Goal: Task Accomplishment & Management: Manage account settings

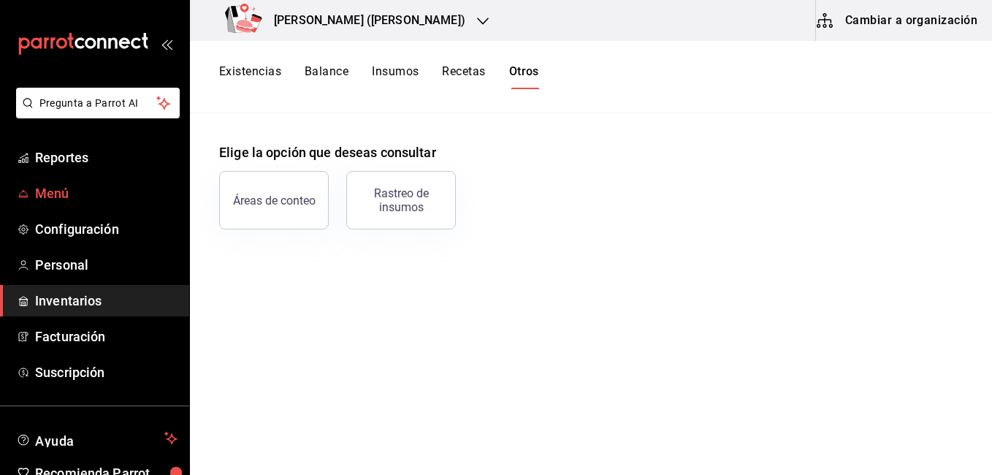
click at [75, 189] on span "Menú" at bounding box center [106, 193] width 142 height 20
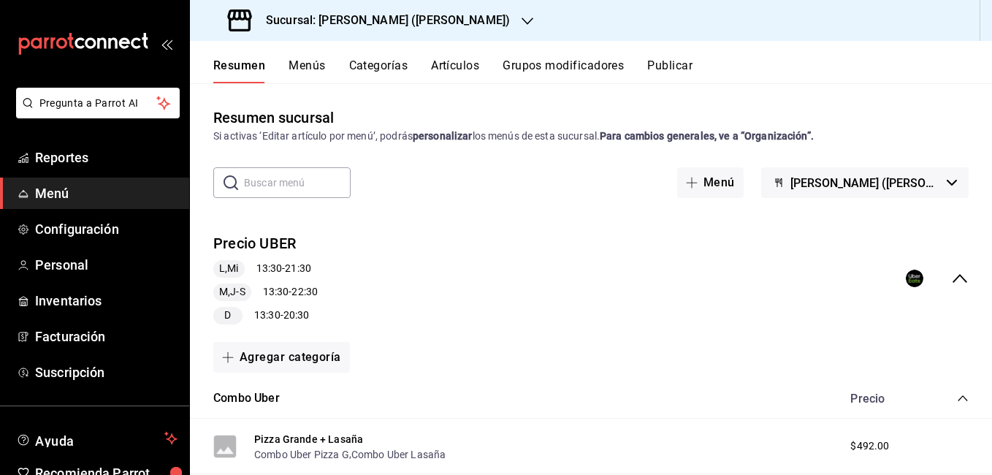
click at [447, 69] on button "Artículos" at bounding box center [455, 70] width 48 height 25
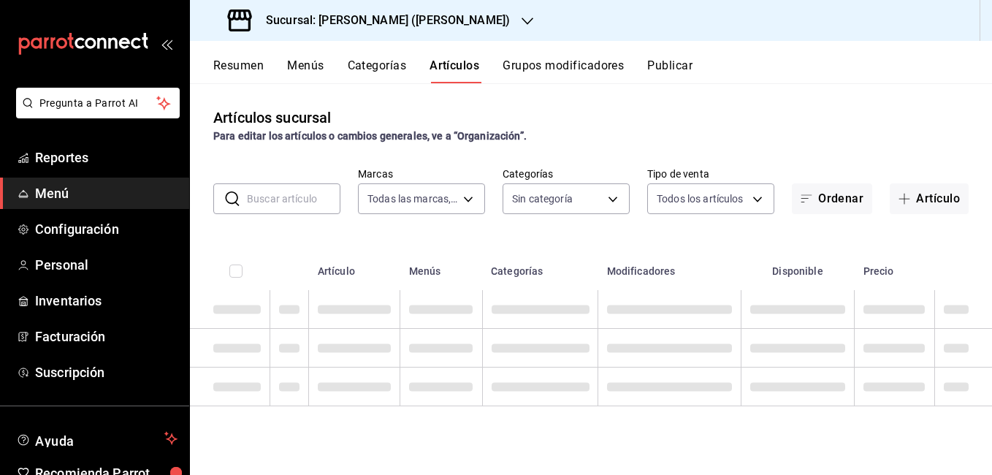
click at [35, 192] on span "Menú" at bounding box center [106, 193] width 142 height 20
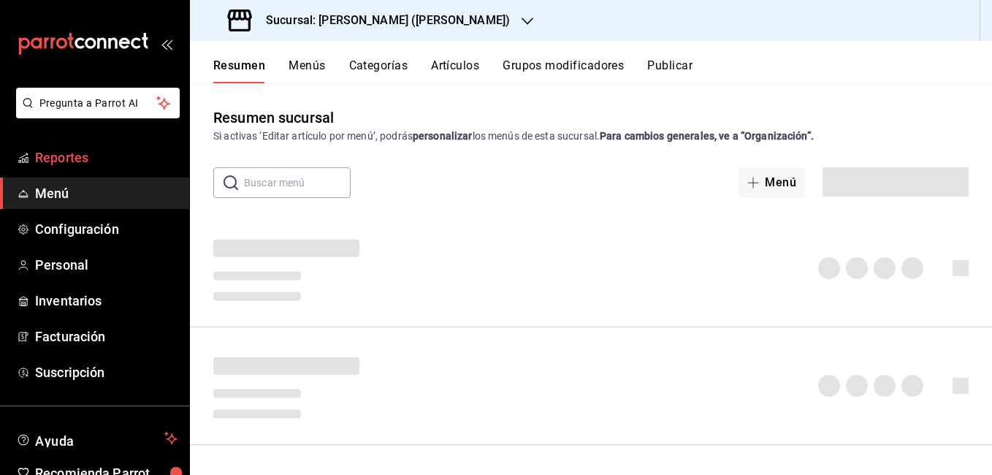
click at [95, 145] on link "Reportes" at bounding box center [94, 157] width 189 height 31
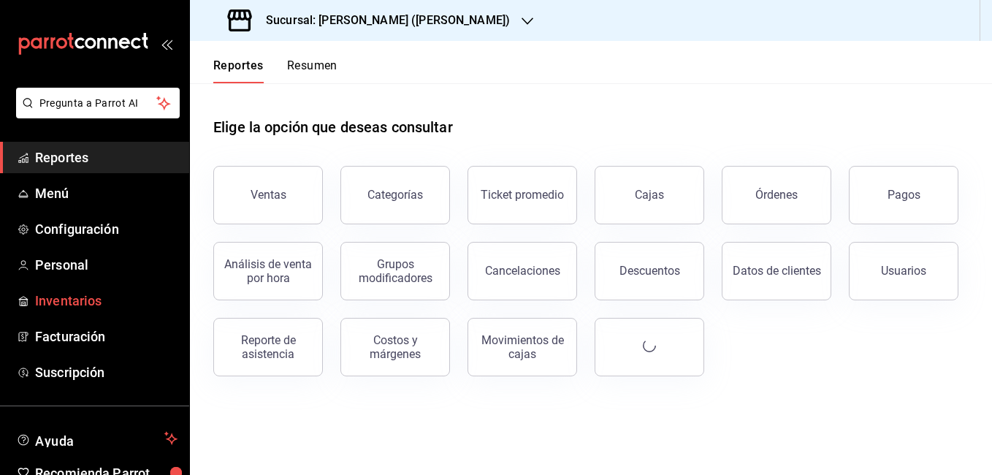
click at [95, 304] on span "Inventarios" at bounding box center [106, 301] width 142 height 20
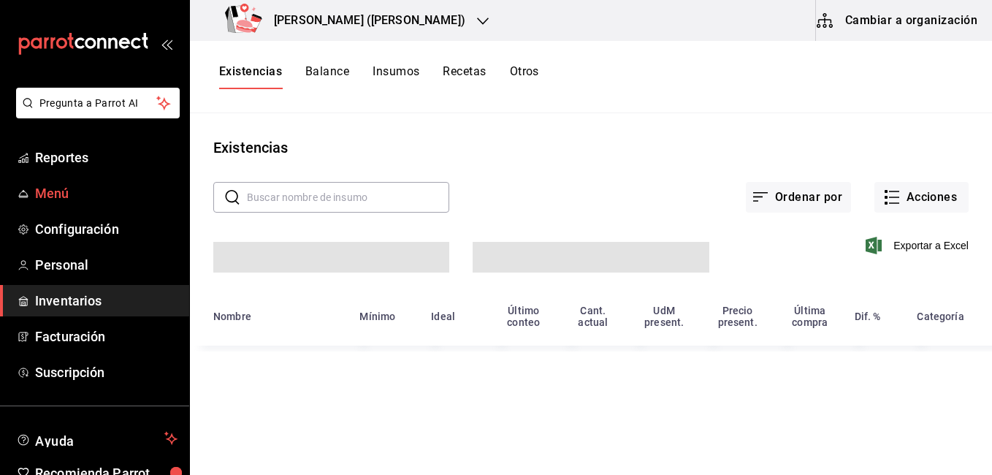
click at [72, 189] on span "Menú" at bounding box center [106, 193] width 142 height 20
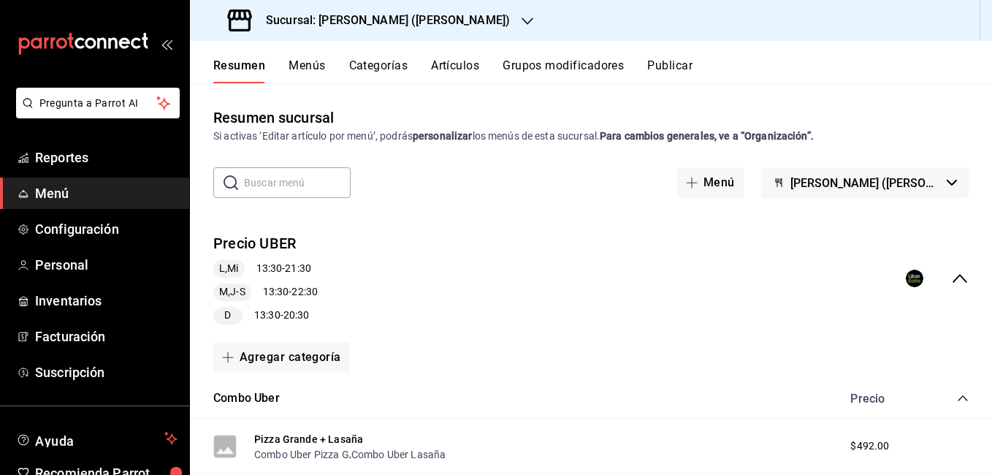
click at [64, 192] on span "Menú" at bounding box center [106, 193] width 142 height 20
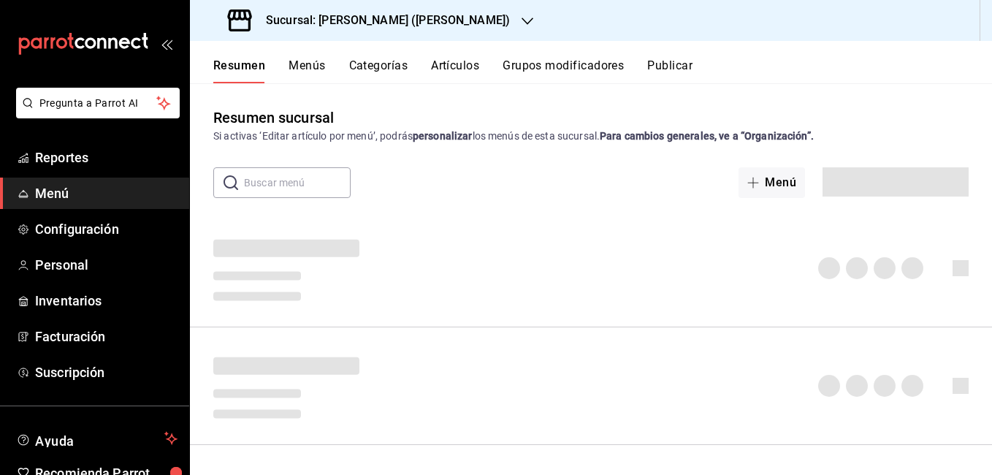
click at [443, 64] on button "Artículos" at bounding box center [455, 70] width 48 height 25
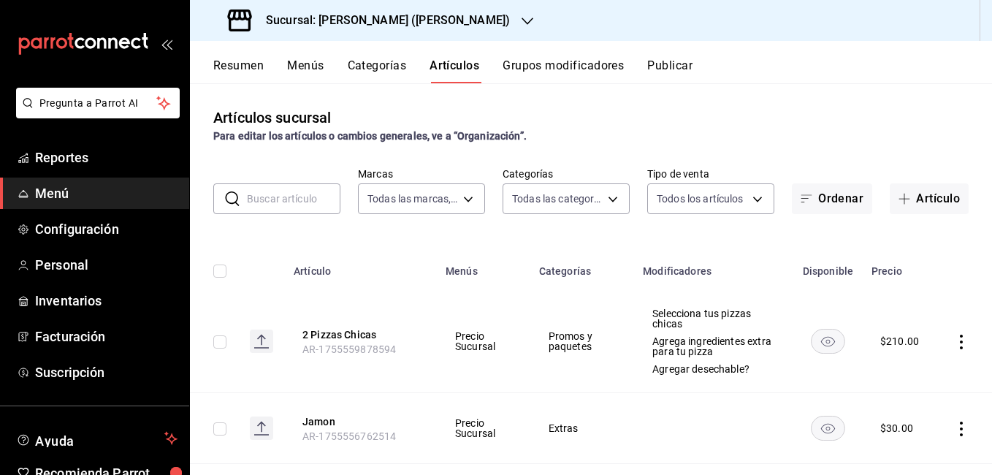
type input "4b3bb19d-090c-4f71-86c5-8347561cc8c0,2b616da3-f57d-4fb2-816d-2b7e27d5f42c"
click at [311, 199] on input "text" at bounding box center [294, 198] width 94 height 29
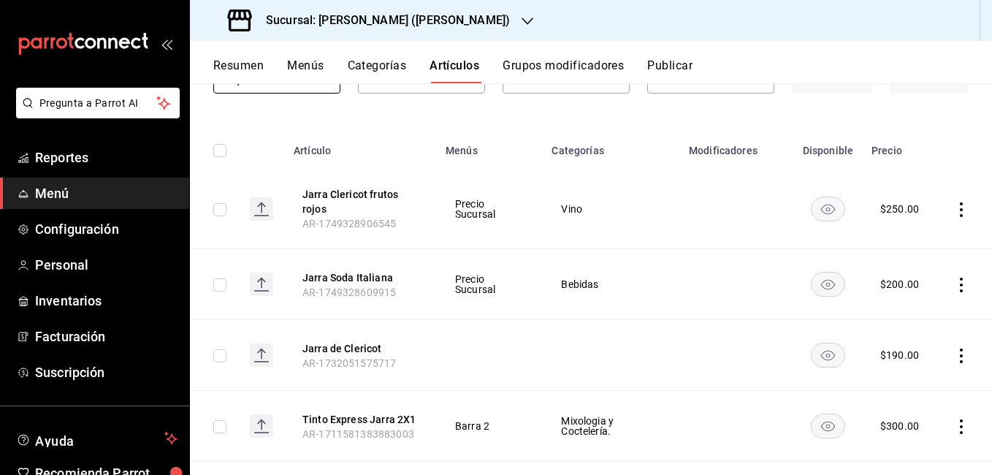
scroll to position [146, 0]
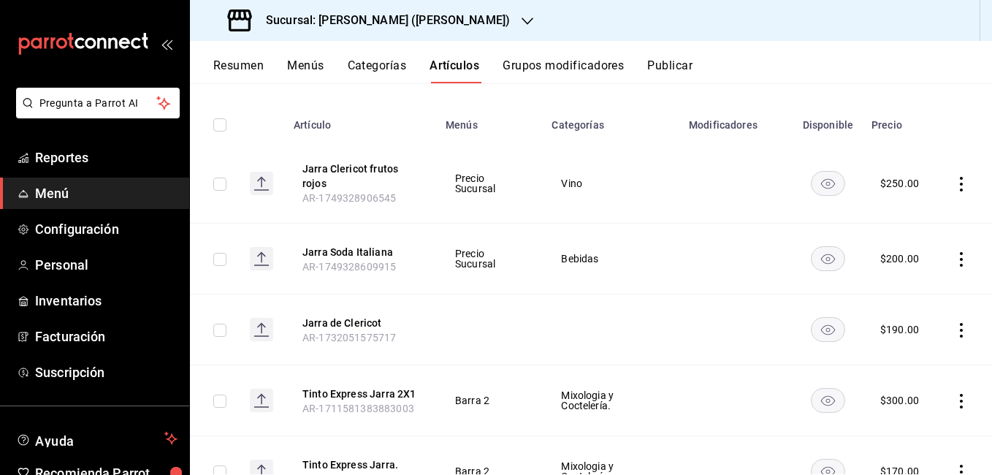
type input "jarra"
click at [954, 327] on icon "actions" at bounding box center [961, 330] width 15 height 15
click at [889, 357] on span "Editar" at bounding box center [907, 363] width 38 height 15
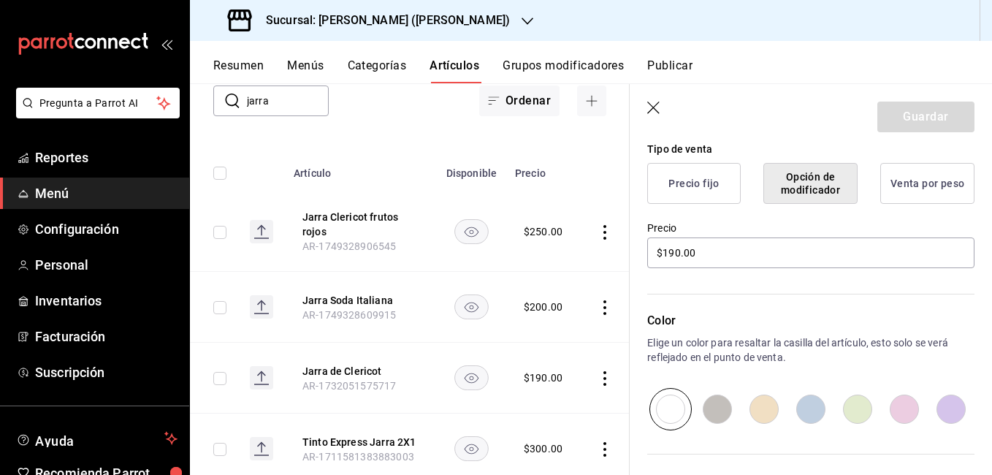
scroll to position [365, 0]
click at [678, 248] on input "$190.00" at bounding box center [810, 251] width 327 height 31
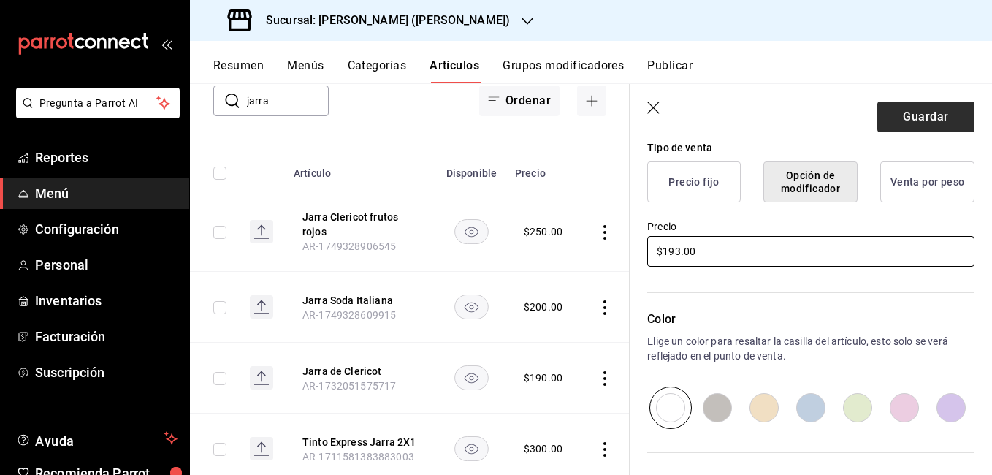
type input "$193.00"
click at [938, 107] on button "Guardar" at bounding box center [926, 117] width 97 height 31
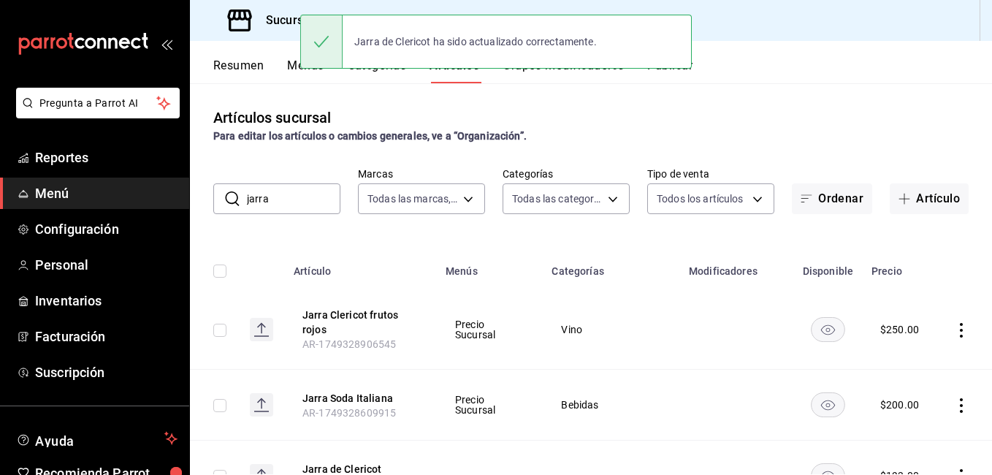
click at [293, 203] on input "jarra" at bounding box center [294, 198] width 94 height 29
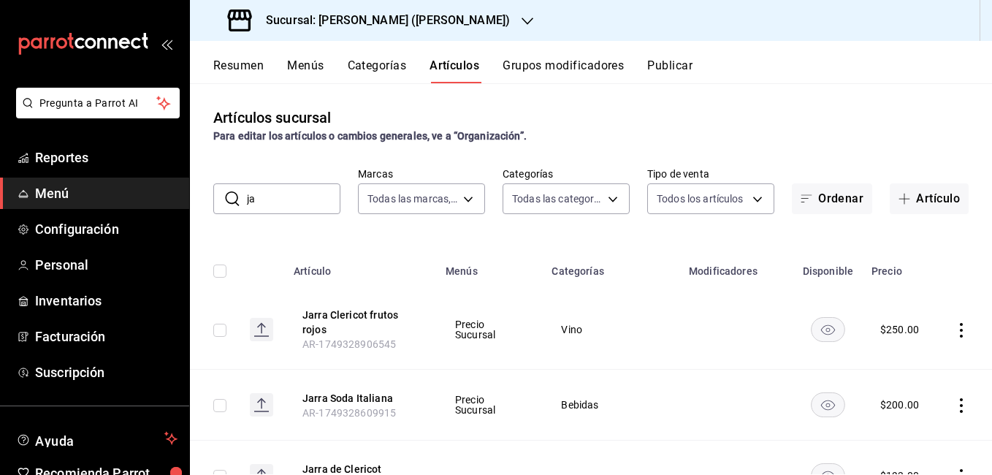
type input "j"
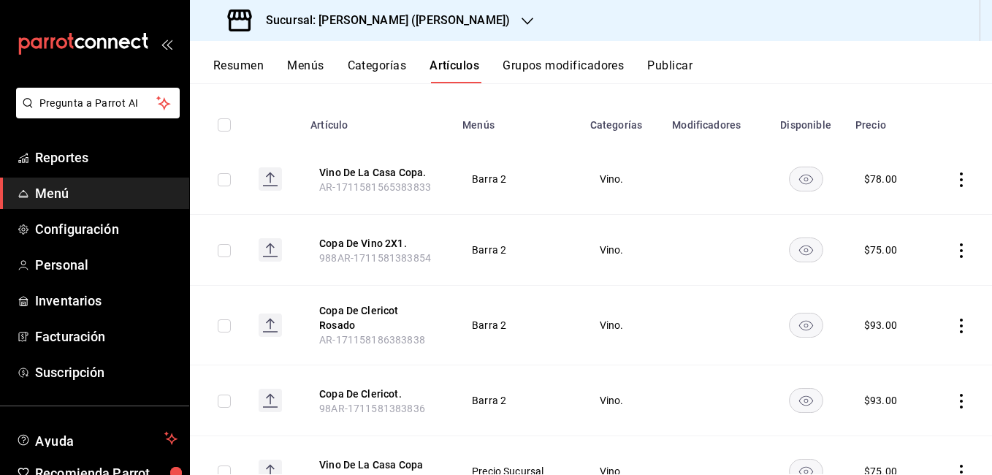
scroll to position [219, 0]
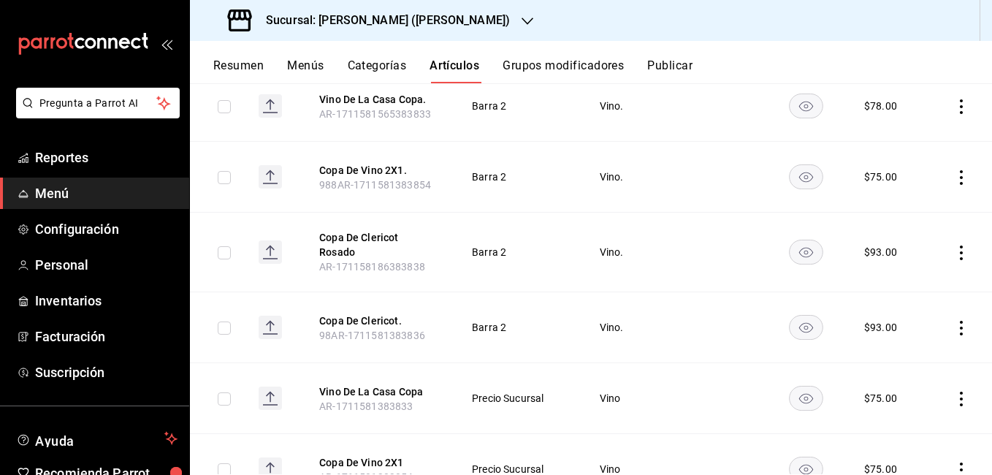
type input "copa"
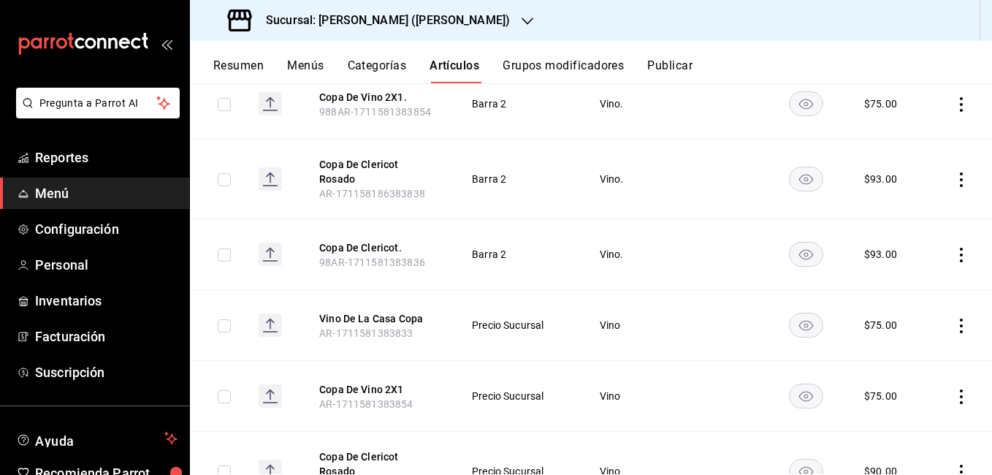
click at [954, 319] on icon "actions" at bounding box center [961, 326] width 15 height 15
click at [911, 346] on span "Editar" at bounding box center [907, 350] width 38 height 15
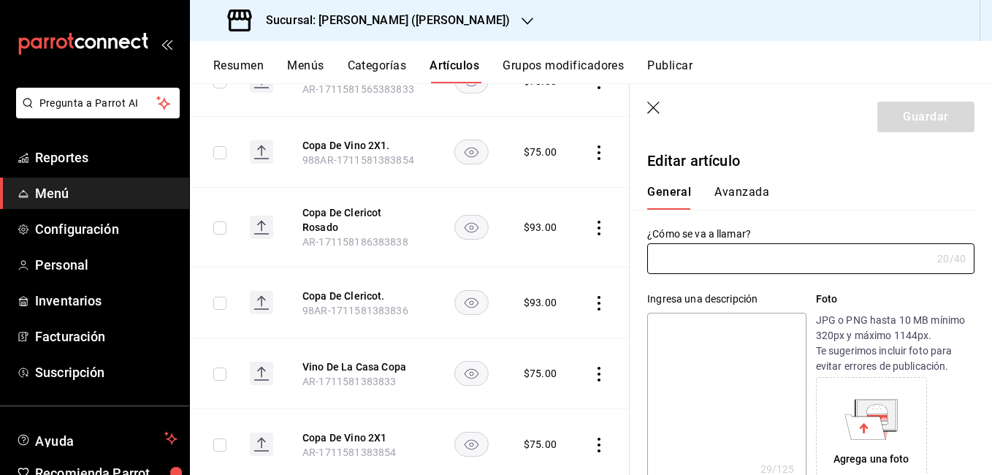
type input "Vino De La Casa Copa"
type textarea "Copa de vino tinto de la casa"
type textarea "x"
type input "AR-1711581383833"
type textarea "x"
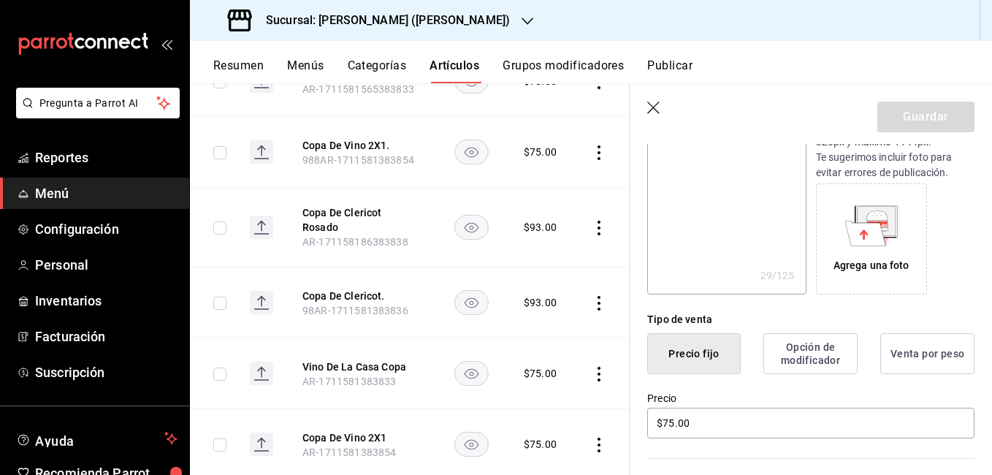
scroll to position [219, 0]
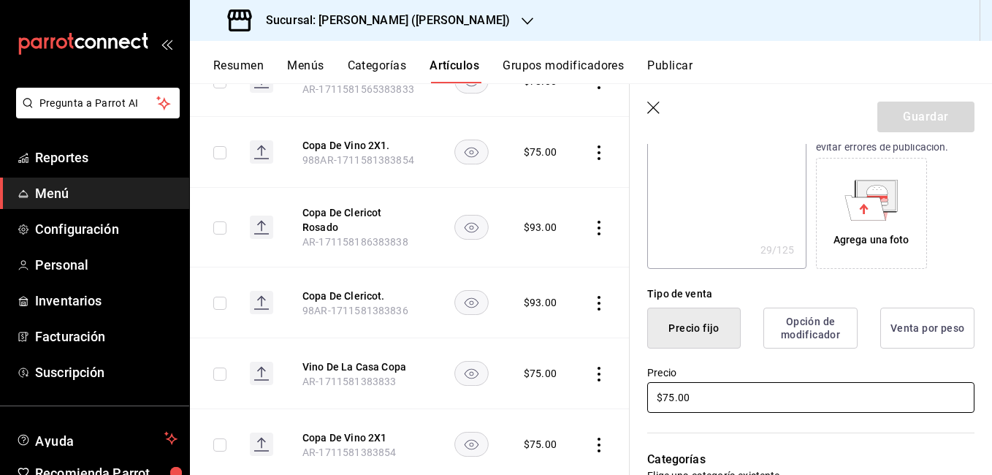
click at [672, 398] on input "$75.00" at bounding box center [810, 397] width 327 height 31
type input "$7.00"
type textarea "x"
type input "$78.00"
type textarea "x"
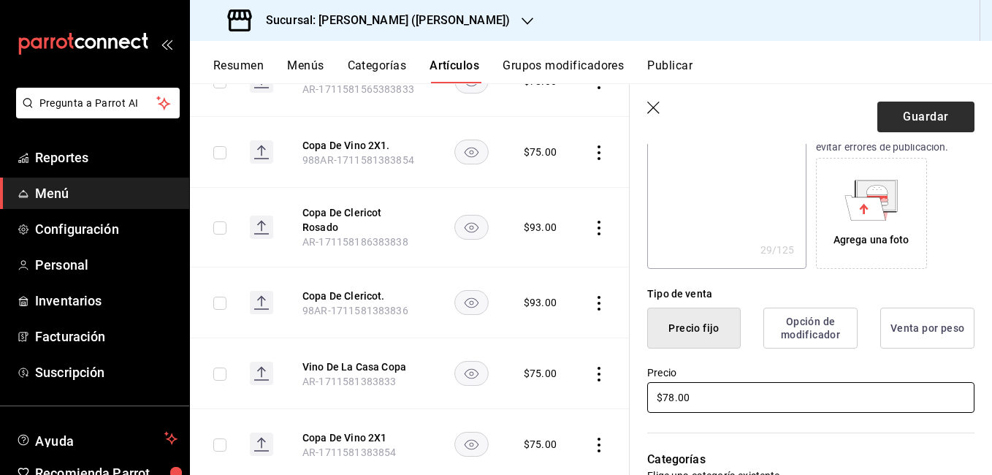
type input "$78.00"
click at [894, 126] on button "Guardar" at bounding box center [926, 117] width 97 height 31
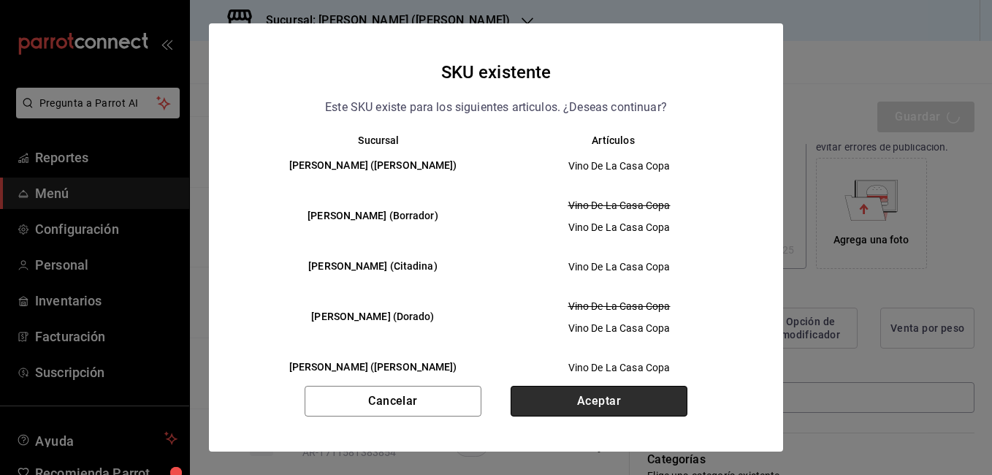
click at [608, 403] on button "Aceptar" at bounding box center [599, 401] width 177 height 31
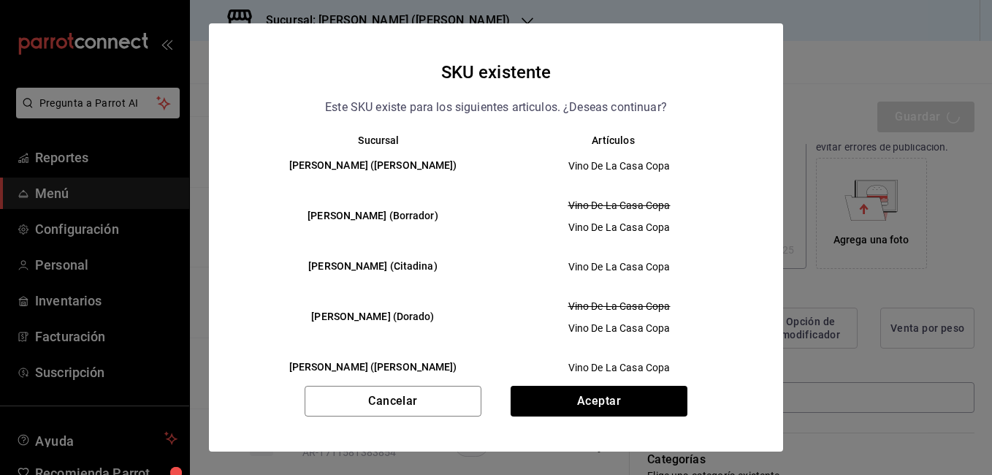
type textarea "x"
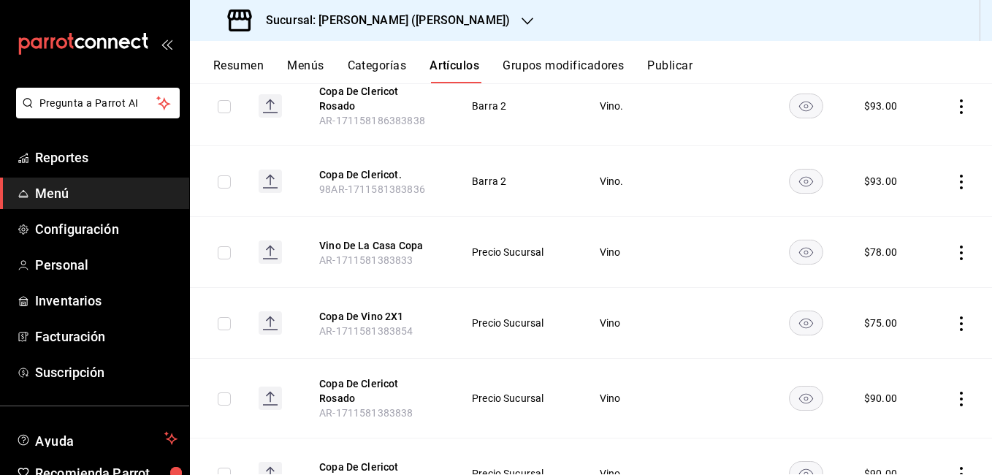
scroll to position [417, 0]
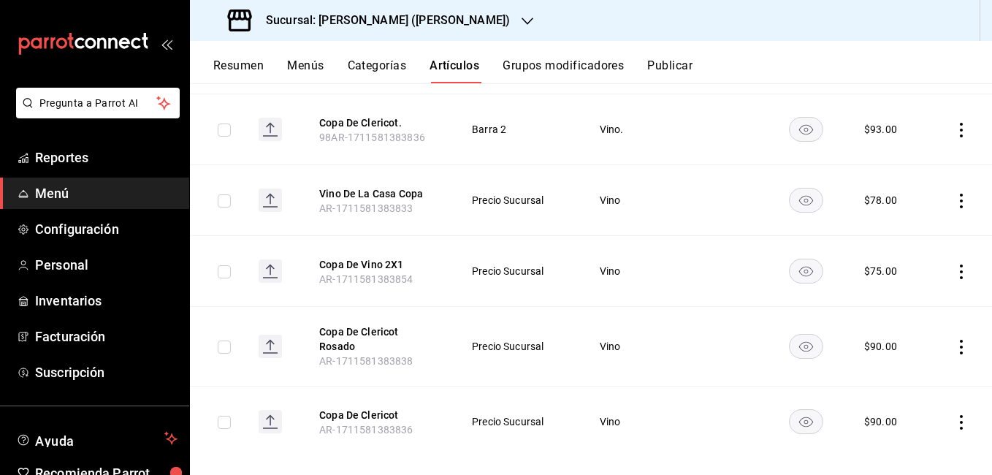
click at [960, 415] on icon "actions" at bounding box center [961, 422] width 3 height 15
click at [903, 377] on span "Editar" at bounding box center [907, 376] width 38 height 15
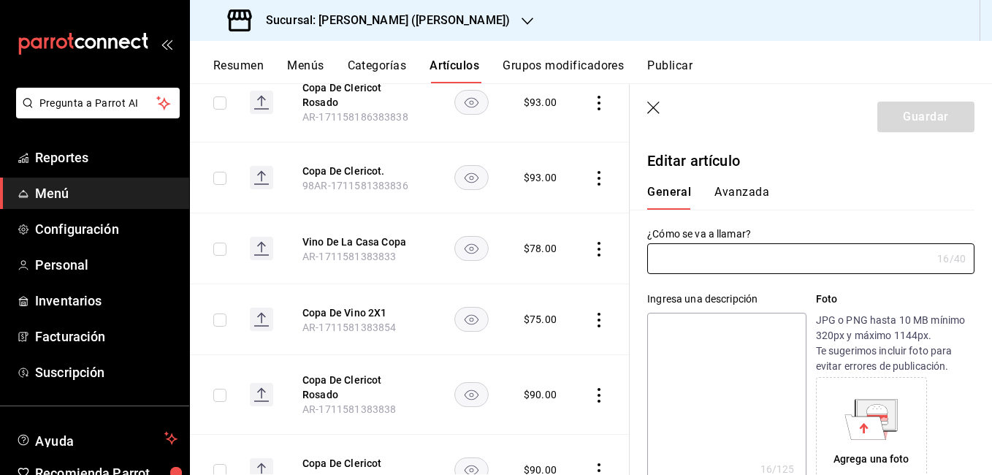
type input "Copa De Clericot"
type textarea "Copa de clericot"
type textarea "x"
type input "AR-1711581383836"
type textarea "x"
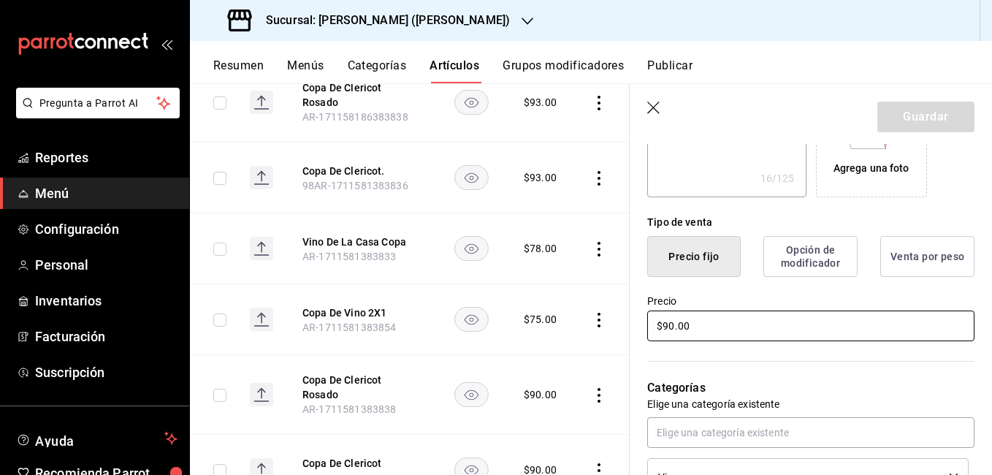
scroll to position [292, 0]
click at [673, 322] on input "$90.00" at bounding box center [810, 324] width 327 height 31
type input "$9.00"
type textarea "x"
type input "$93.00"
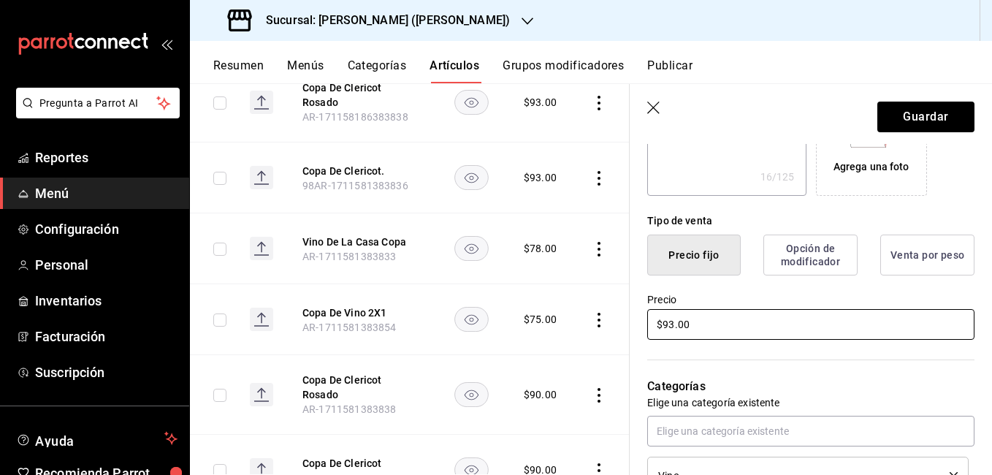
type textarea "x"
type input "$93.00"
click at [916, 113] on button "Guardar" at bounding box center [926, 117] width 97 height 31
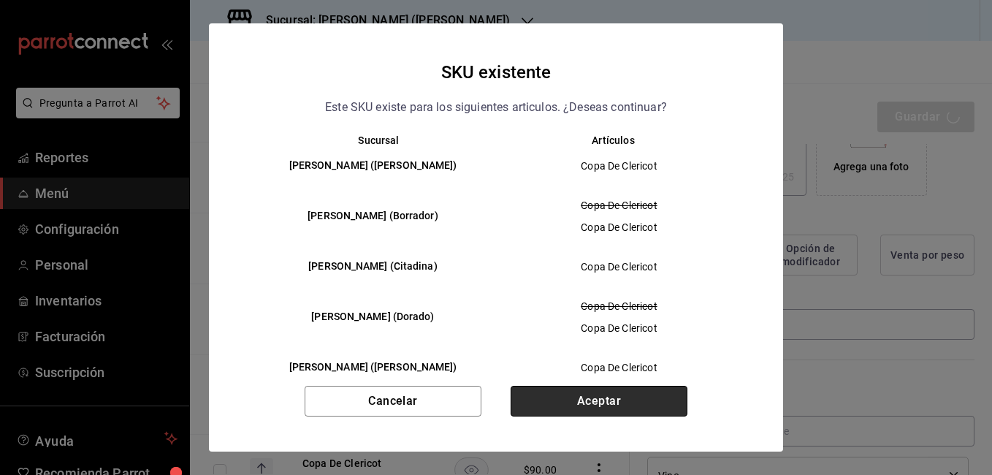
click at [609, 399] on button "Aceptar" at bounding box center [599, 401] width 177 height 31
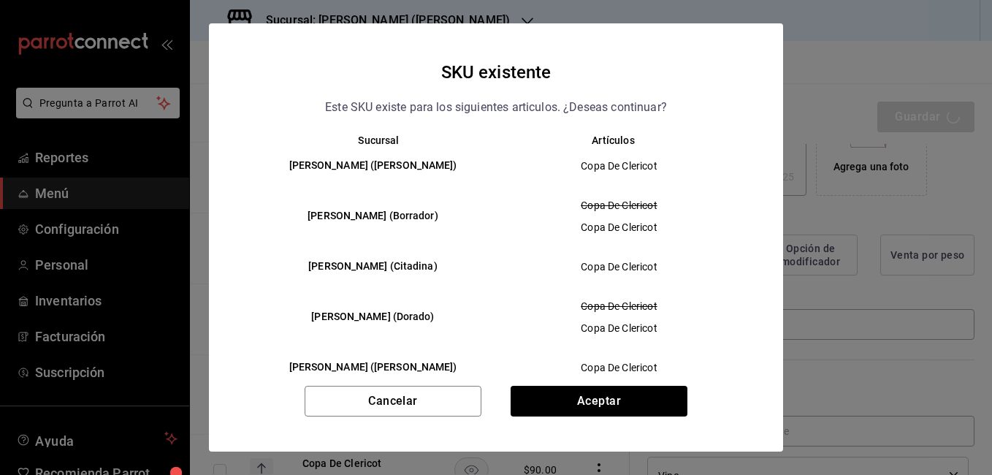
type textarea "x"
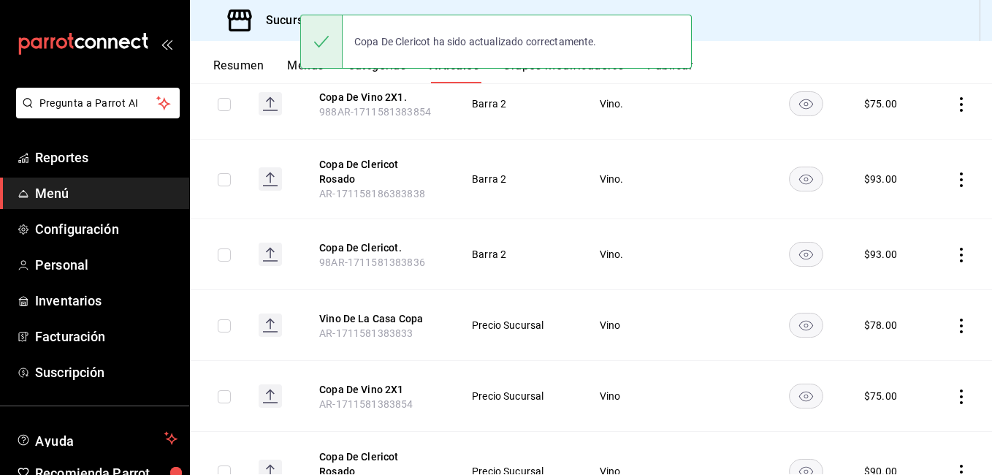
scroll to position [417, 0]
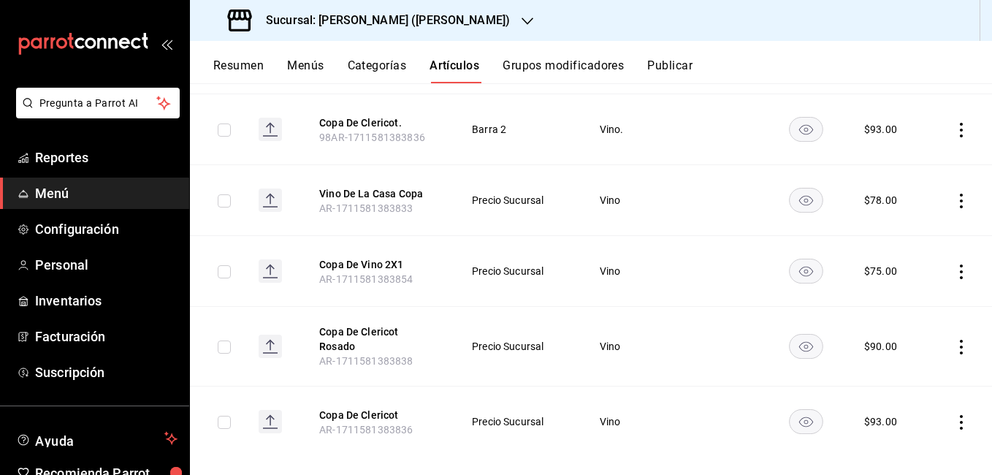
click at [954, 340] on icon "actions" at bounding box center [961, 347] width 15 height 15
click at [908, 368] on span "Editar" at bounding box center [907, 367] width 38 height 15
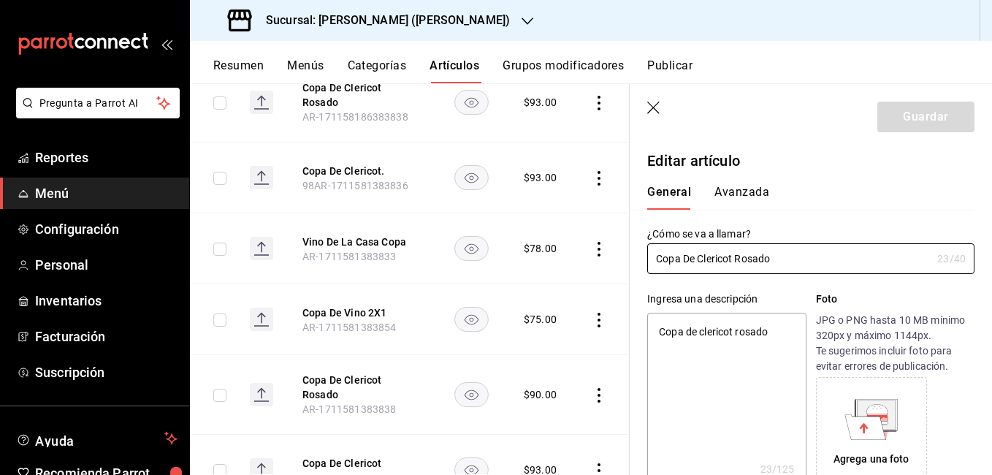
type textarea "x"
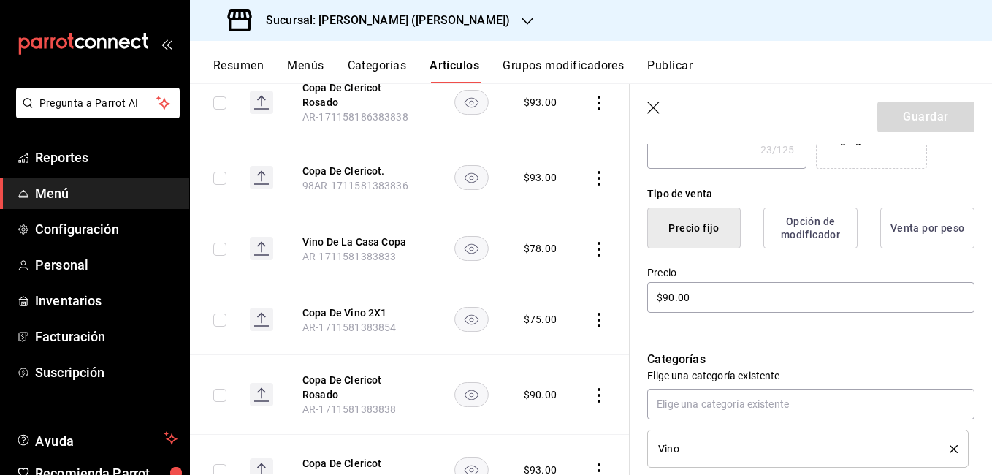
scroll to position [365, 0]
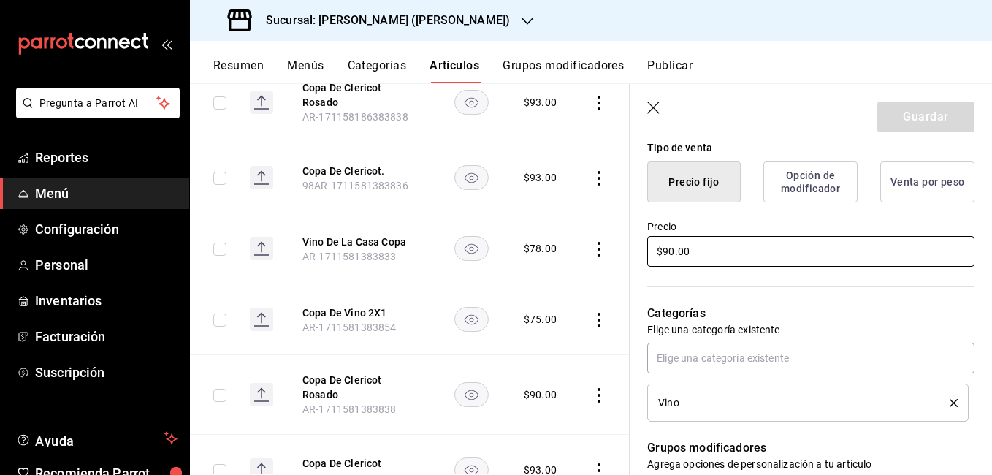
click at [672, 255] on input "$90.00" at bounding box center [810, 251] width 327 height 31
type input "$9.00"
type textarea "x"
type input "$93.00"
click at [931, 112] on button "Guardar" at bounding box center [926, 117] width 97 height 31
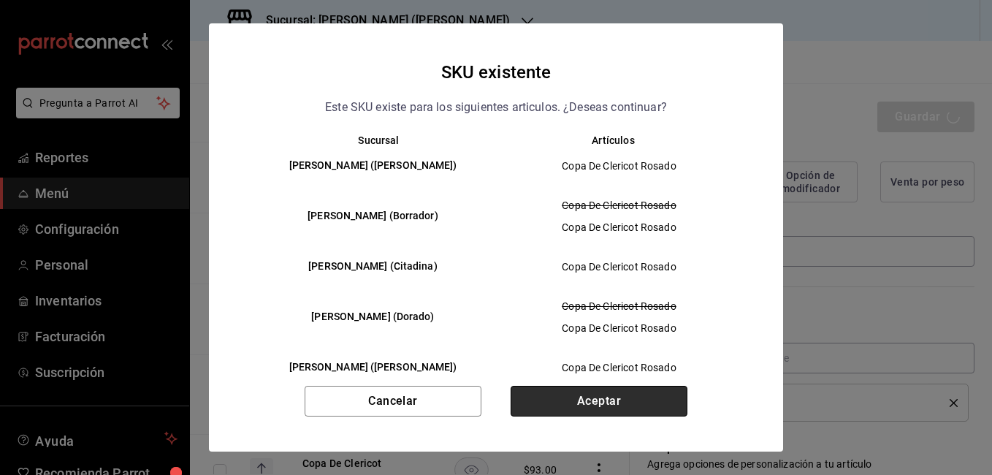
click at [635, 411] on button "Aceptar" at bounding box center [599, 401] width 177 height 31
type textarea "x"
type input "AR-1755635929110"
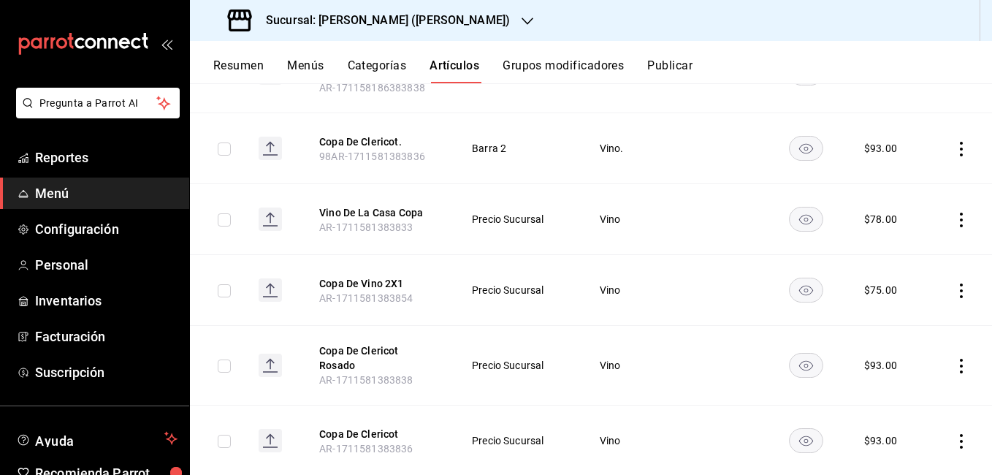
scroll to position [417, 0]
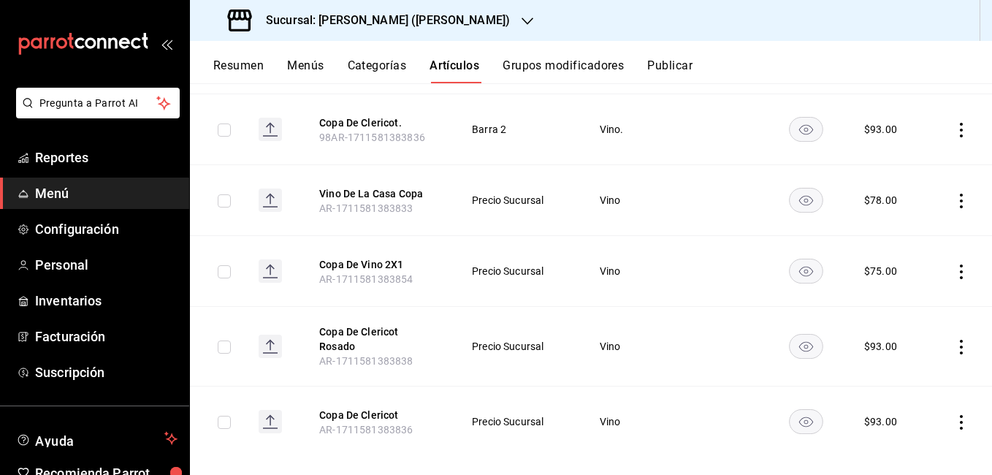
click at [960, 265] on icon "actions" at bounding box center [961, 272] width 3 height 15
click at [906, 294] on span "Editar" at bounding box center [907, 296] width 38 height 15
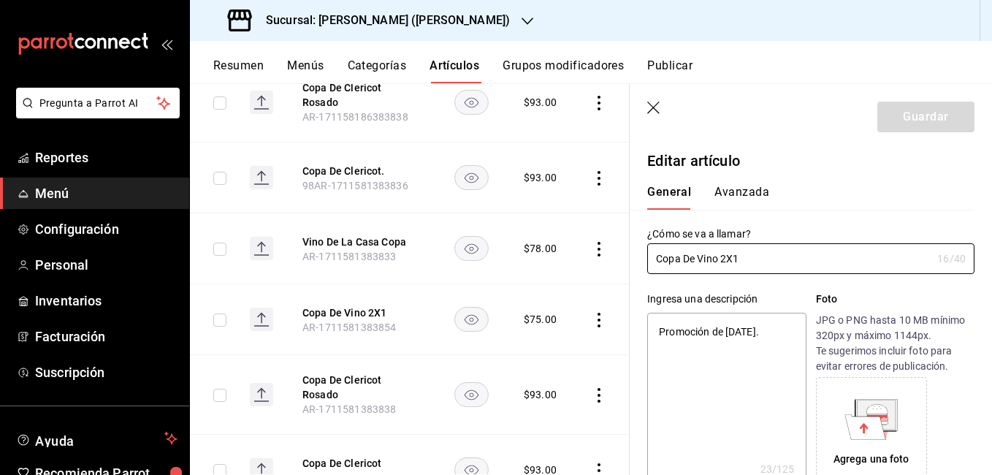
type textarea "x"
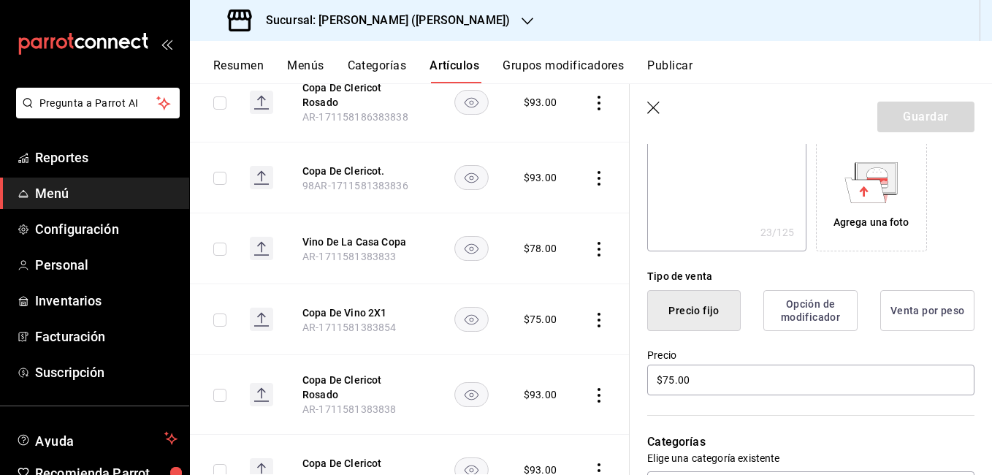
scroll to position [365, 0]
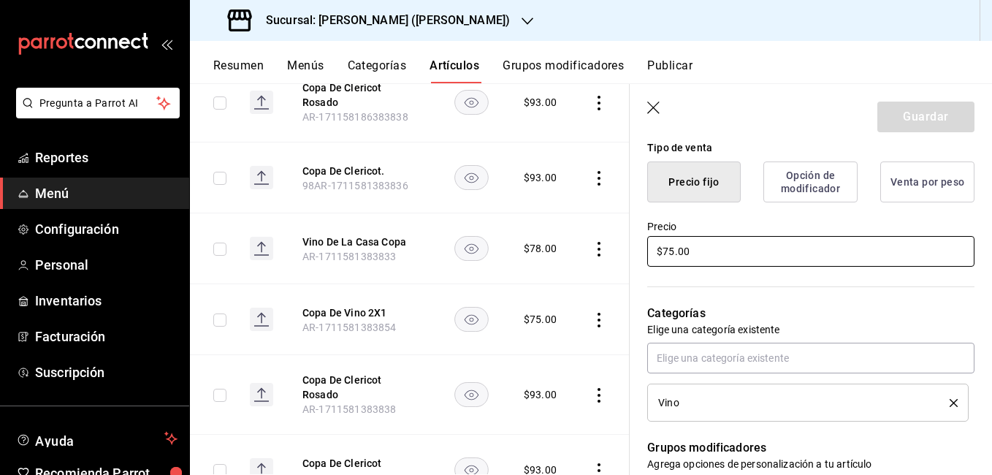
click at [674, 251] on input "$75.00" at bounding box center [810, 251] width 327 height 31
type input "$7.00"
type textarea "x"
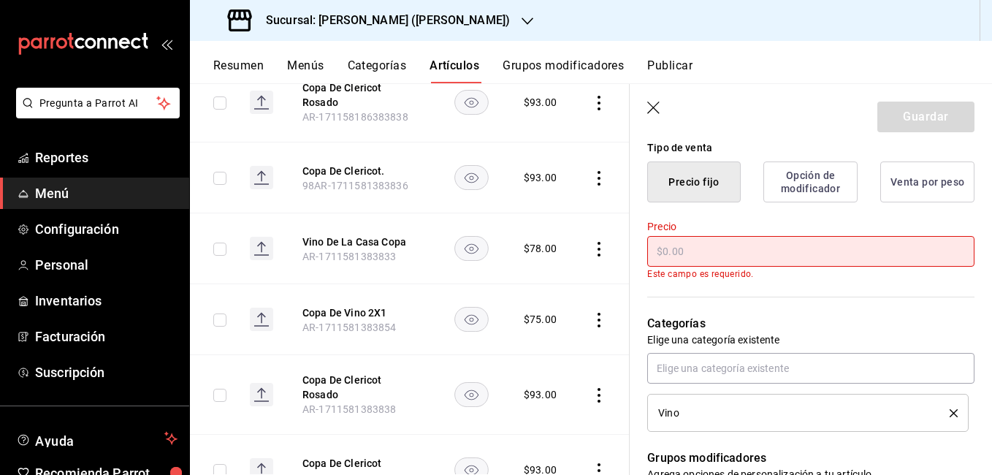
type textarea "x"
type input "$9.00"
type textarea "x"
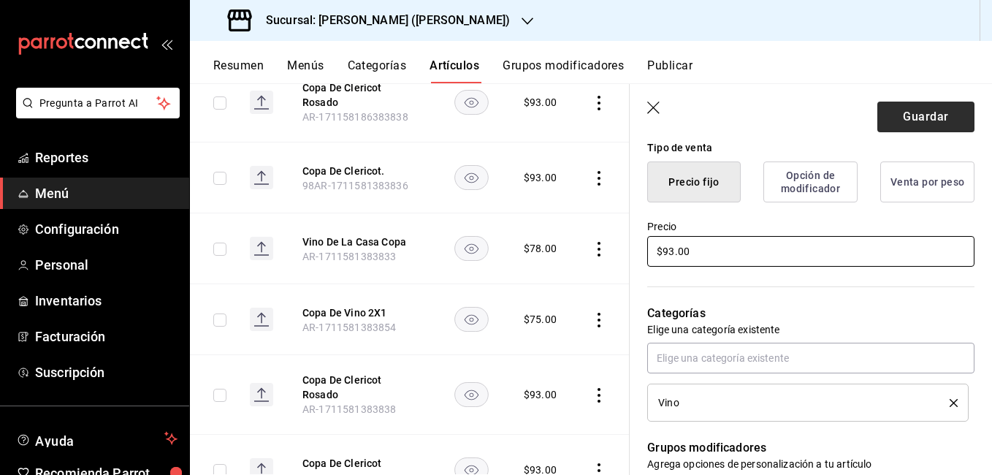
type input "$93.00"
click at [922, 121] on button "Guardar" at bounding box center [926, 117] width 97 height 31
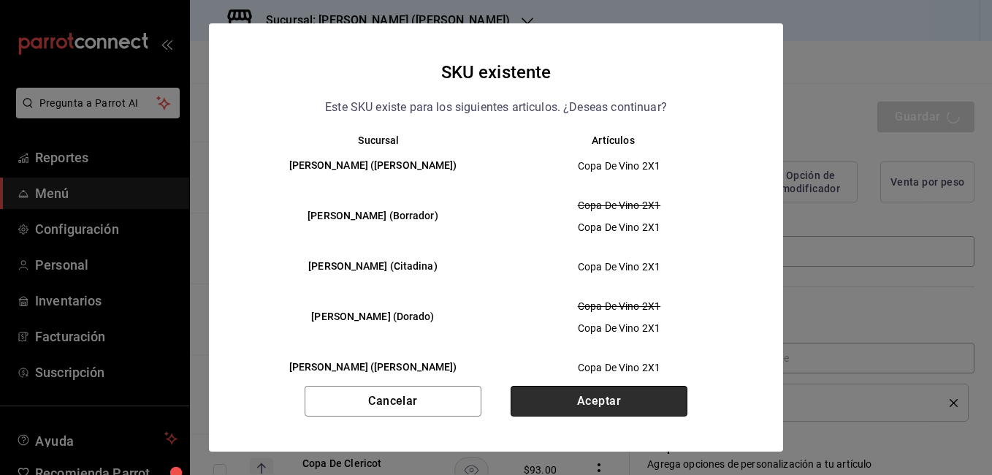
click at [569, 399] on button "Aceptar" at bounding box center [599, 401] width 177 height 31
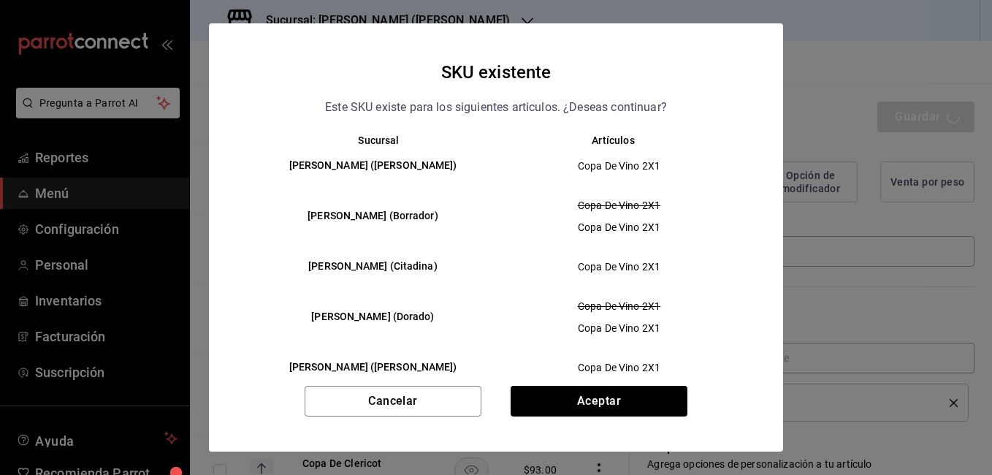
type textarea "x"
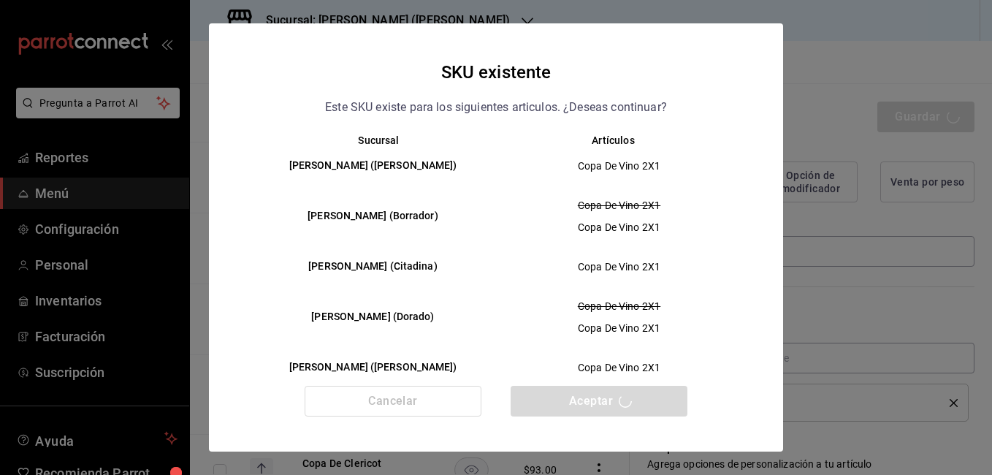
type textarea "x"
type input "AR-1755635959176"
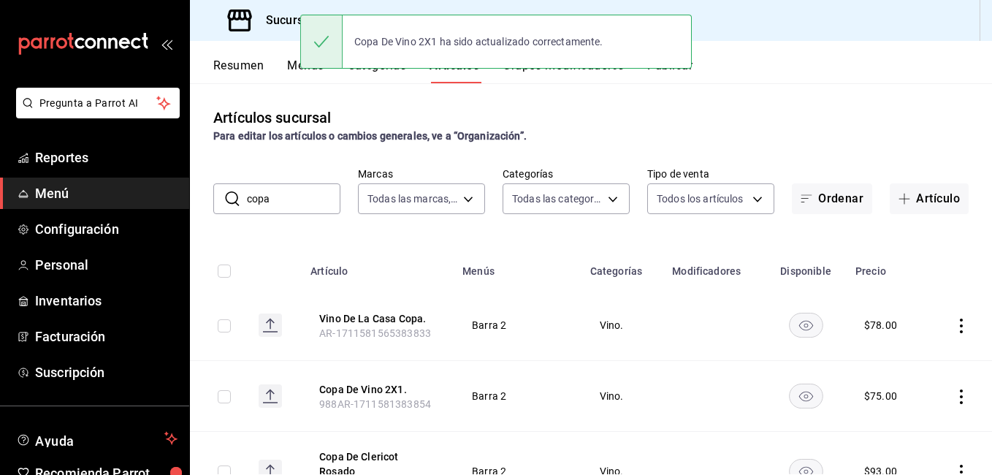
scroll to position [73, 0]
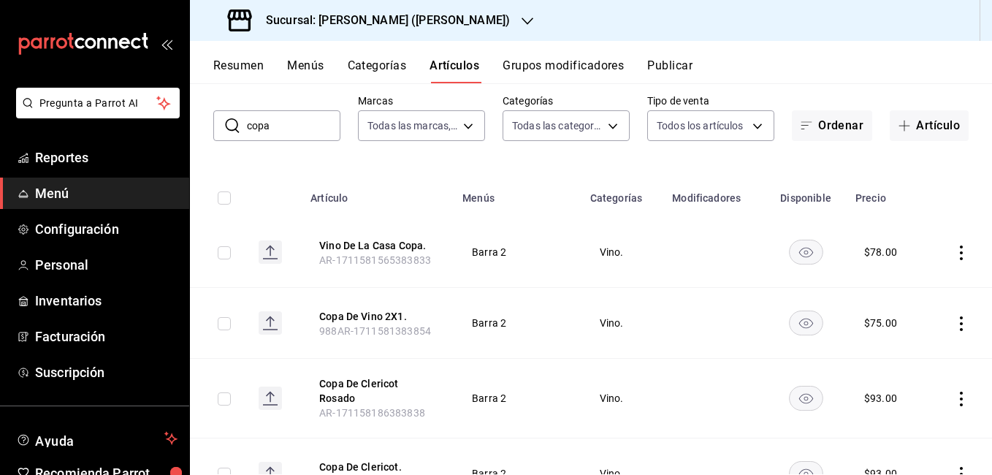
click at [954, 249] on icon "actions" at bounding box center [961, 253] width 15 height 15
click at [883, 283] on div at bounding box center [875, 287] width 26 height 18
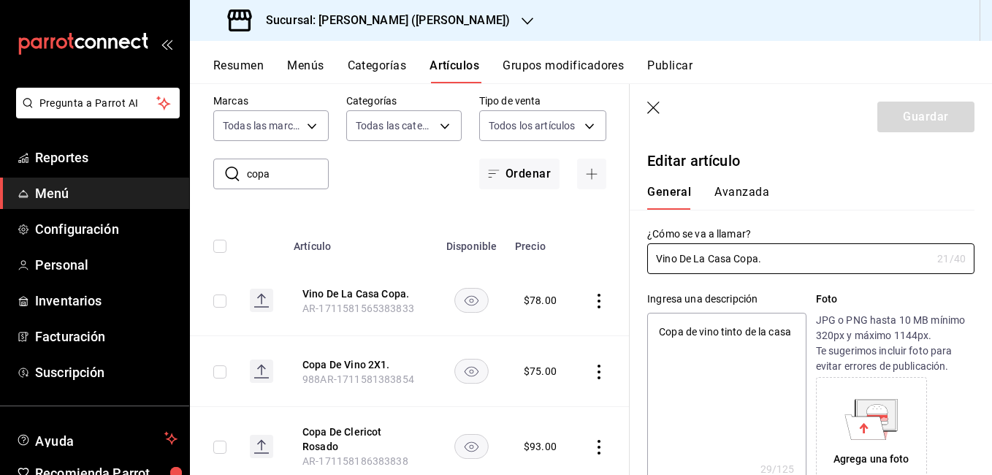
type textarea "x"
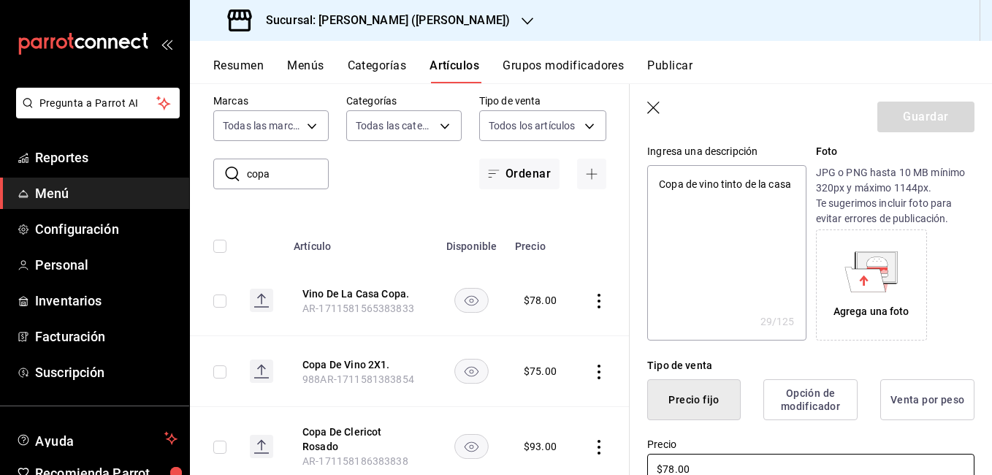
scroll to position [292, 0]
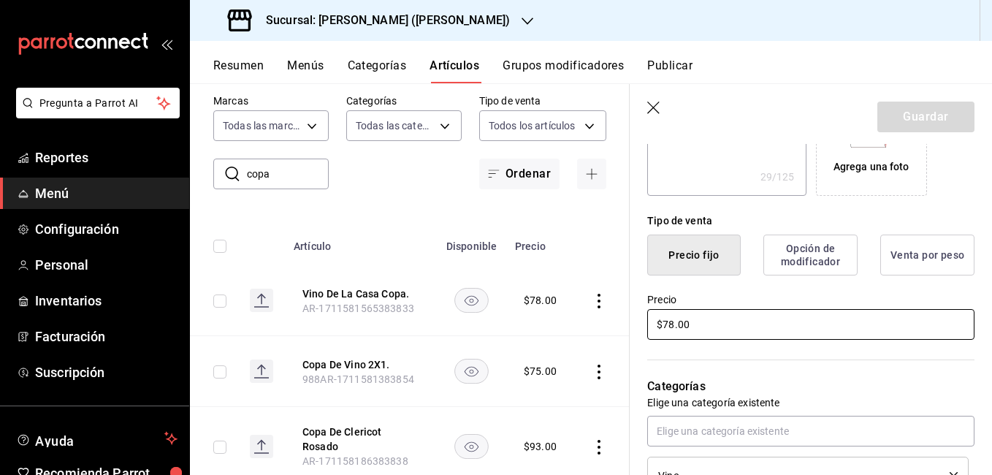
click at [673, 324] on input "$78.00" at bounding box center [810, 324] width 327 height 31
type input "$7.00"
type textarea "x"
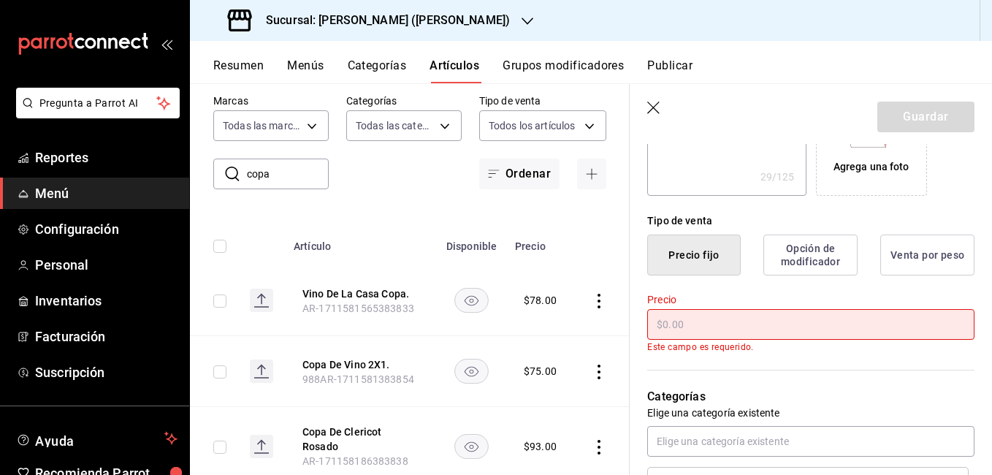
type input "$9.00"
type textarea "x"
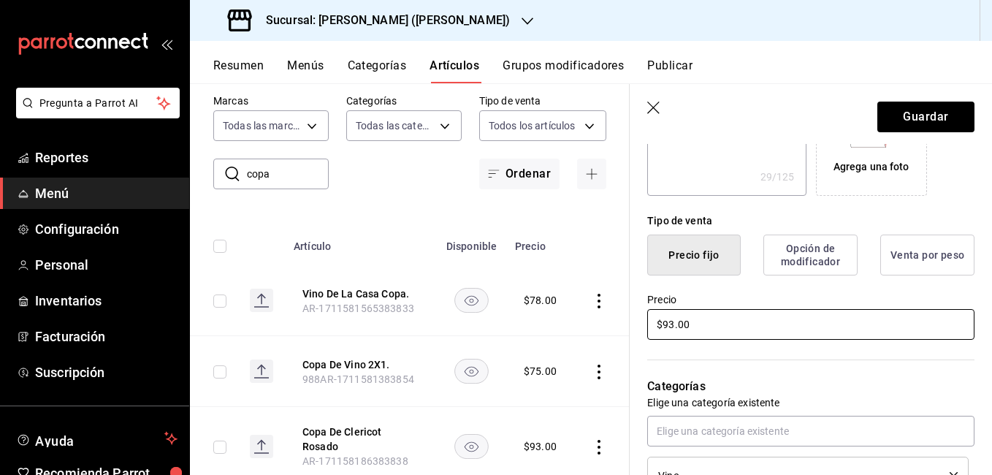
type input "$9.00"
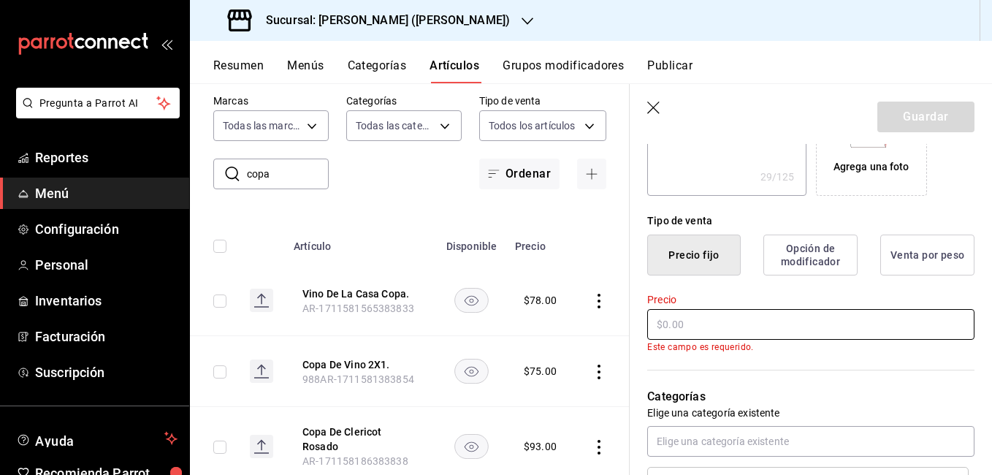
type textarea "x"
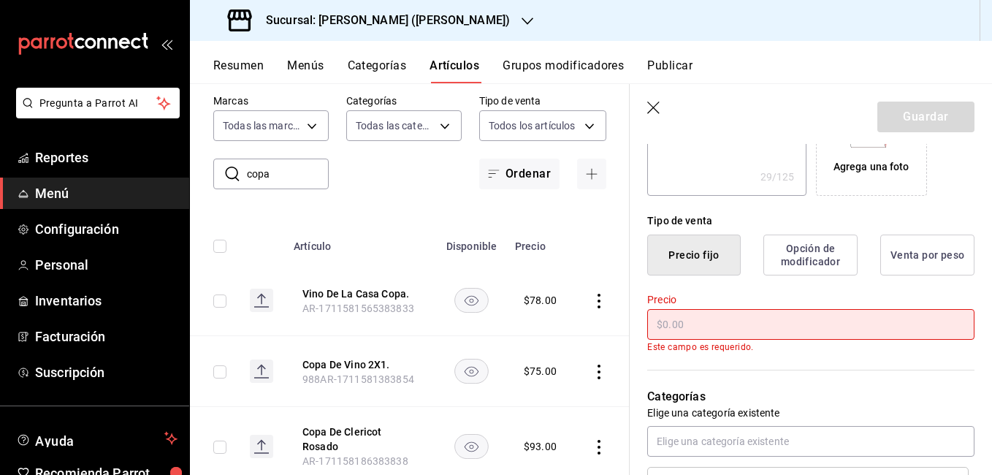
type input "$7.00"
type textarea "x"
type input "$78.00"
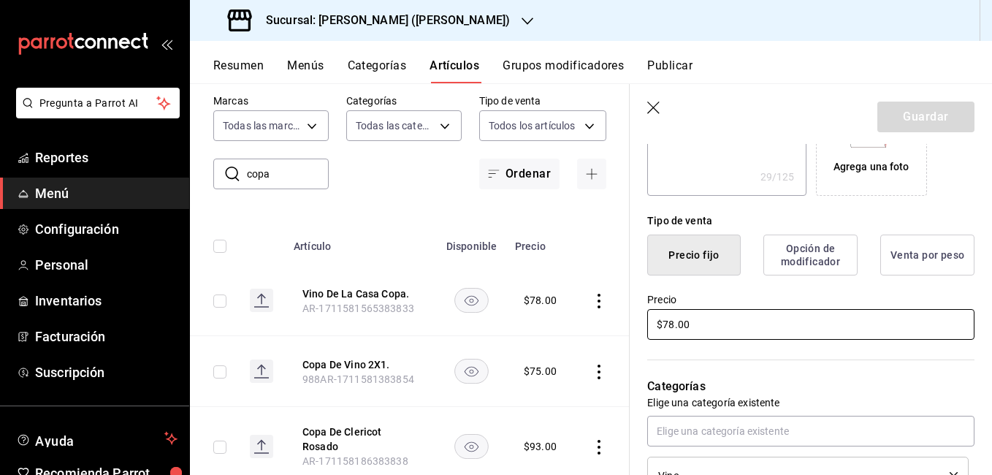
type textarea "x"
click at [764, 325] on input "$78.00" at bounding box center [810, 324] width 327 height 31
click at [764, 288] on div "Precio $78.00" at bounding box center [802, 308] width 345 height 66
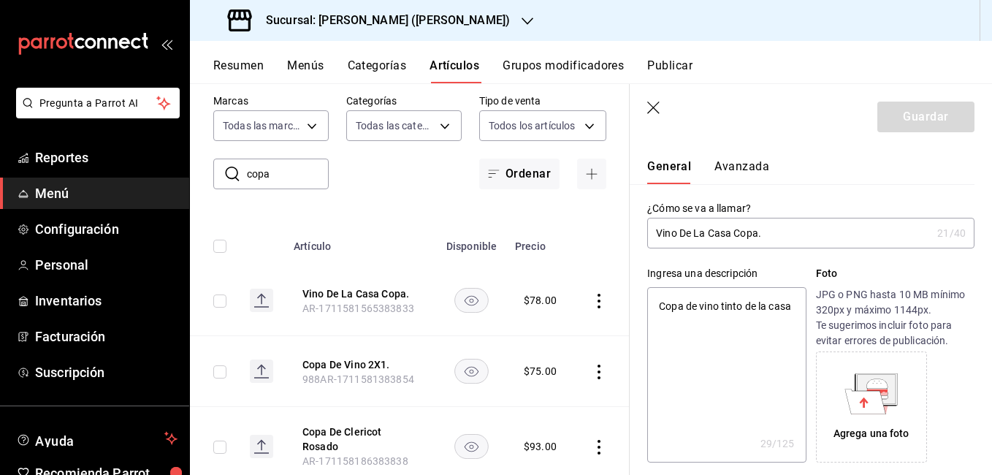
scroll to position [0, 0]
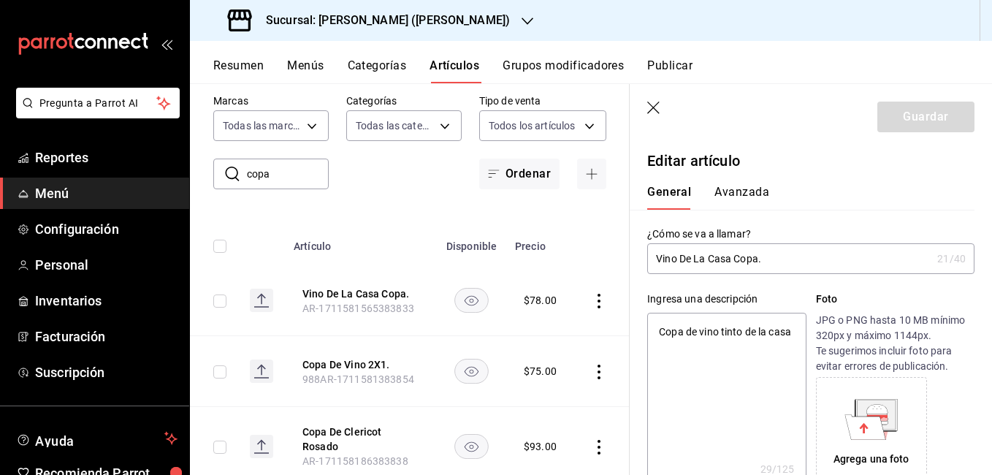
click at [654, 112] on icon "button" at bounding box center [654, 109] width 15 height 15
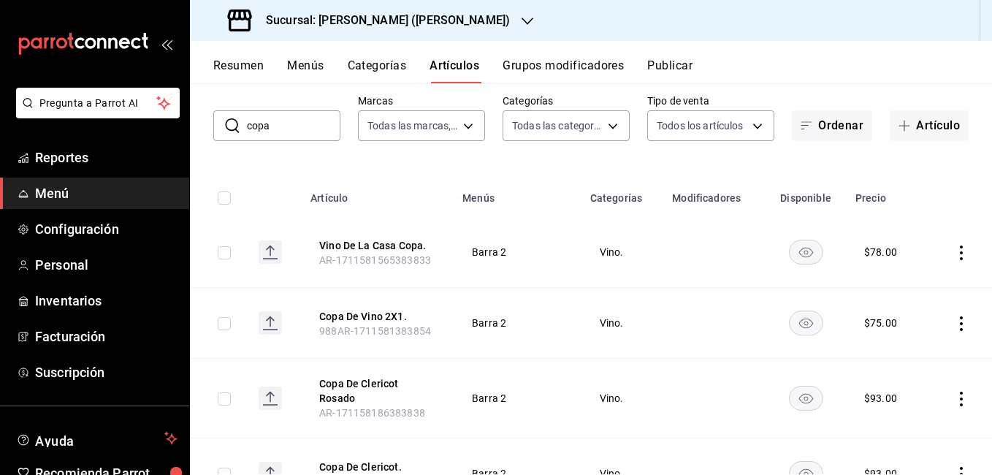
scroll to position [146, 0]
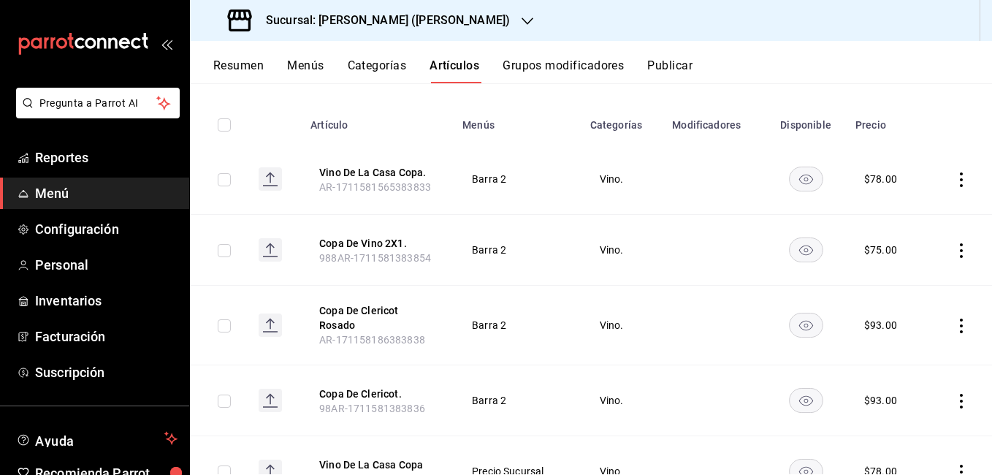
click at [954, 246] on icon "actions" at bounding box center [961, 250] width 15 height 15
click at [898, 279] on span "Editar" at bounding box center [907, 283] width 38 height 15
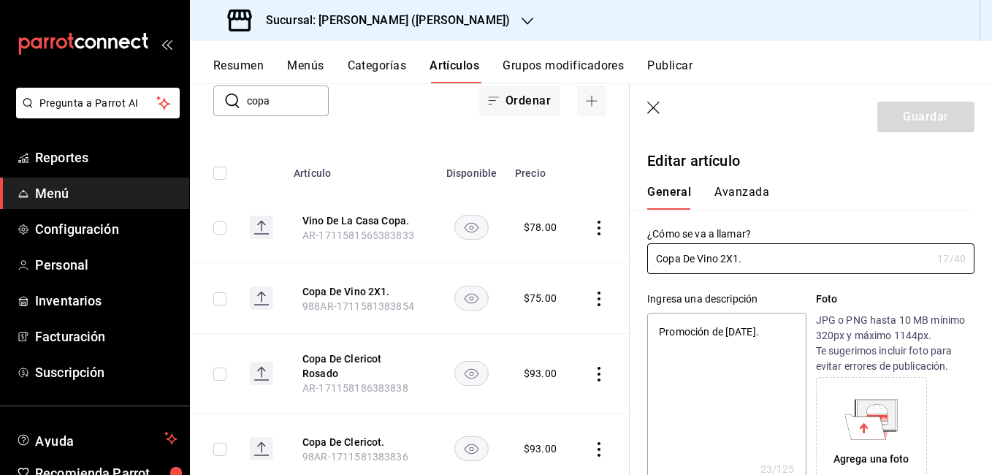
type textarea "x"
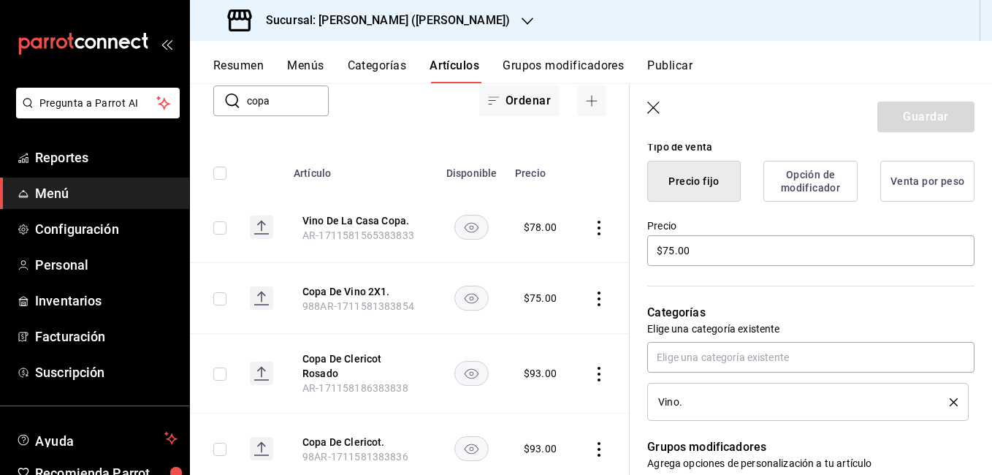
scroll to position [365, 0]
click at [674, 248] on input "$75.00" at bounding box center [810, 251] width 327 height 31
type input "$7.00"
type textarea "x"
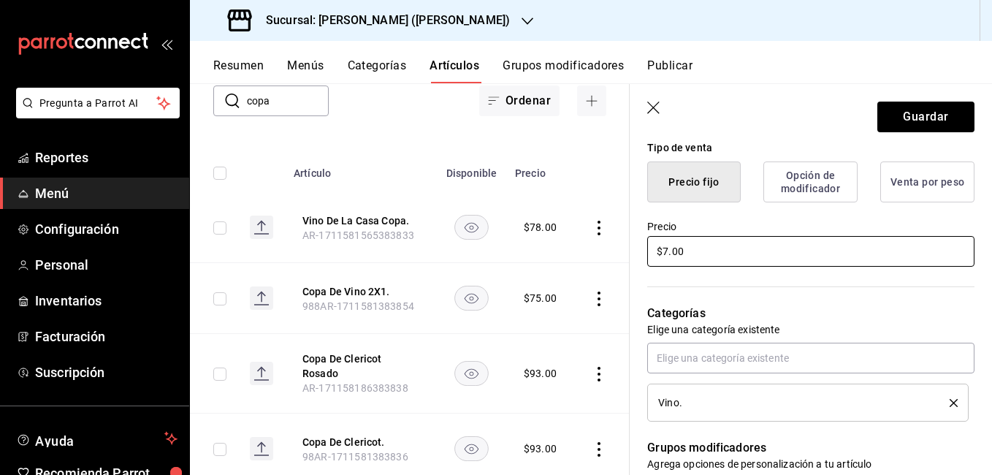
type input "$78.00"
type textarea "x"
type input "$78.00"
click at [909, 126] on button "Guardar" at bounding box center [926, 117] width 97 height 31
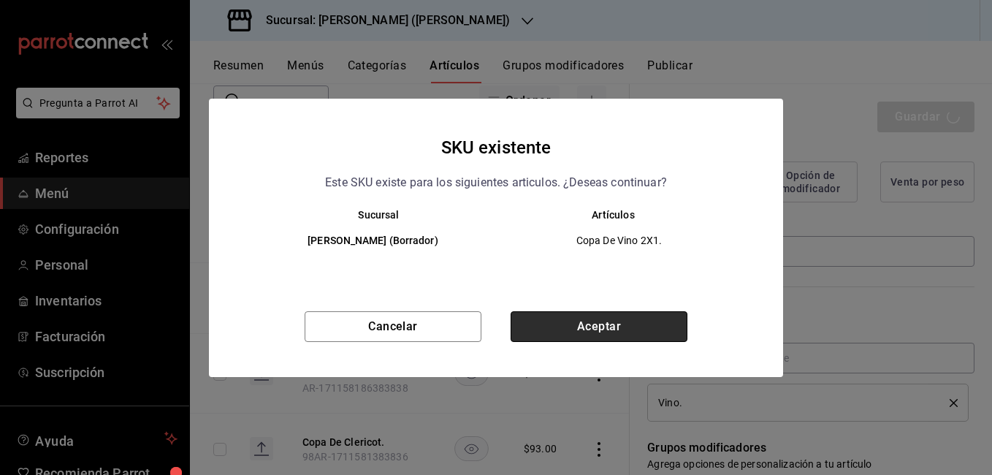
click at [609, 317] on button "Aceptar" at bounding box center [599, 326] width 177 height 31
type textarea "x"
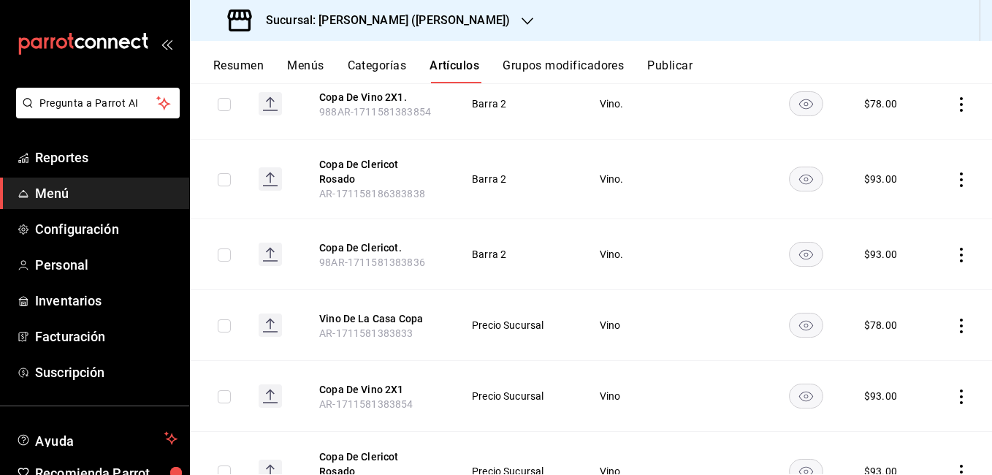
scroll to position [365, 0]
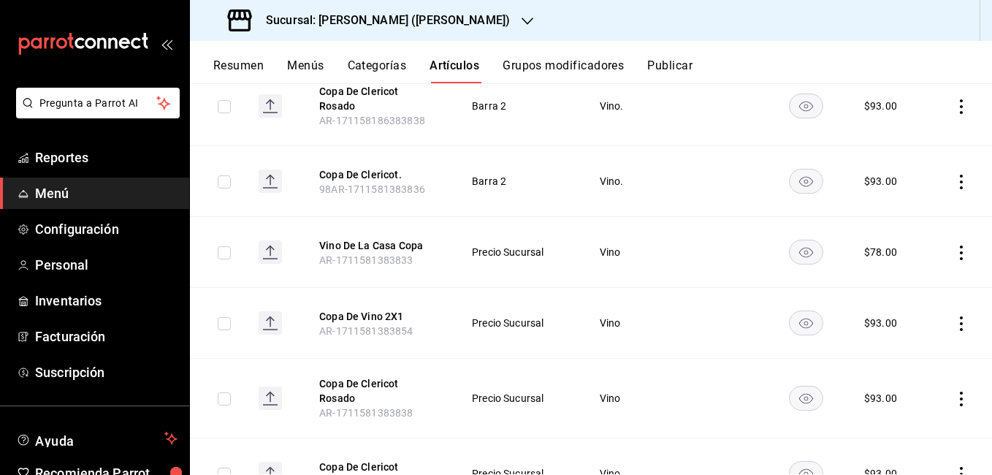
click at [954, 316] on icon "actions" at bounding box center [961, 323] width 15 height 15
click at [896, 344] on span "Editar" at bounding box center [907, 348] width 38 height 15
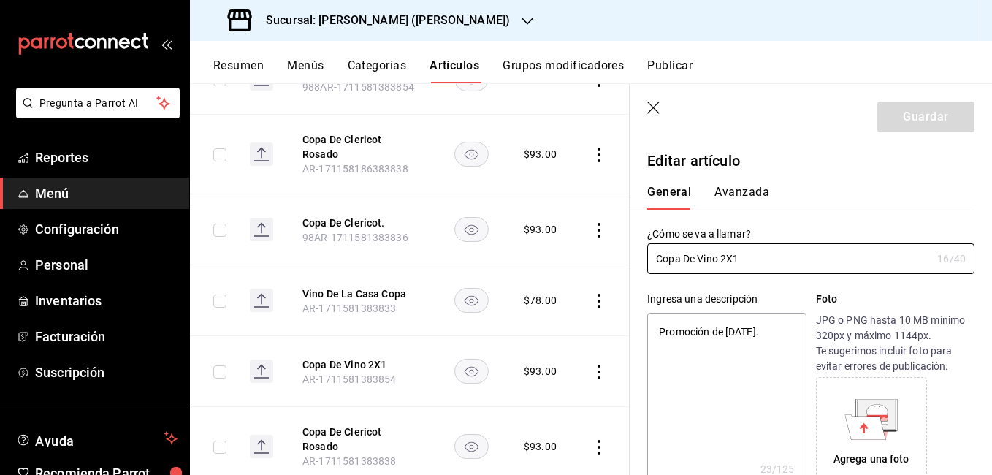
type textarea "x"
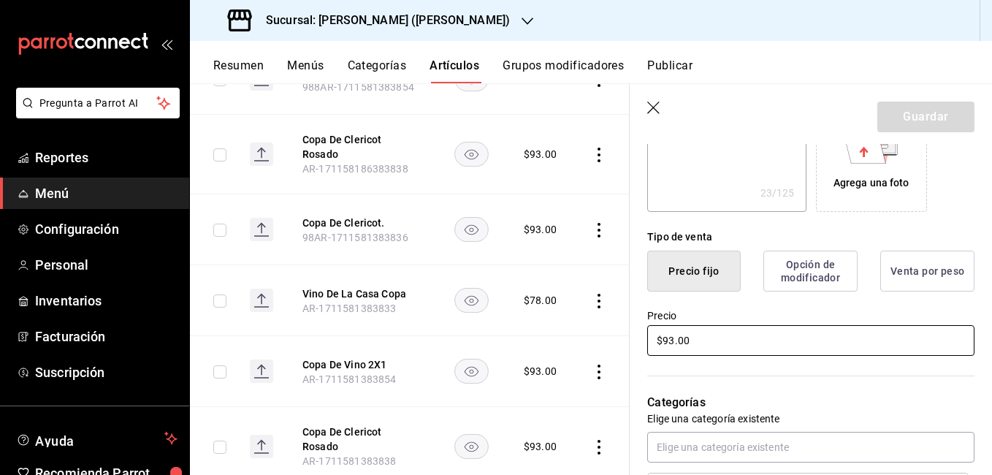
scroll to position [292, 0]
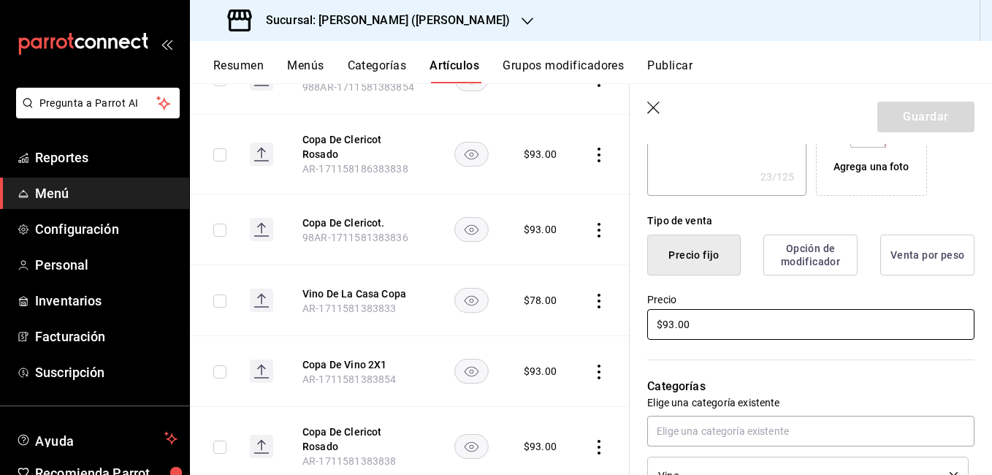
click at [675, 325] on input "$93.00" at bounding box center [810, 324] width 327 height 31
type input "$9.00"
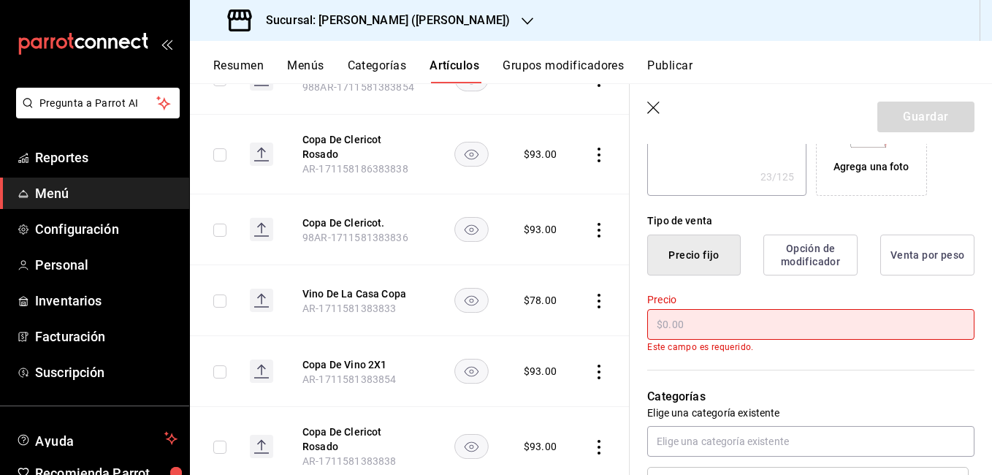
type textarea "x"
type input "$7.00"
type textarea "x"
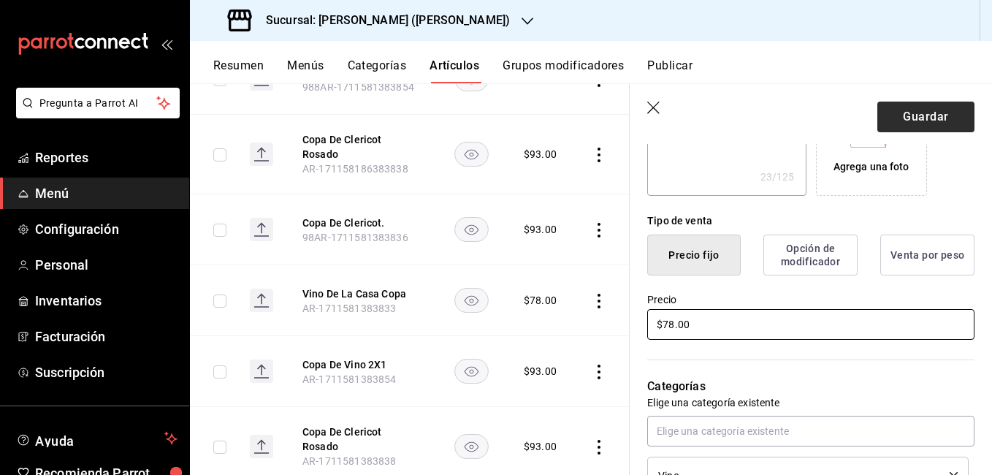
type input "$78.00"
click at [914, 125] on button "Guardar" at bounding box center [926, 117] width 97 height 31
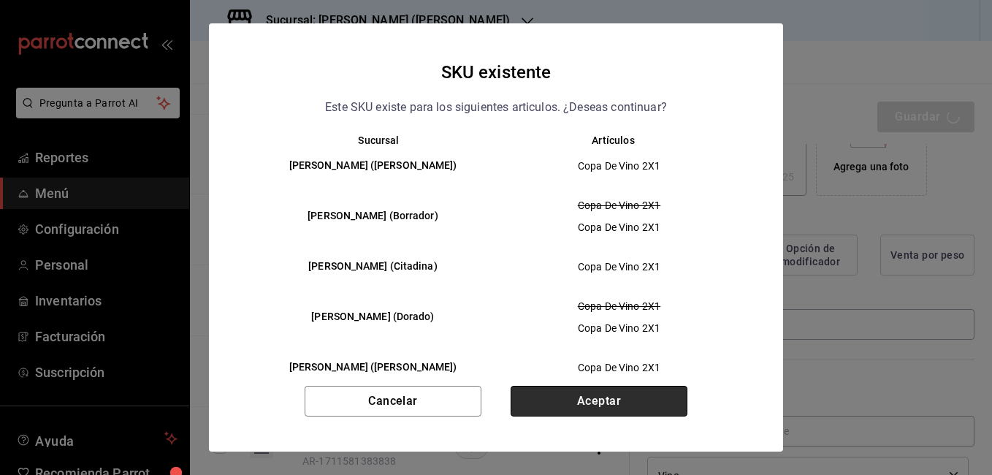
click at [656, 392] on button "Aceptar" at bounding box center [599, 401] width 177 height 31
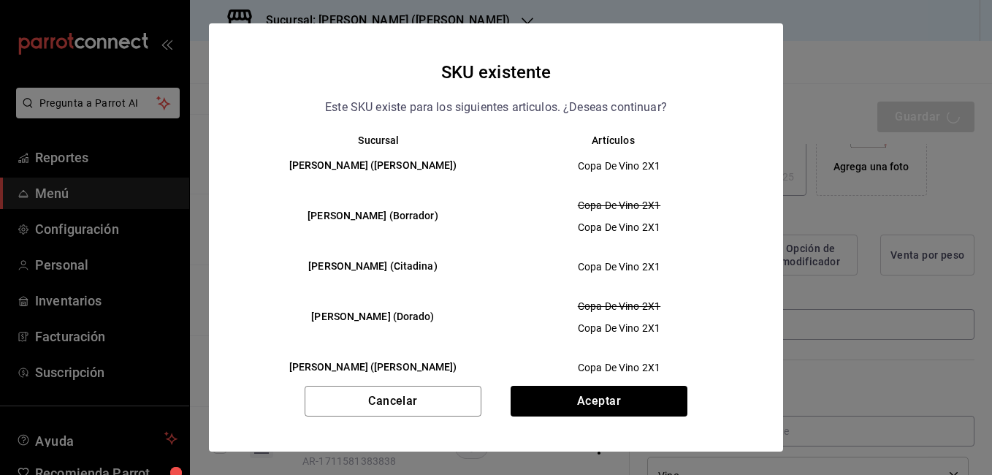
type textarea "x"
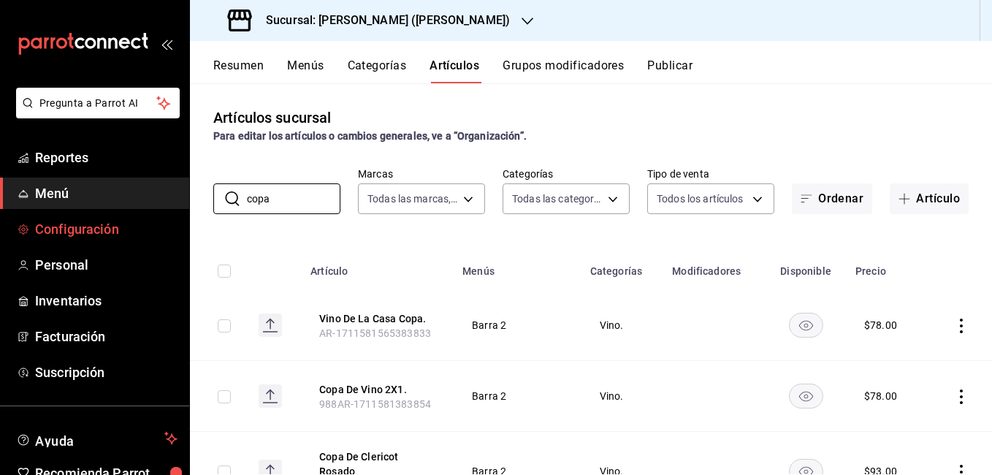
drag, startPoint x: 301, startPoint y: 206, endPoint x: 152, endPoint y: 219, distance: 149.7
click at [152, 219] on div "Pregunta a Parrot AI Reportes Menú Configuración Personal Inventarios Facturaci…" at bounding box center [496, 237] width 992 height 475
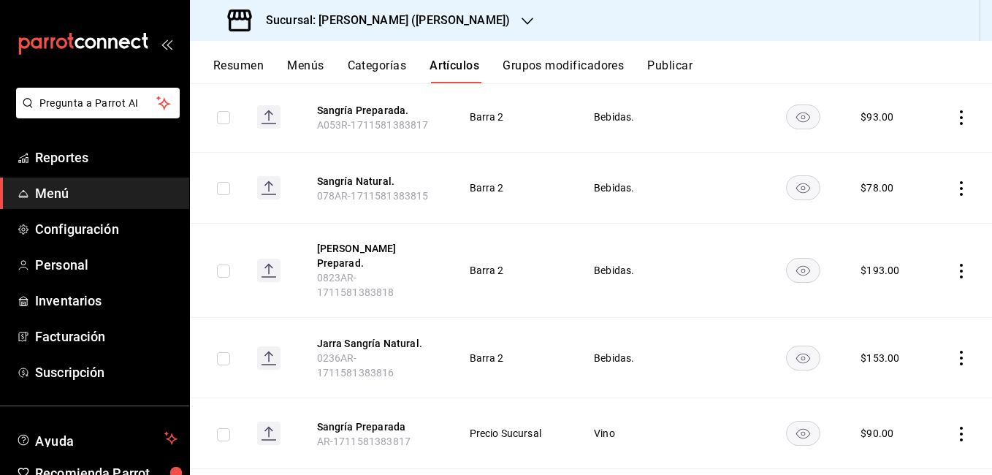
scroll to position [365, 0]
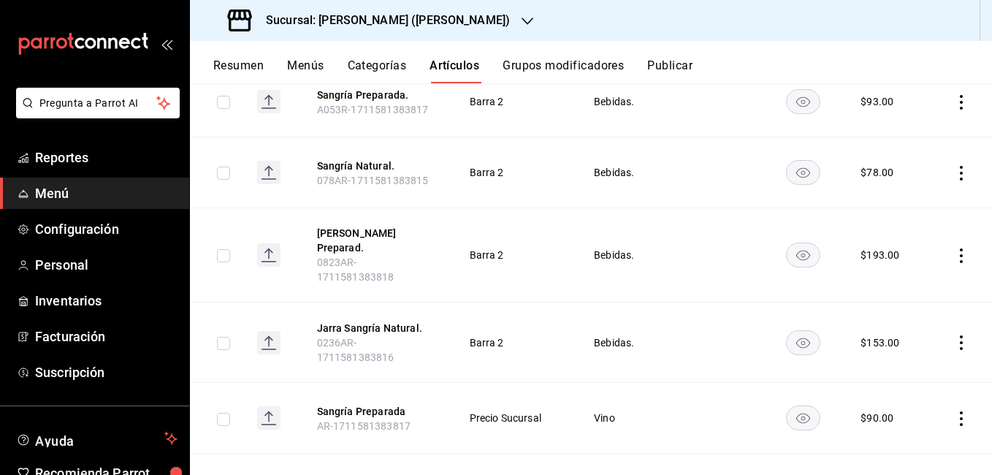
type input "sangr"
click at [955, 411] on icon "actions" at bounding box center [961, 418] width 15 height 15
click at [912, 373] on span "Editar" at bounding box center [907, 376] width 38 height 15
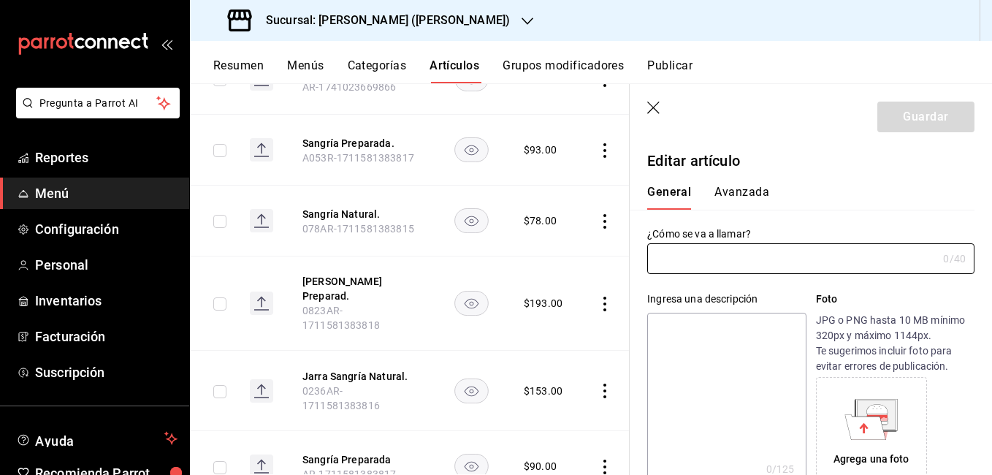
type input "Sangría Preparada"
type textarea "Jarra de sangria preparada"
type textarea "x"
type input "AR-1711581383817"
type textarea "x"
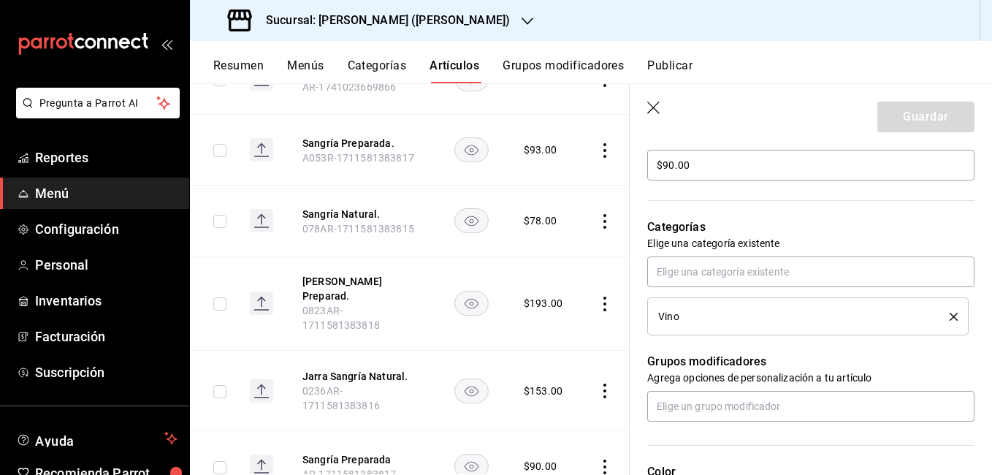
scroll to position [449, 0]
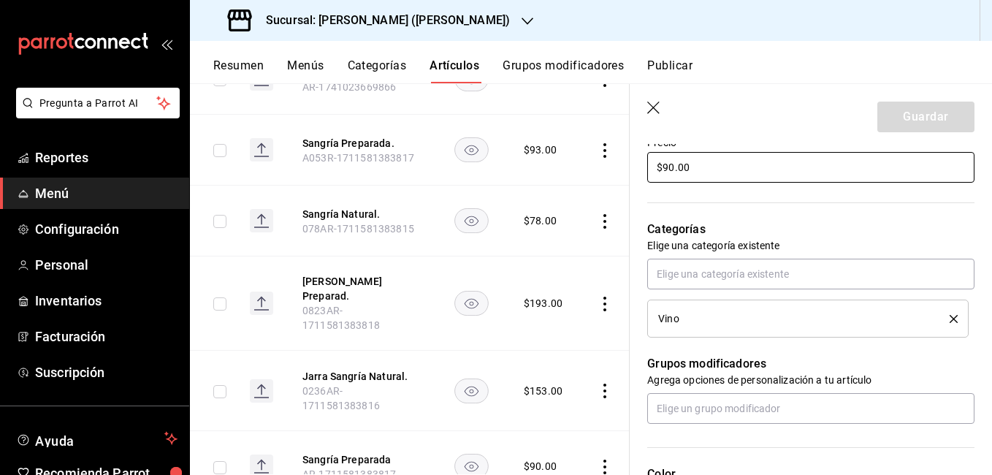
click at [675, 169] on input "$90.00" at bounding box center [810, 167] width 327 height 31
type input "$9.00"
type textarea "x"
type input "$93.00"
type textarea "x"
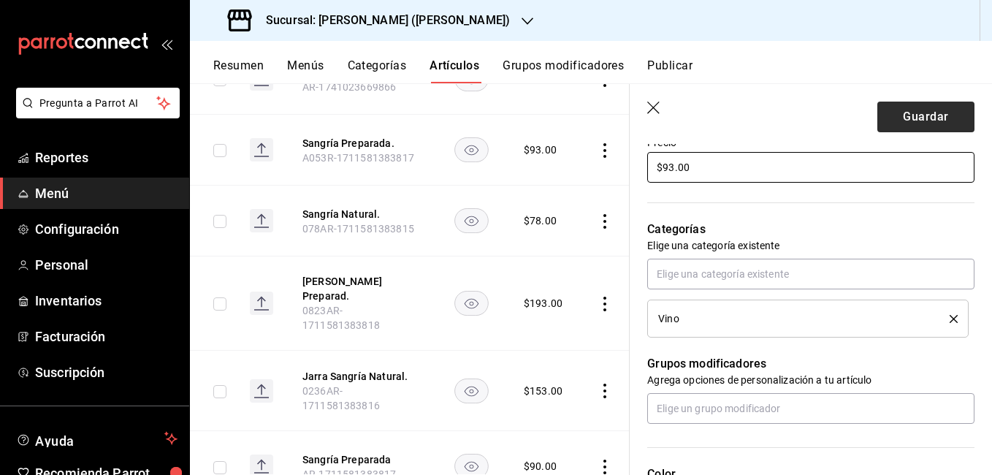
type input "$93.00"
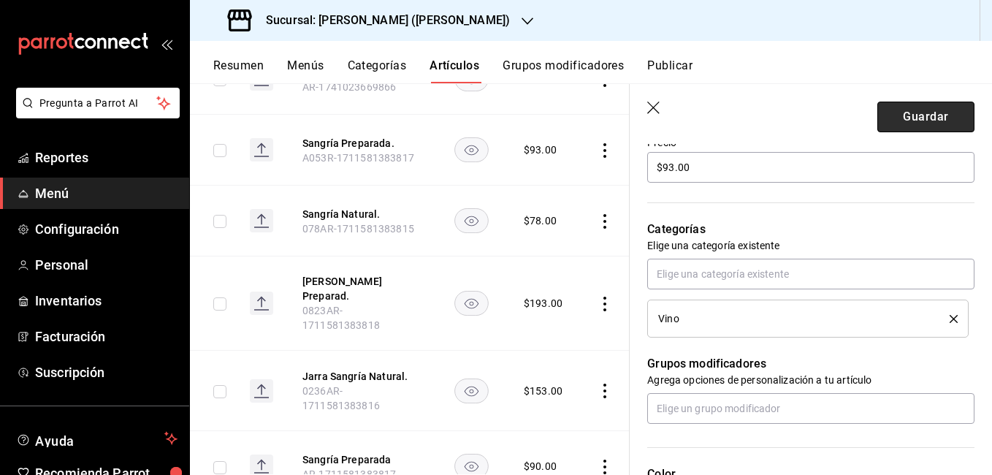
click at [920, 112] on button "Guardar" at bounding box center [926, 117] width 97 height 31
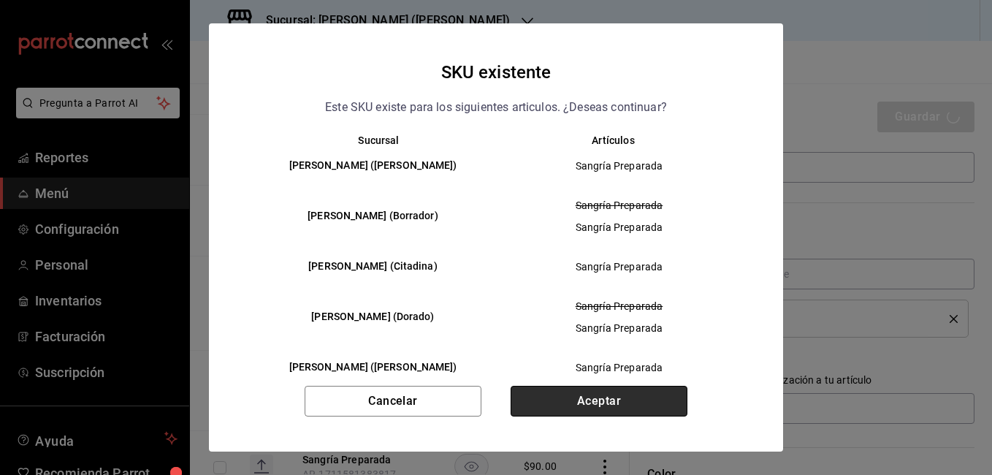
click at [645, 395] on button "Aceptar" at bounding box center [599, 401] width 177 height 31
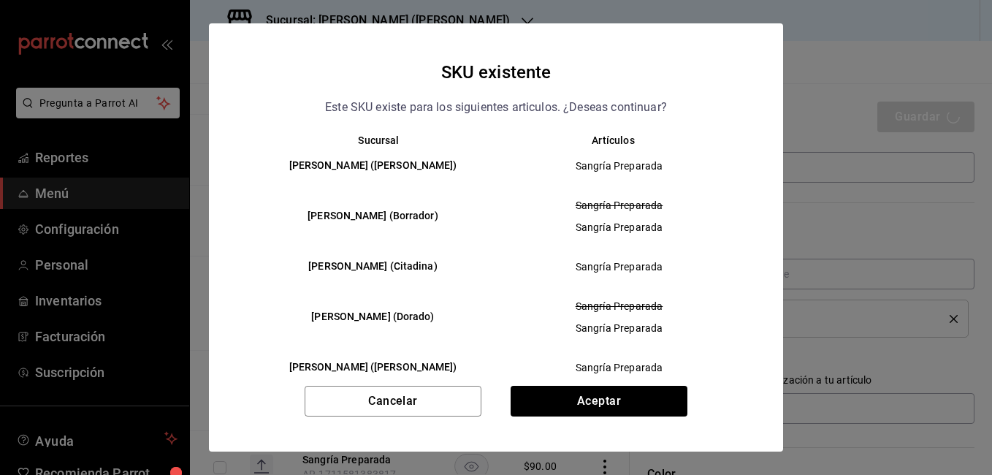
type textarea "x"
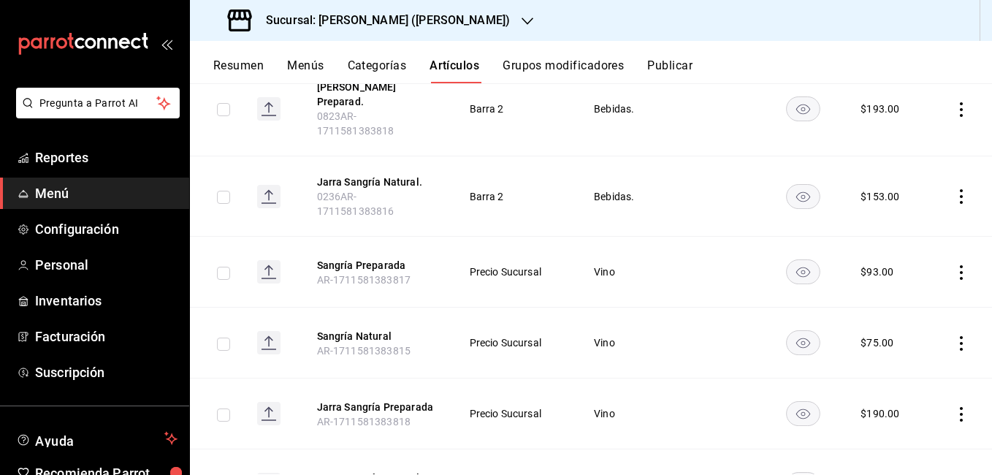
scroll to position [559, 0]
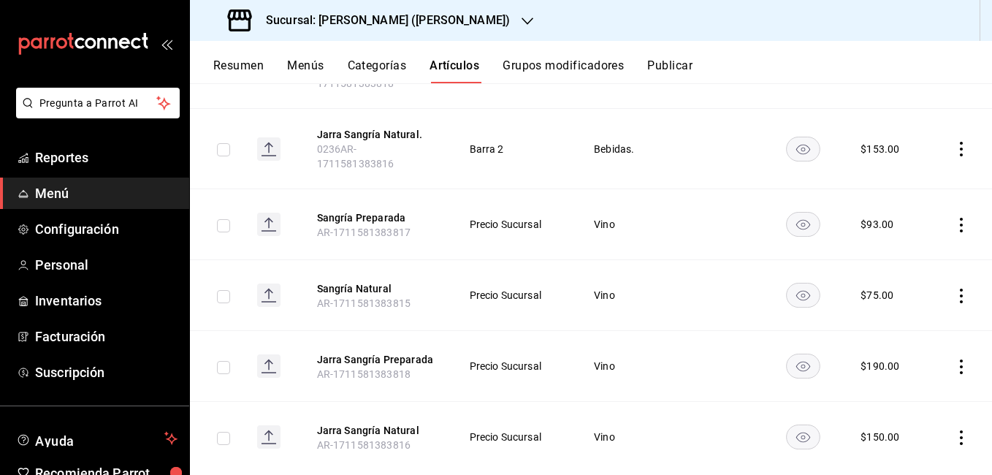
click at [954, 360] on icon "actions" at bounding box center [961, 367] width 15 height 15
click at [921, 370] on span "Editar" at bounding box center [907, 367] width 38 height 15
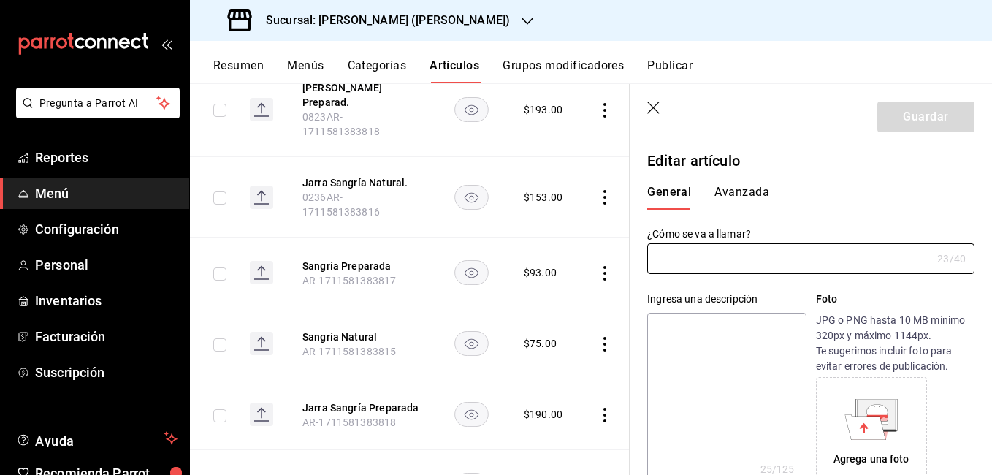
type input "Jarra Sangría Preparada"
type textarea "Vaso de sangría preparada"
type textarea "x"
type input "AR-1711581383818"
type textarea "x"
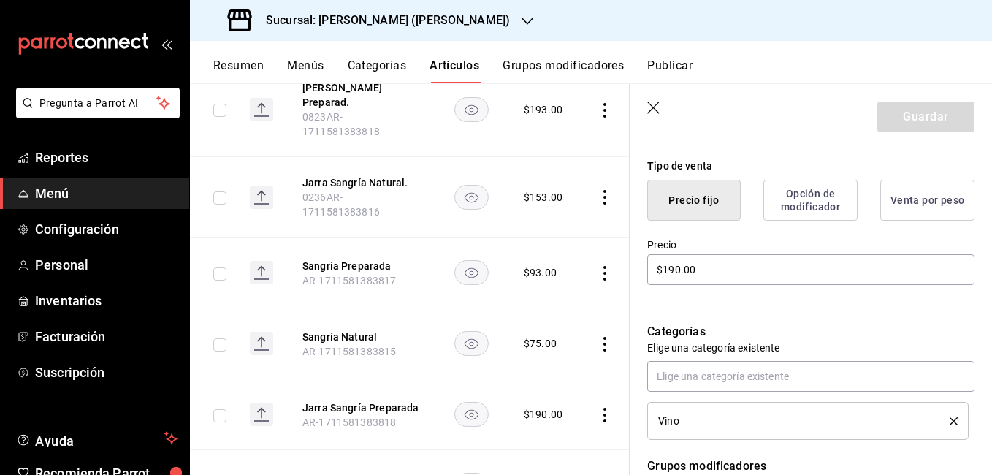
scroll to position [365, 0]
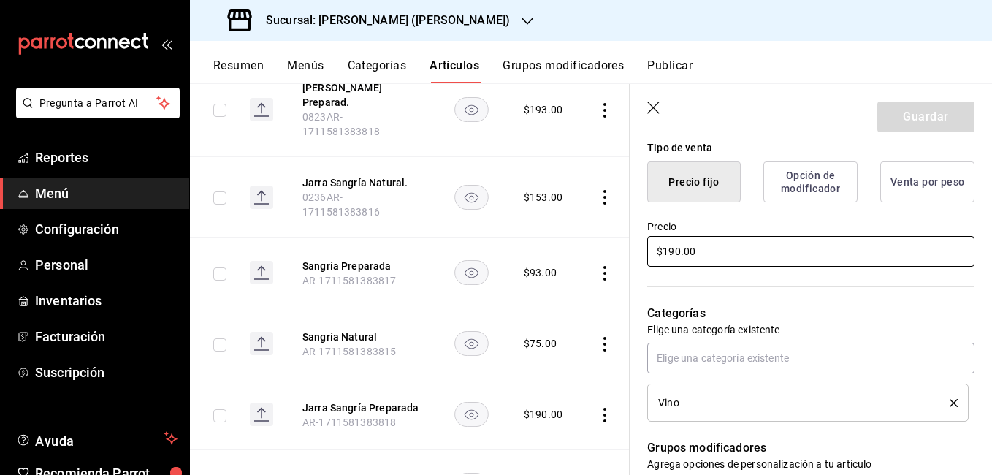
click at [678, 251] on input "$190.00" at bounding box center [810, 251] width 327 height 31
type input "$19.00"
type textarea "x"
type input "$193.00"
type textarea "x"
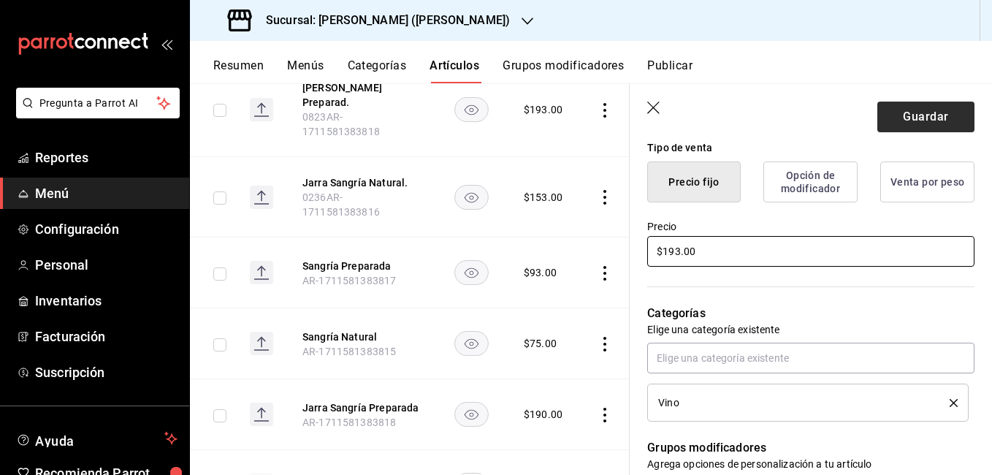
type input "$193.00"
click at [887, 106] on button "Guardar" at bounding box center [926, 117] width 97 height 31
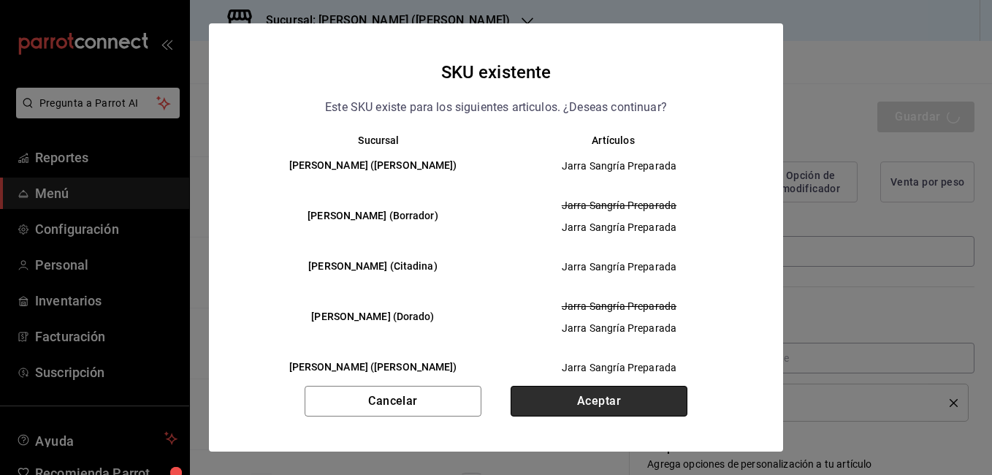
click at [558, 398] on button "Aceptar" at bounding box center [599, 401] width 177 height 31
type textarea "x"
type input "AR-1755636146376"
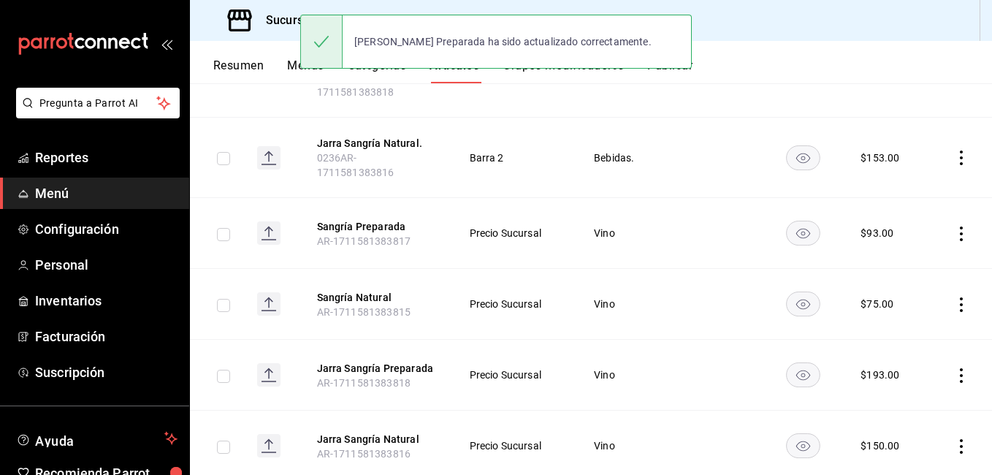
scroll to position [559, 0]
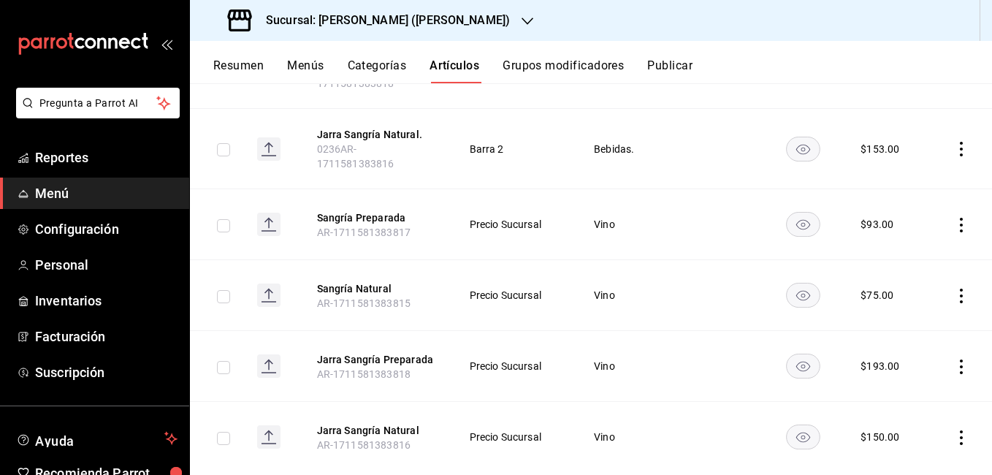
click at [954, 430] on icon "actions" at bounding box center [961, 437] width 15 height 15
click at [890, 368] on li "Editar" at bounding box center [894, 377] width 88 height 30
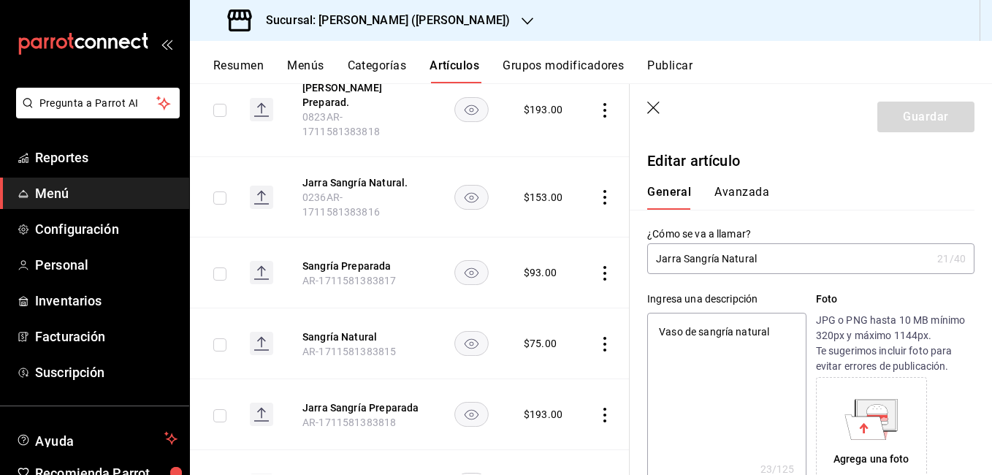
type textarea "x"
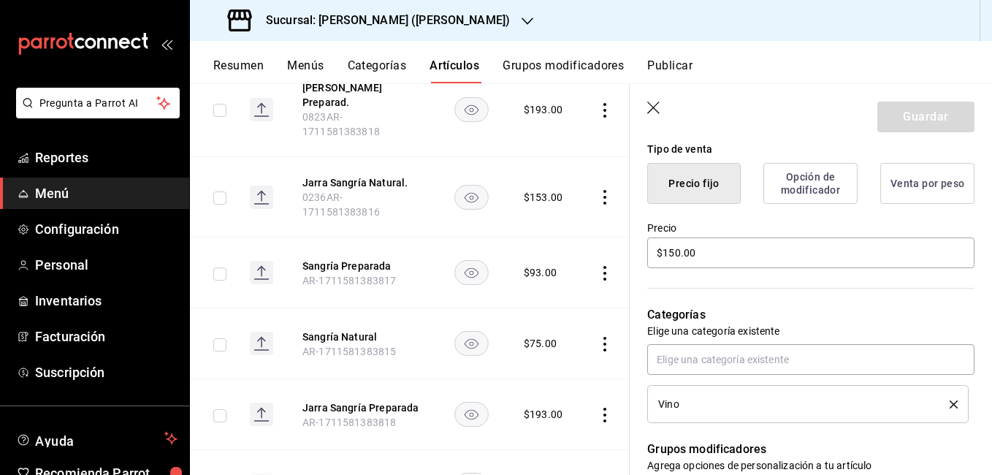
scroll to position [365, 0]
click at [680, 250] on input "$150.00" at bounding box center [810, 251] width 327 height 31
type input "$15.00"
type textarea "x"
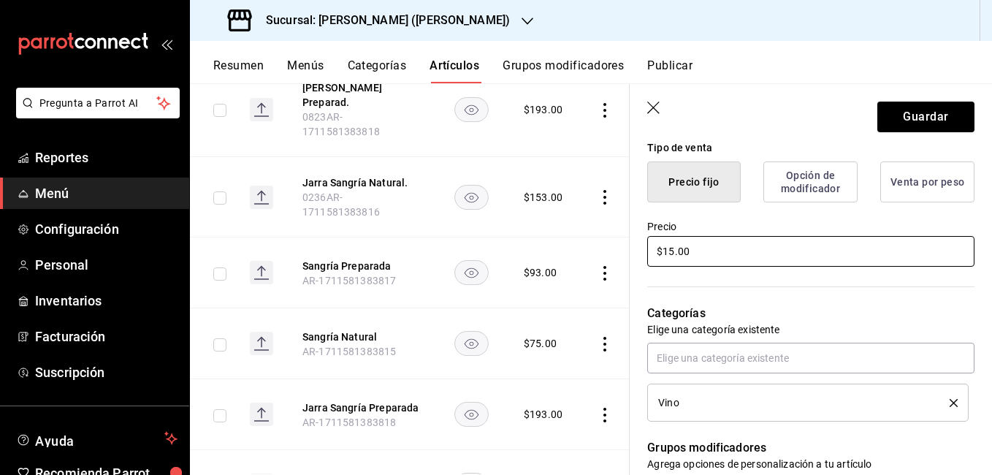
type input "$153.00"
type textarea "x"
type input "$153.00"
click at [878, 115] on button "Guardar" at bounding box center [926, 117] width 97 height 31
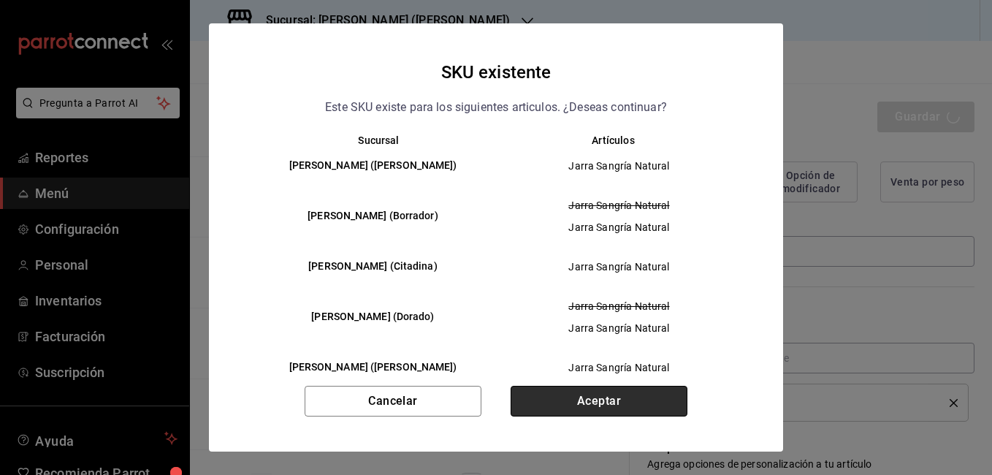
click at [616, 392] on button "Aceptar" at bounding box center [599, 401] width 177 height 31
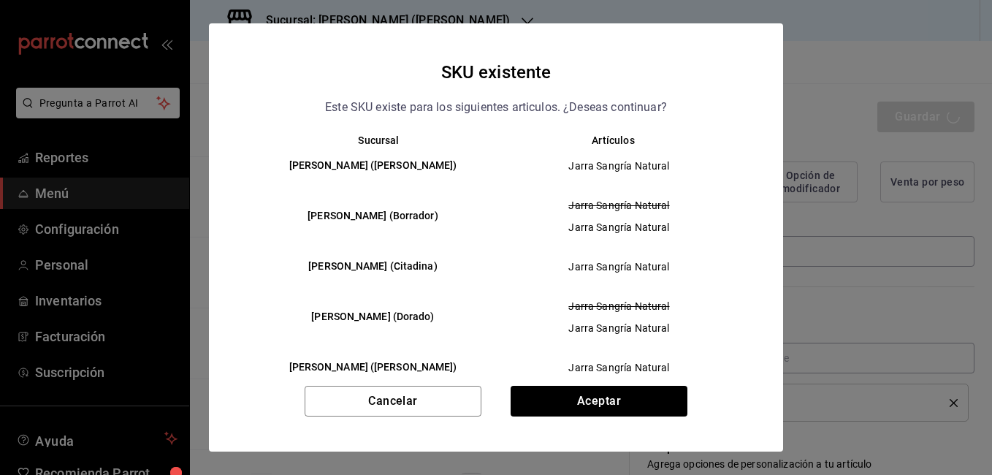
type textarea "x"
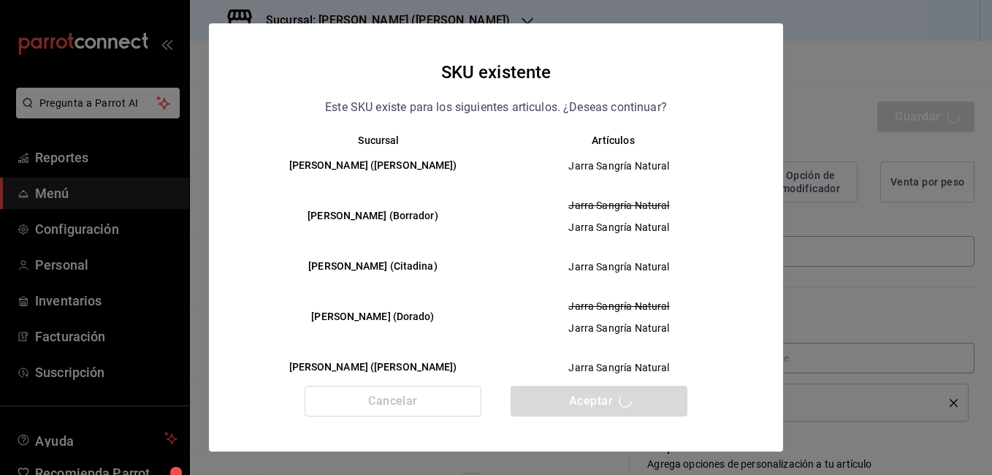
type textarea "x"
type input "AR-1755636164527"
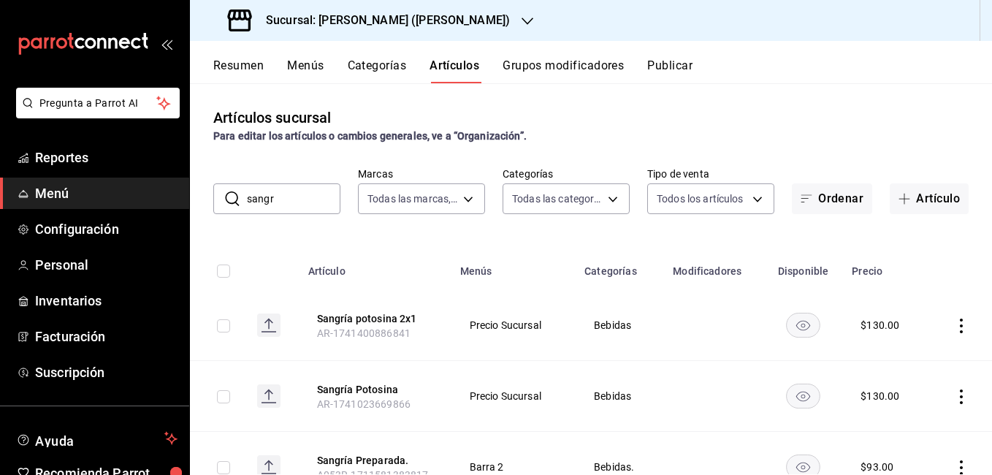
click at [443, 60] on button "Artículos" at bounding box center [455, 70] width 50 height 25
click at [331, 202] on input "sangr" at bounding box center [294, 198] width 94 height 29
type input "s"
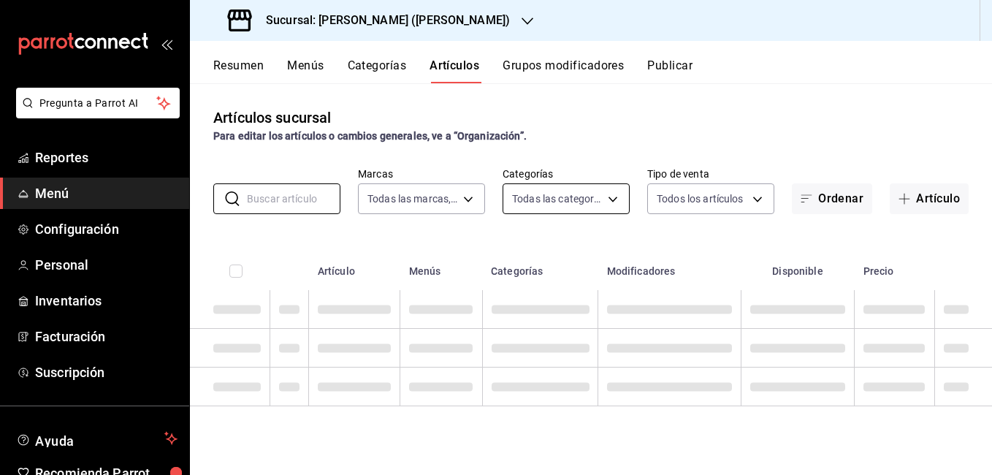
click at [519, 207] on body "Pregunta a Parrot AI Reportes Menú Configuración Personal Inventarios Facturaci…" at bounding box center [496, 237] width 992 height 475
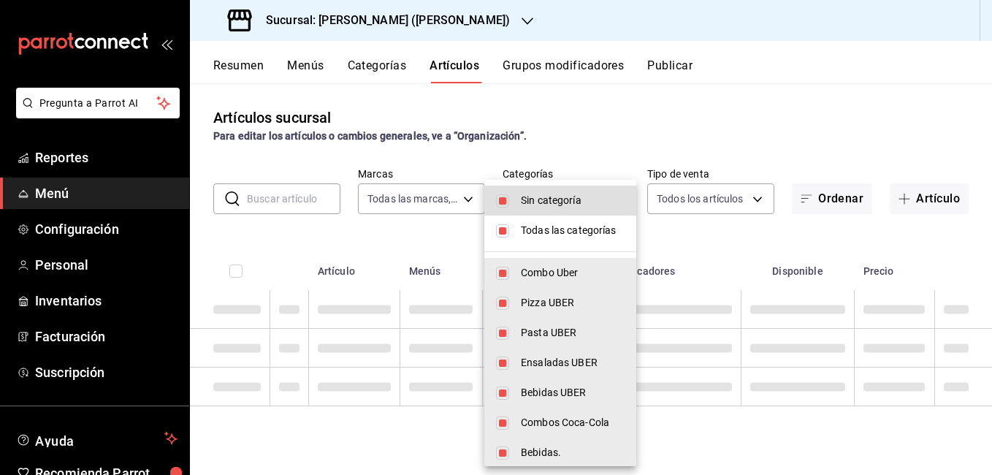
click at [515, 232] on li "Todas las categorías" at bounding box center [560, 231] width 152 height 30
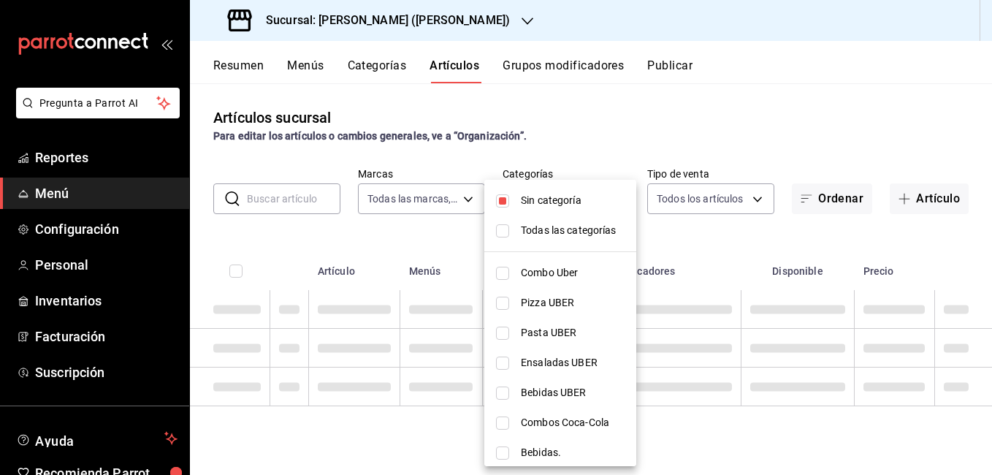
checkbox input "false"
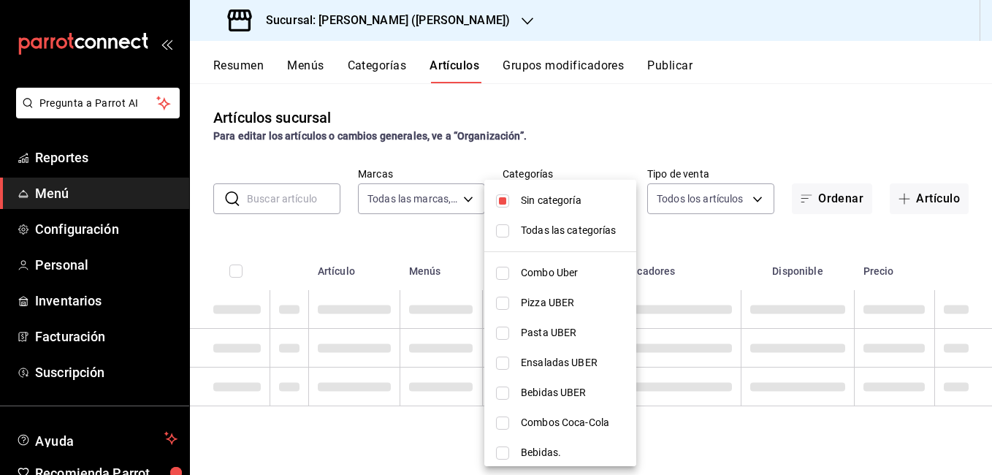
checkbox input "false"
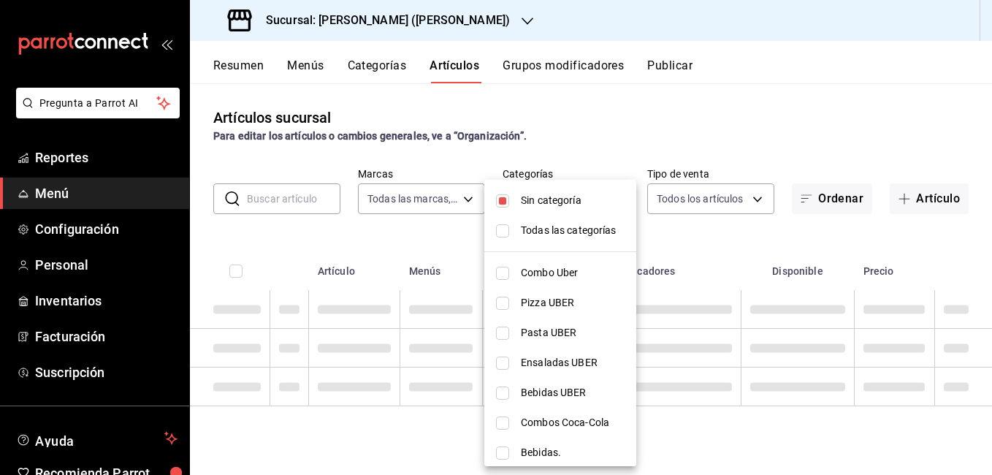
checkbox input "false"
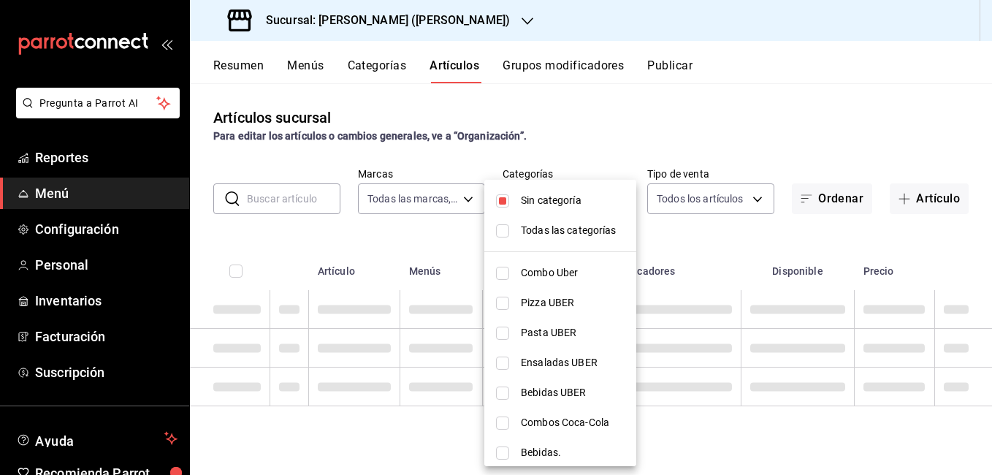
checkbox input "false"
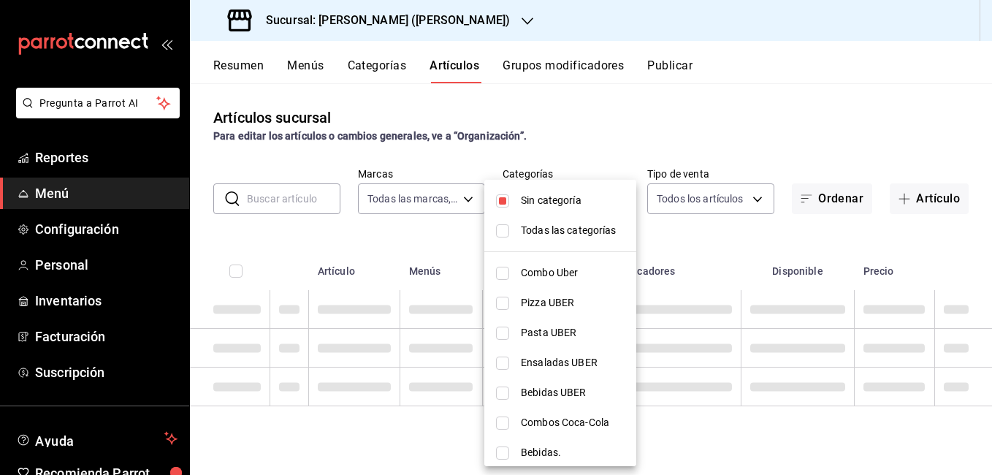
checkbox input "false"
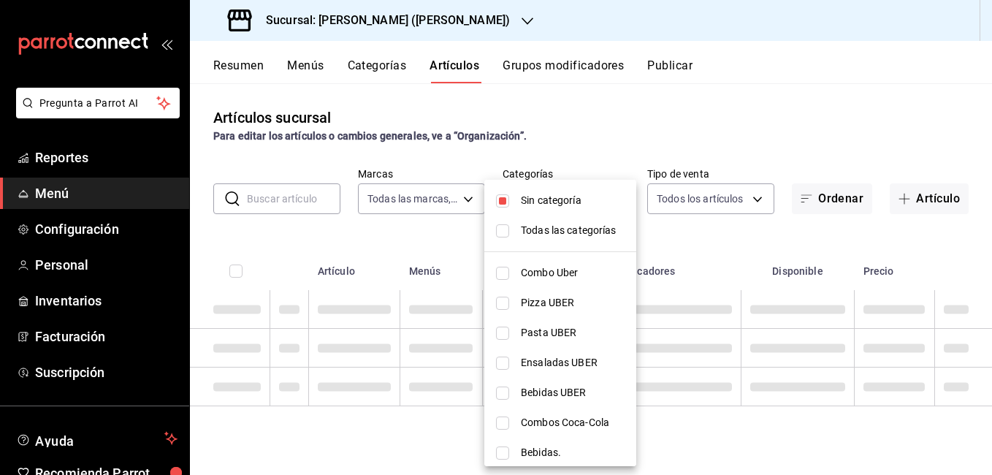
checkbox input "false"
click at [533, 203] on span "Sin categoría" at bounding box center [573, 200] width 104 height 15
checkbox input "false"
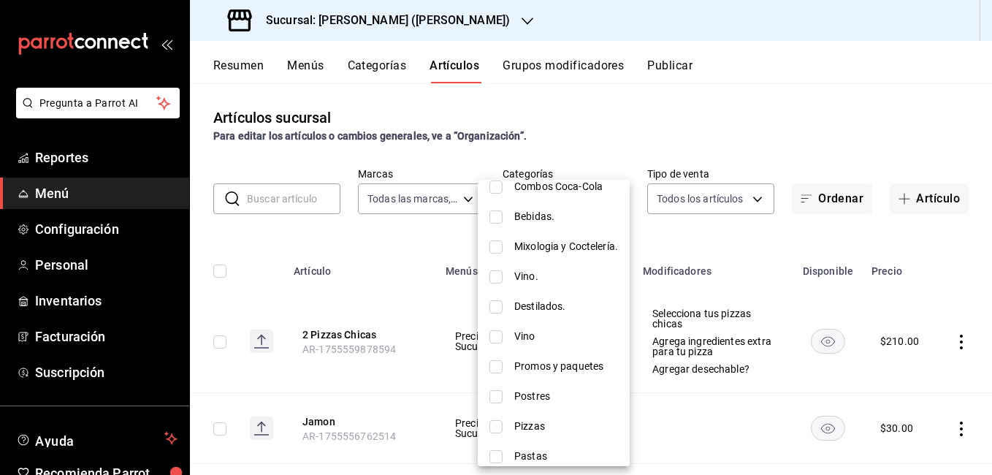
scroll to position [219, 0]
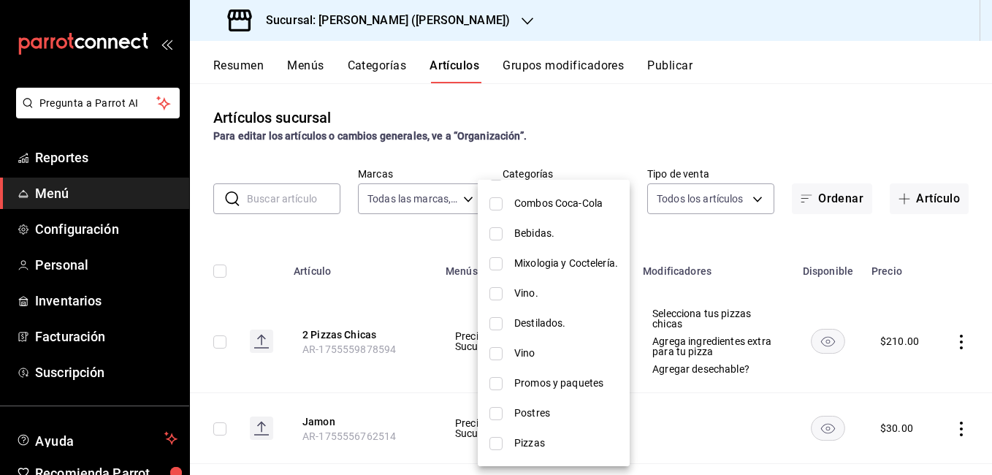
click at [559, 264] on span "Mixologia y Coctelería." at bounding box center [566, 263] width 104 height 15
type input "8648945f-808b-436d-9757-20a4701cb168"
checkbox input "true"
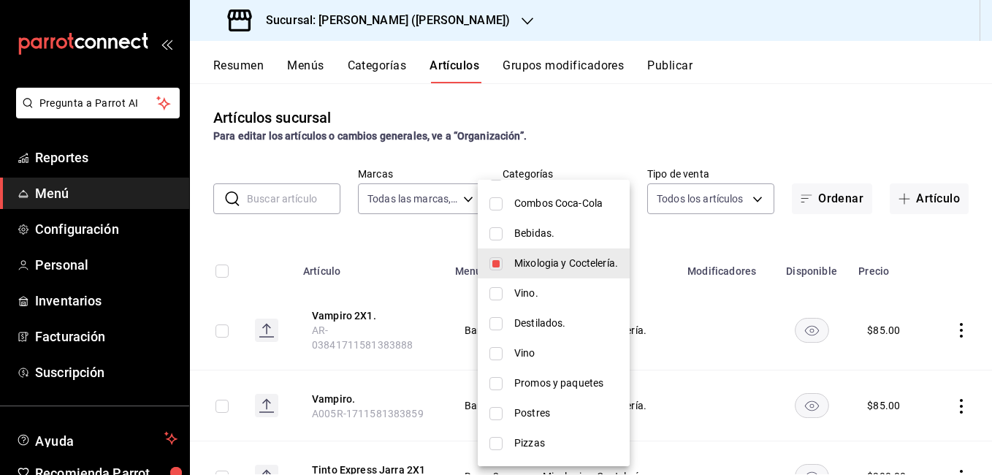
click at [521, 262] on span "Mixologia y Coctelería." at bounding box center [566, 263] width 104 height 15
checkbox input "false"
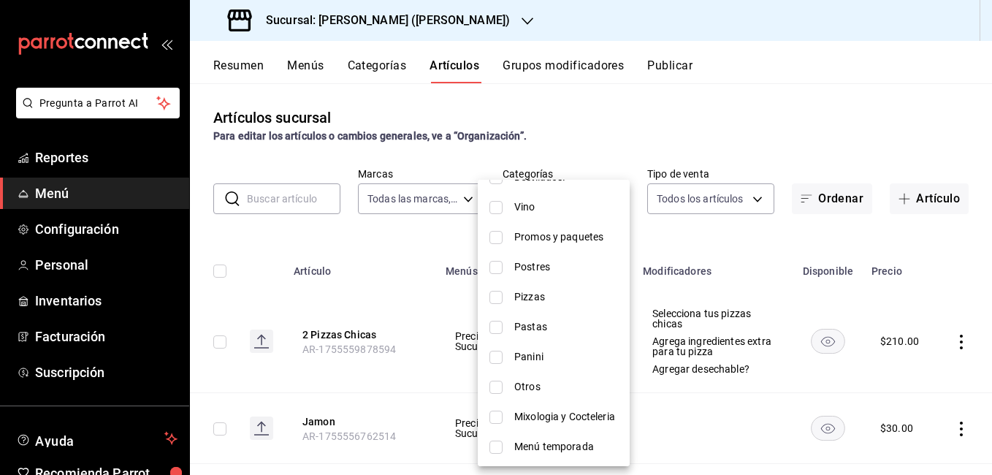
scroll to position [292, 0]
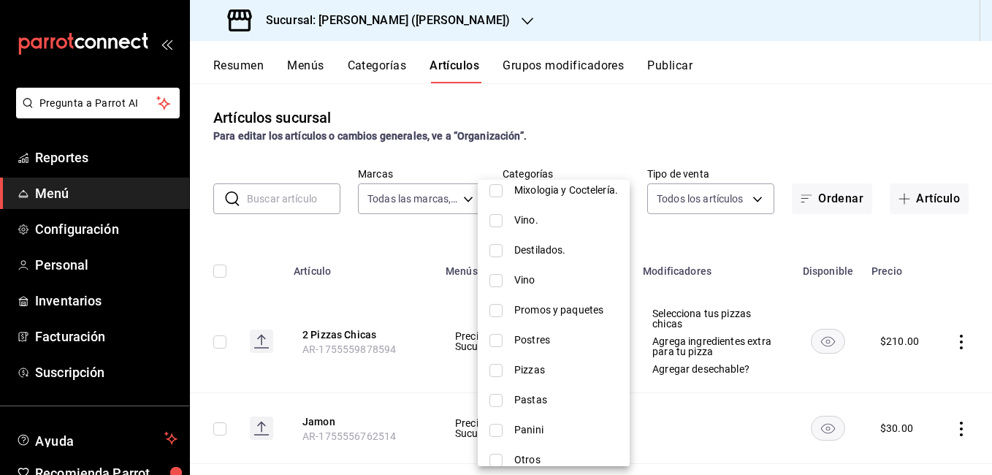
click at [533, 281] on span "Vino" at bounding box center [566, 280] width 104 height 15
type input "1b54c0e8-8b7c-470e-83c5-981246557cbe"
checkbox input "true"
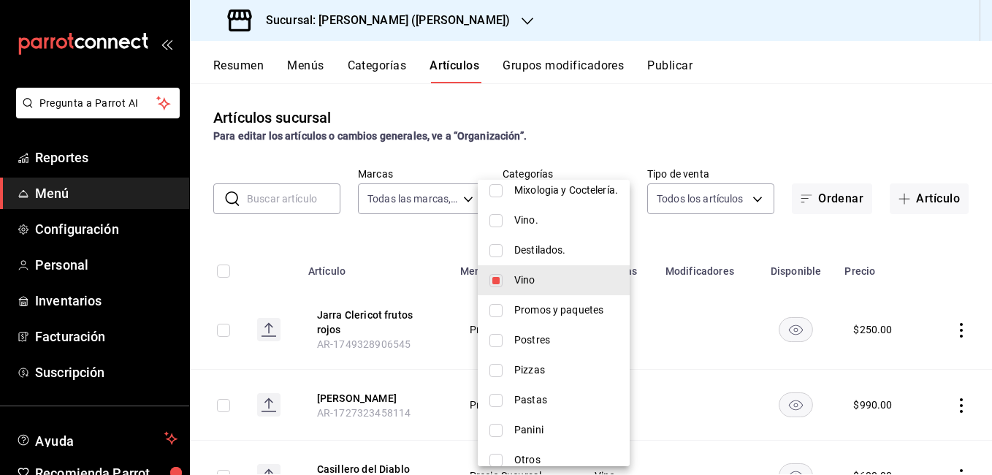
click at [415, 228] on div at bounding box center [496, 237] width 992 height 475
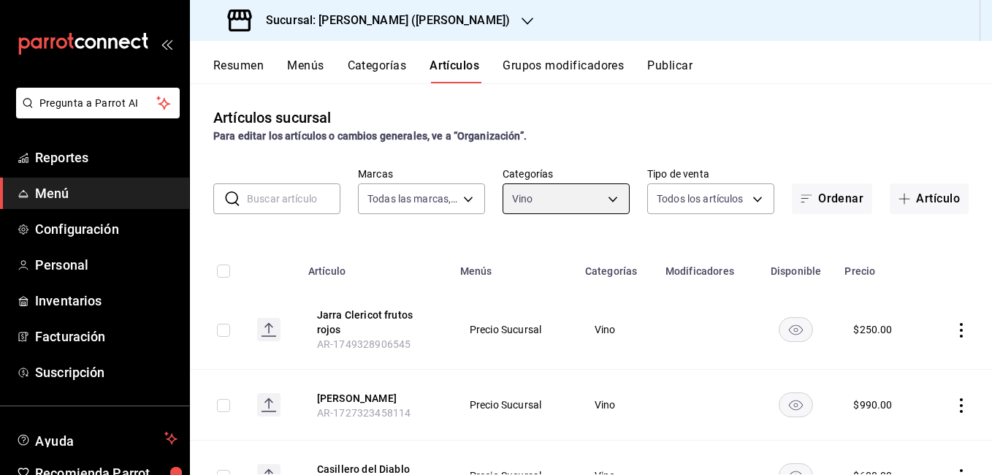
scroll to position [73, 0]
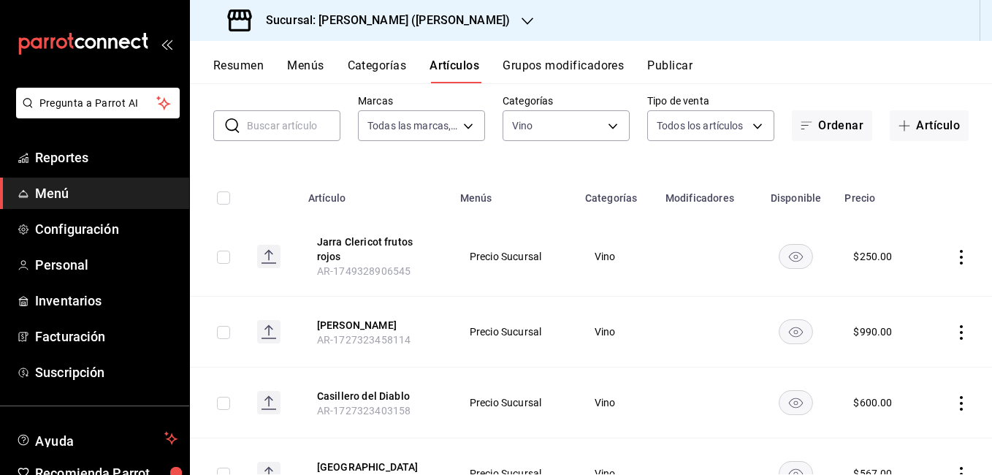
click at [954, 260] on icon "actions" at bounding box center [961, 257] width 15 height 15
click at [902, 285] on span "Editar" at bounding box center [907, 290] width 38 height 15
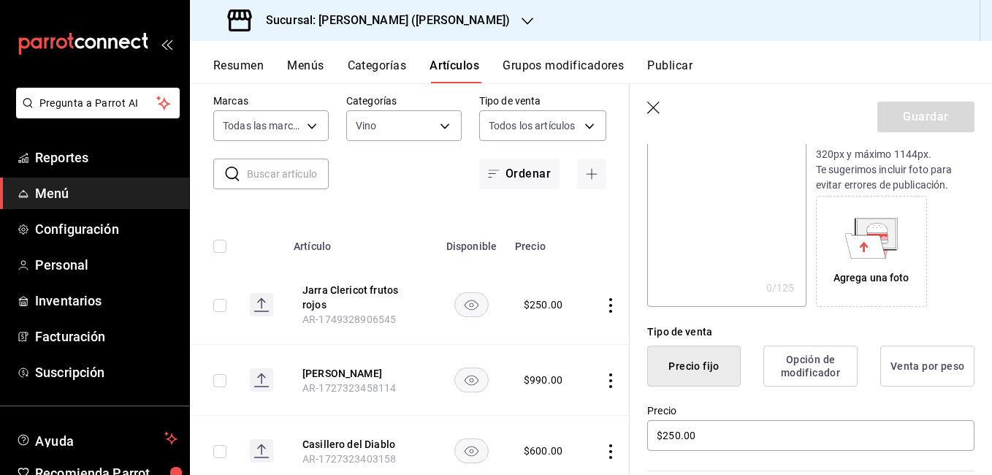
scroll to position [219, 0]
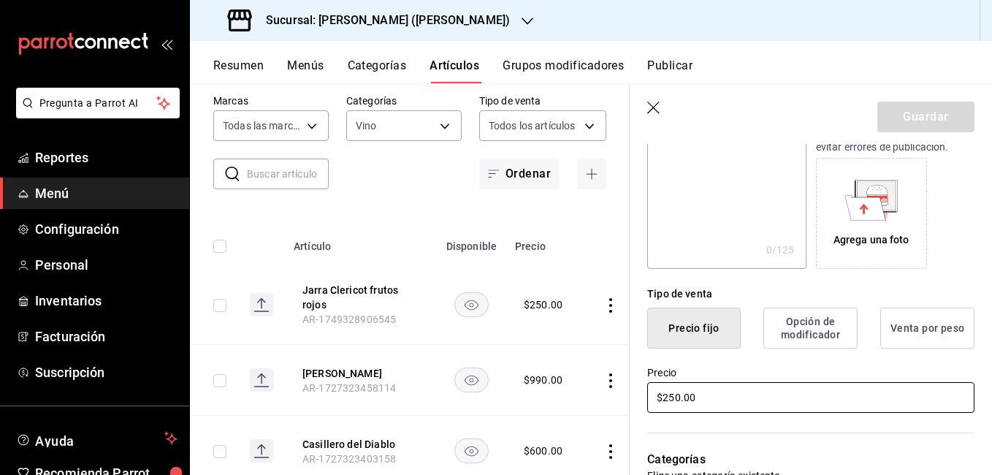
click at [677, 396] on input "$250.00" at bounding box center [810, 397] width 327 height 31
type input "$260.00"
click at [951, 116] on button "Guardar" at bounding box center [926, 117] width 97 height 31
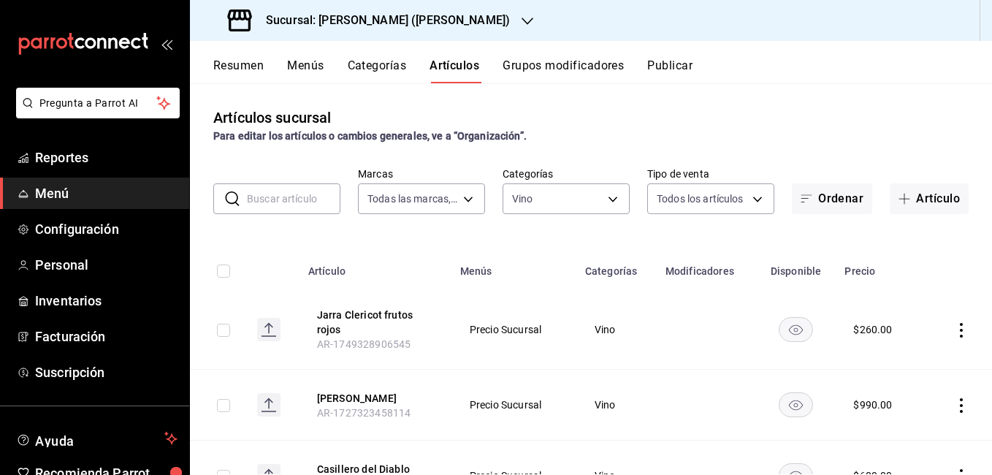
click at [572, 232] on div "Artículos sucursal Para editar los artículos o cambios generales, ve a “Organiz…" at bounding box center [591, 278] width 802 height 391
click at [626, 113] on div "Artículos sucursal Para editar los artículos o cambios generales, ve a “Organiz…" at bounding box center [591, 125] width 802 height 37
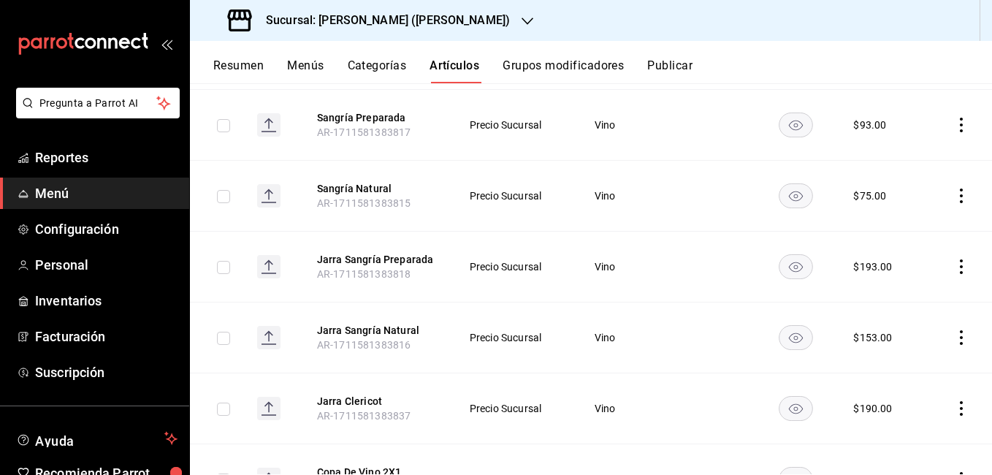
scroll to position [2192, 0]
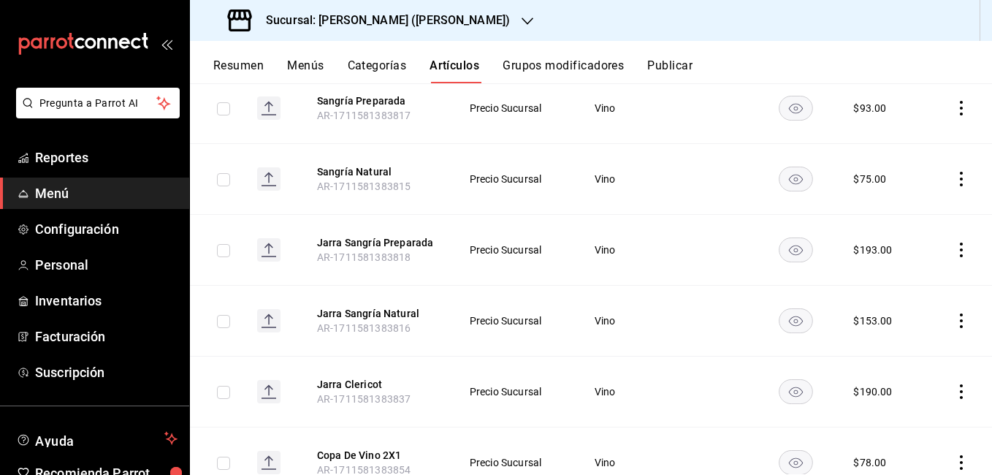
click at [957, 384] on icon "actions" at bounding box center [961, 391] width 15 height 15
click at [926, 372] on span "Editar" at bounding box center [907, 376] width 38 height 15
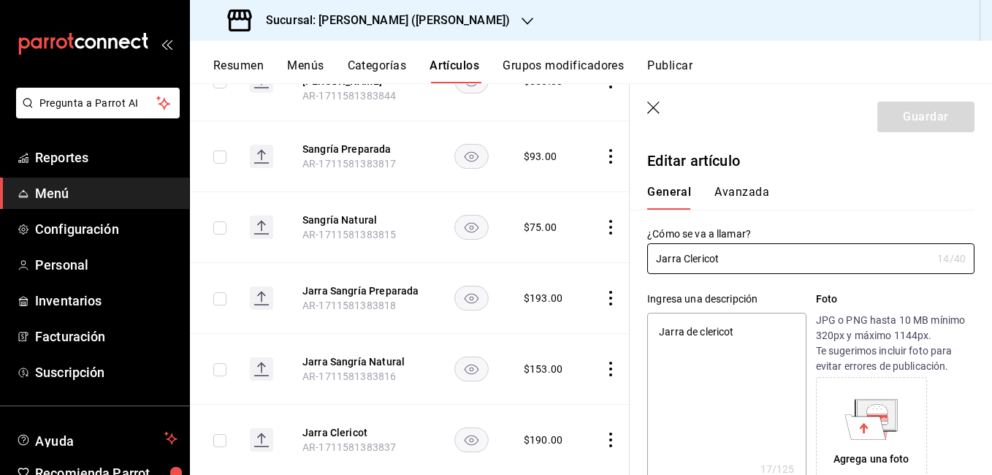
type textarea "x"
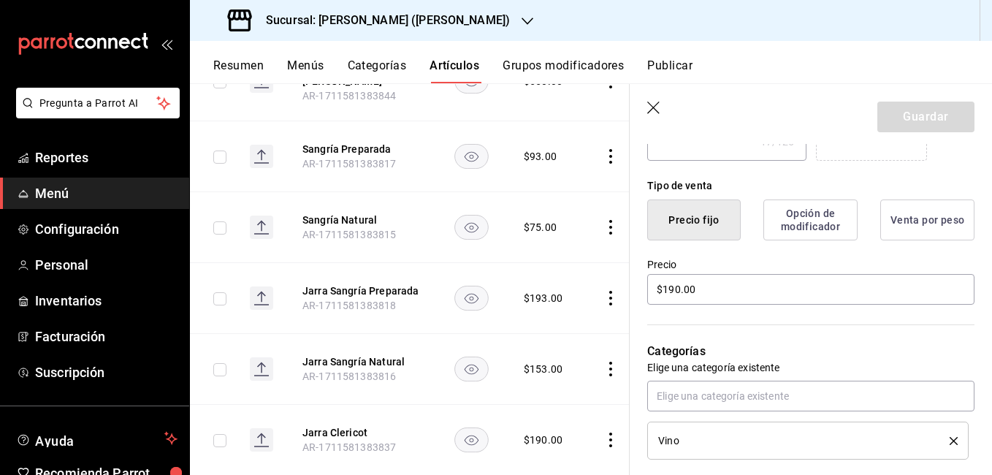
scroll to position [292, 0]
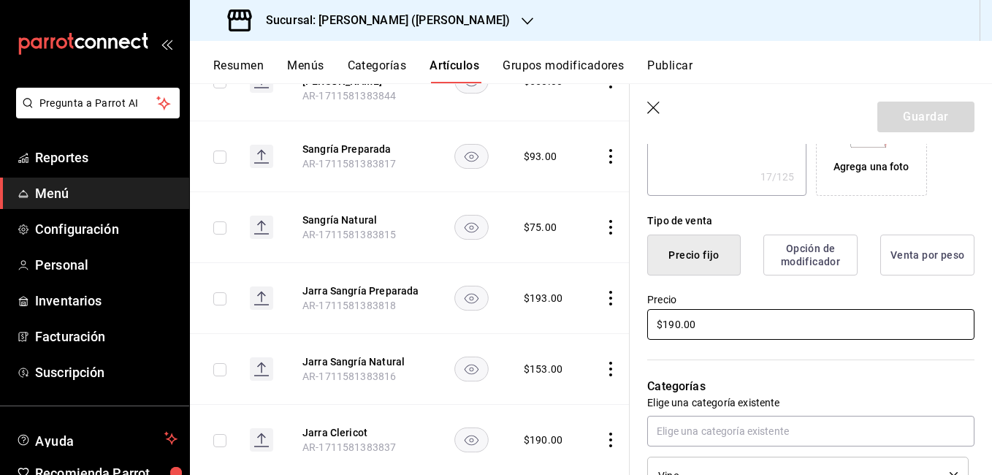
click at [679, 326] on input "$190.00" at bounding box center [810, 324] width 327 height 31
type input "$19.00"
type textarea "x"
type input "$193.00"
type textarea "x"
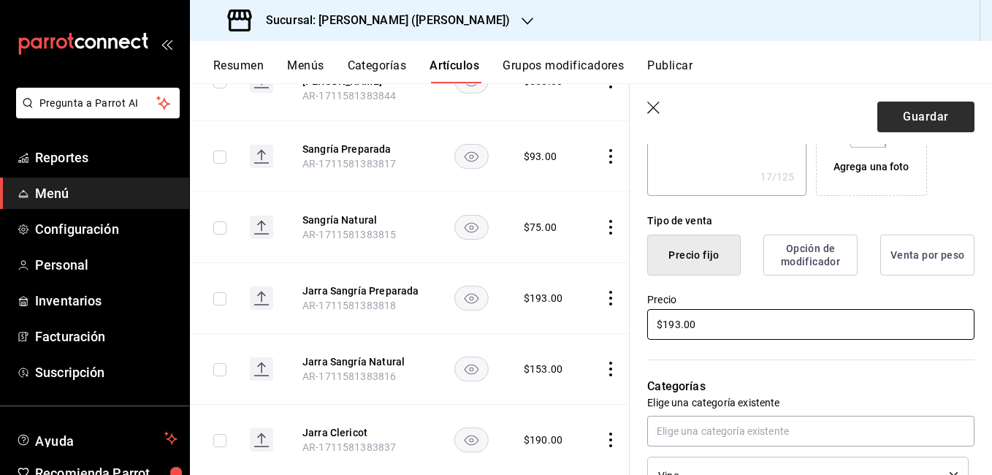
type input "$193.00"
click at [919, 117] on button "Guardar" at bounding box center [926, 117] width 97 height 31
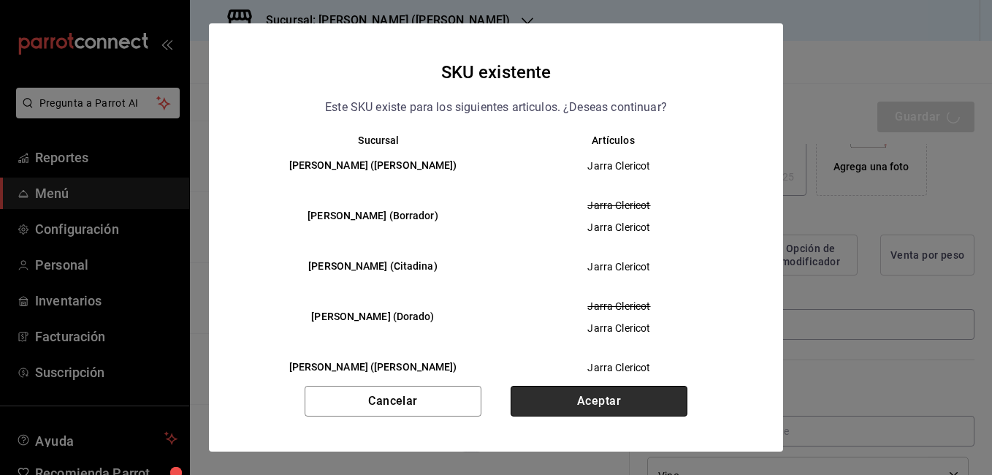
click at [614, 412] on button "Aceptar" at bounding box center [599, 401] width 177 height 31
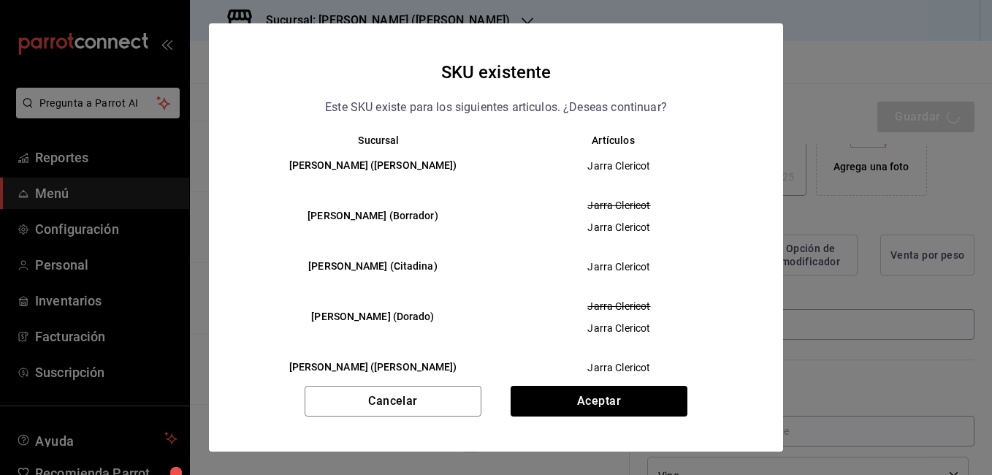
type textarea "x"
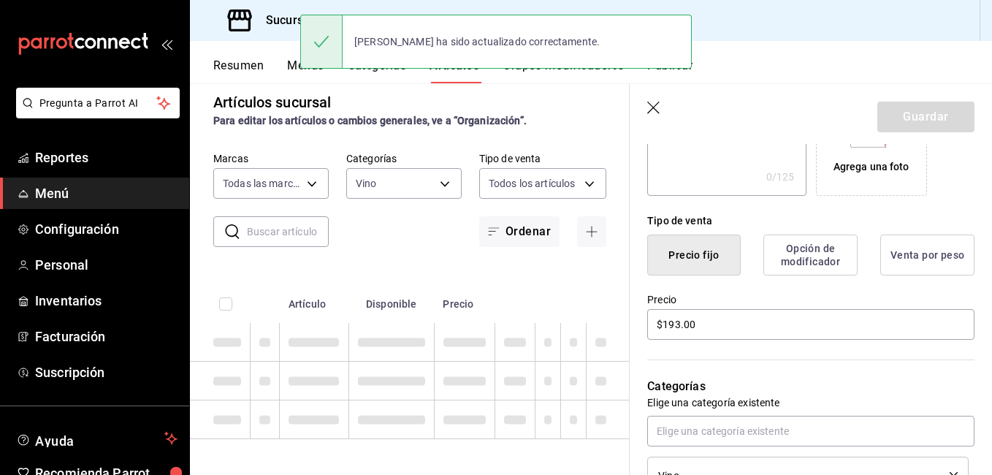
type textarea "x"
type input "AR-1755636964273"
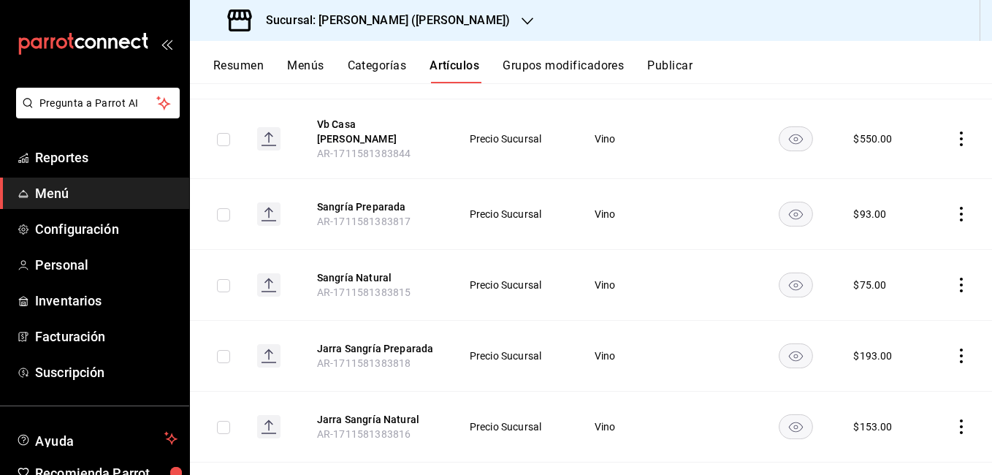
scroll to position [2074, 0]
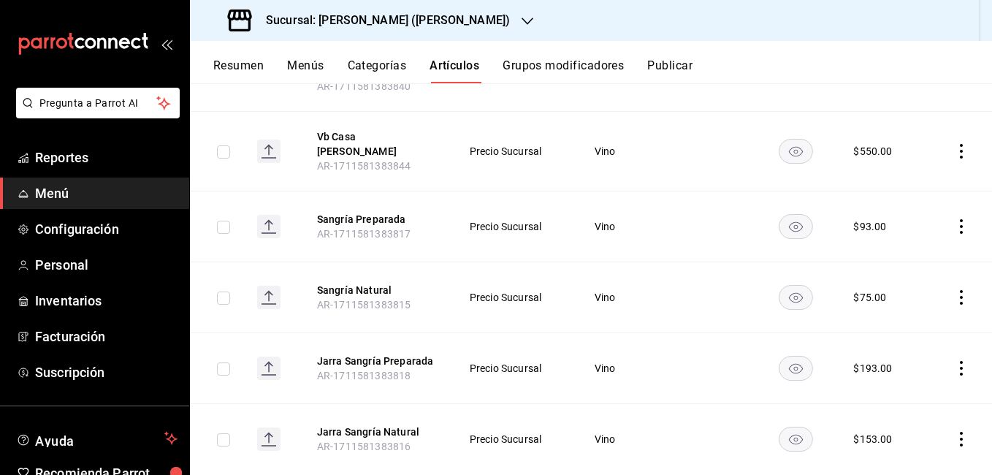
click at [954, 290] on icon "actions" at bounding box center [961, 297] width 15 height 15
click at [904, 303] on span "Editar" at bounding box center [907, 304] width 38 height 15
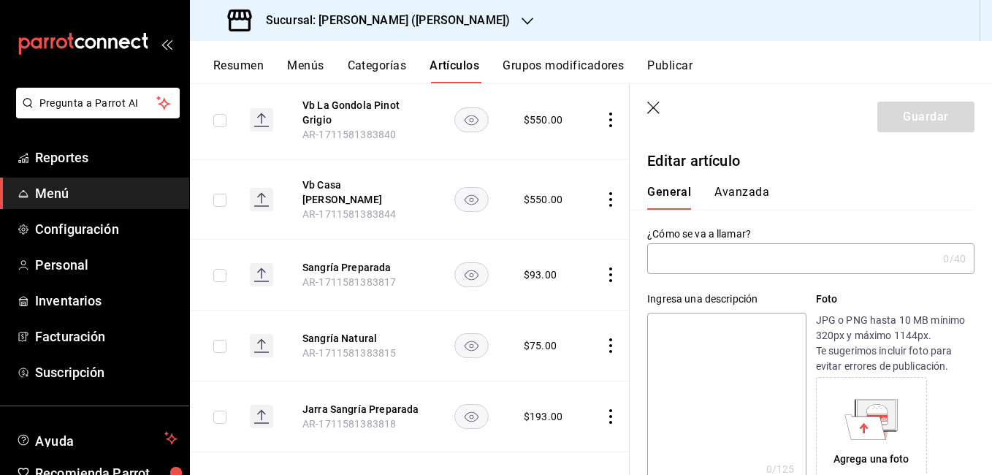
type input "Sangría Natural"
type textarea "Agua embotellada de sabor"
type textarea "x"
type input "AR-1711581383815"
type textarea "x"
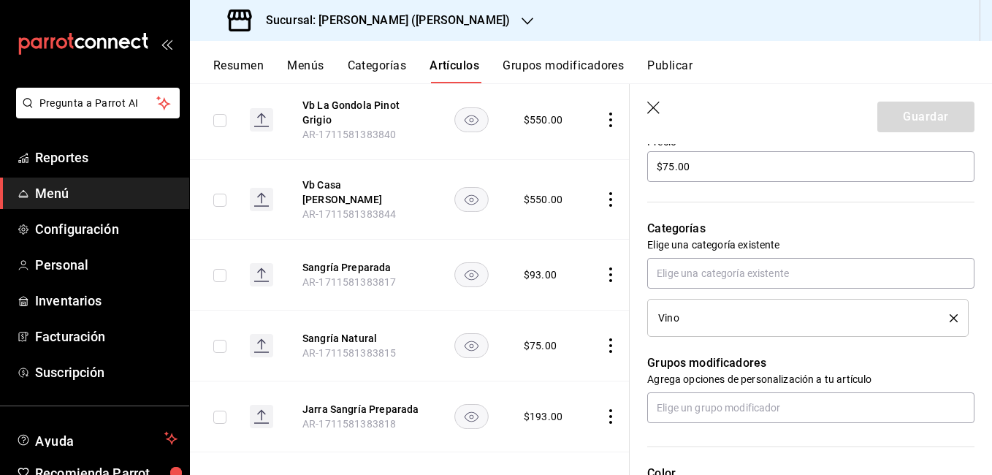
scroll to position [365, 0]
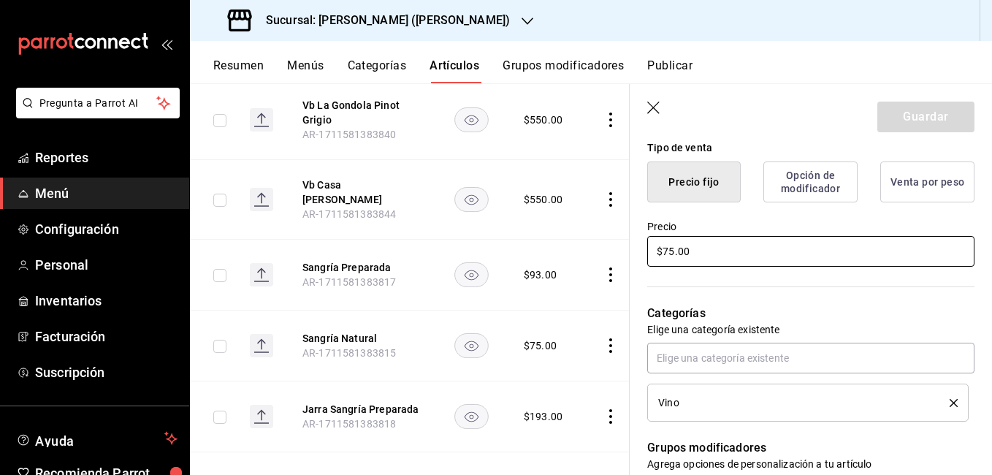
drag, startPoint x: 675, startPoint y: 254, endPoint x: 686, endPoint y: 235, distance: 21.9
click at [675, 254] on input "$75.00" at bounding box center [810, 251] width 327 height 31
type input "$7.00"
type textarea "x"
type input "$78.00"
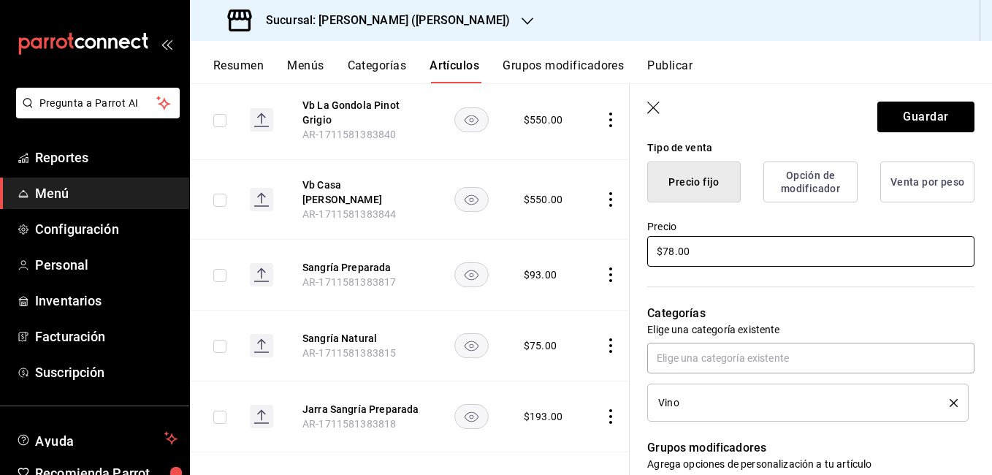
type textarea "x"
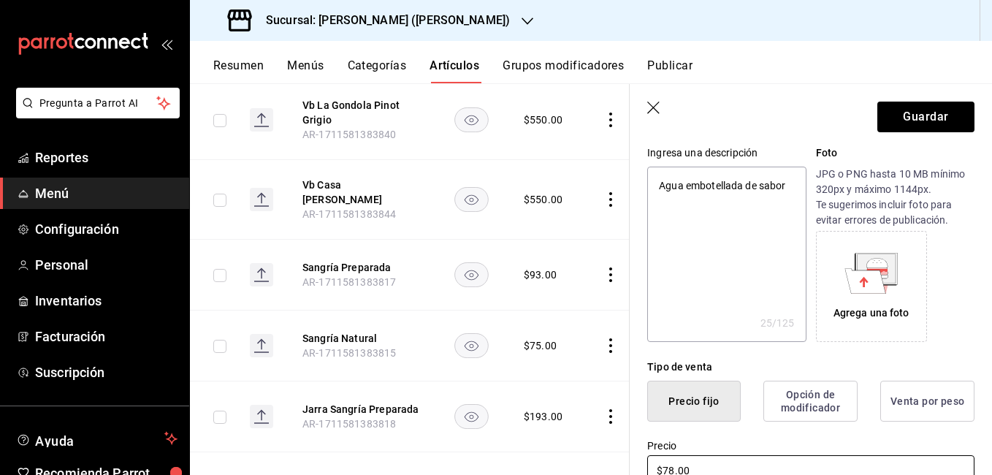
scroll to position [0, 0]
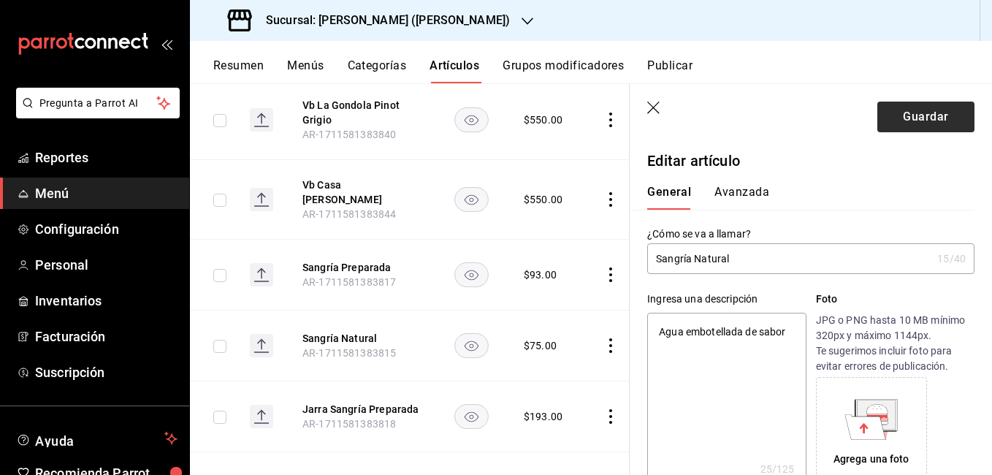
type input "$78.00"
click at [951, 110] on button "Guardar" at bounding box center [926, 117] width 97 height 31
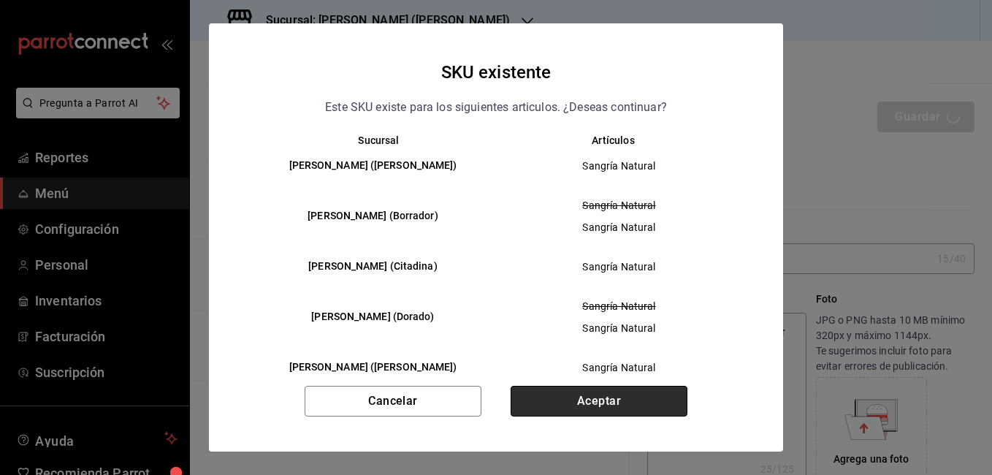
click at [618, 400] on button "Aceptar" at bounding box center [599, 401] width 177 height 31
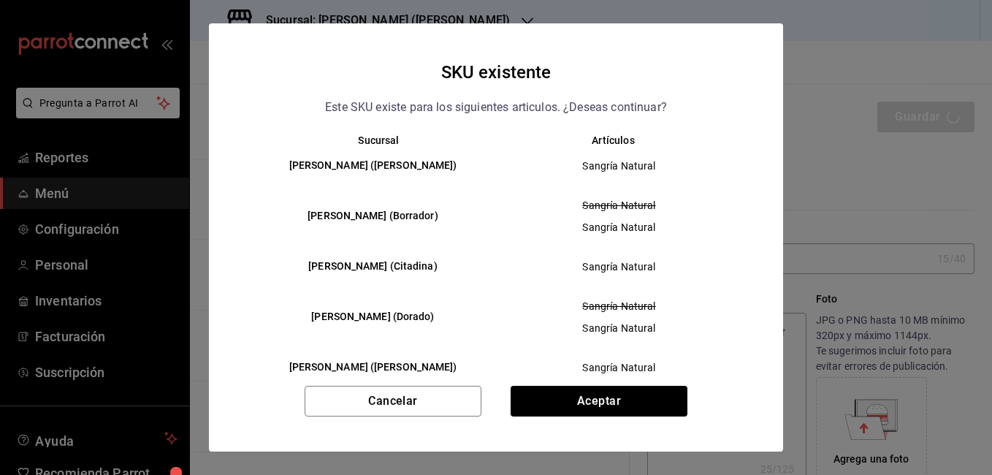
type textarea "x"
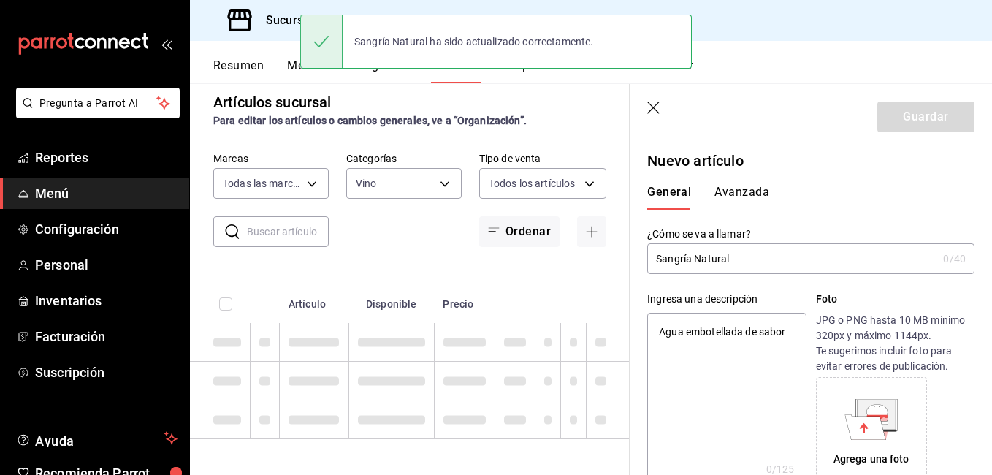
type textarea "x"
type input "AR-1755637009802"
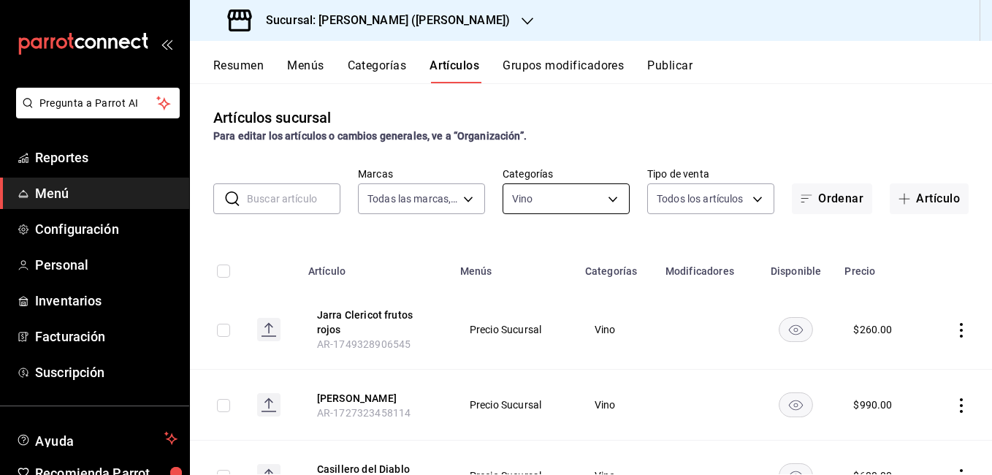
click at [556, 200] on body "Pregunta a Parrot AI Reportes Menú Configuración Personal Inventarios Facturaci…" at bounding box center [496, 237] width 992 height 475
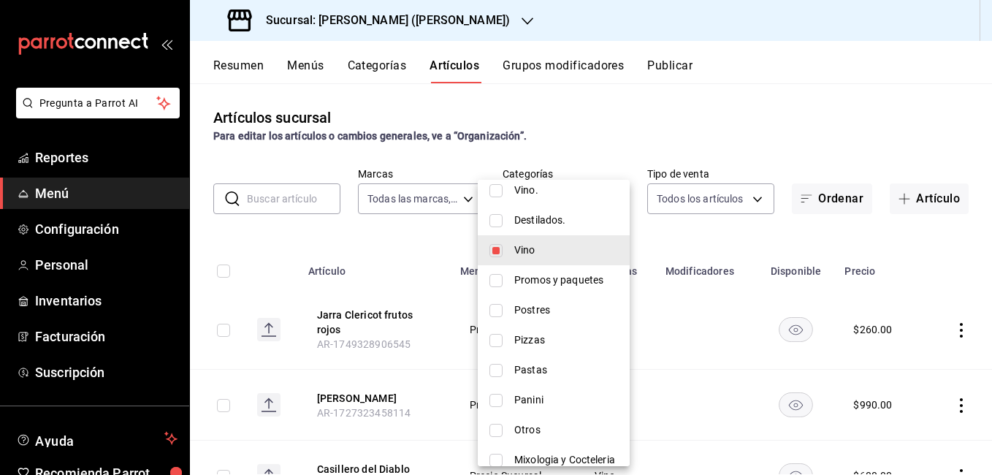
scroll to position [365, 0]
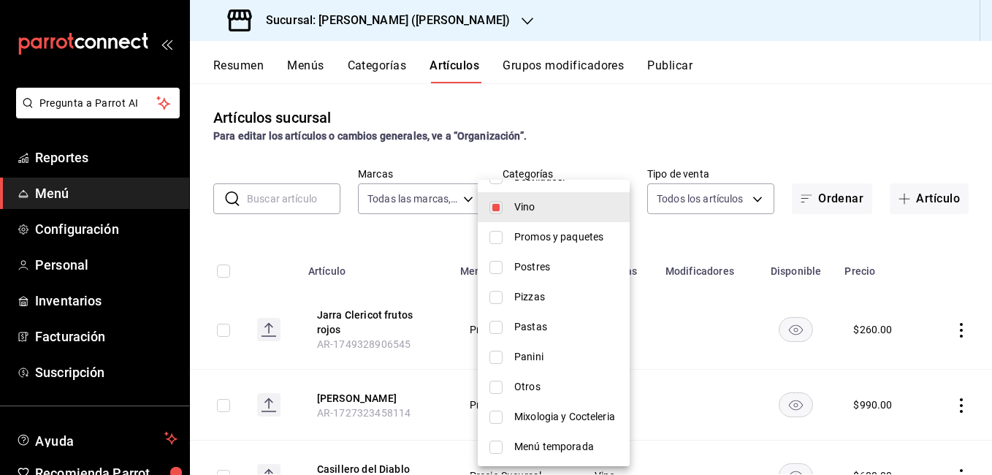
click at [518, 213] on span "Vino" at bounding box center [566, 206] width 104 height 15
checkbox input "false"
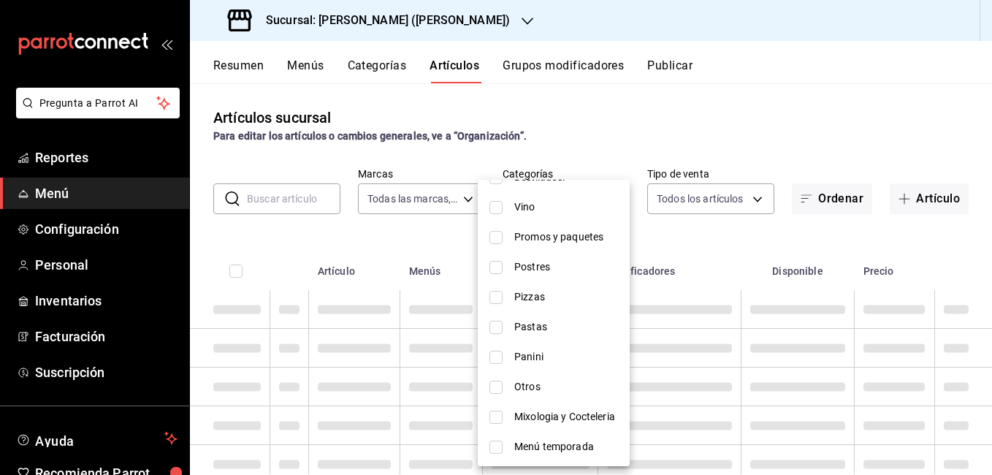
scroll to position [0, 0]
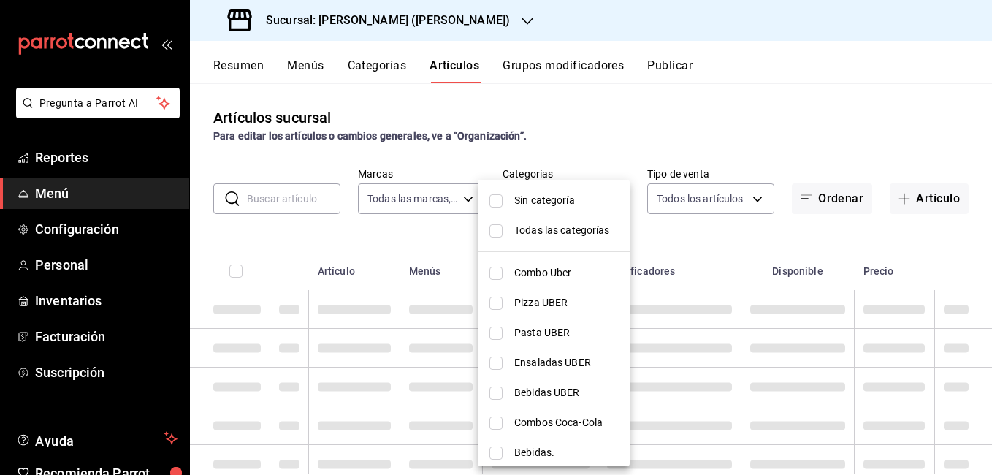
click at [516, 230] on span "Todas las categorías" at bounding box center [566, 230] width 104 height 15
type input "eae25648-be62-4c40-b4a5-532ce09bc4c2,d7af98ac-f8c5-4123-a3a5-3554f40128c5,b2a3e…"
checkbox input "true"
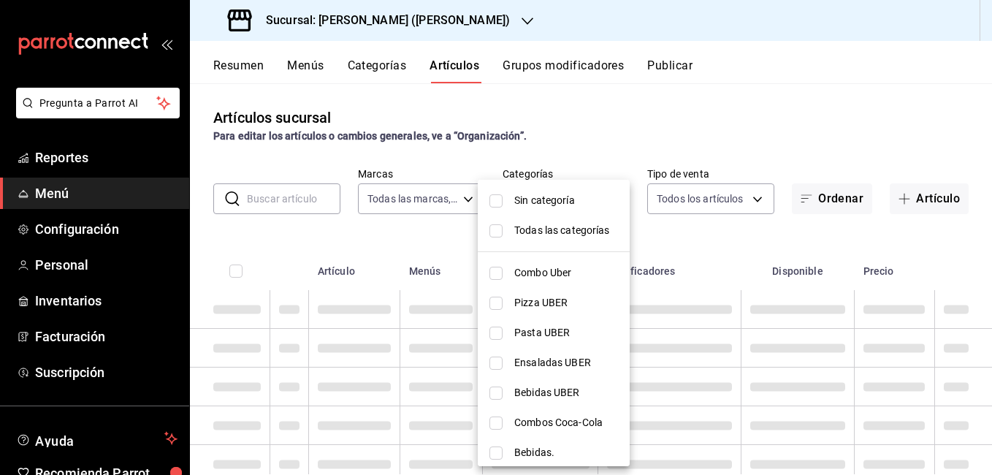
checkbox input "true"
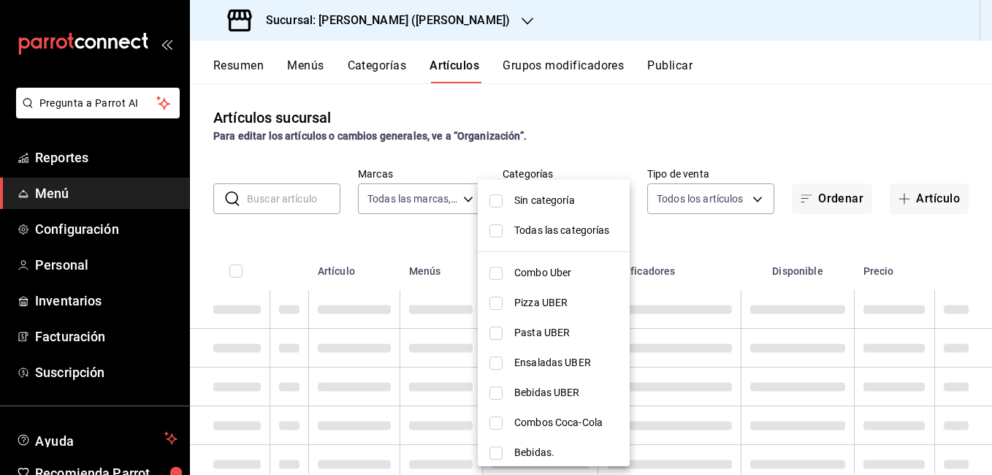
checkbox input "true"
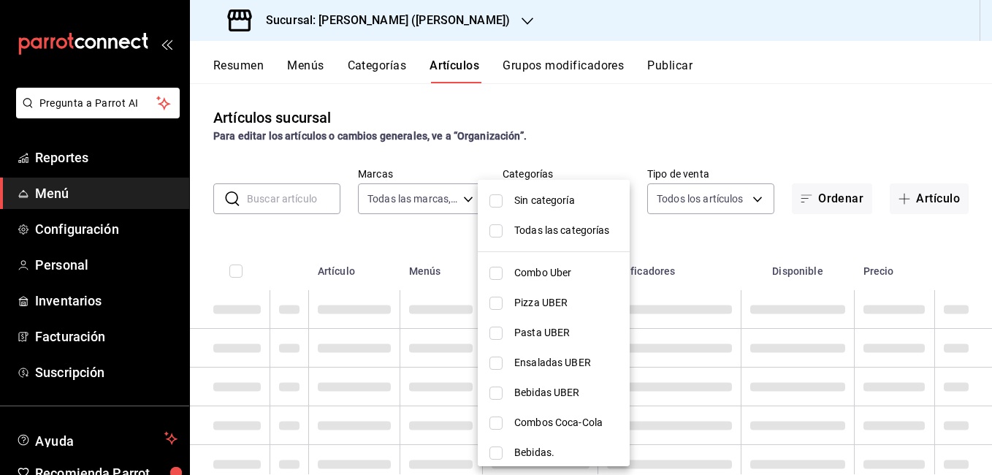
checkbox input "true"
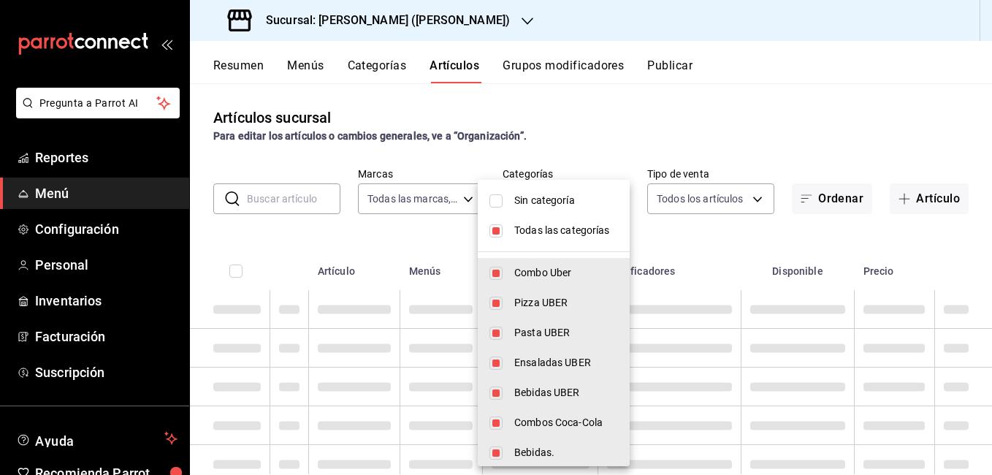
drag, startPoint x: 518, startPoint y: 204, endPoint x: 477, endPoint y: 202, distance: 41.0
click at [518, 203] on span "Sin categoría" at bounding box center [566, 200] width 104 height 15
click at [314, 193] on div at bounding box center [496, 237] width 992 height 475
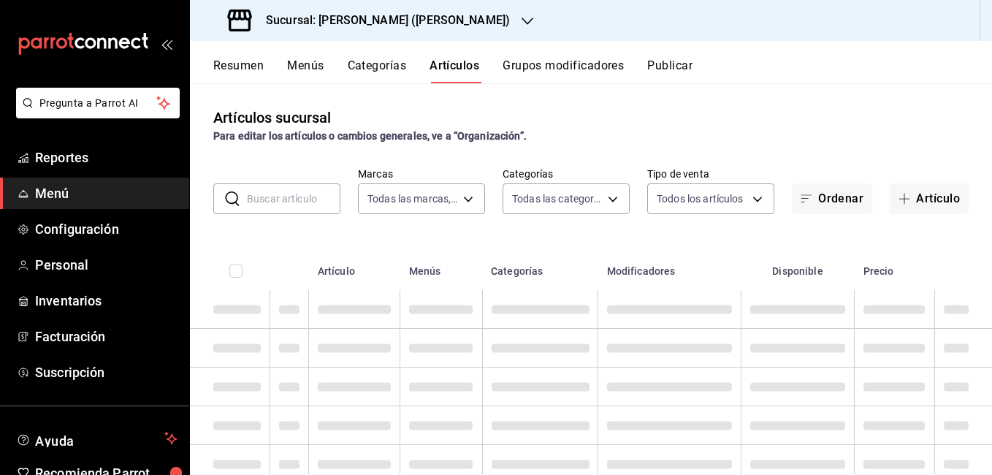
click at [307, 199] on input "text" at bounding box center [294, 198] width 94 height 29
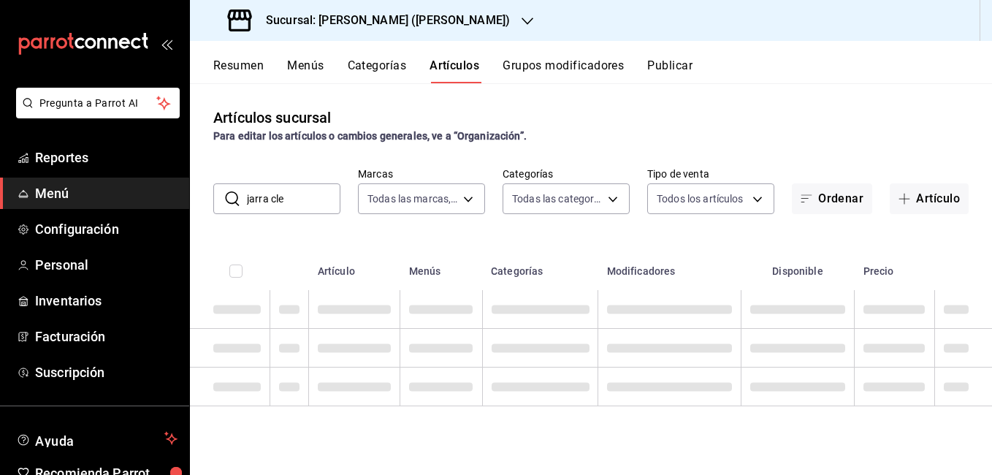
click at [864, 114] on div "Artículos sucursal Para editar los artículos o cambios generales, ve a “Organiz…" at bounding box center [591, 125] width 802 height 37
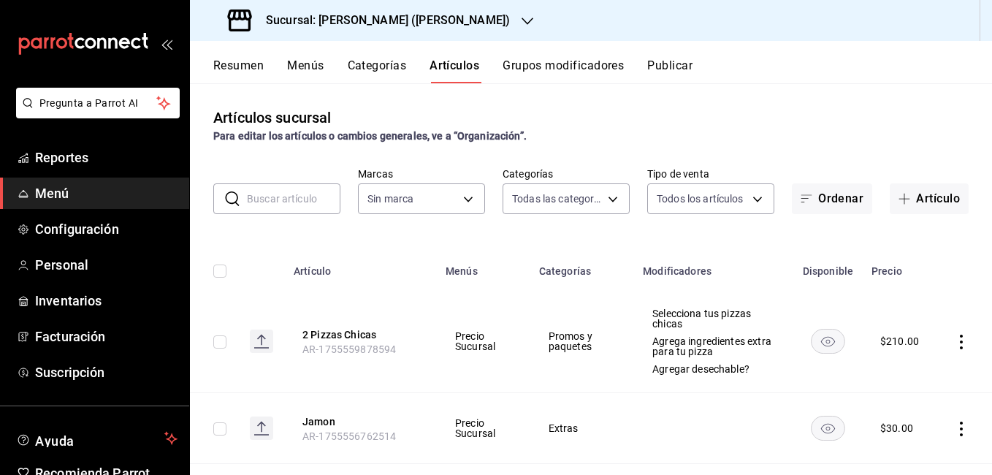
type input "eae25648-be62-4c40-b4a5-532ce09bc4c2,d7af98ac-f8c5-4123-a3a5-3554f40128c5,b2a3e…"
drag, startPoint x: 264, startPoint y: 202, endPoint x: 275, endPoint y: 202, distance: 11.7
click at [264, 202] on input "text" at bounding box center [294, 198] width 94 height 29
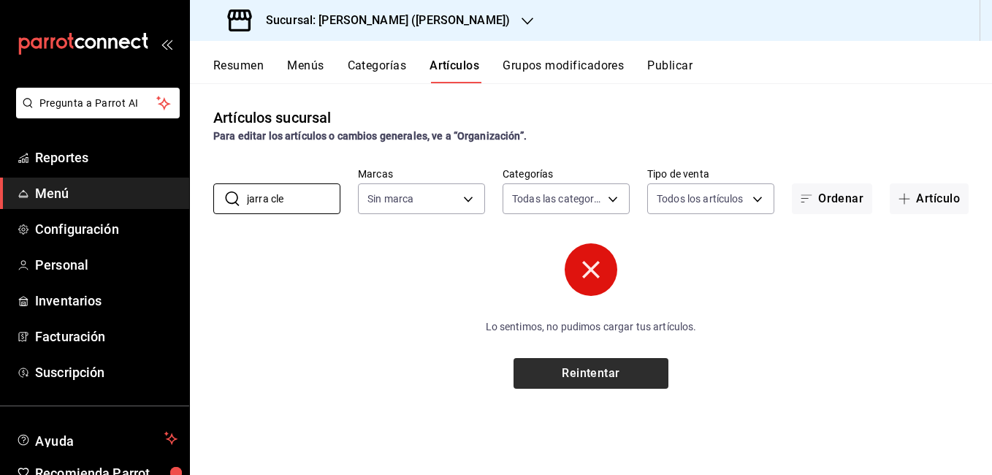
type input "jarra cle"
click at [620, 375] on button "Reintentar" at bounding box center [591, 373] width 155 height 31
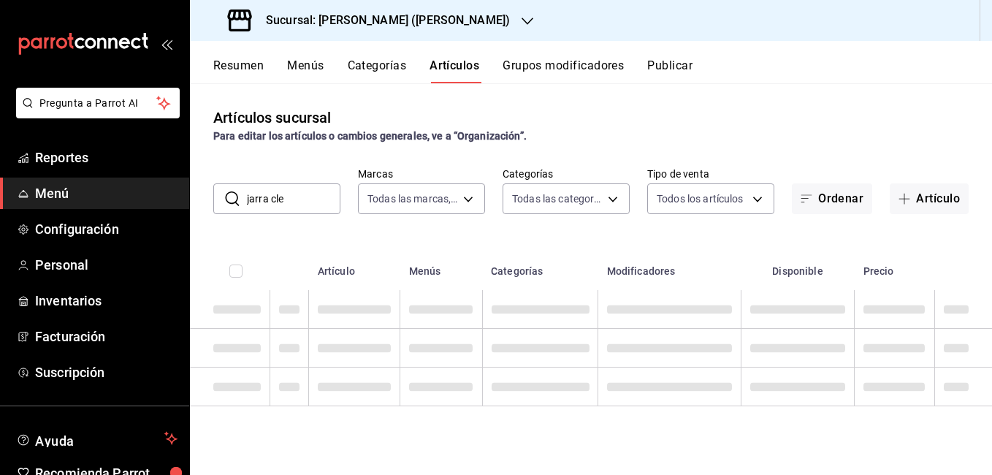
type input "4b3bb19d-090c-4f71-86c5-8347561cc8c0,2b616da3-f57d-4fb2-816d-2b7e27d5f42c"
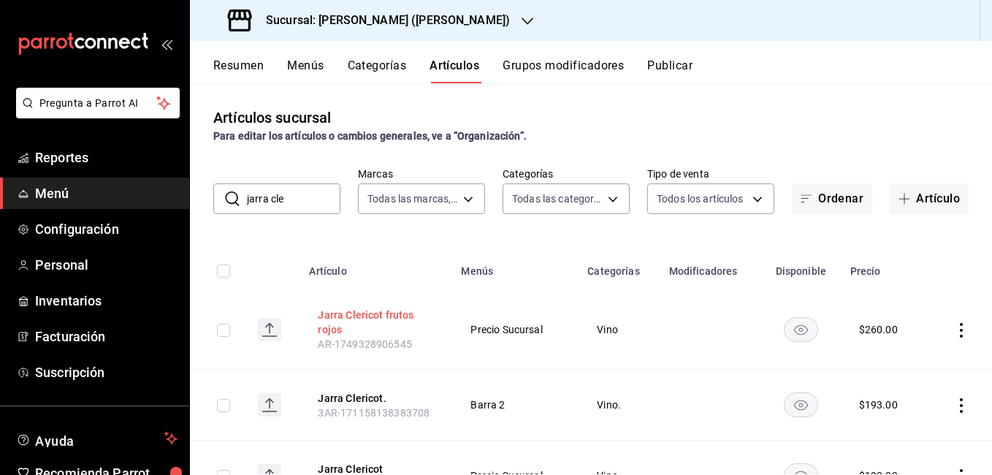
scroll to position [72, 0]
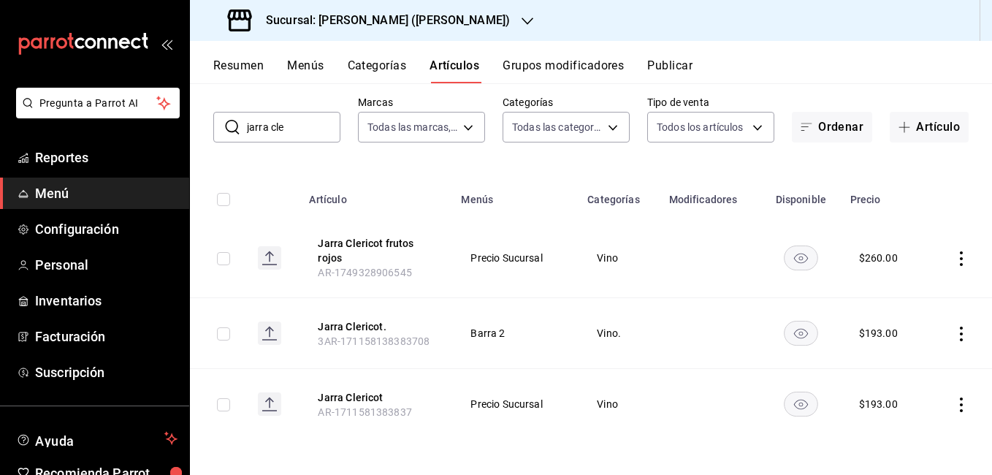
click at [296, 137] on input "jarra cle" at bounding box center [294, 127] width 94 height 29
type input "j"
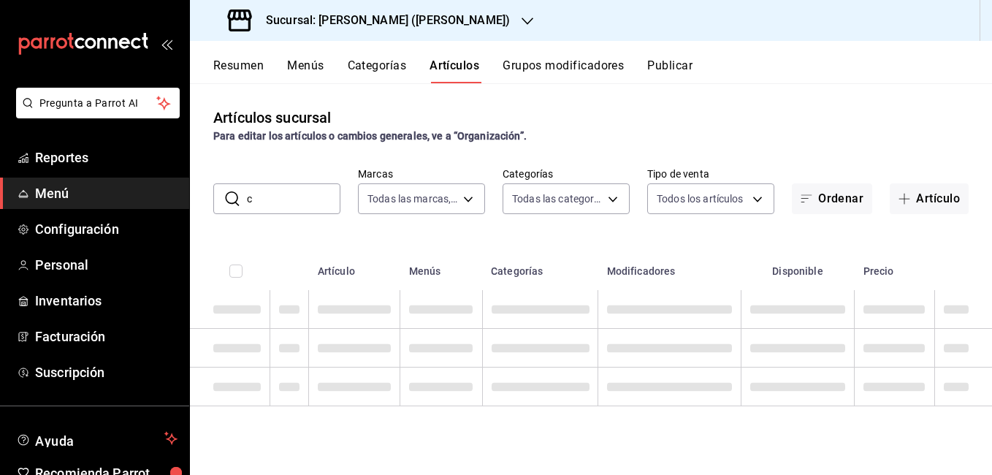
scroll to position [0, 0]
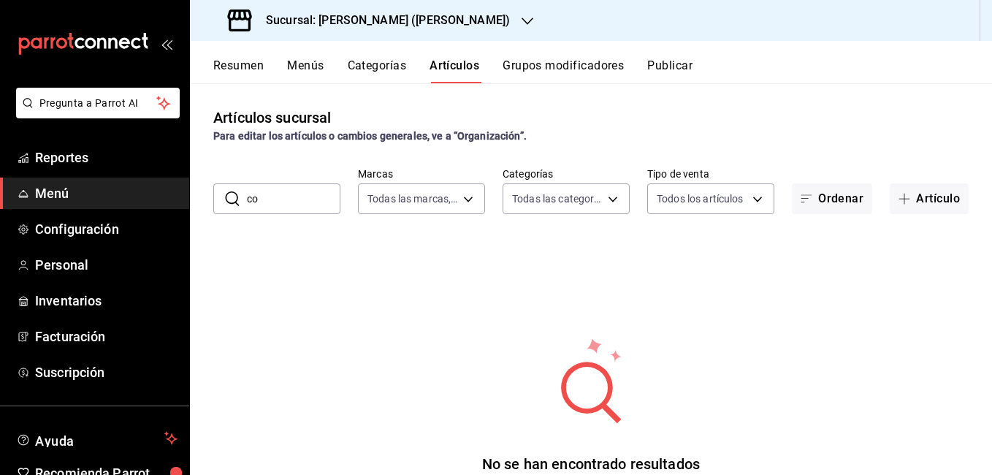
type input "c"
click at [534, 202] on body "Pregunta a Parrot AI Reportes Menú Configuración Personal Inventarios Facturaci…" at bounding box center [496, 237] width 992 height 475
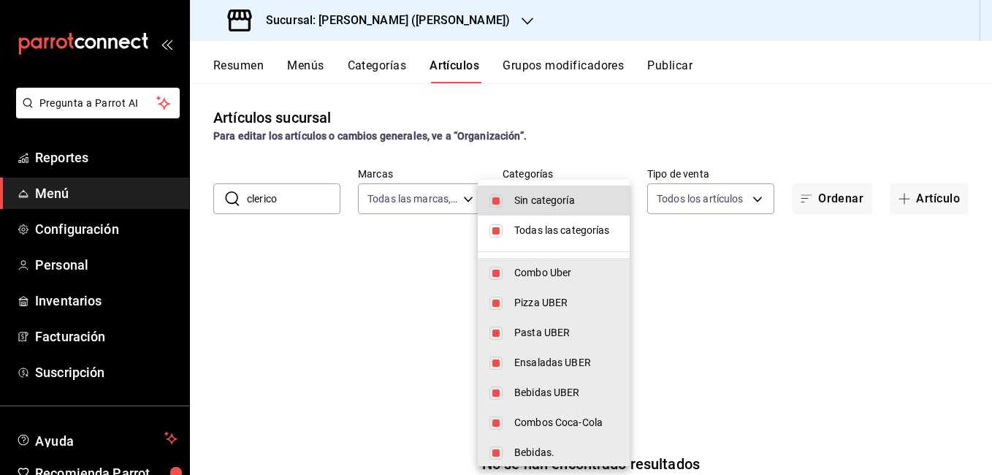
click at [303, 195] on div at bounding box center [496, 237] width 992 height 475
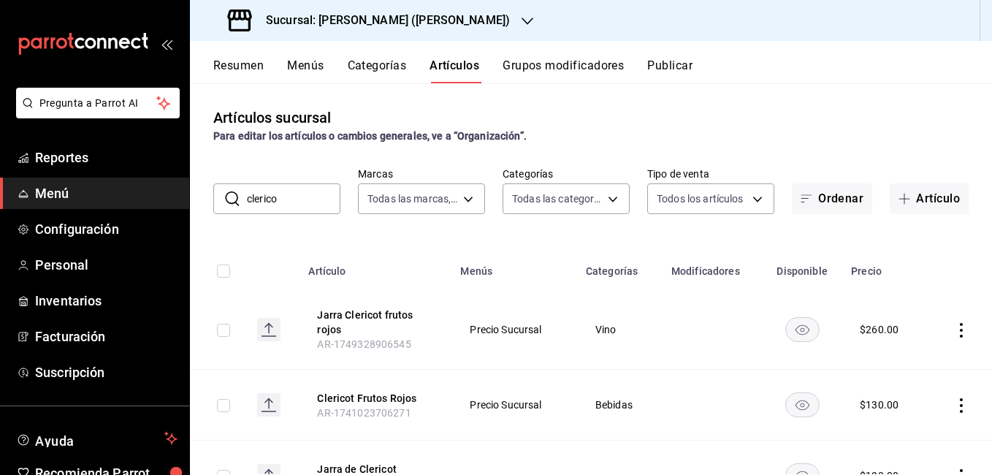
click at [305, 203] on input "clerico" at bounding box center [294, 198] width 94 height 29
type input "c"
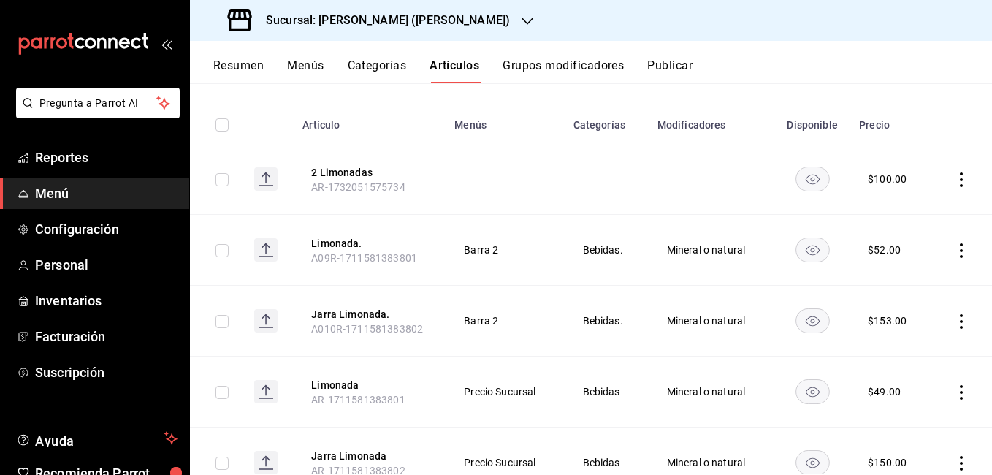
scroll to position [205, 0]
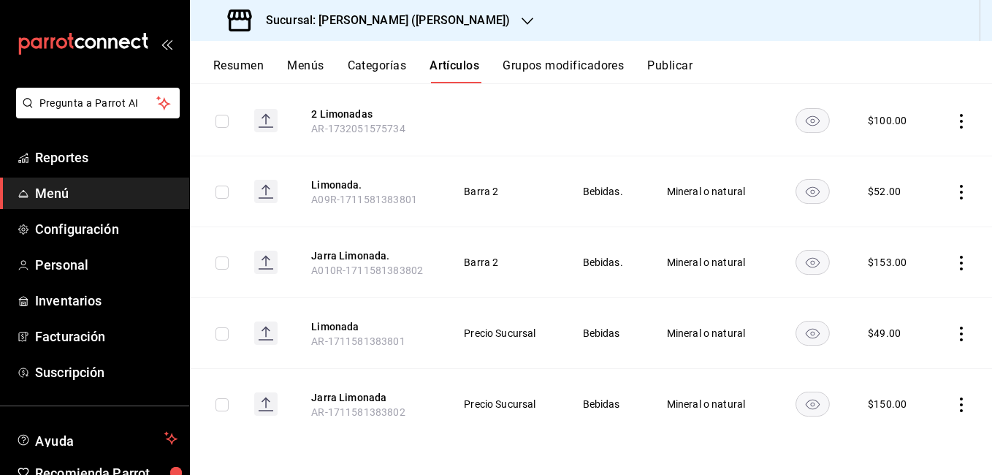
type input "limonada"
click at [954, 335] on icon "actions" at bounding box center [961, 334] width 15 height 15
click at [898, 367] on span "Editar" at bounding box center [907, 367] width 38 height 15
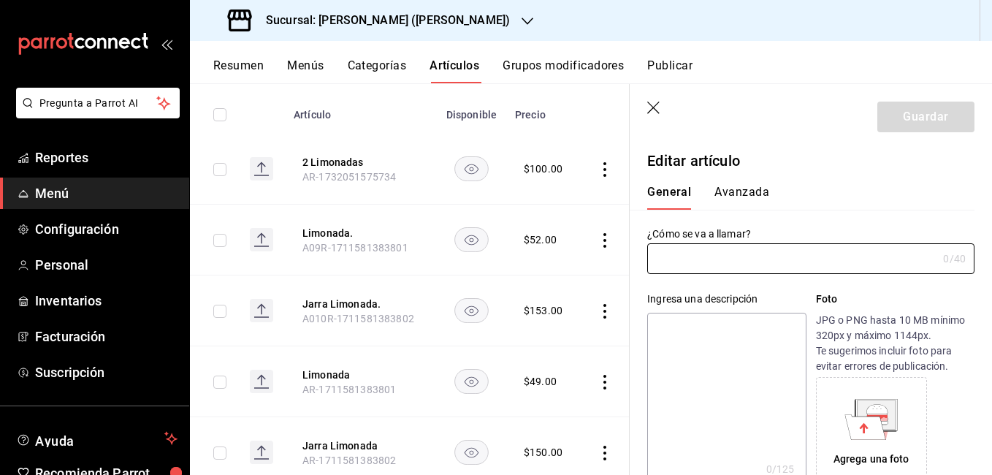
type input "Limonada"
type textarea "Mineral o natural"
type textarea "x"
type input "AR-1711581383801"
type textarea "x"
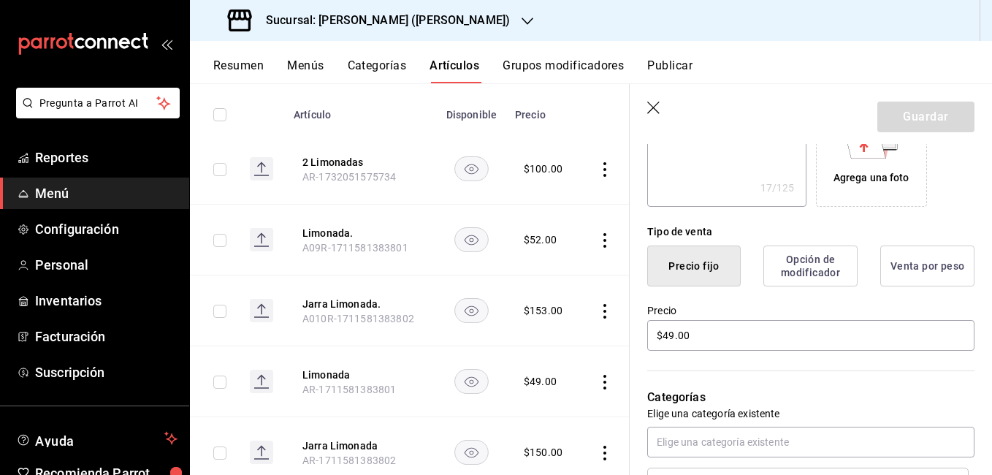
scroll to position [292, 0]
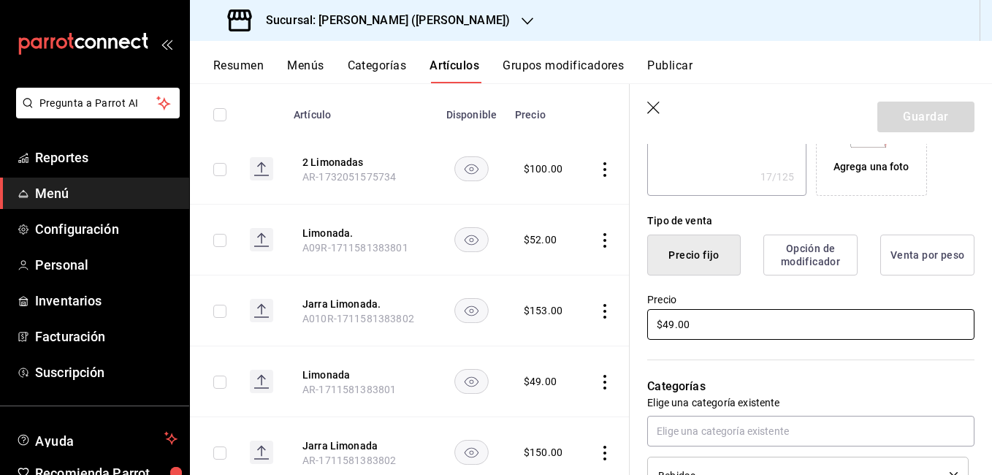
click at [676, 324] on input "$49.00" at bounding box center [810, 324] width 327 height 31
type input "$4.00"
type textarea "x"
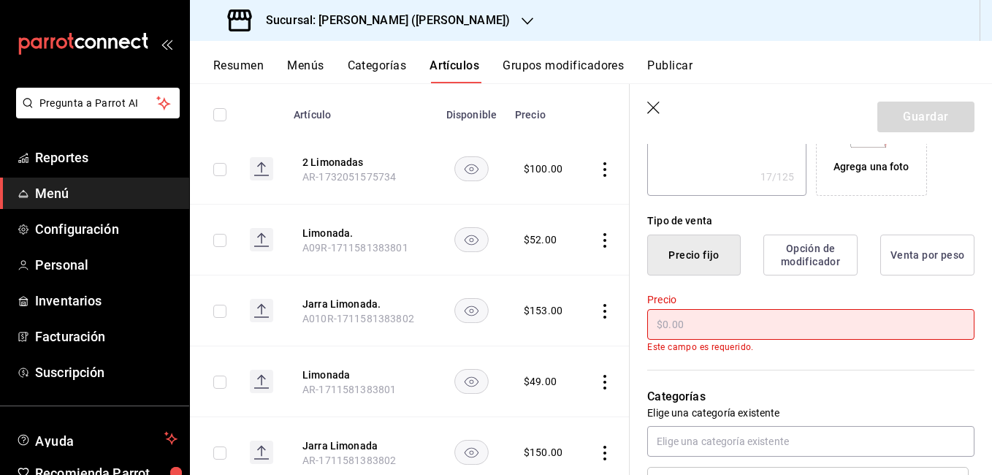
type textarea "x"
type input "$52.00"
type textarea "x"
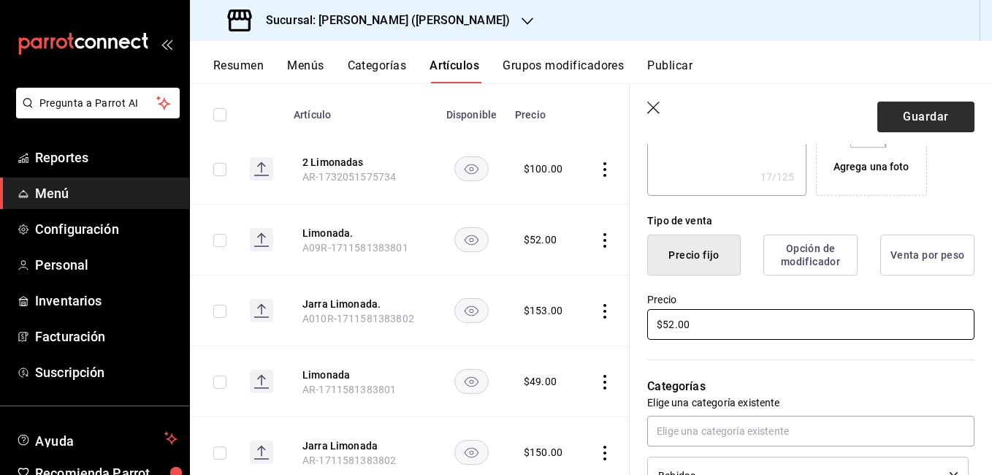
type input "$52.00"
click at [885, 119] on button "Guardar" at bounding box center [926, 117] width 97 height 31
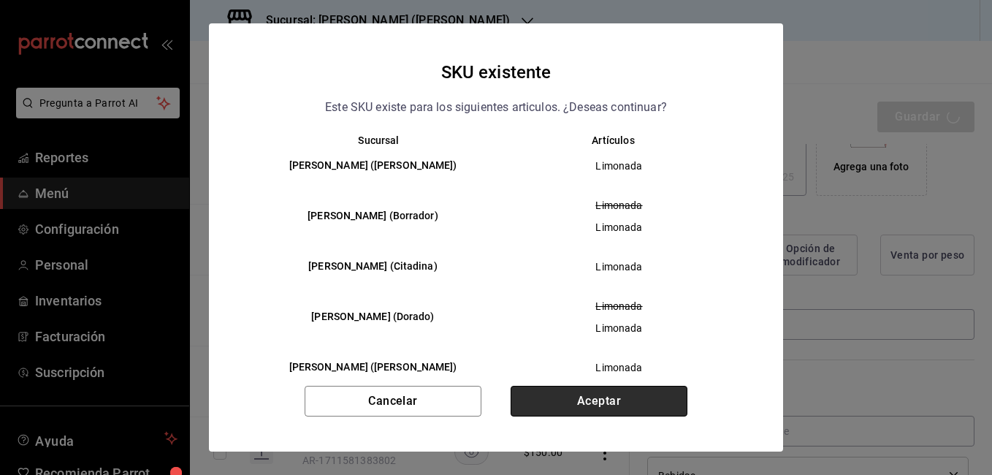
click at [595, 396] on button "Aceptar" at bounding box center [599, 401] width 177 height 31
type textarea "x"
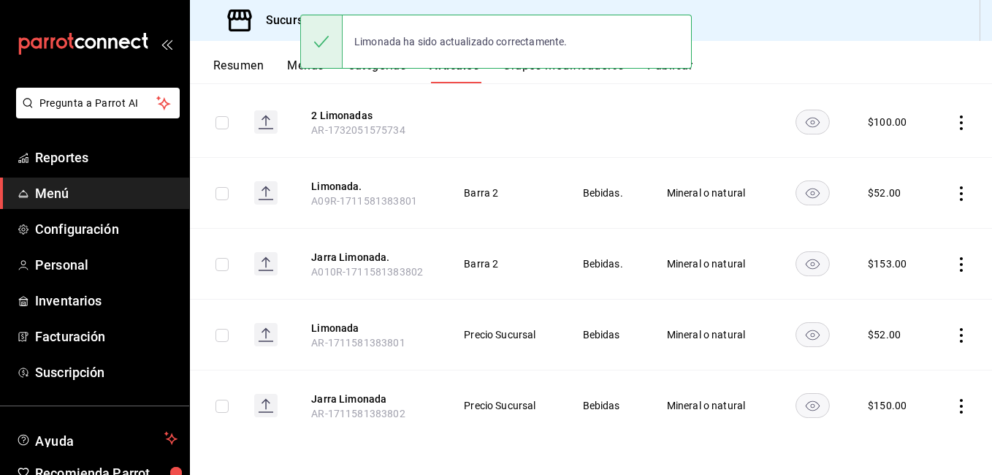
scroll to position [205, 0]
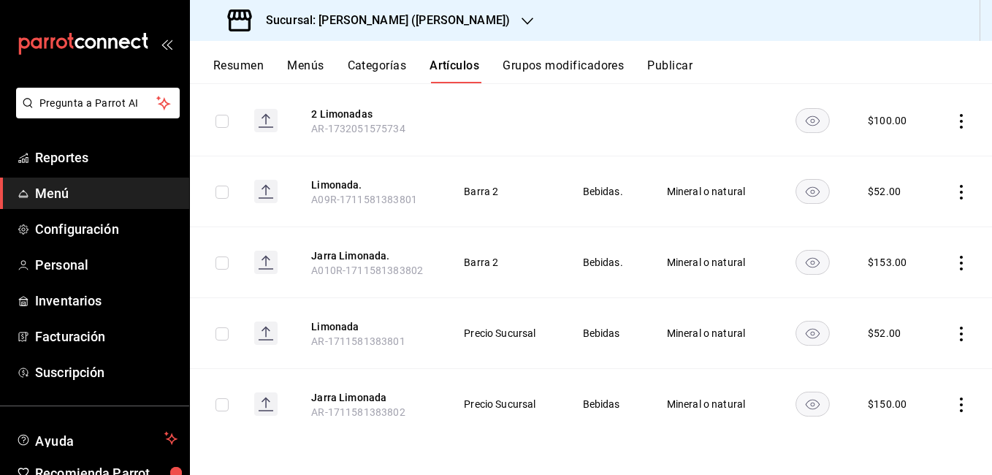
click at [954, 400] on icon "actions" at bounding box center [961, 405] width 15 height 15
click at [886, 370] on div at bounding box center [875, 377] width 26 height 18
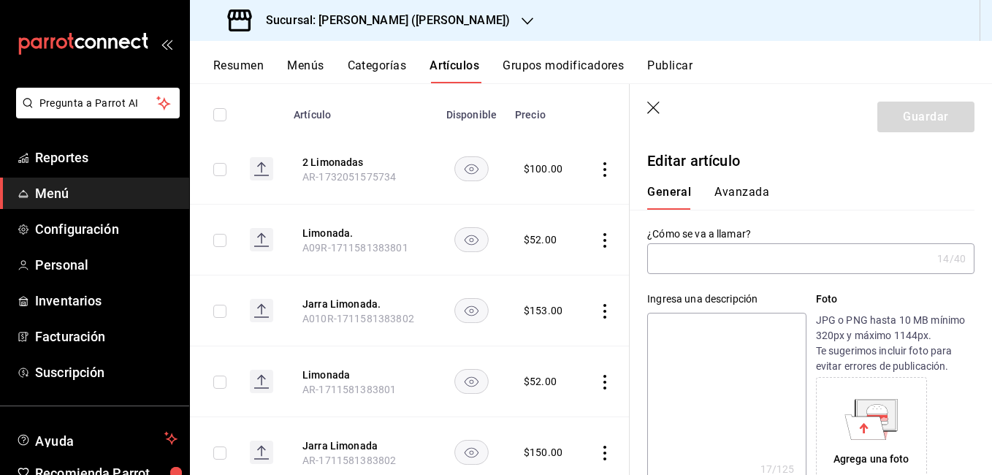
type input "Jarra Limonada"
type textarea "Mineral o natural"
type textarea "x"
type input "AR-1711581383802"
type textarea "x"
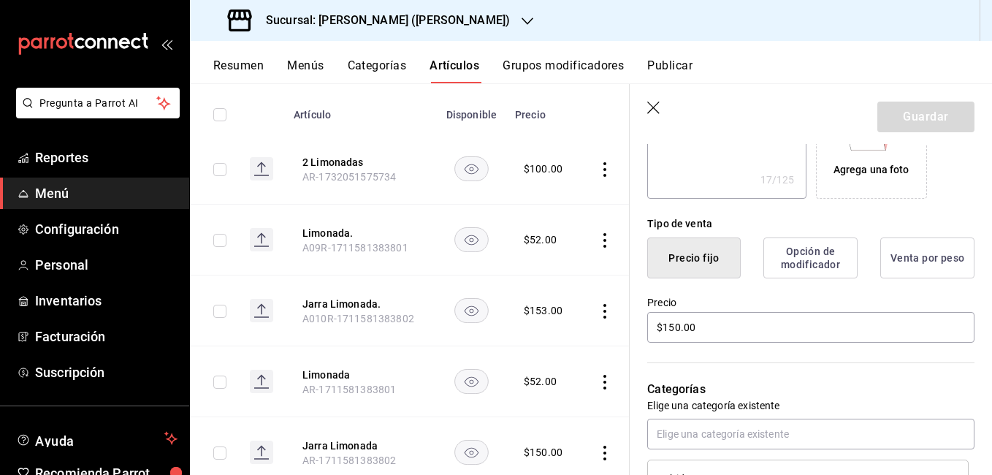
scroll to position [292, 0]
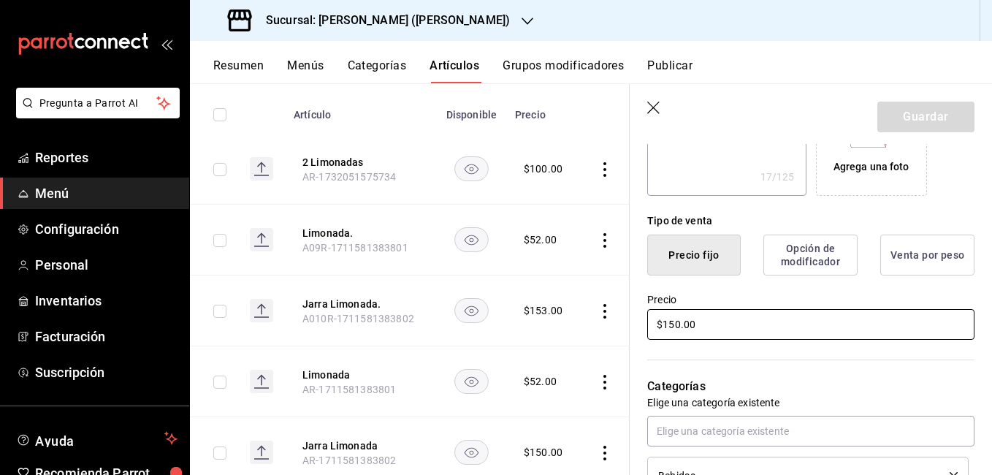
click at [681, 327] on input "$150.00" at bounding box center [810, 324] width 327 height 31
type input "$15.00"
type textarea "x"
type input "$153.00"
type textarea "x"
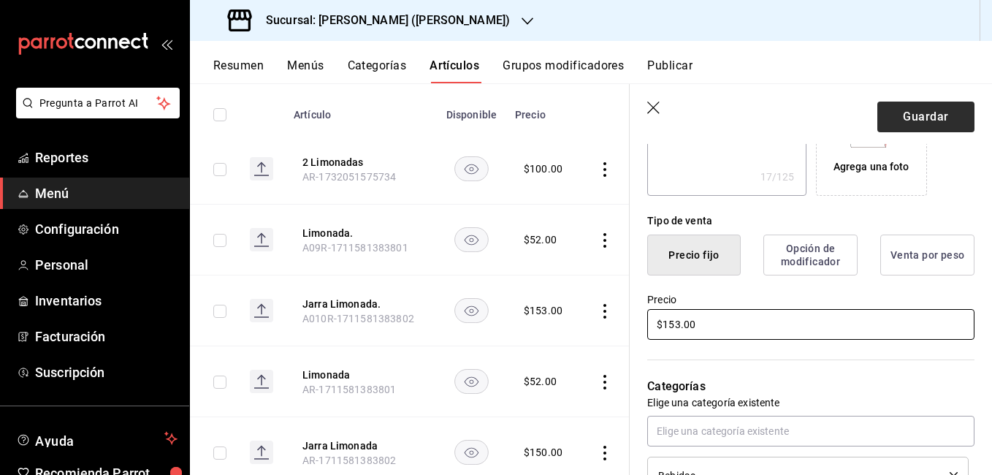
type input "$153.00"
click at [941, 118] on button "Guardar" at bounding box center [926, 117] width 97 height 31
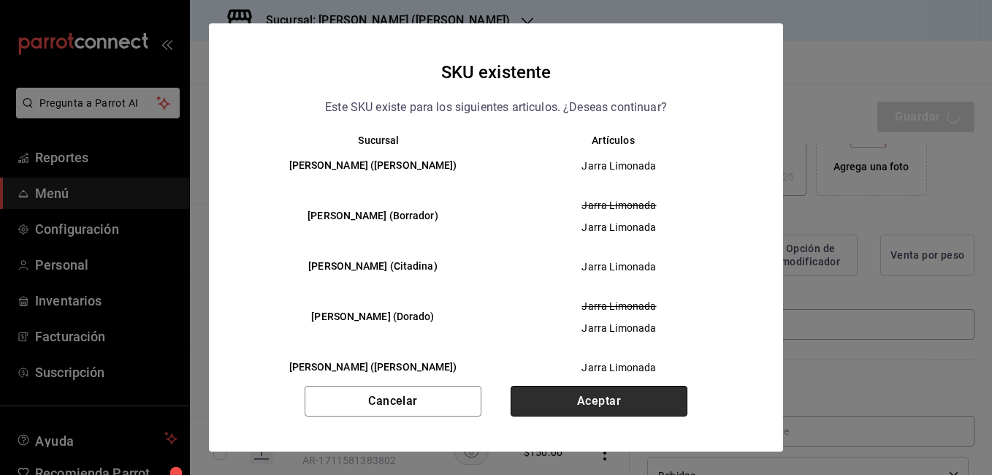
click at [662, 409] on button "Aceptar" at bounding box center [599, 401] width 177 height 31
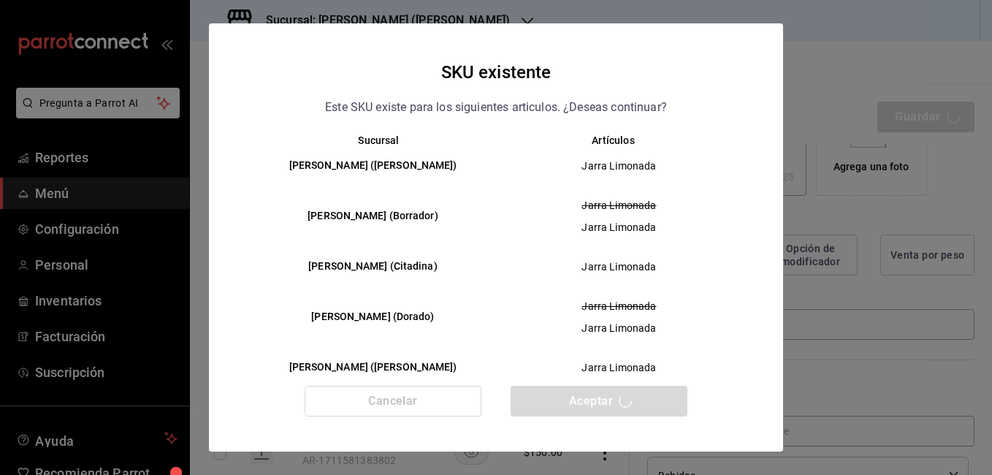
type textarea "x"
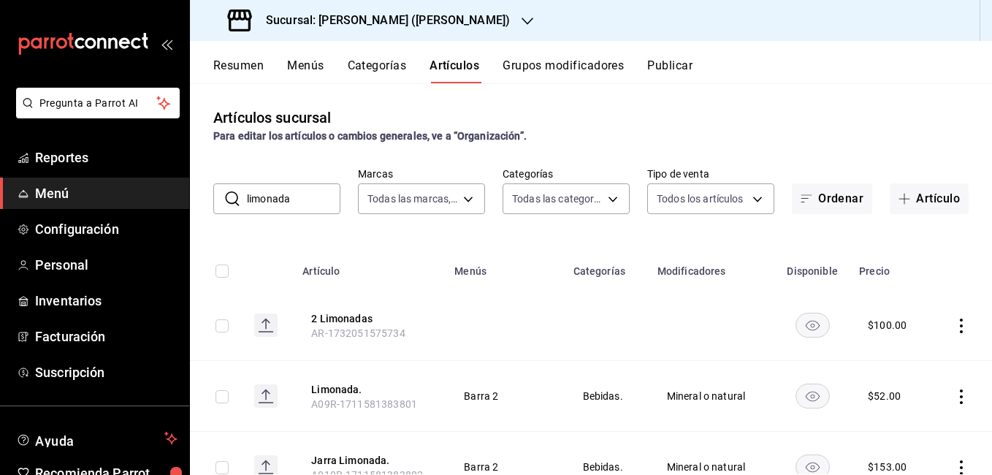
click at [954, 322] on icon "actions" at bounding box center [961, 326] width 15 height 15
click at [921, 354] on span "Editar" at bounding box center [907, 358] width 38 height 15
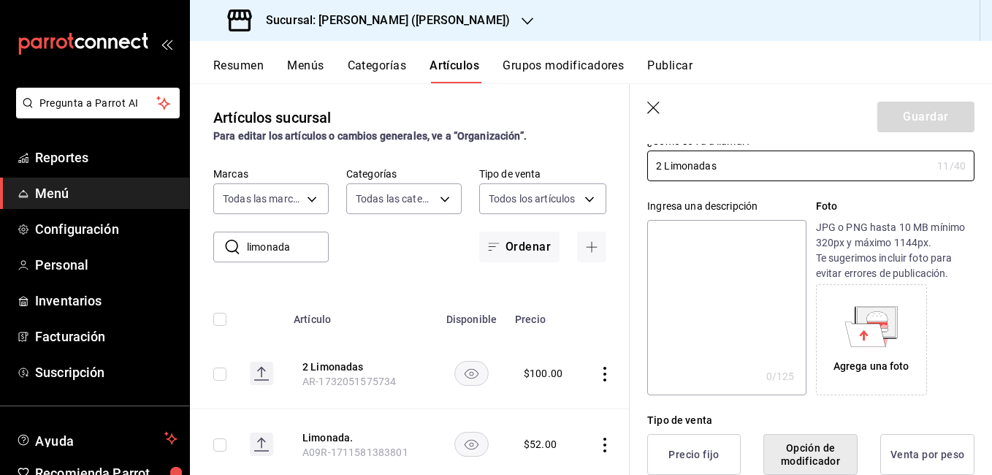
scroll to position [292, 0]
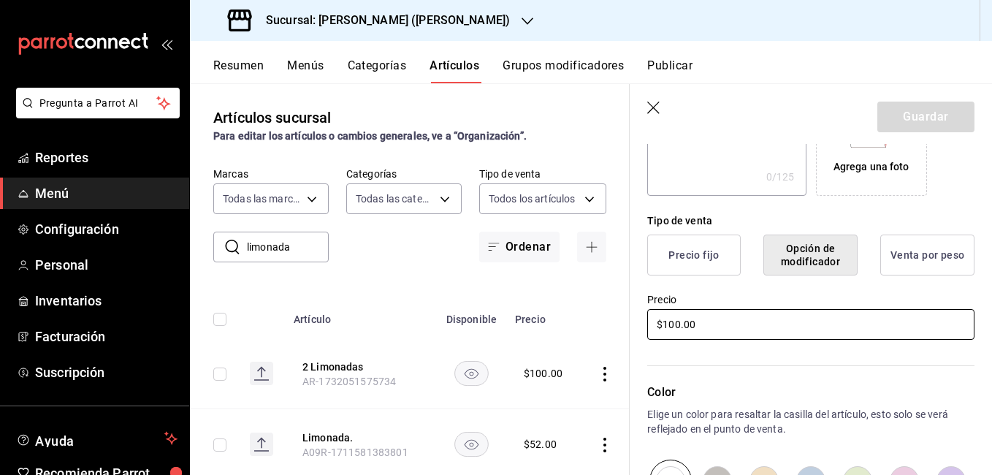
click at [679, 328] on input "$100.00" at bounding box center [810, 324] width 327 height 31
type input "$104.00"
click at [940, 111] on button "Guardar" at bounding box center [926, 117] width 97 height 31
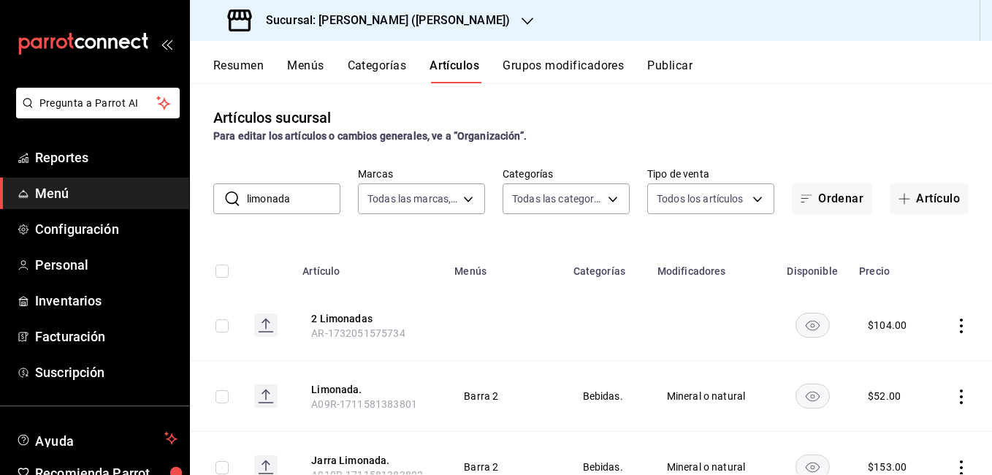
click at [312, 203] on input "limonada" at bounding box center [294, 198] width 94 height 29
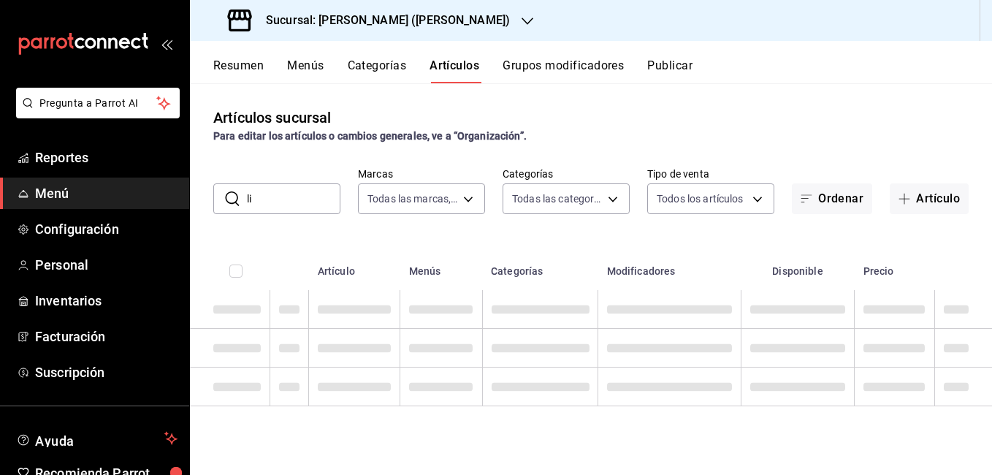
type input "l"
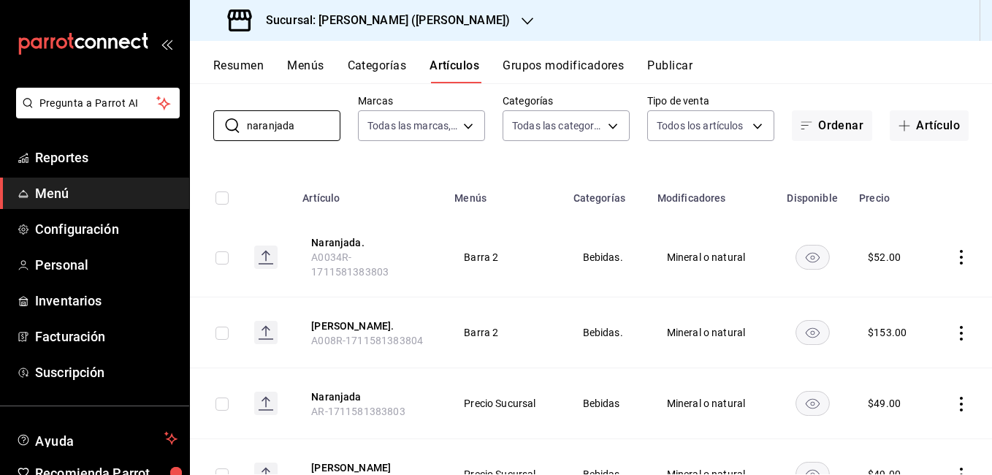
scroll to position [134, 0]
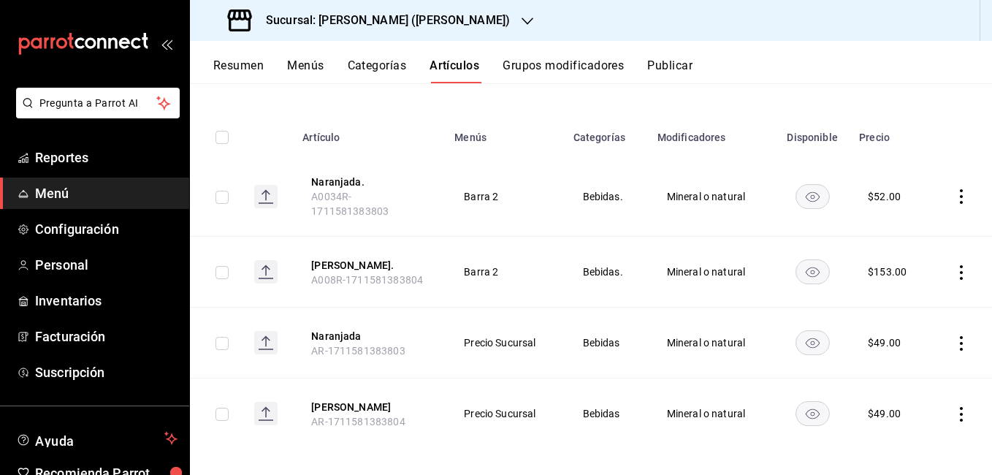
type input "naranjada"
click at [954, 338] on icon "actions" at bounding box center [961, 343] width 15 height 15
click at [913, 370] on span "Editar" at bounding box center [907, 367] width 38 height 15
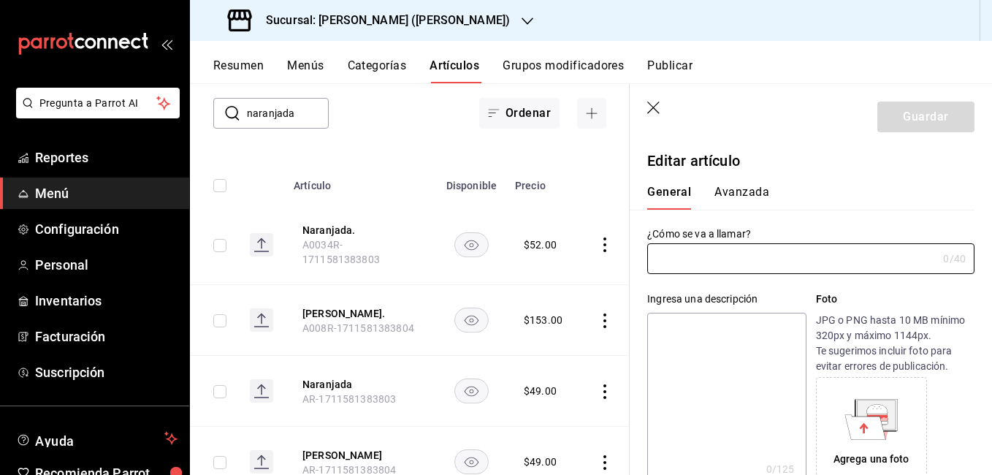
type input "Naranjada"
type textarea "Mineral o natural"
type textarea "x"
type input "AR-1711581383803"
type textarea "x"
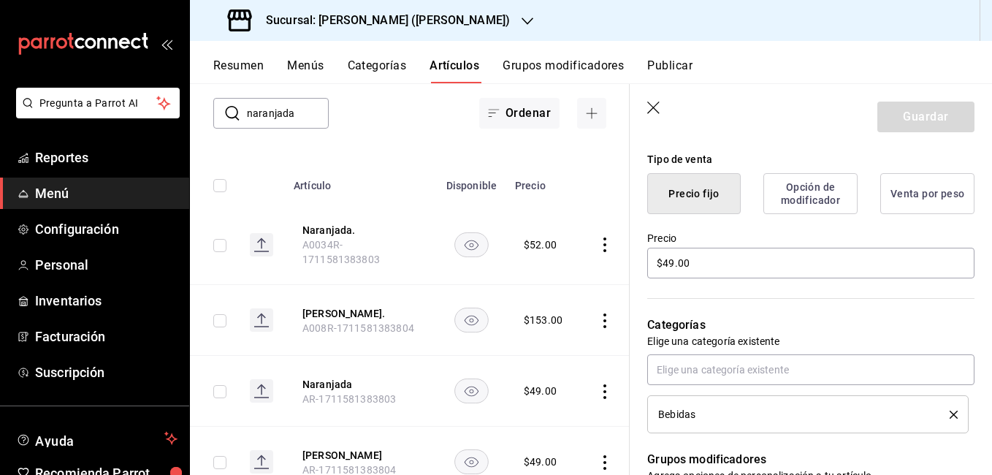
scroll to position [365, 0]
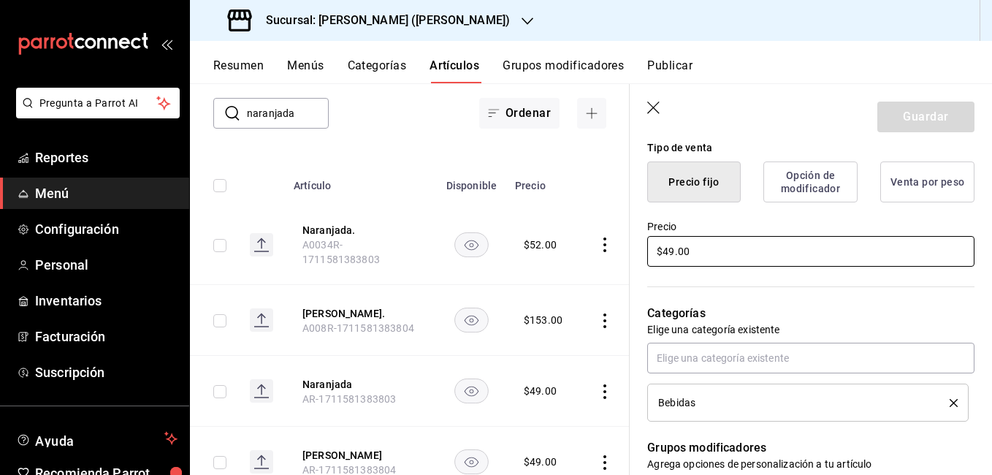
click at [673, 248] on input "$49.00" at bounding box center [810, 251] width 327 height 31
type input "$4.00"
type textarea "x"
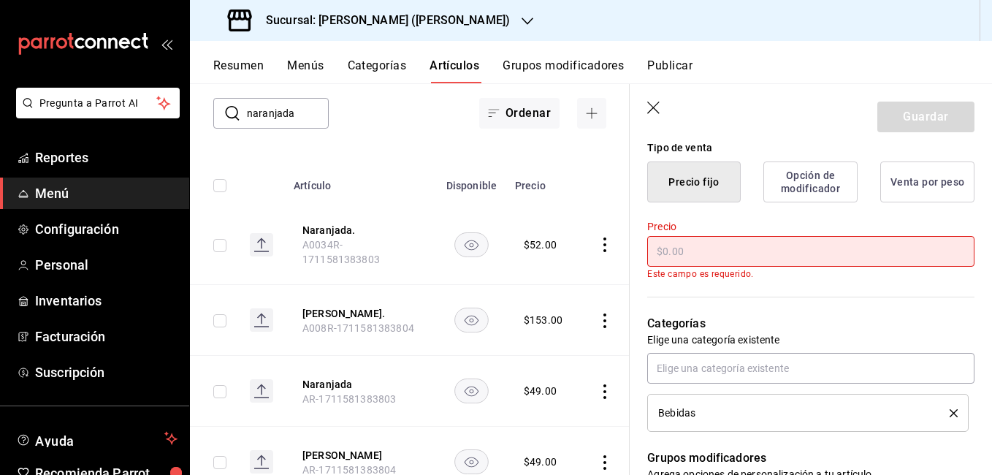
type textarea "x"
type input "$52.00"
type textarea "x"
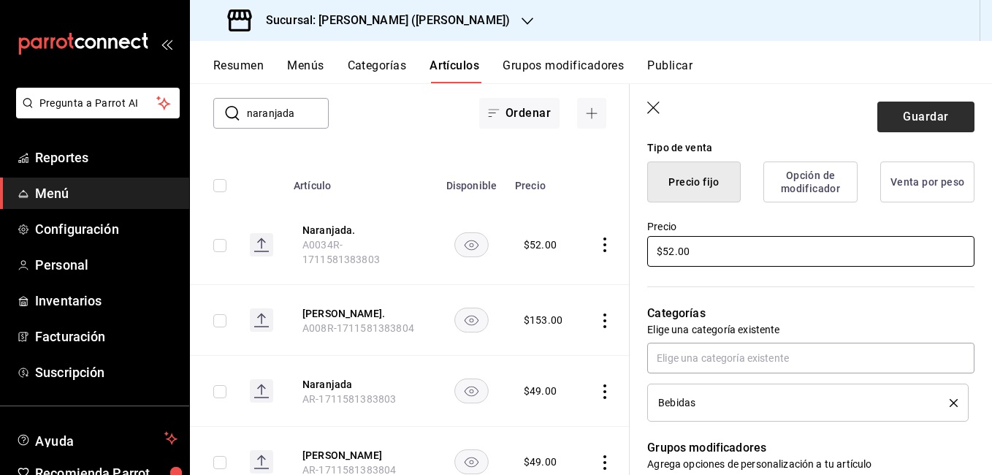
type input "$52.00"
click at [903, 123] on button "Guardar" at bounding box center [926, 117] width 97 height 31
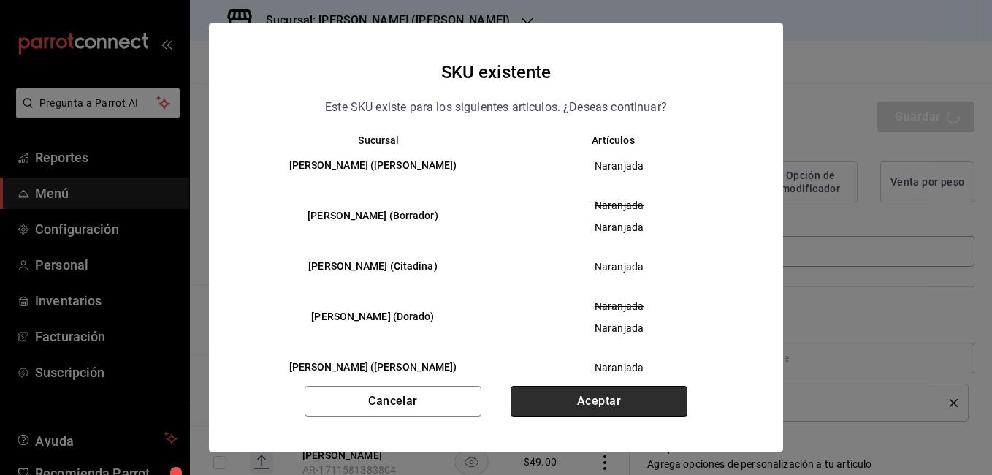
click at [654, 392] on button "Aceptar" at bounding box center [599, 401] width 177 height 31
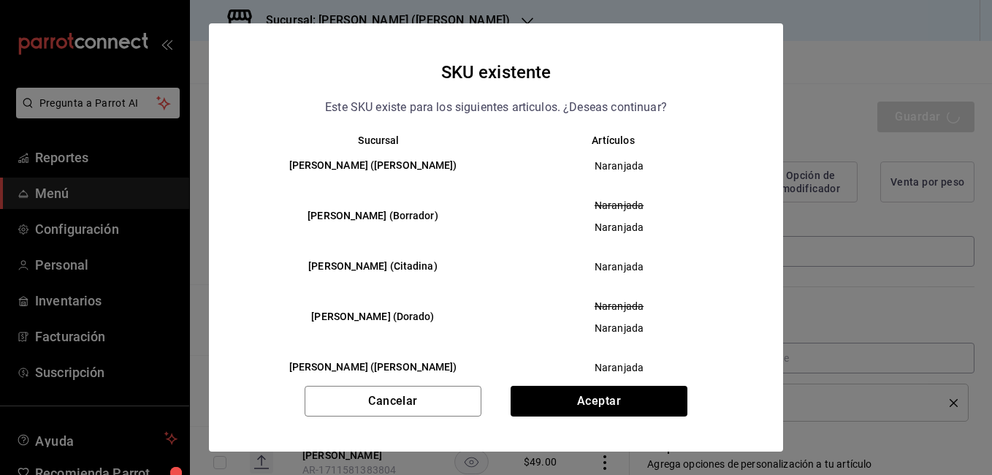
type textarea "x"
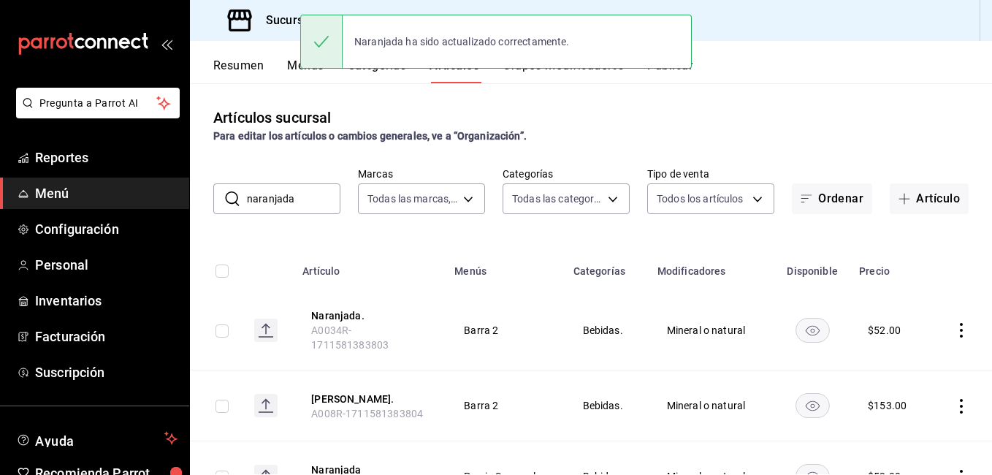
scroll to position [134, 0]
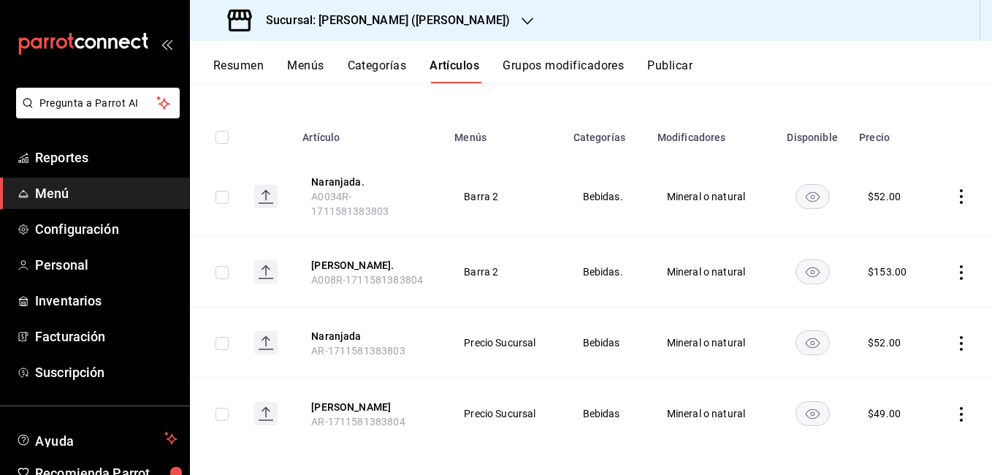
click at [954, 407] on icon "actions" at bounding box center [961, 414] width 15 height 15
click at [907, 383] on span "Editar" at bounding box center [907, 376] width 38 height 15
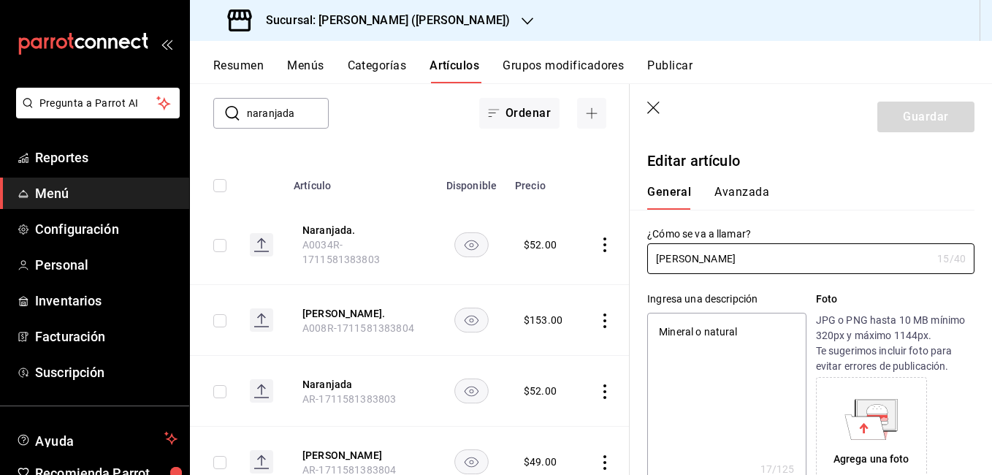
type textarea "x"
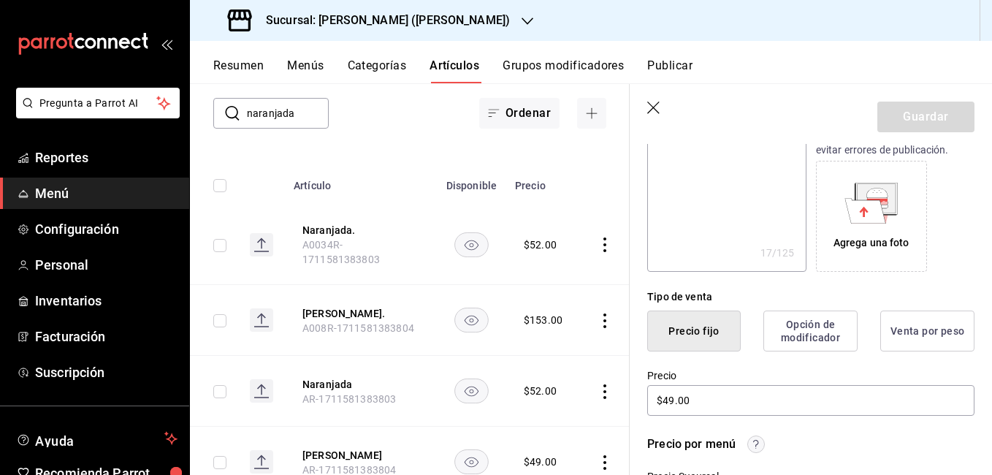
scroll to position [365, 0]
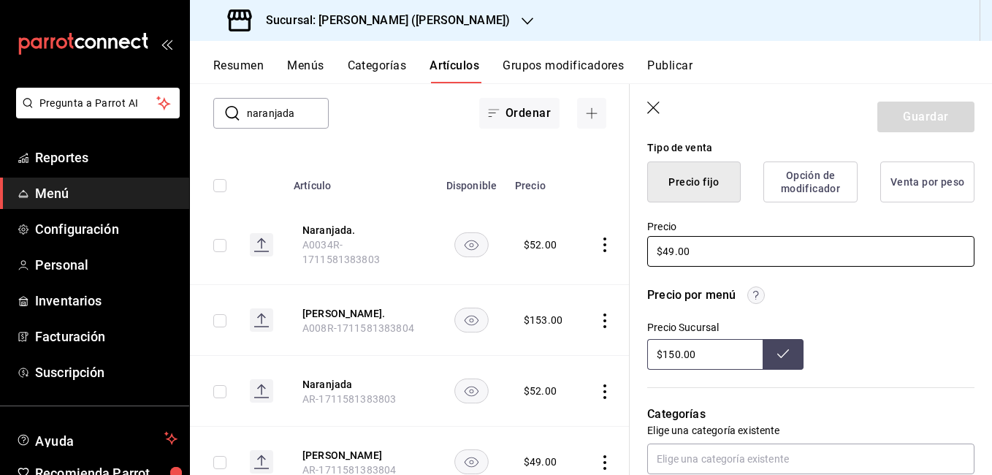
click at [674, 253] on input "$49.00" at bounding box center [810, 251] width 327 height 31
type input "$4.00"
type textarea "x"
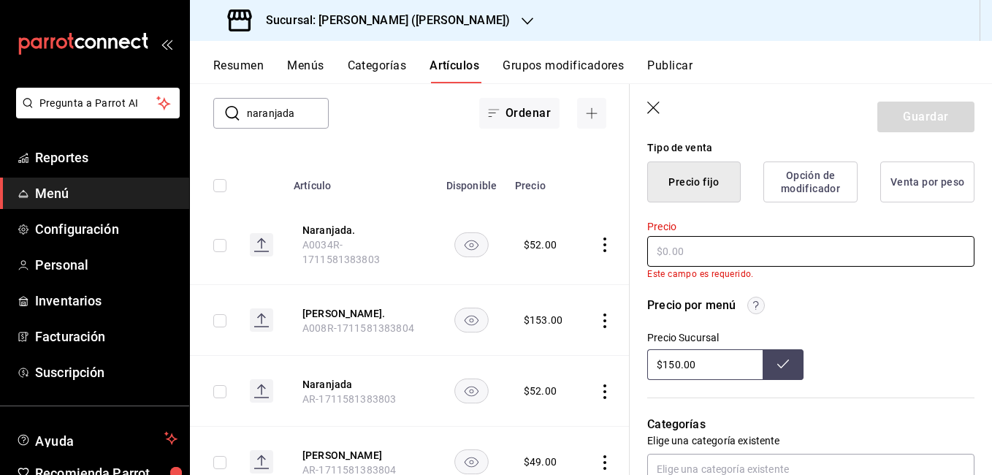
type textarea "x"
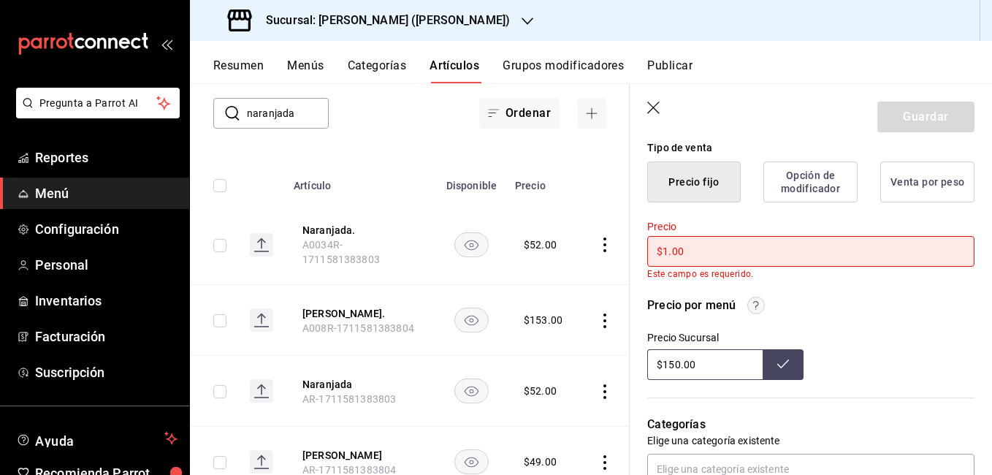
type input "$15.00"
type textarea "x"
type input "$153.00"
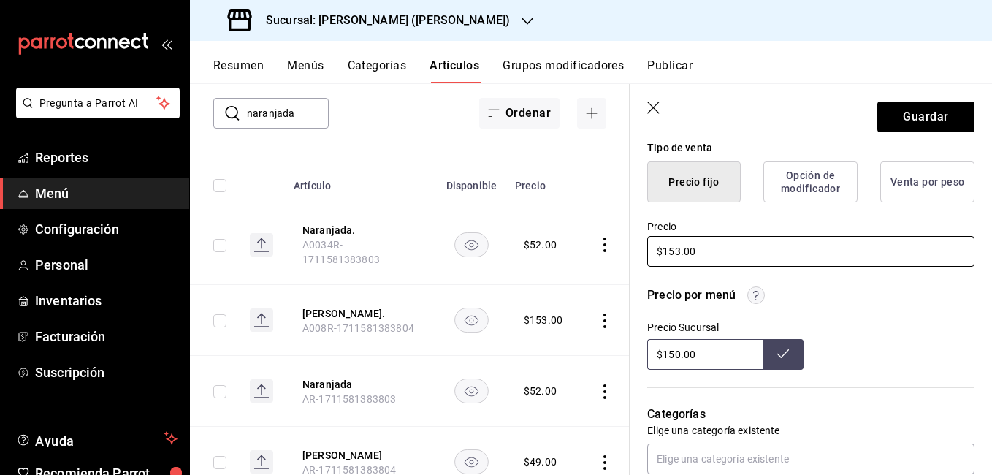
type textarea "x"
type input "$153.00"
click at [902, 121] on button "Guardar" at bounding box center [926, 117] width 97 height 31
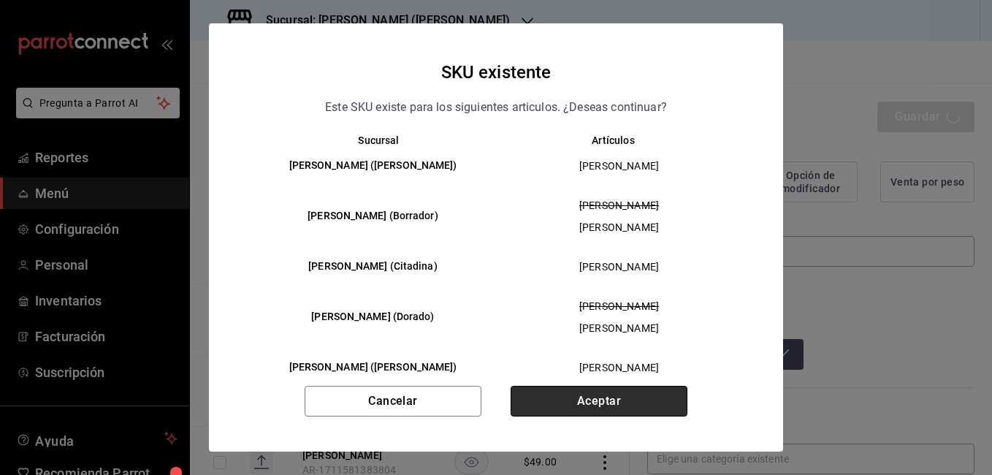
click at [603, 398] on button "Aceptar" at bounding box center [599, 401] width 177 height 31
type textarea "x"
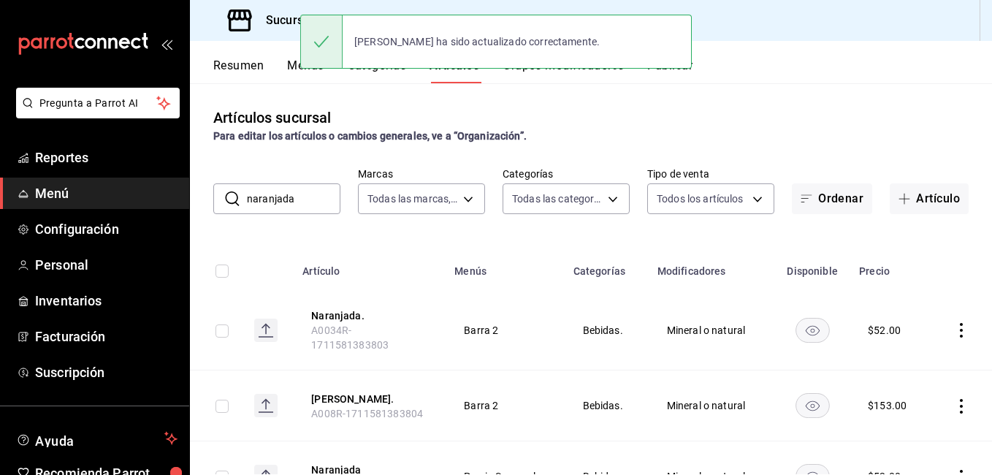
click at [298, 206] on input "naranjada" at bounding box center [294, 198] width 94 height 29
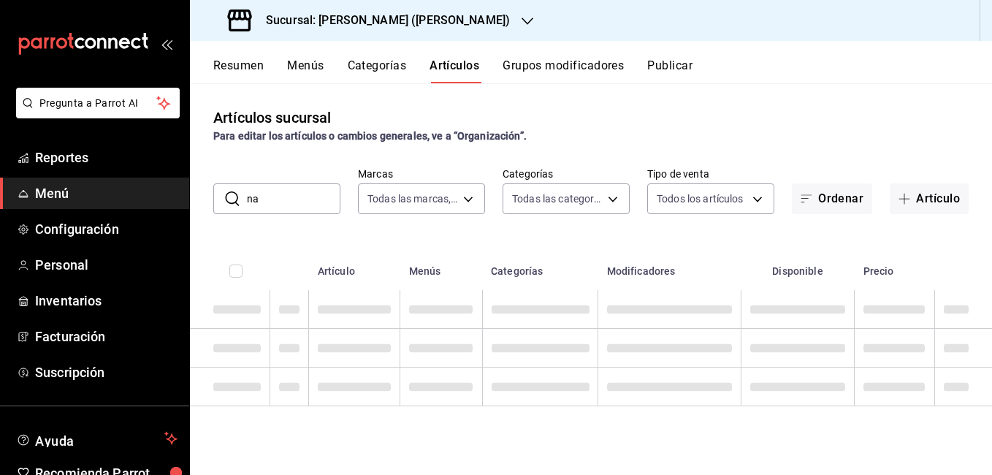
type input "n"
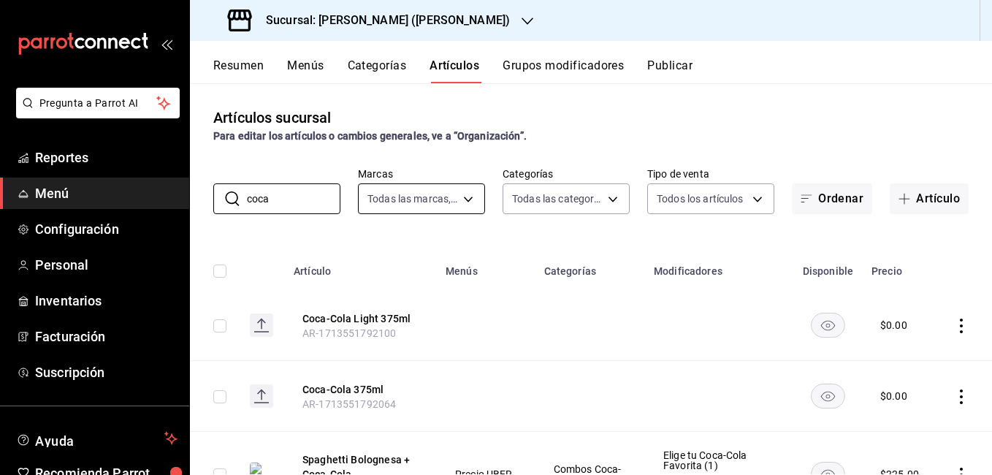
type input "coca"
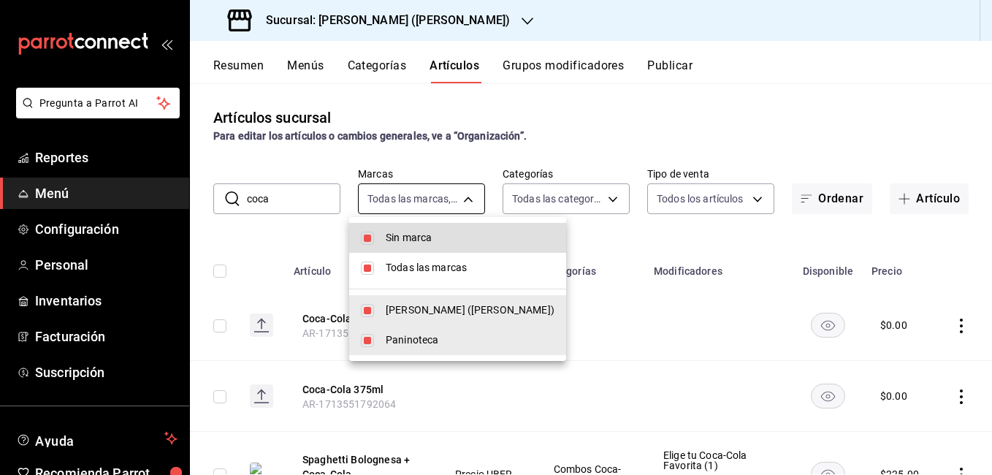
click at [456, 196] on body "Pregunta a Parrot AI Reportes Menú Configuración Personal Inventarios Facturaci…" at bounding box center [496, 237] width 992 height 475
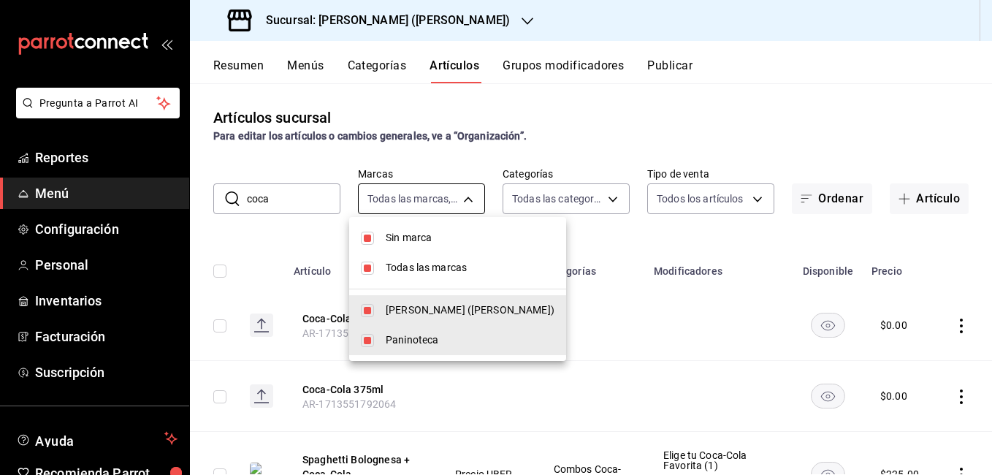
click at [456, 196] on div at bounding box center [496, 237] width 992 height 475
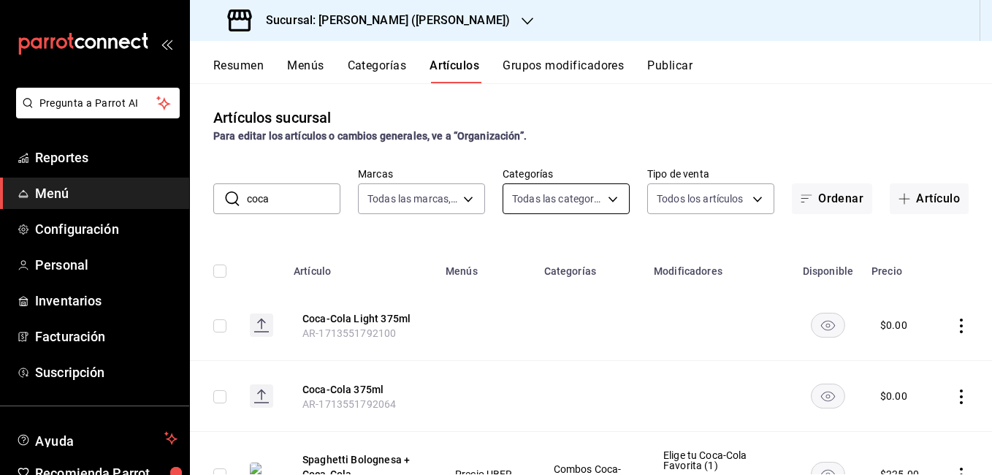
click at [566, 198] on body "Pregunta a Parrot AI Reportes Menú Configuración Personal Inventarios Facturaci…" at bounding box center [496, 237] width 992 height 475
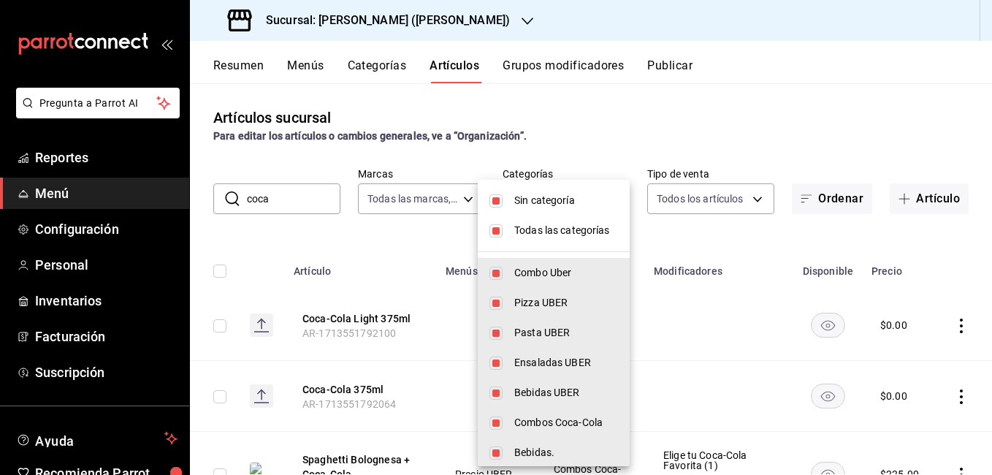
click at [498, 272] on input "checkbox" at bounding box center [496, 273] width 13 height 13
checkbox input "false"
type input "d7af98ac-f8c5-4123-a3a5-3554f40128c5,b2a3e759-d094-474f-898d-8b9aab47f95e,74d79…"
checkbox input "false"
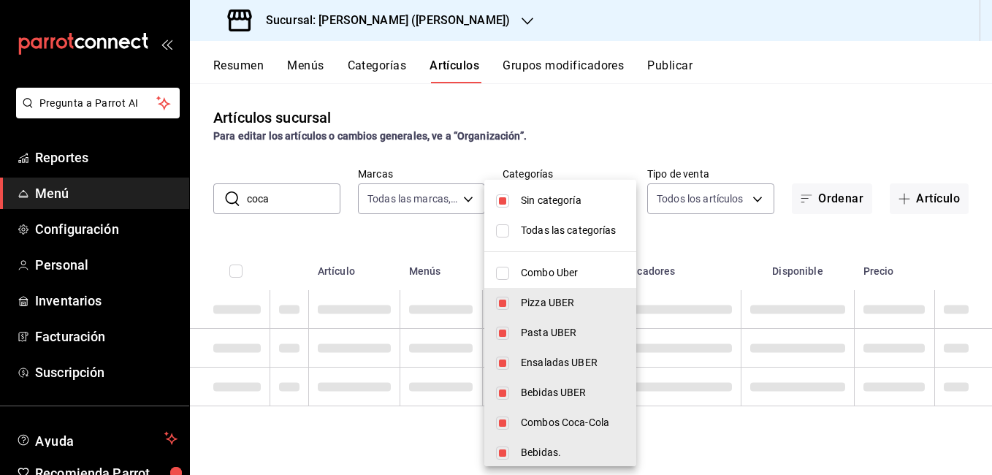
click at [498, 304] on input "checkbox" at bounding box center [502, 303] width 13 height 13
checkbox input "false"
type input "b2a3e759-d094-474f-898d-8b9aab47f95e,74d79e2e-b325-4868-a19e-d00be375f5fc,9c705…"
click at [509, 335] on input "checkbox" at bounding box center [502, 333] width 13 height 13
checkbox input "false"
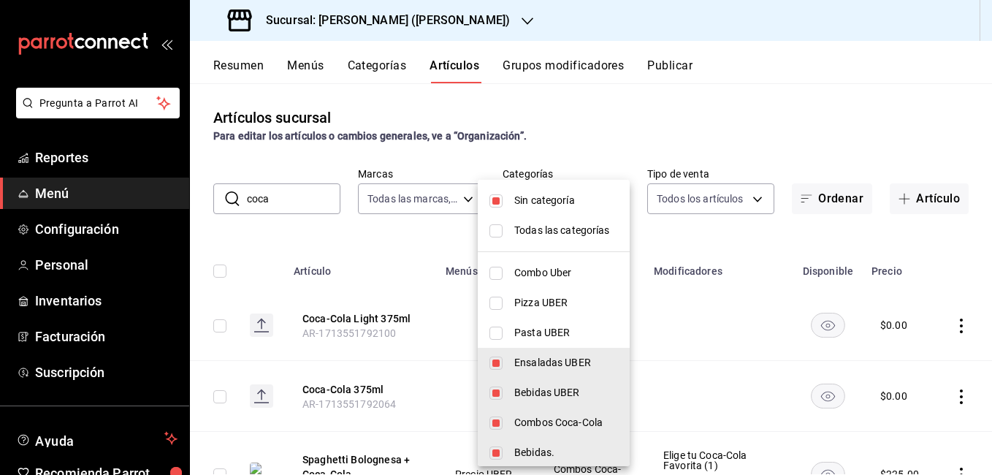
click at [506, 360] on li "Ensaladas UBER" at bounding box center [554, 363] width 152 height 30
type input "9c705f86-b1a0-4993-9f75-adc604da8d91,64d73bd9-43a2-485c-a9c5-ff5a497f005d,bd02d…"
checkbox input "false"
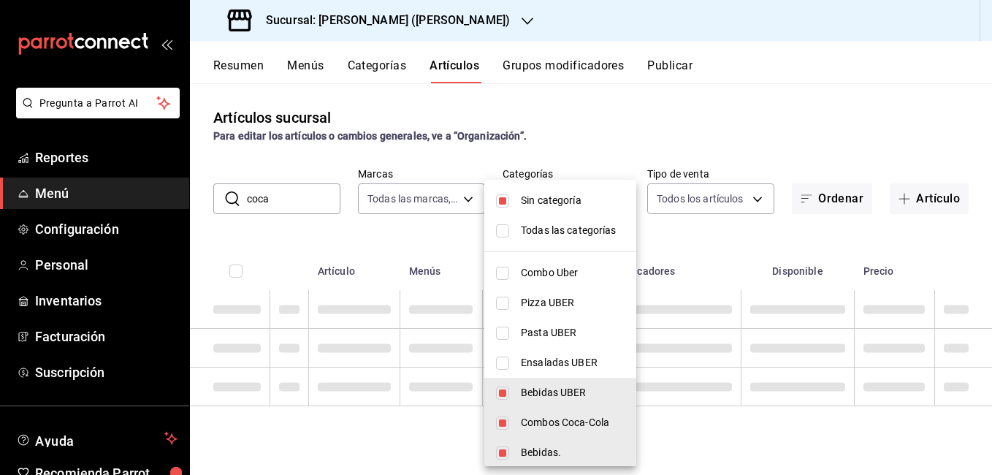
click at [511, 390] on li "Bebidas UBER" at bounding box center [560, 393] width 152 height 30
type input "64d73bd9-43a2-485c-a9c5-ff5a497f005d,bd02de13-51c1-4a1b-8dc1-bd170f1159d3,86489…"
checkbox input "false"
click at [501, 430] on li "Combos Coca-Cola" at bounding box center [560, 423] width 152 height 30
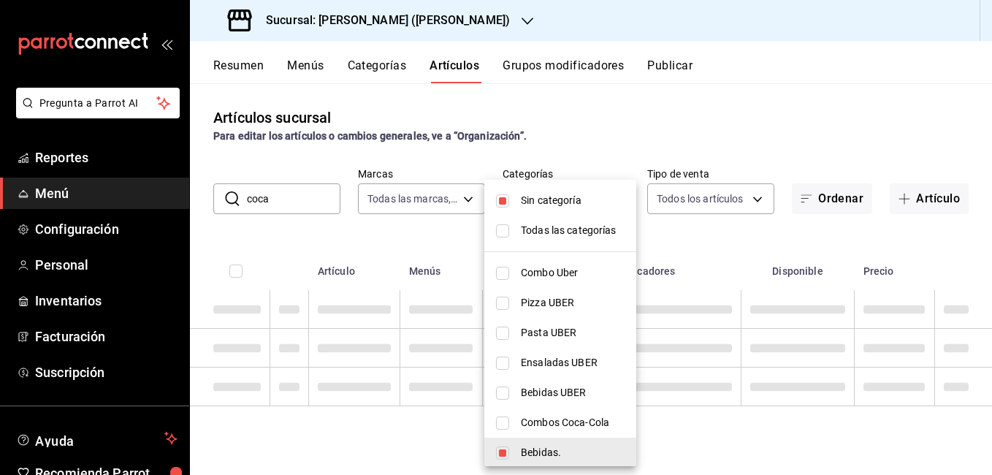
type input "bd02de13-51c1-4a1b-8dc1-bd170f1159d3,8648945f-808b-436d-9757-20a4701cb168,61e9d…"
checkbox input "false"
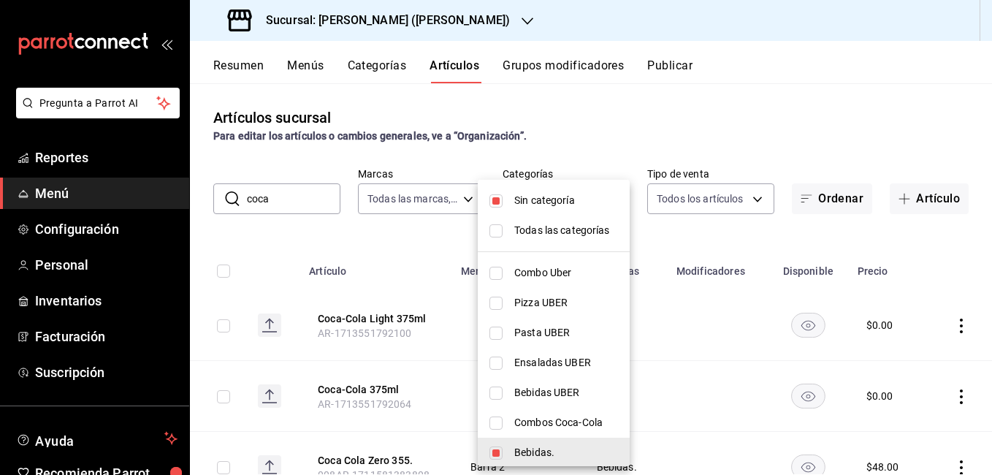
click at [387, 222] on div at bounding box center [496, 237] width 992 height 475
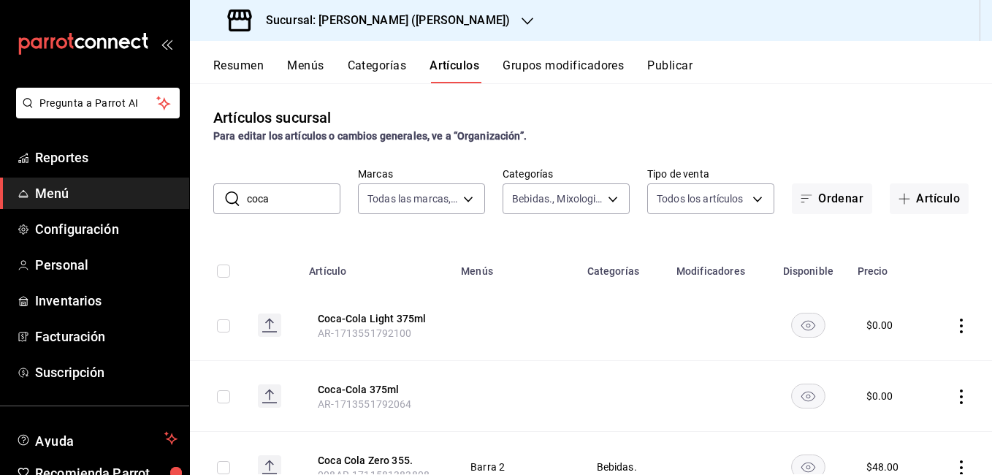
click at [287, 202] on input "coca" at bounding box center [294, 198] width 94 height 29
type input "c"
type input "s"
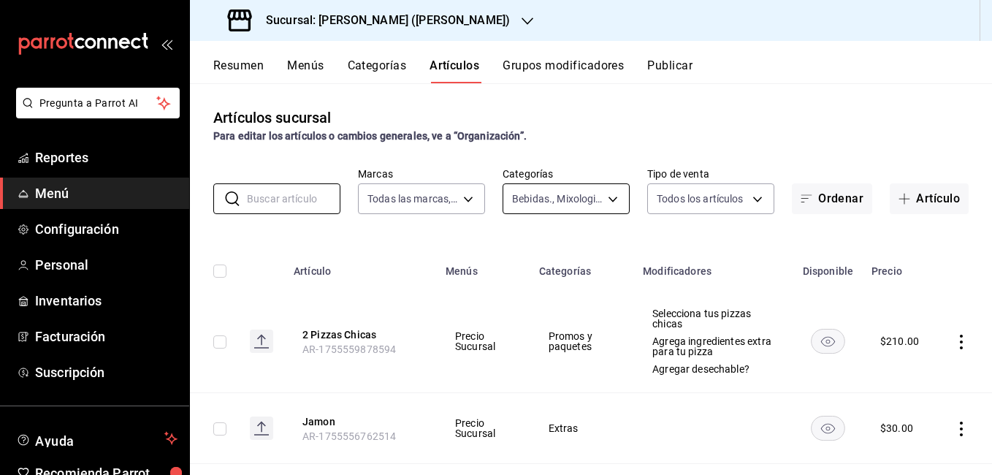
click at [582, 205] on body "Pregunta a Parrot AI Reportes Menú Configuración Personal Inventarios Facturaci…" at bounding box center [496, 237] width 992 height 475
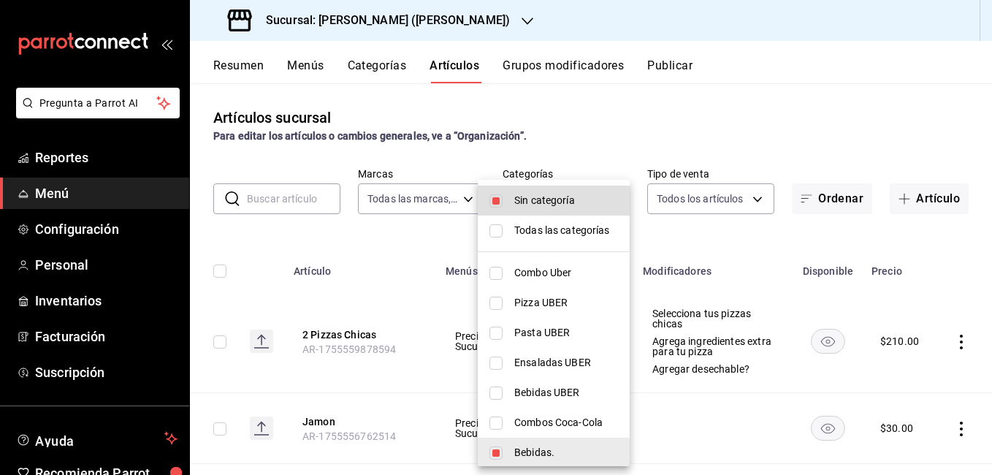
click at [582, 205] on span "Sin categoría" at bounding box center [566, 200] width 104 height 15
click at [506, 204] on li "Sin categoría" at bounding box center [554, 201] width 152 height 30
checkbox input "true"
click at [726, 232] on div at bounding box center [496, 237] width 992 height 475
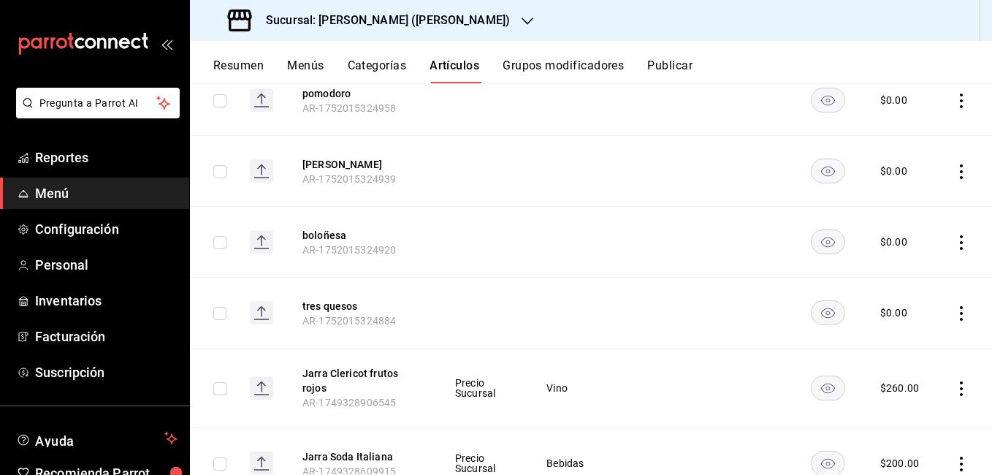
scroll to position [2436, 0]
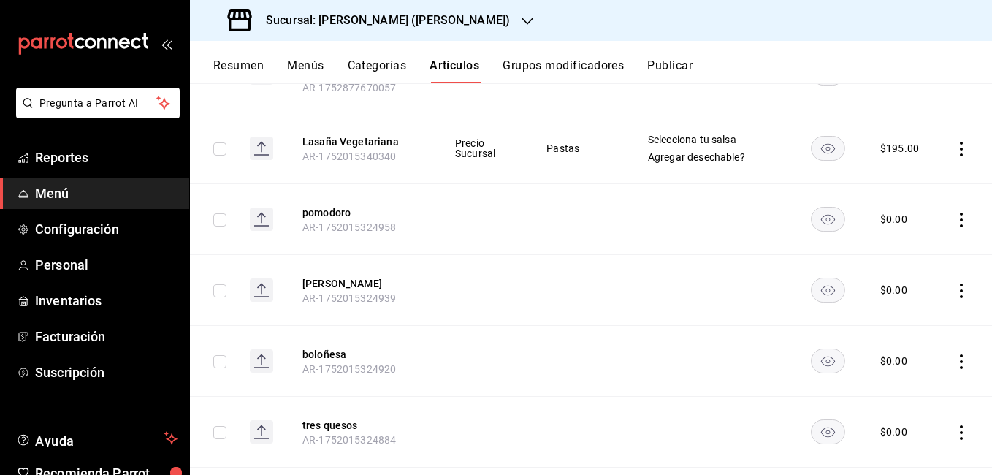
click at [589, 64] on button "Grupos modificadores" at bounding box center [563, 70] width 121 height 25
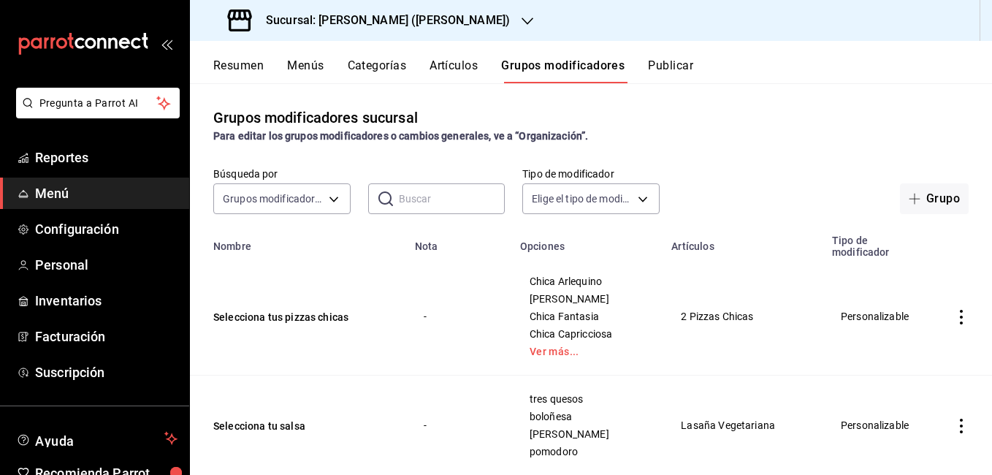
click at [380, 65] on button "Categorías" at bounding box center [377, 70] width 59 height 25
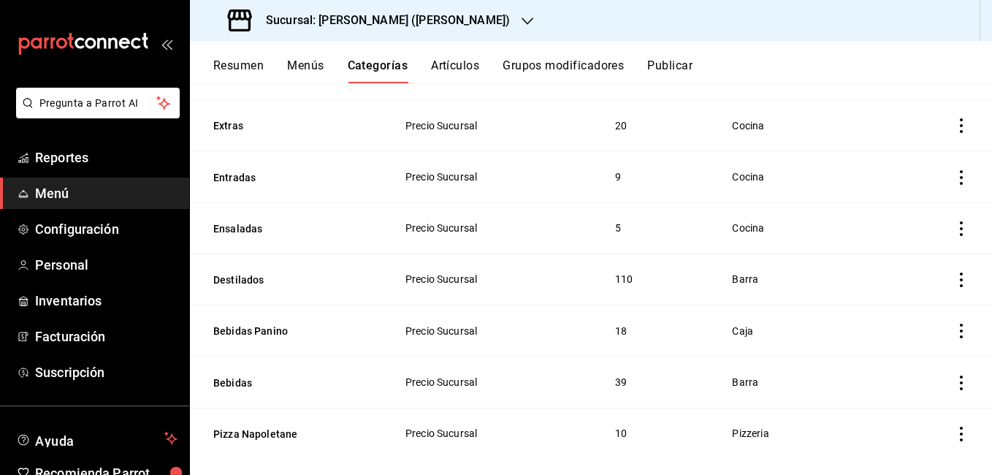
scroll to position [1158, 0]
click at [299, 64] on button "Menús" at bounding box center [305, 70] width 37 height 25
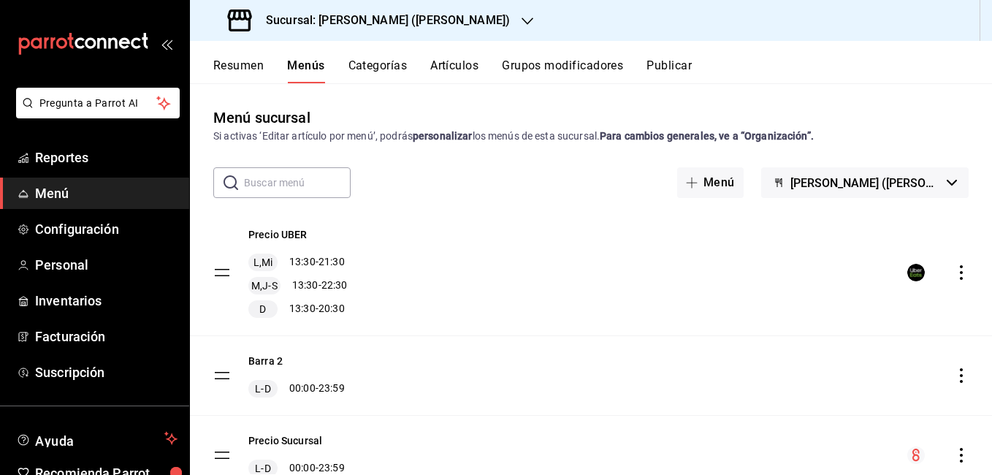
scroll to position [62, 0]
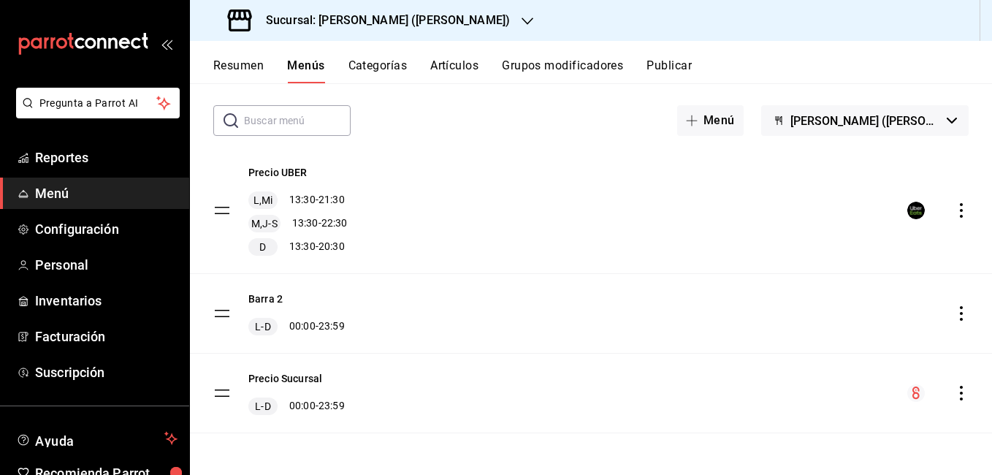
click at [431, 61] on button "Artículos" at bounding box center [454, 70] width 48 height 25
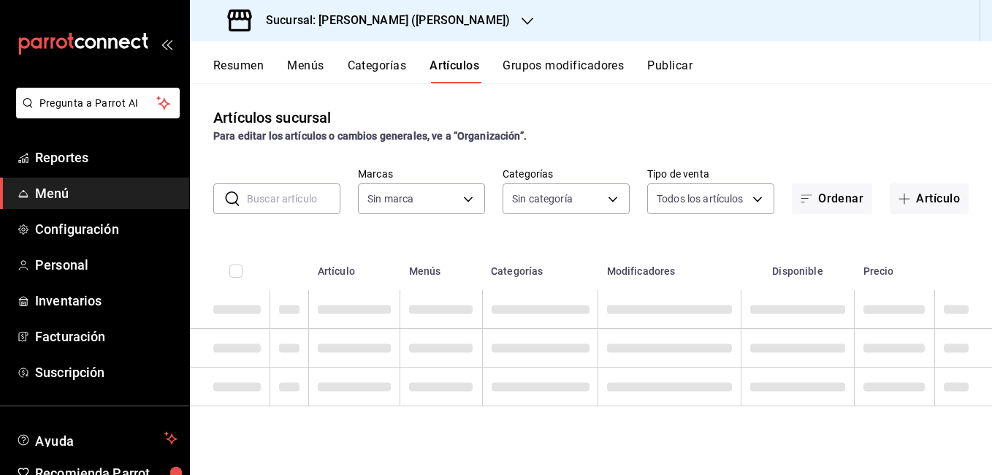
click at [296, 198] on input "text" at bounding box center [294, 198] width 94 height 29
type input "ir"
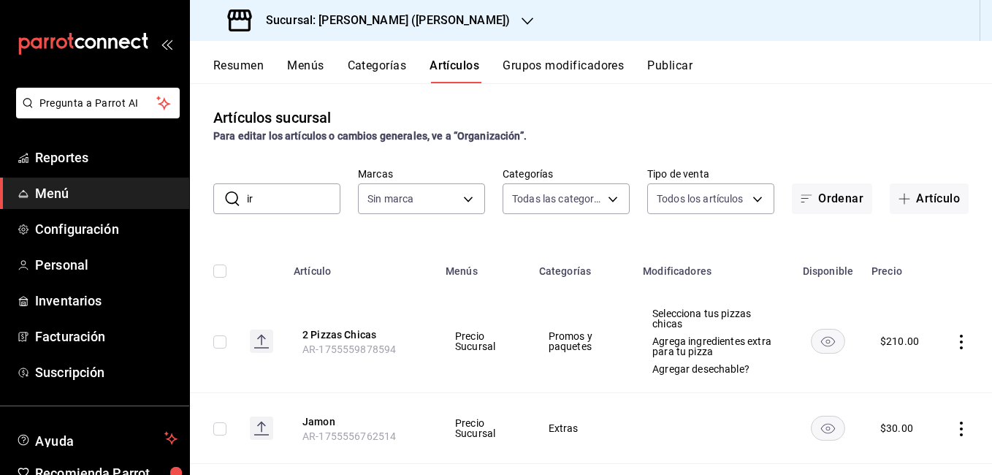
type input "eae25648-be62-4c40-b4a5-532ce09bc4c2,d7af98ac-f8c5-4123-a3a5-3554f40128c5,b2a3e…"
type input "4b3bb19d-090c-4f71-86c5-8347561cc8c0,2b616da3-f57d-4fb2-816d-2b7e27d5f42c"
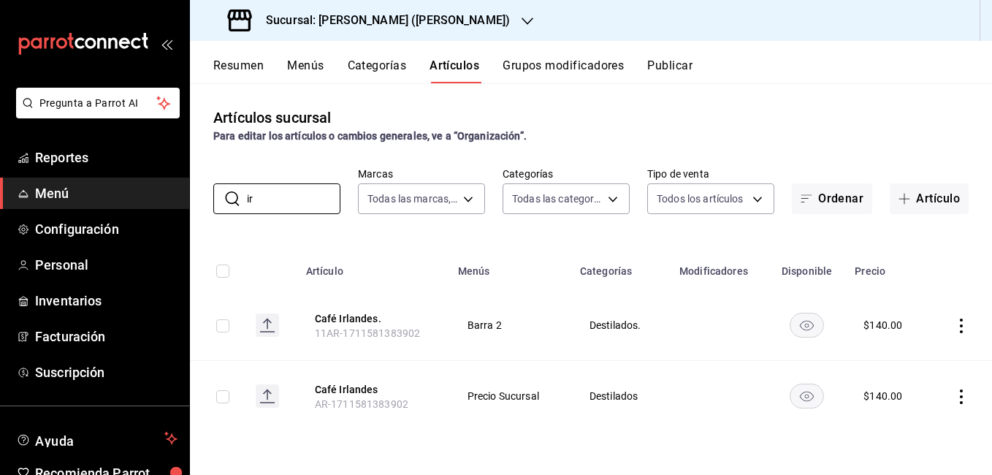
type input "i"
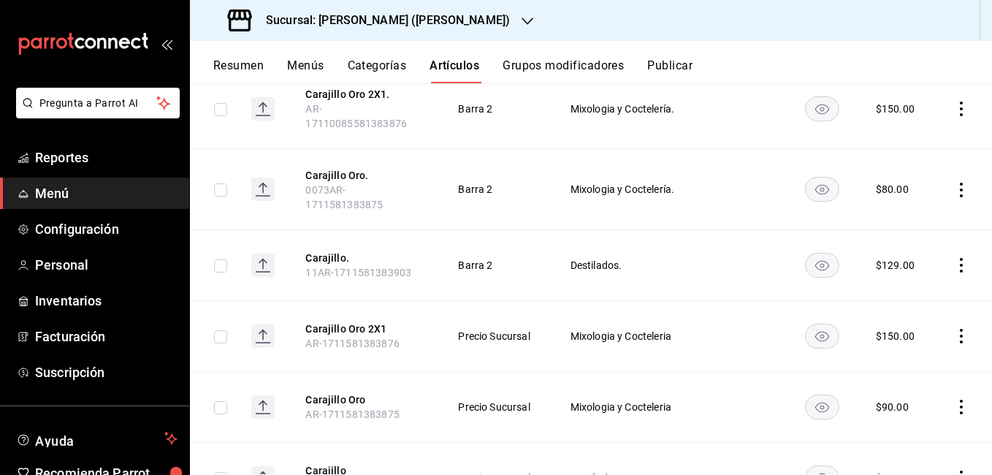
scroll to position [219, 0]
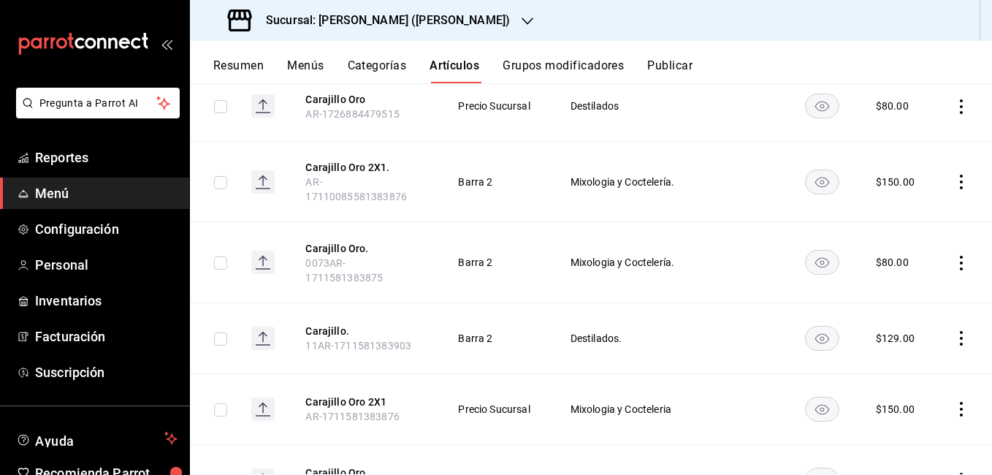
type input "carajillo"
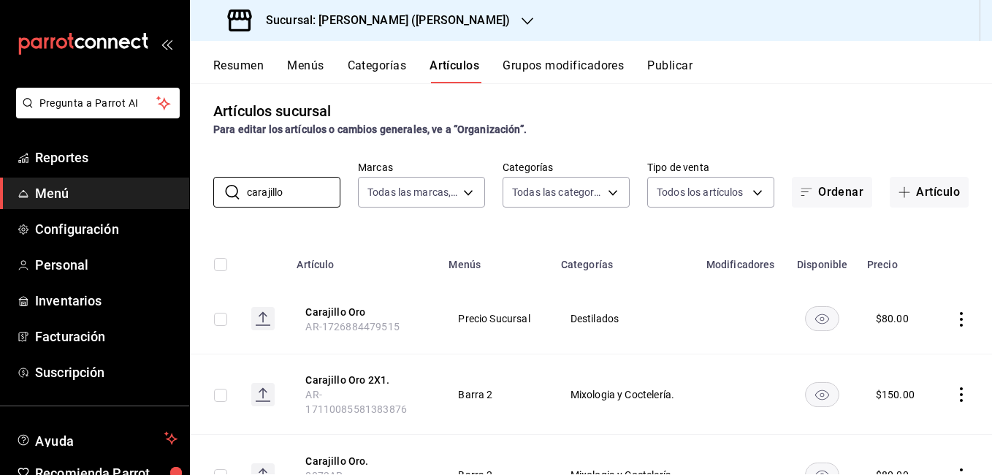
scroll to position [0, 0]
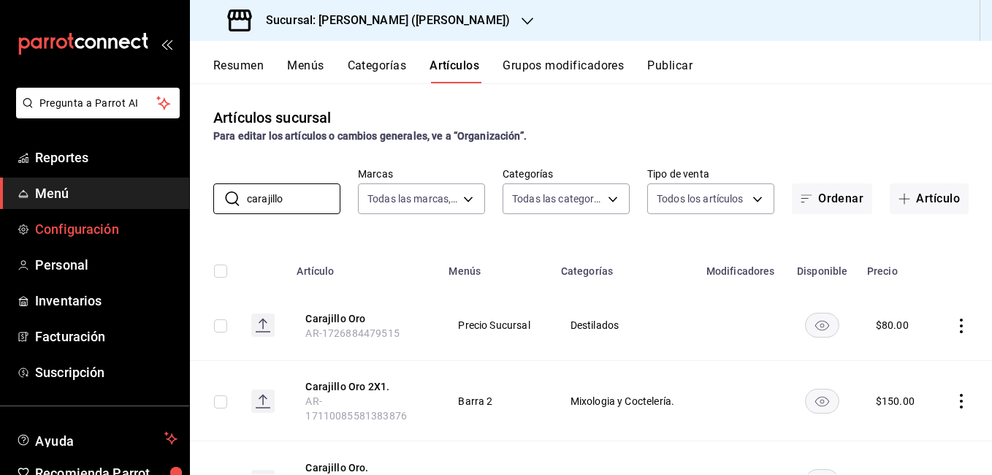
drag, startPoint x: 307, startPoint y: 191, endPoint x: 133, endPoint y: 215, distance: 175.5
click at [133, 215] on div "Pregunta a Parrot AI Reportes Menú Configuración Personal Inventarios Facturaci…" at bounding box center [496, 237] width 992 height 475
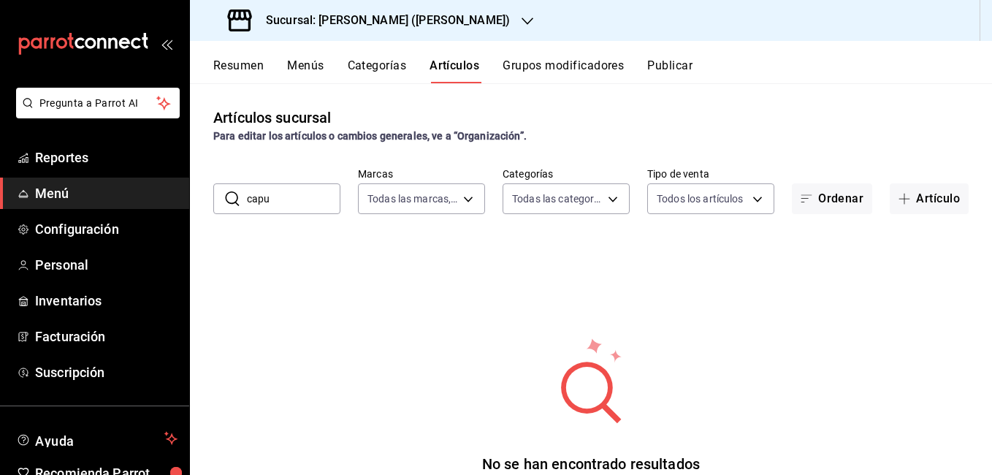
click at [642, 148] on div "Artículos sucursal Para editar los artículos o cambios generales, ve a “Organiz…" at bounding box center [591, 278] width 802 height 391
click at [579, 208] on body "Pregunta a Parrot AI Reportes Menú Configuración Personal Inventarios Facturaci…" at bounding box center [496, 237] width 992 height 475
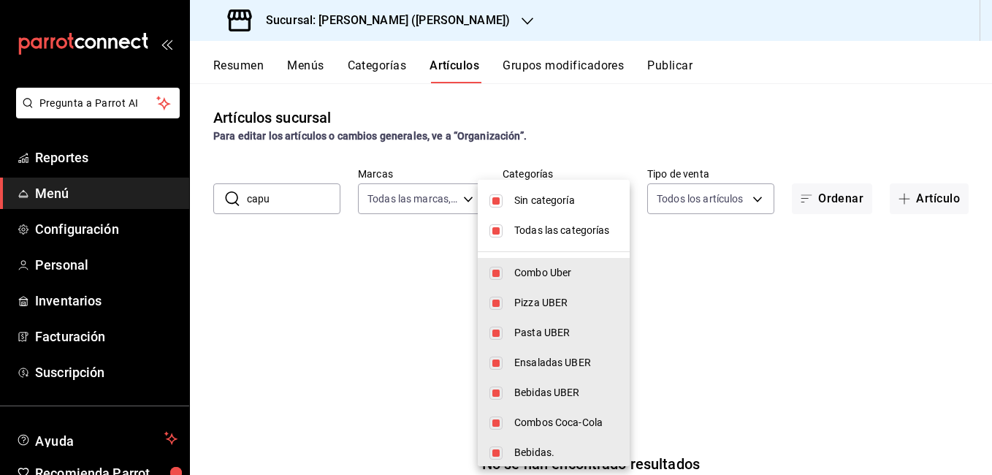
click at [730, 264] on div at bounding box center [496, 237] width 992 height 475
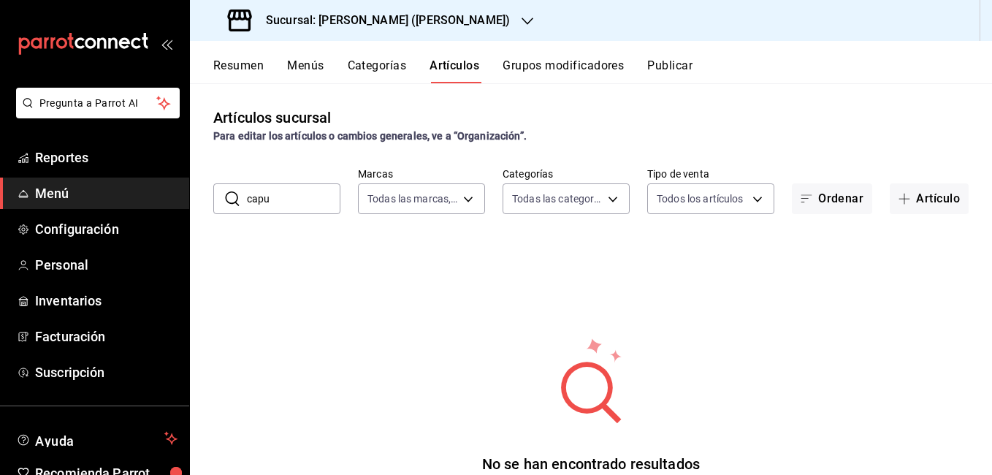
click at [288, 203] on input "capu" at bounding box center [294, 198] width 94 height 29
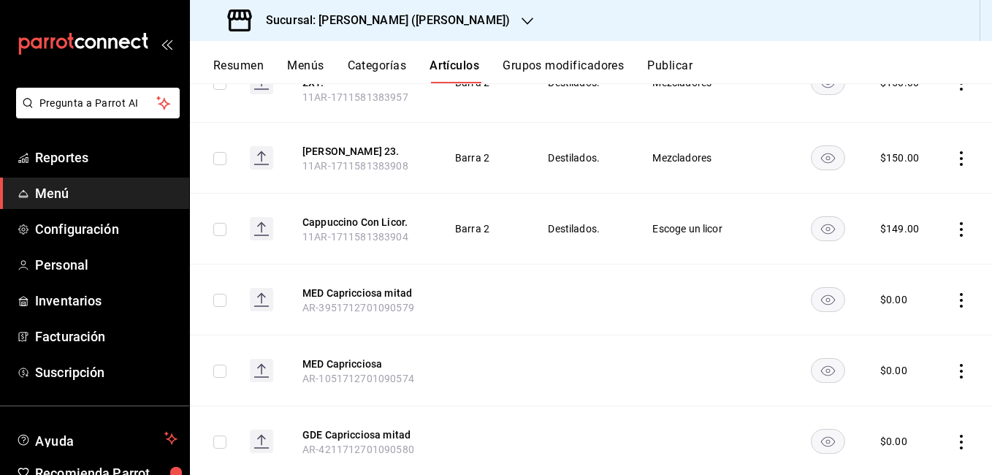
scroll to position [365, 0]
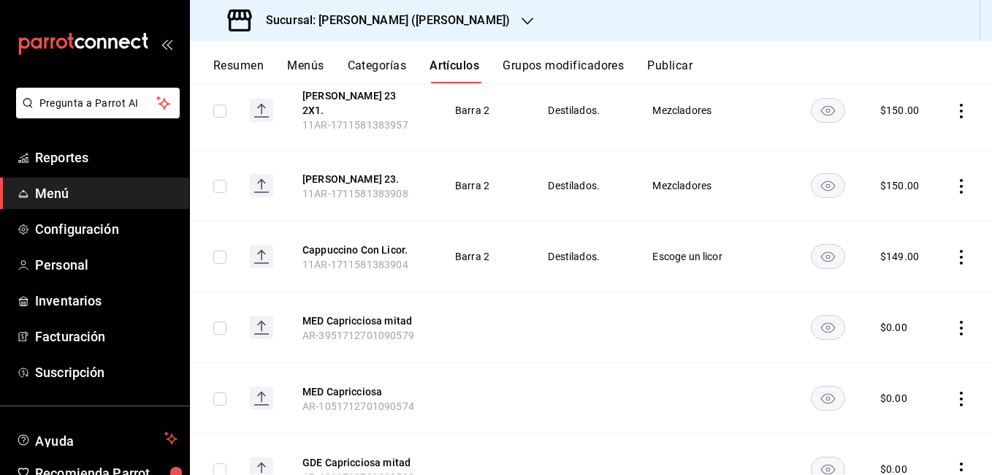
type input "cap"
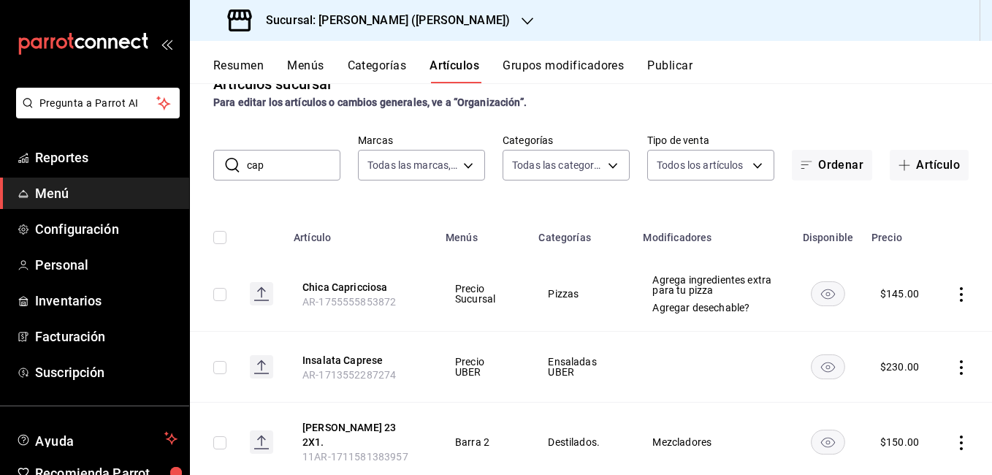
scroll to position [0, 0]
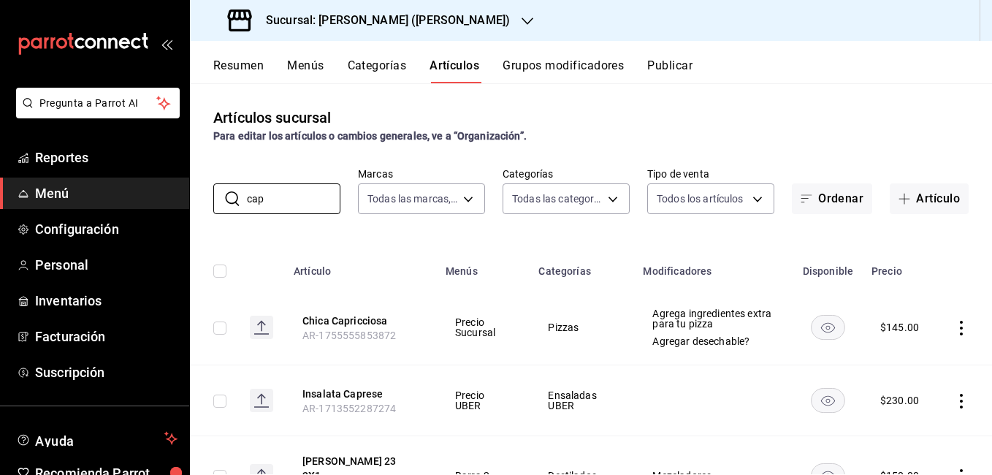
drag, startPoint x: 312, startPoint y: 198, endPoint x: 143, endPoint y: 194, distance: 168.9
click at [143, 194] on div "Pregunta a Parrot AI Reportes Menú Configuración Personal Inventarios Facturaci…" at bounding box center [496, 237] width 992 height 475
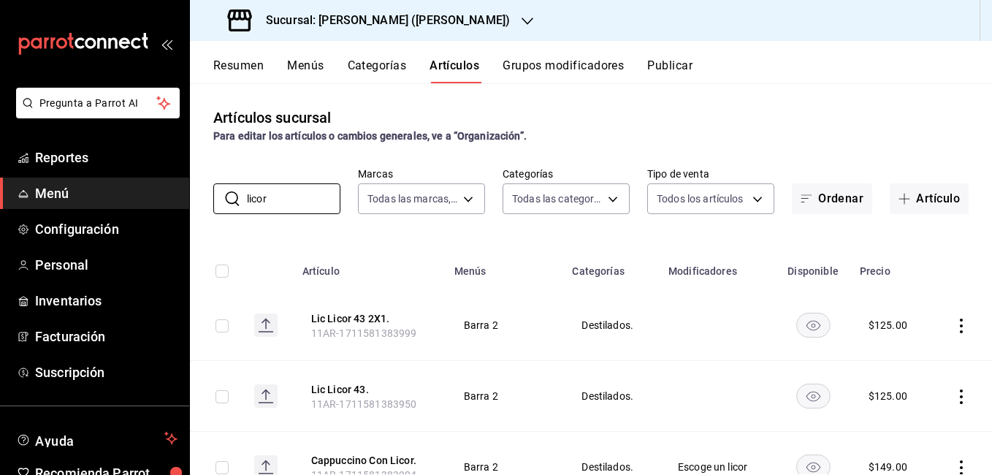
scroll to position [73, 0]
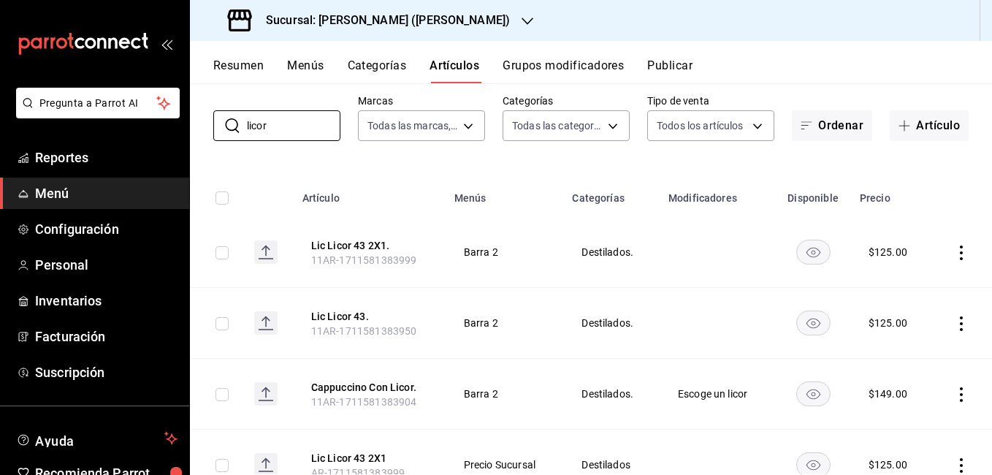
type input "licor"
click at [954, 323] on icon "actions" at bounding box center [961, 323] width 15 height 15
click at [898, 359] on span "Editar" at bounding box center [907, 356] width 38 height 15
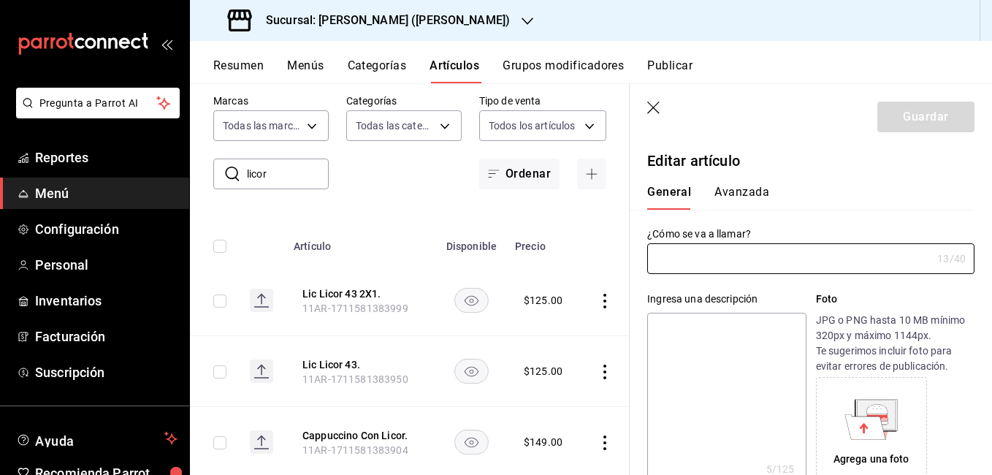
type input "Lic Licor 43."
type textarea "Licor"
type textarea "x"
type input "11AR-1711581383950"
type textarea "x"
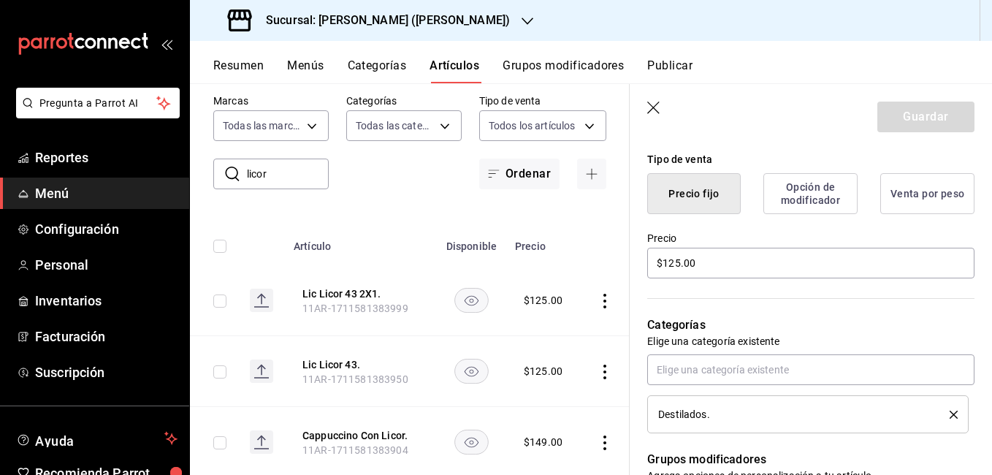
scroll to position [365, 0]
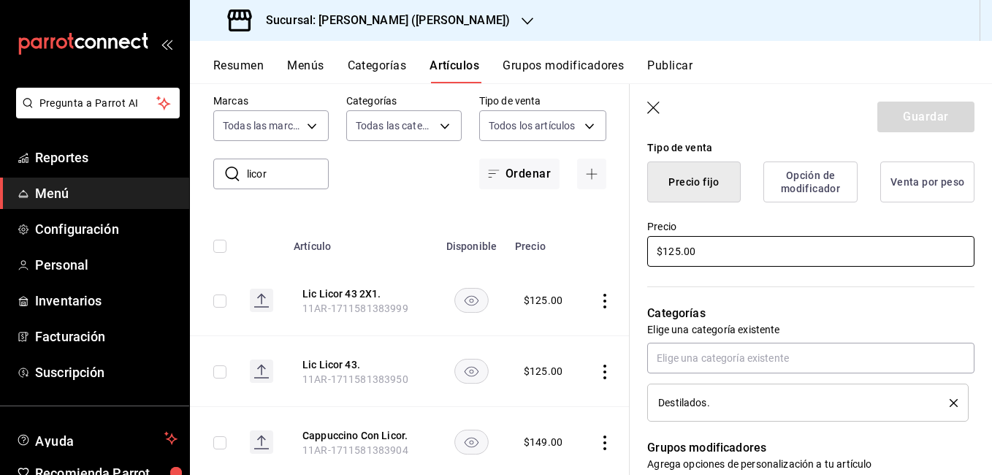
click at [678, 254] on input "$125.00" at bounding box center [810, 251] width 327 height 31
type input "$1.00"
type textarea "x"
type input "$149.00"
type textarea "x"
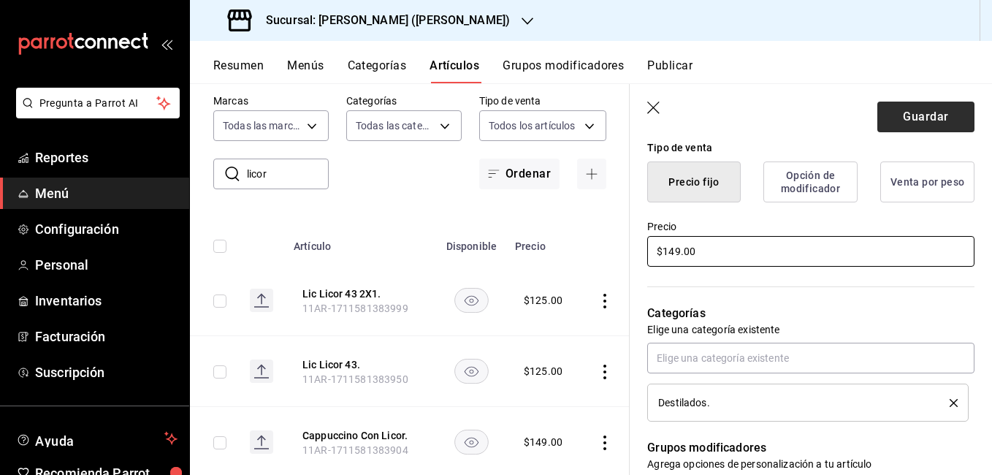
type input "$149.00"
click at [912, 118] on button "Guardar" at bounding box center [926, 117] width 97 height 31
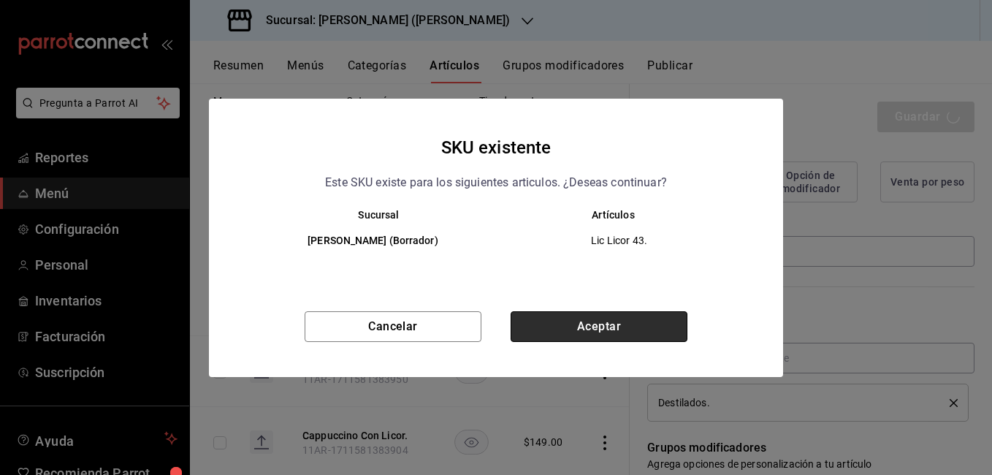
click at [645, 328] on button "Aceptar" at bounding box center [599, 326] width 177 height 31
type textarea "x"
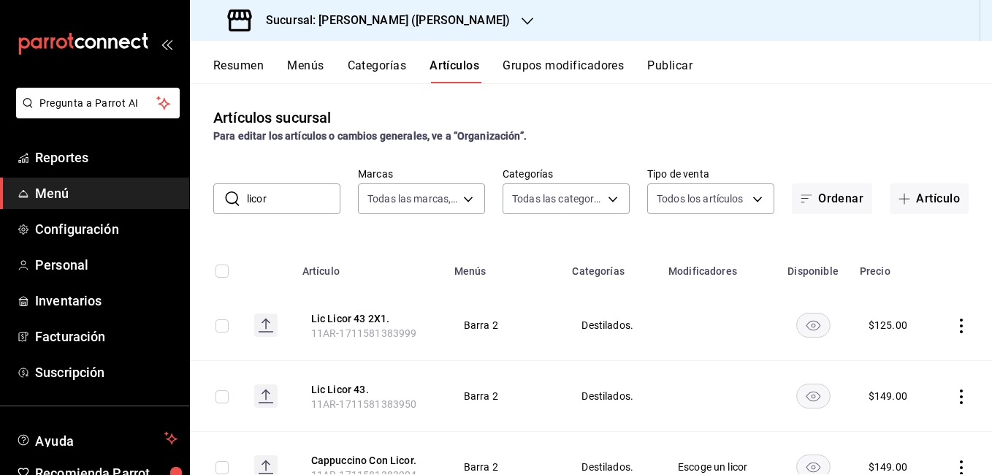
click at [954, 326] on icon "actions" at bounding box center [961, 326] width 15 height 15
click at [894, 365] on span "Editar" at bounding box center [907, 358] width 38 height 15
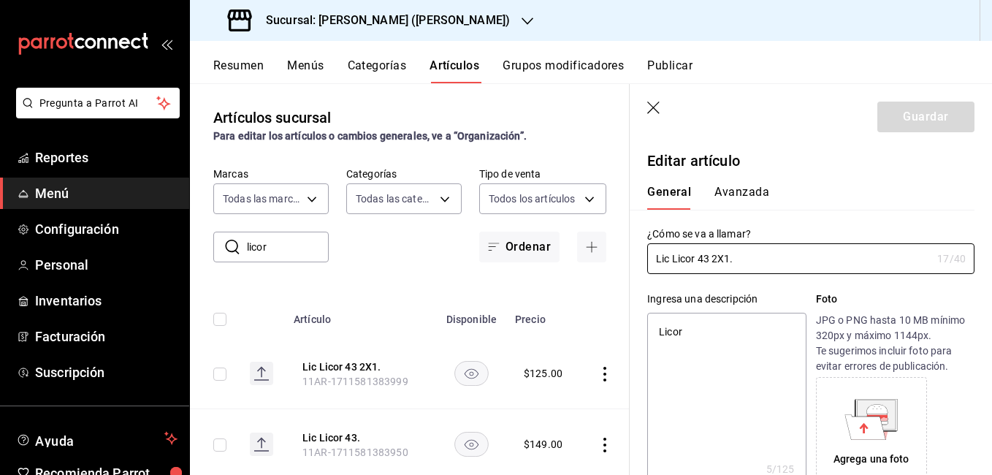
type textarea "x"
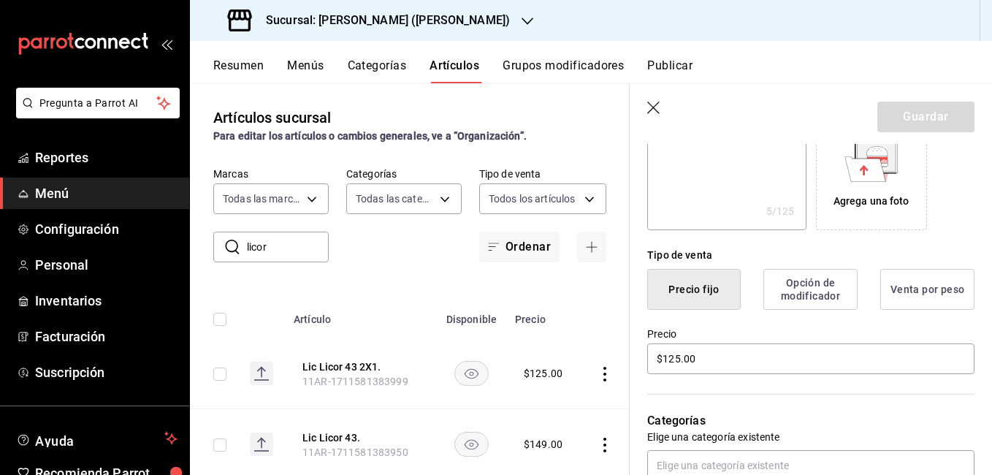
scroll to position [292, 0]
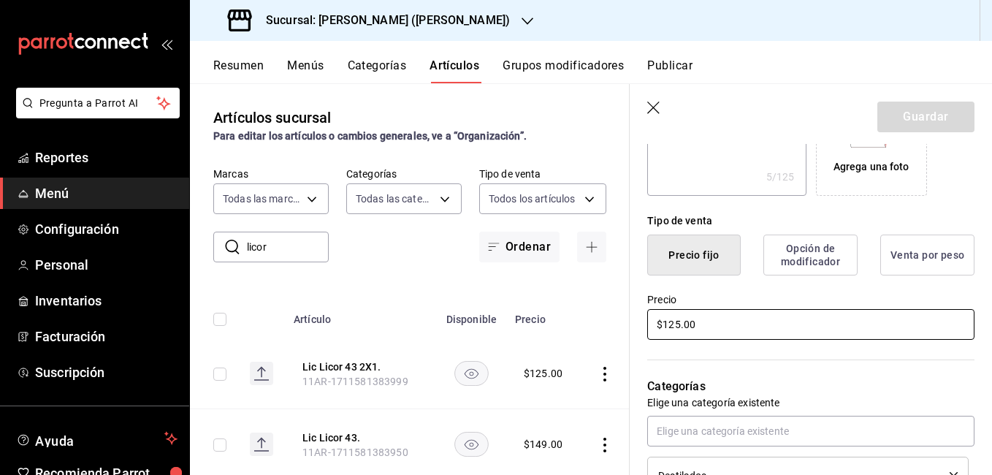
click at [682, 321] on input "$125.00" at bounding box center [810, 324] width 327 height 31
type input "$12.00"
type textarea "x"
type input "$1.00"
type textarea "x"
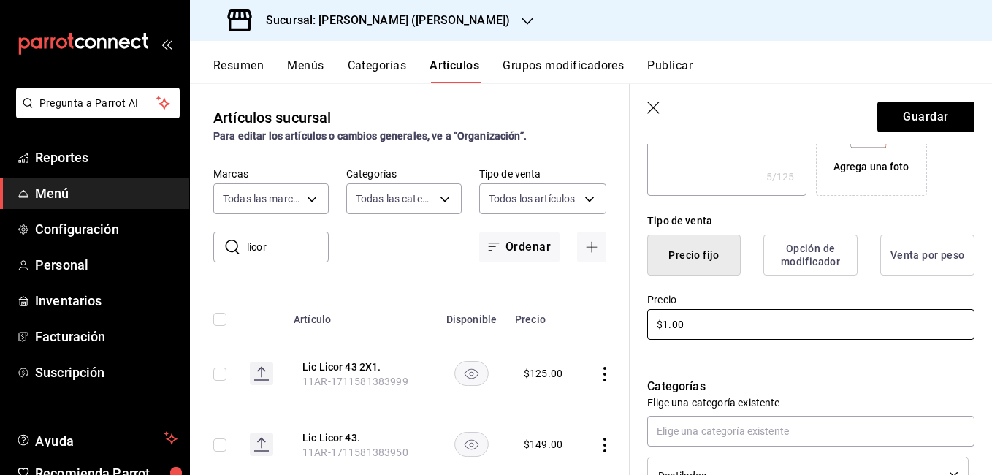
type input "$14.00"
type textarea "x"
type input "$149.00"
type textarea "x"
type input "$149.00"
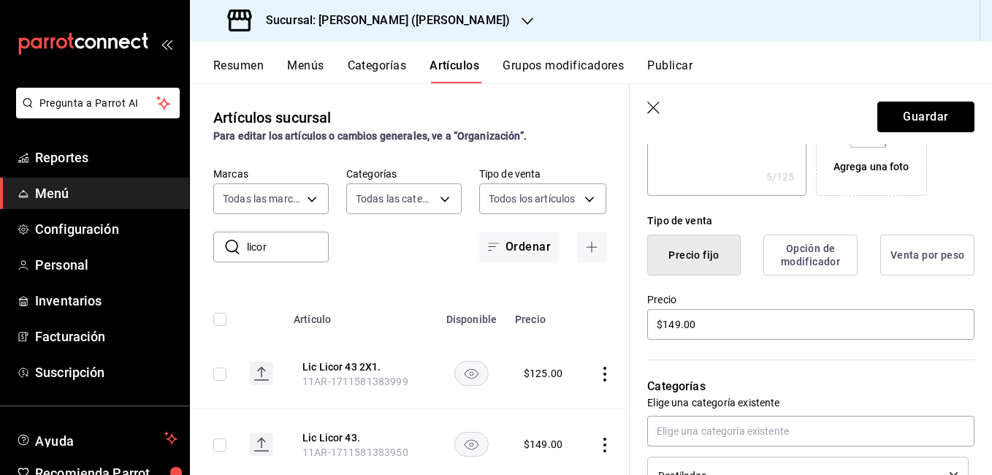
click at [901, 115] on button "Guardar" at bounding box center [926, 117] width 97 height 31
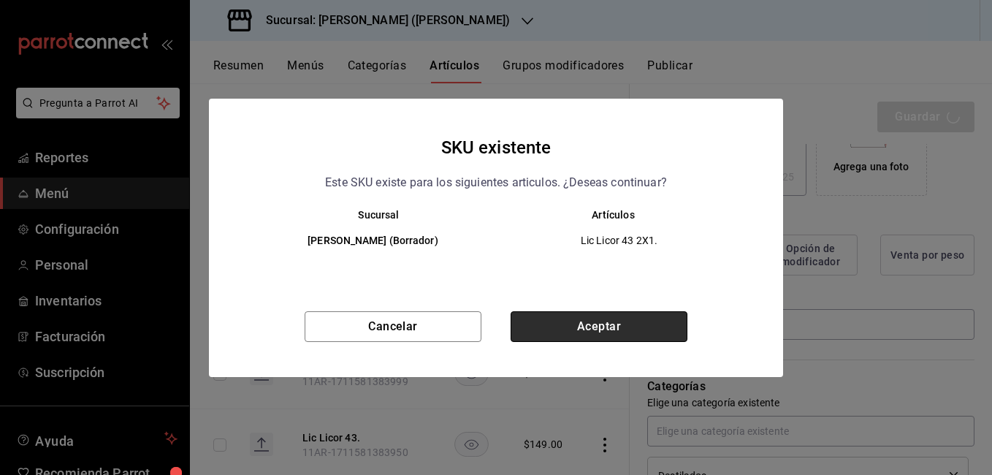
click at [569, 329] on button "Aceptar" at bounding box center [599, 326] width 177 height 31
type textarea "x"
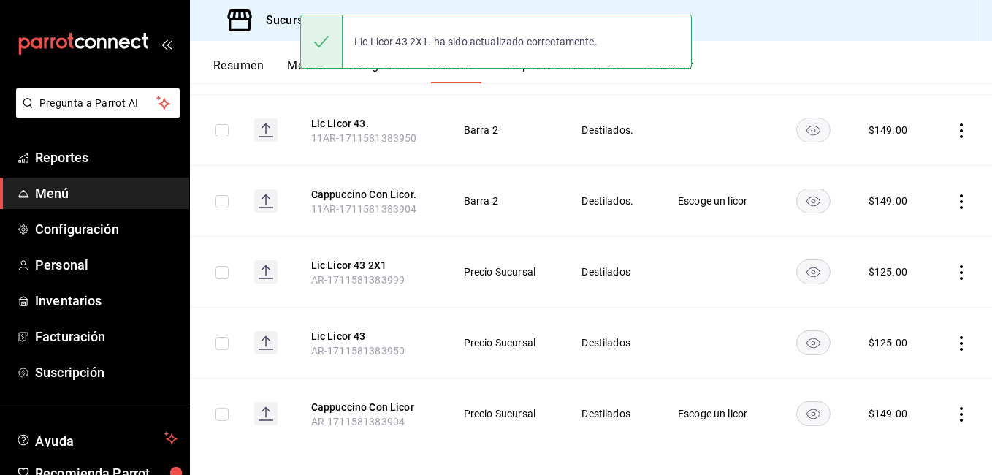
scroll to position [275, 0]
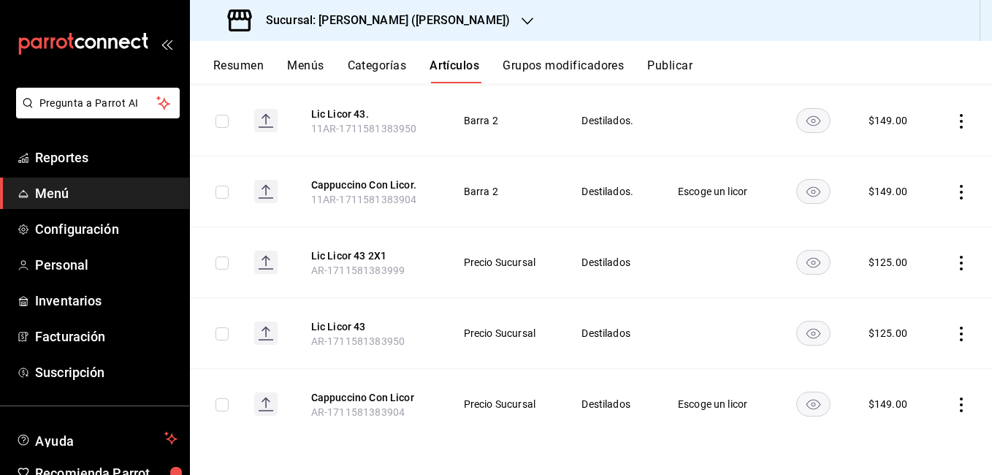
click at [954, 334] on icon "actions" at bounding box center [961, 334] width 15 height 15
click at [888, 366] on span "Editar" at bounding box center [907, 367] width 38 height 15
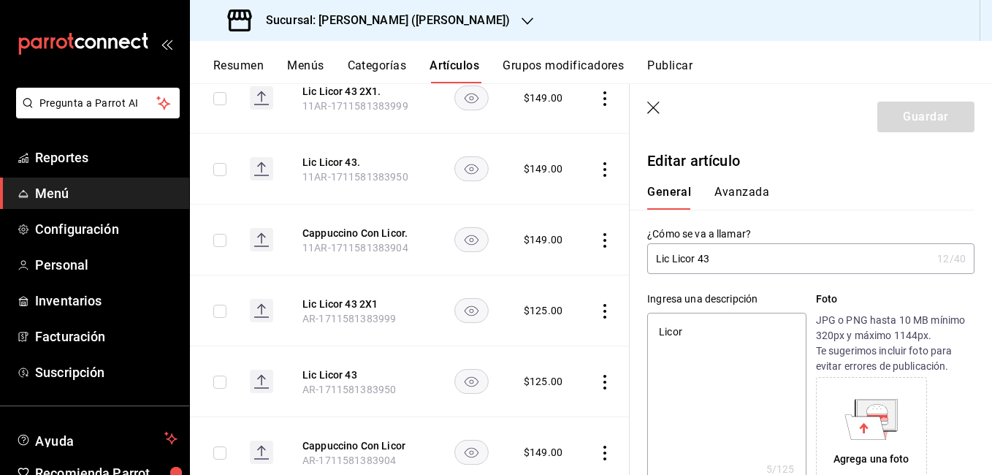
type textarea "x"
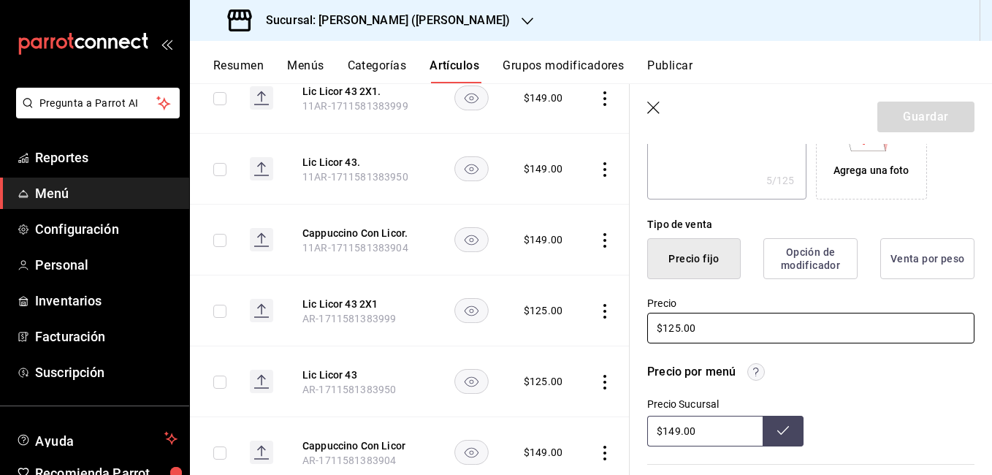
scroll to position [292, 0]
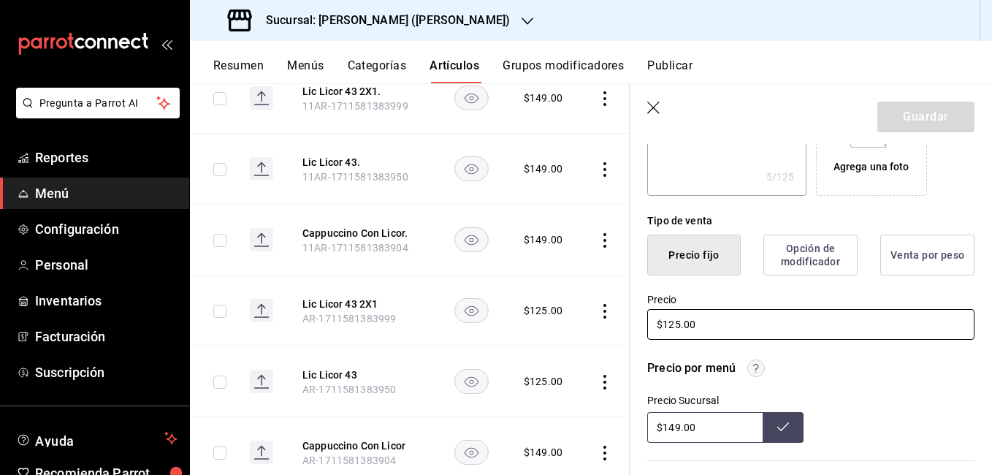
click at [680, 324] on input "$125.00" at bounding box center [810, 324] width 327 height 31
type input "$1.00"
type textarea "x"
type input "$14.00"
type textarea "x"
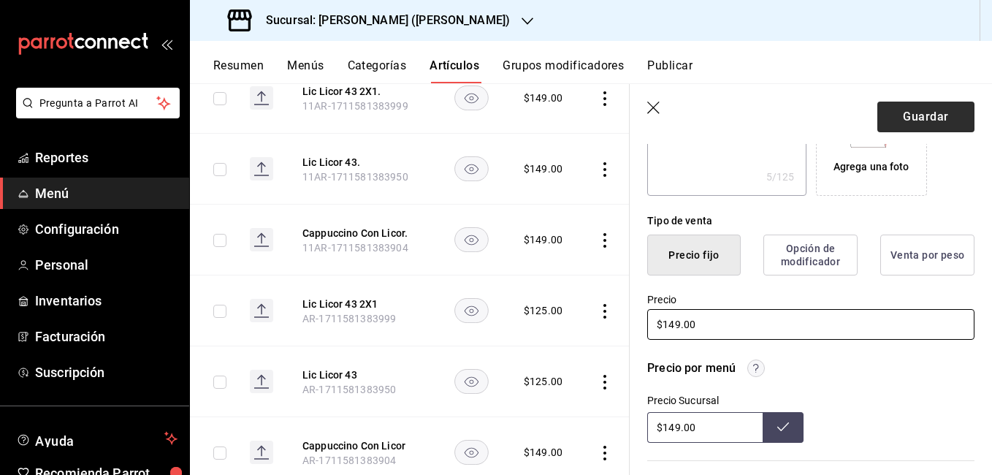
type input "$149.00"
click at [881, 130] on button "Guardar" at bounding box center [926, 117] width 97 height 31
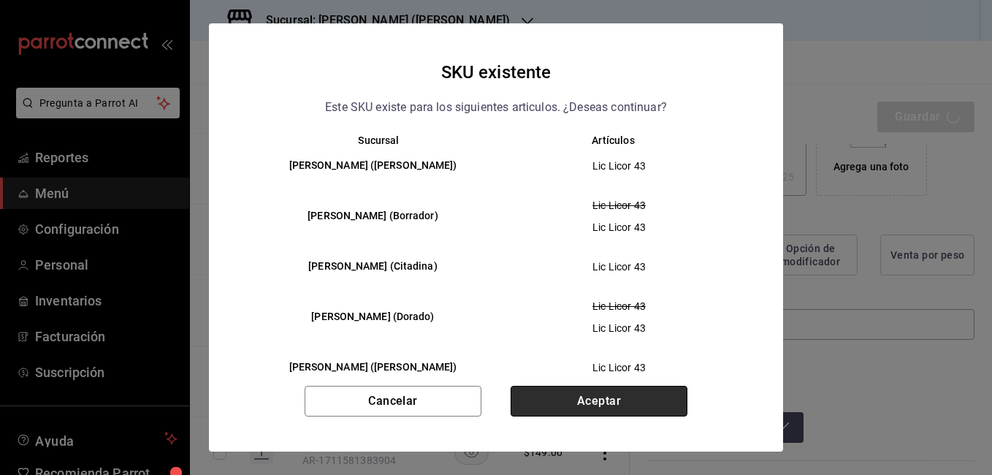
click at [588, 398] on button "Aceptar" at bounding box center [599, 401] width 177 height 31
type textarea "x"
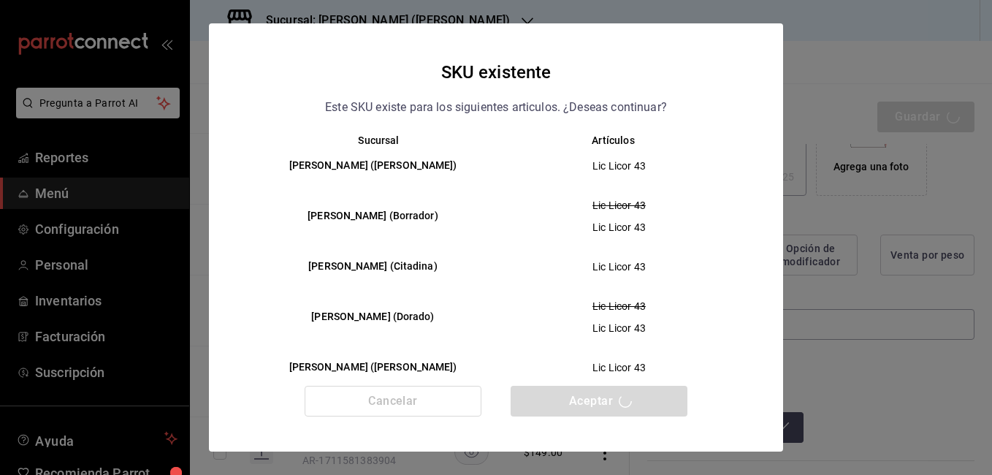
type textarea "x"
type input "AR-1755638109948"
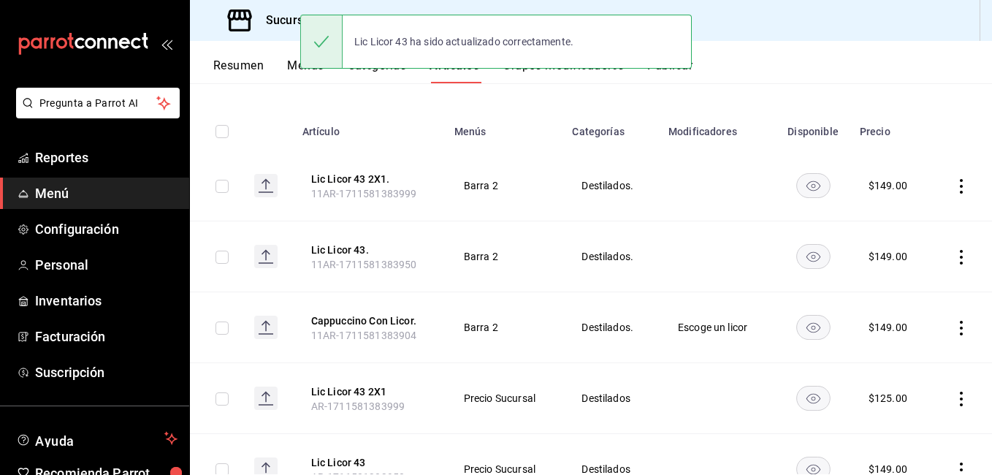
scroll to position [275, 0]
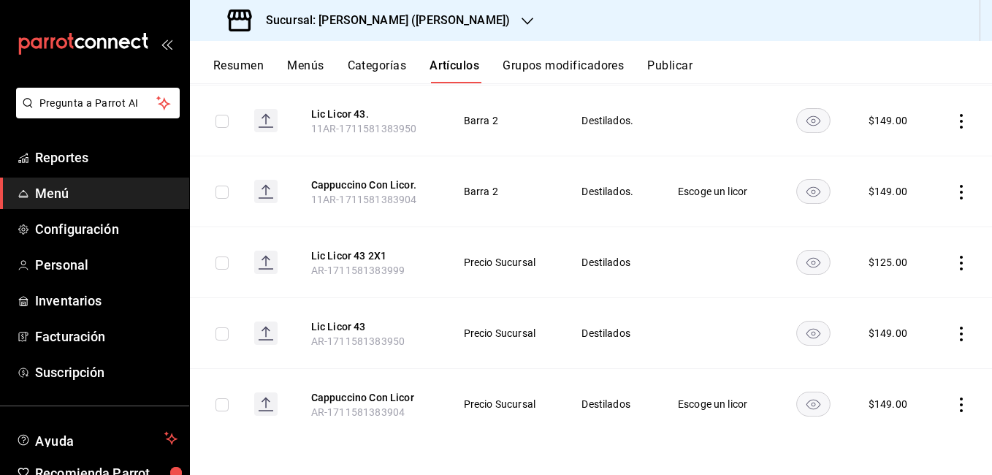
click at [954, 261] on icon "actions" at bounding box center [961, 263] width 15 height 15
click at [908, 303] on span "Editar" at bounding box center [907, 296] width 38 height 15
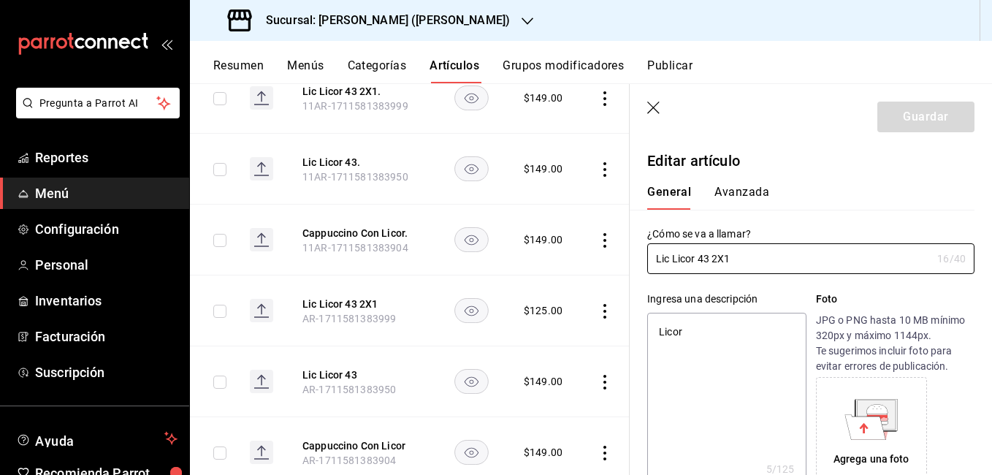
type textarea "x"
type input "$125.00"
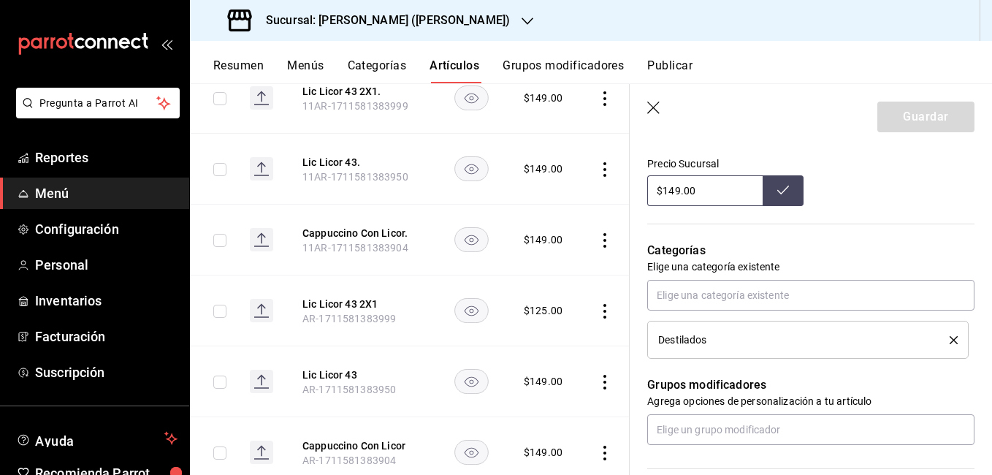
scroll to position [438, 0]
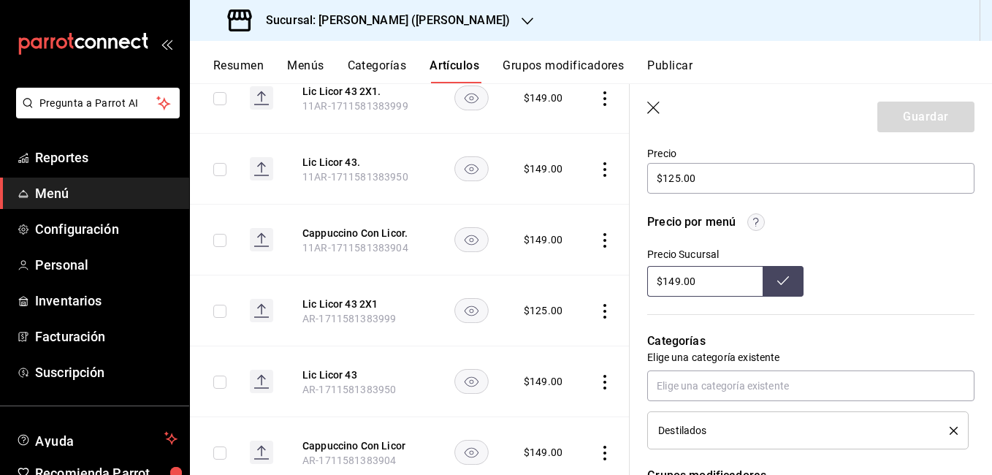
click at [680, 278] on input "$149.00" at bounding box center [704, 281] width 115 height 31
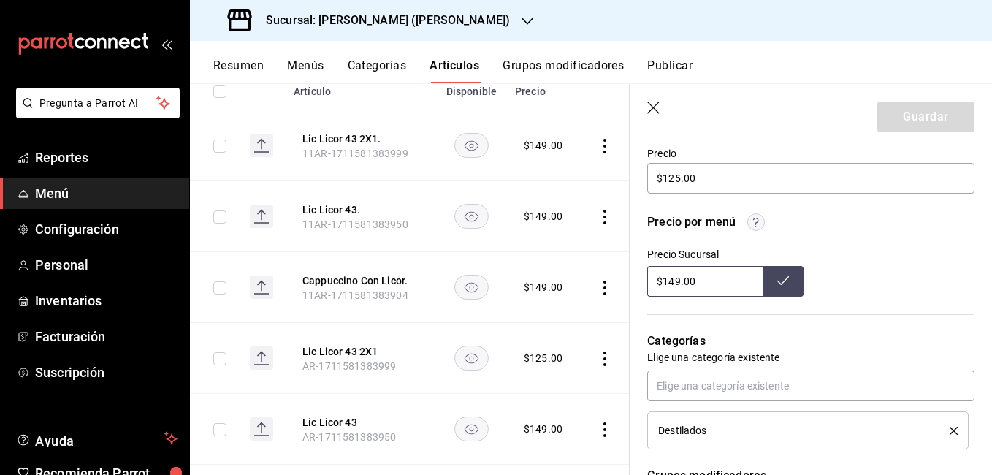
scroll to position [202, 0]
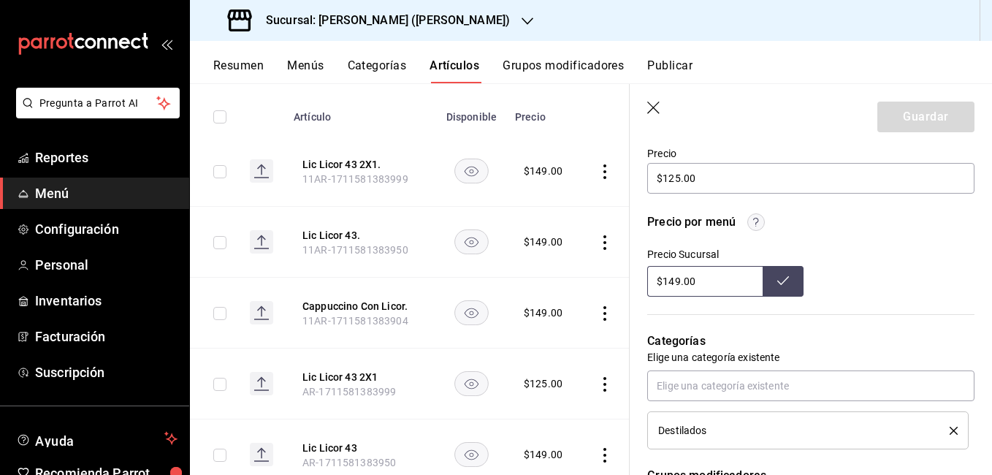
click at [650, 104] on icon "button" at bounding box center [654, 109] width 15 height 15
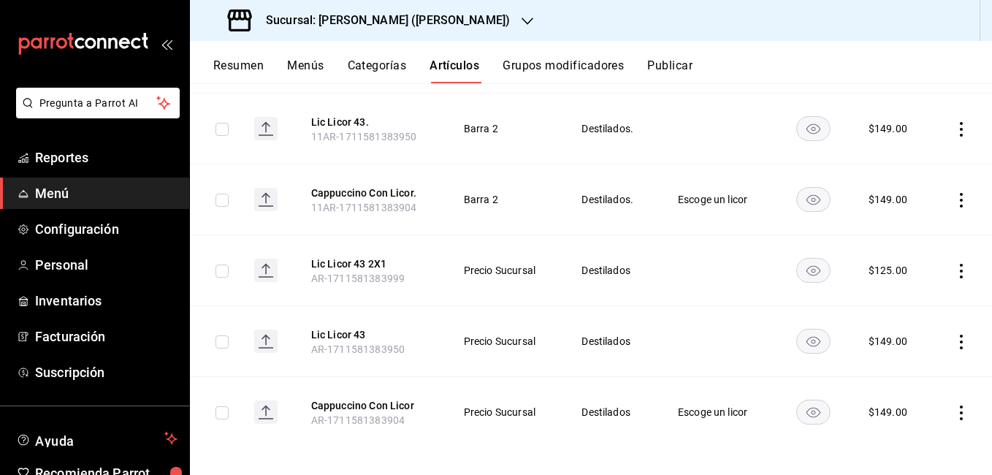
scroll to position [275, 0]
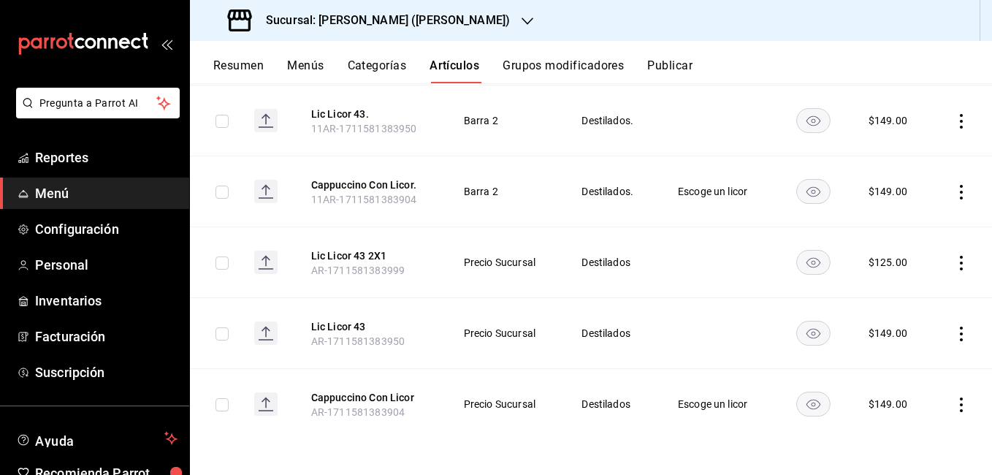
click at [954, 262] on icon "actions" at bounding box center [961, 263] width 15 height 15
click at [903, 298] on span "Editar" at bounding box center [907, 296] width 38 height 15
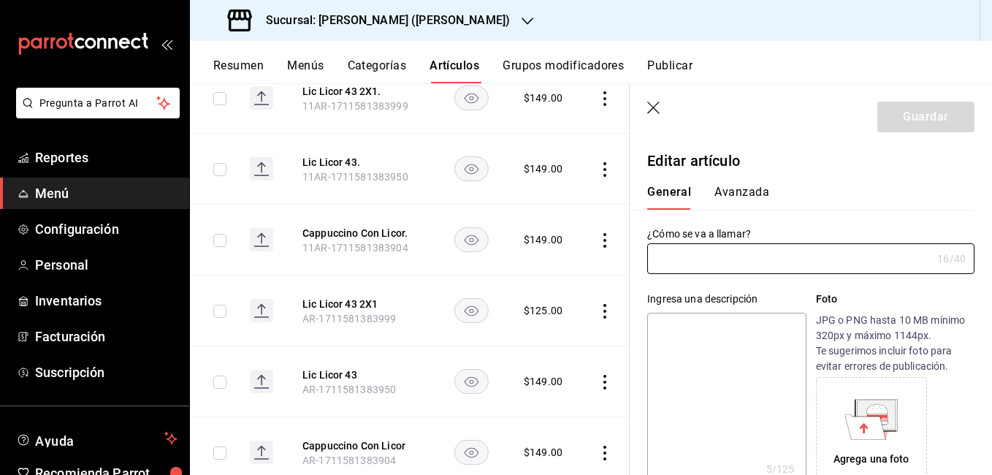
type input "Lic Licor 43 2X1"
type textarea "Licor"
type textarea "x"
type input "AR-1711581383999"
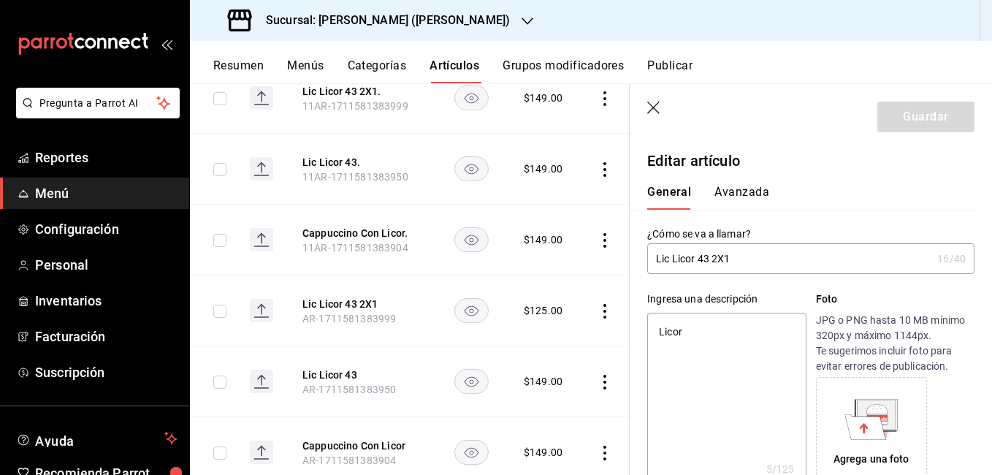
type textarea "x"
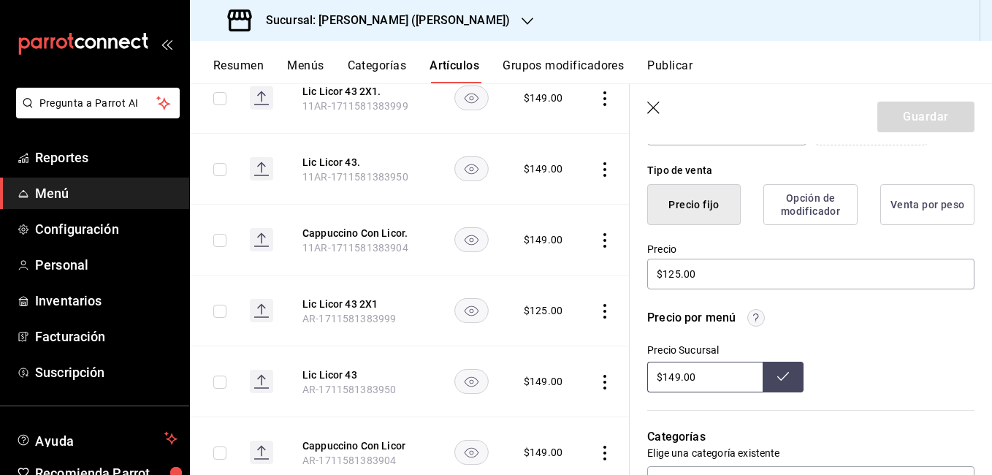
scroll to position [365, 0]
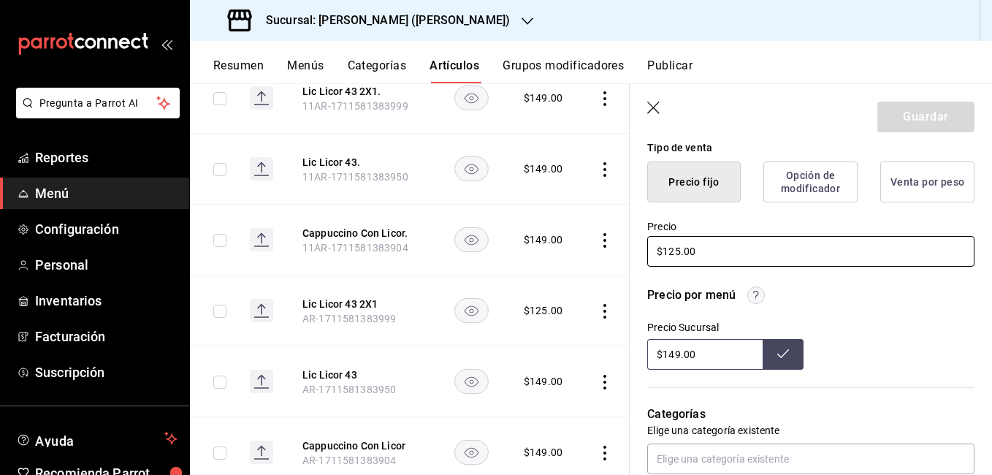
click at [680, 253] on input "$125.00" at bounding box center [810, 251] width 327 height 31
type input "$12.00"
type textarea "x"
type input "$1.00"
type textarea "x"
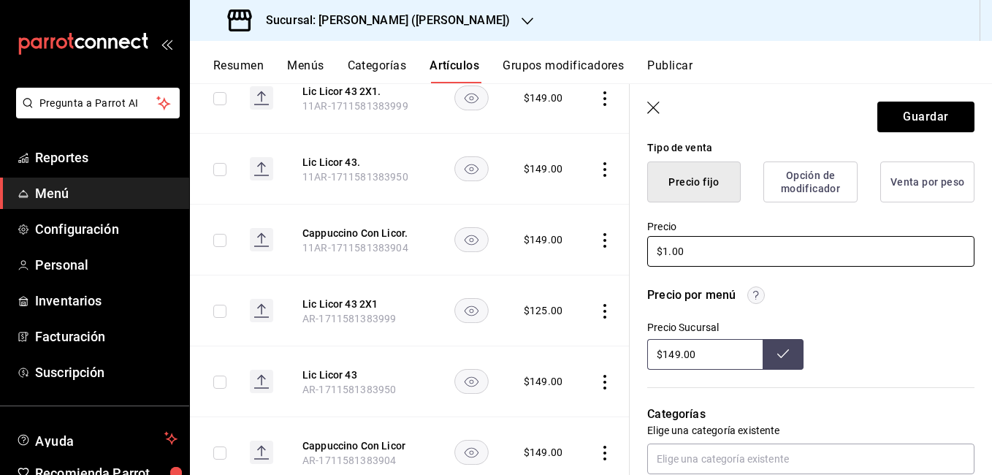
type input "$14.00"
type textarea "x"
type input "$149.00"
type textarea "x"
type input "$149.00"
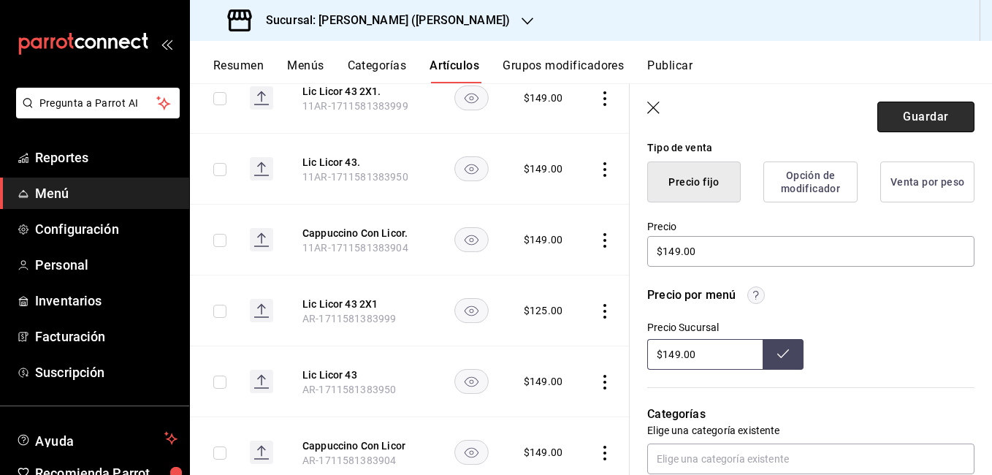
click at [935, 113] on button "Guardar" at bounding box center [926, 117] width 97 height 31
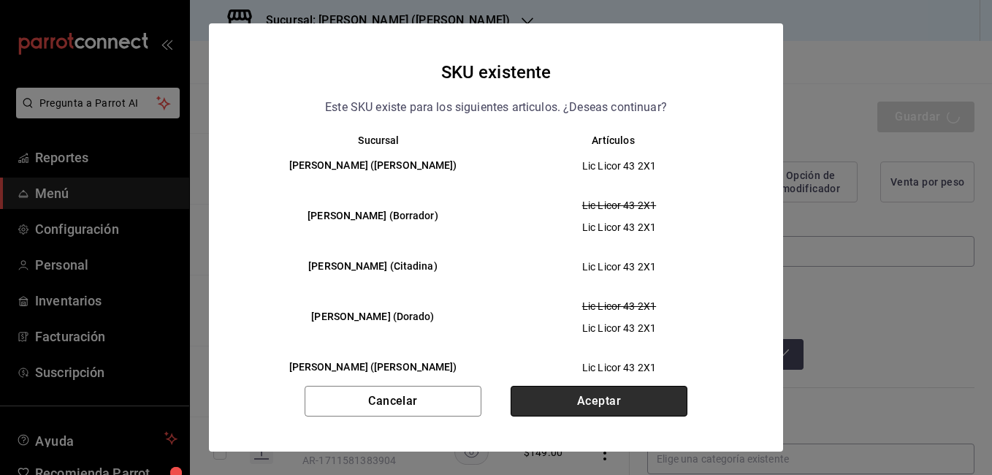
click at [588, 407] on button "Aceptar" at bounding box center [599, 401] width 177 height 31
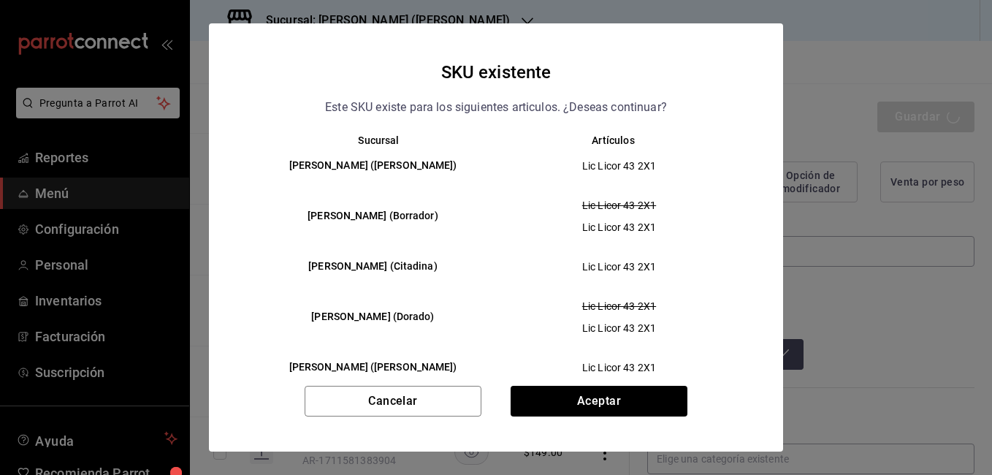
type textarea "x"
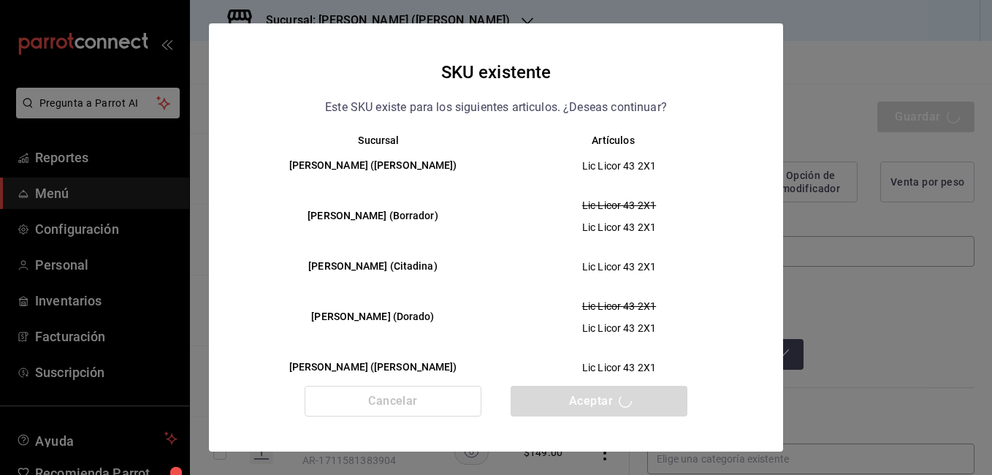
type textarea "x"
type input "AR-1755638140417"
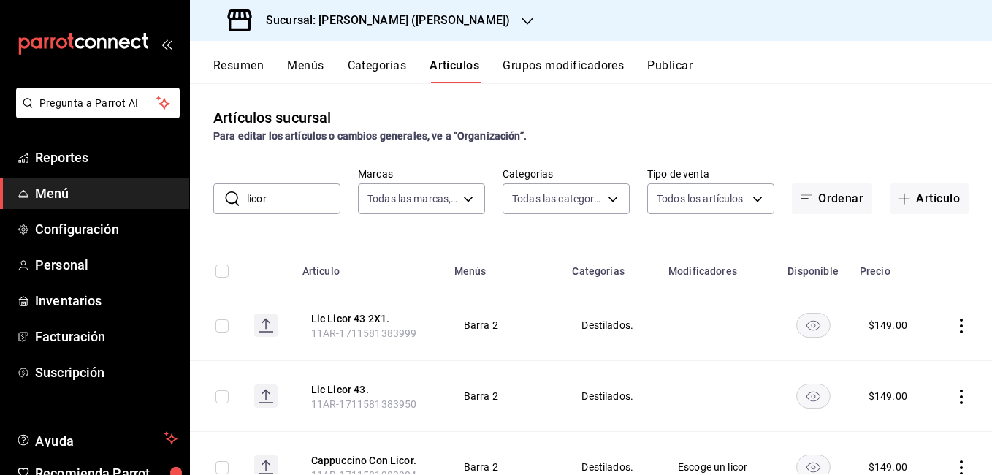
click at [285, 201] on input "licor" at bounding box center [294, 198] width 94 height 29
type input "l"
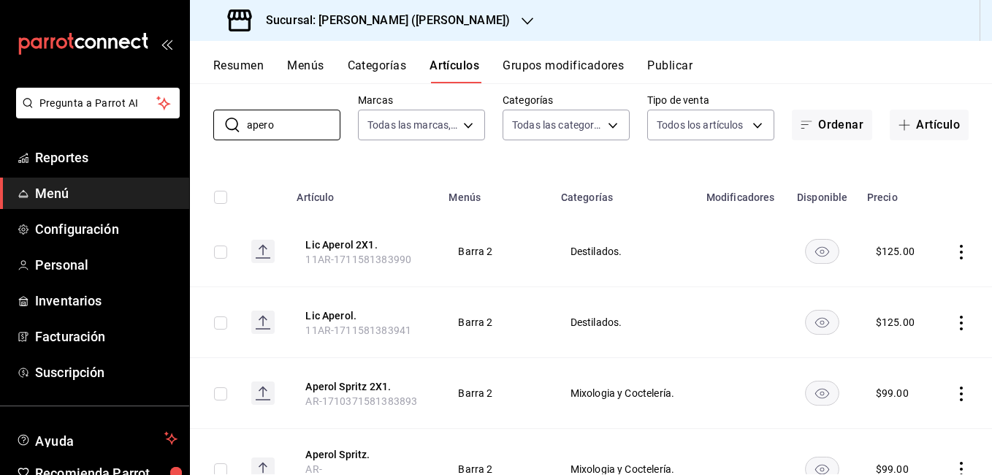
scroll to position [73, 0]
type input "apero"
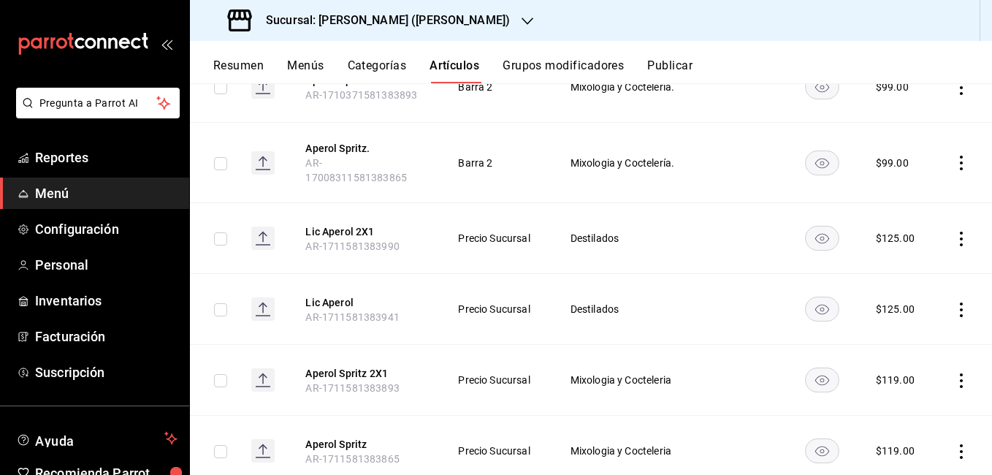
scroll to position [344, 0]
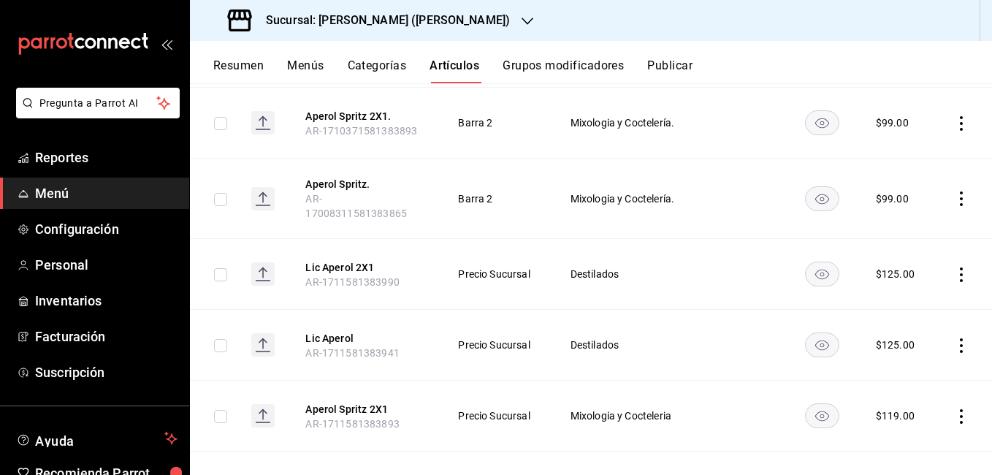
click at [954, 267] on icon "actions" at bounding box center [961, 274] width 15 height 15
click at [884, 303] on div at bounding box center [875, 299] width 26 height 18
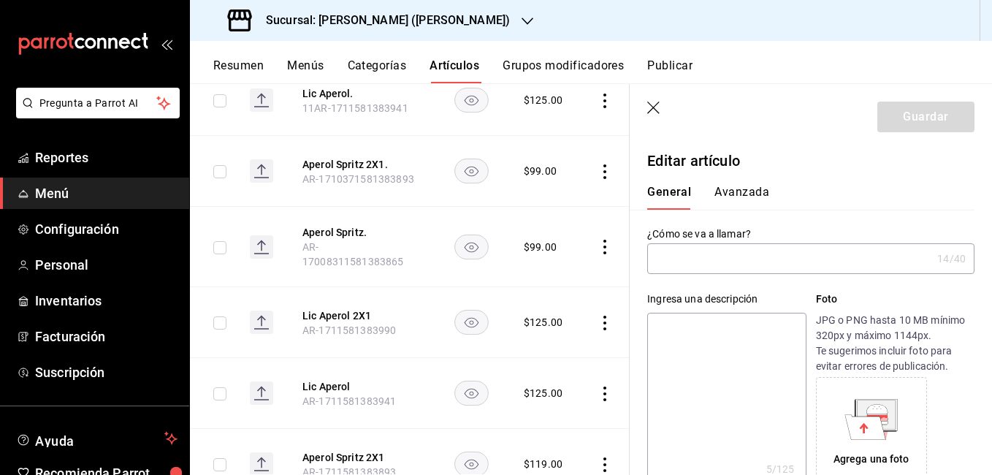
type input "Lic Aperol 2X1"
type textarea "Licor"
type textarea "x"
type input "AR-1711581383990"
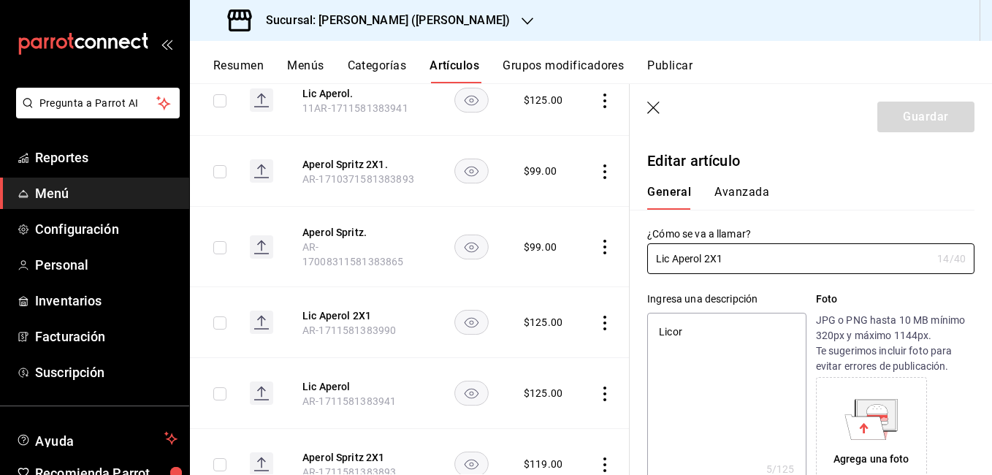
type textarea "x"
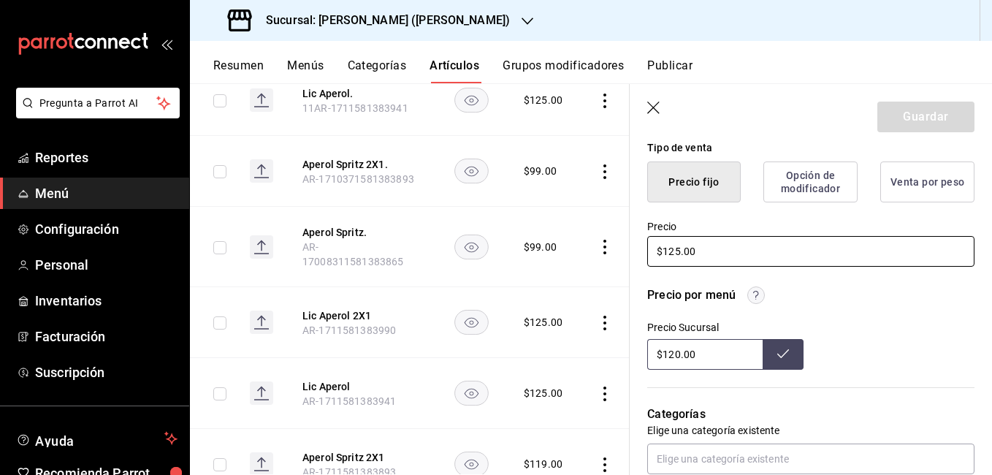
drag, startPoint x: 677, startPoint y: 249, endPoint x: 685, endPoint y: 250, distance: 7.3
click at [678, 249] on input "$125.00" at bounding box center [810, 251] width 327 height 31
type input "$12.00"
type textarea "x"
type input "$120.00"
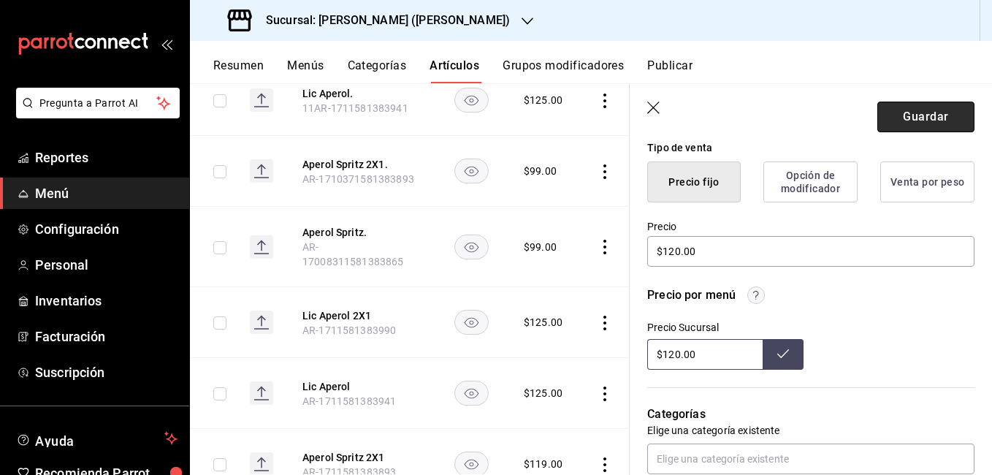
click at [897, 124] on button "Guardar" at bounding box center [926, 117] width 97 height 31
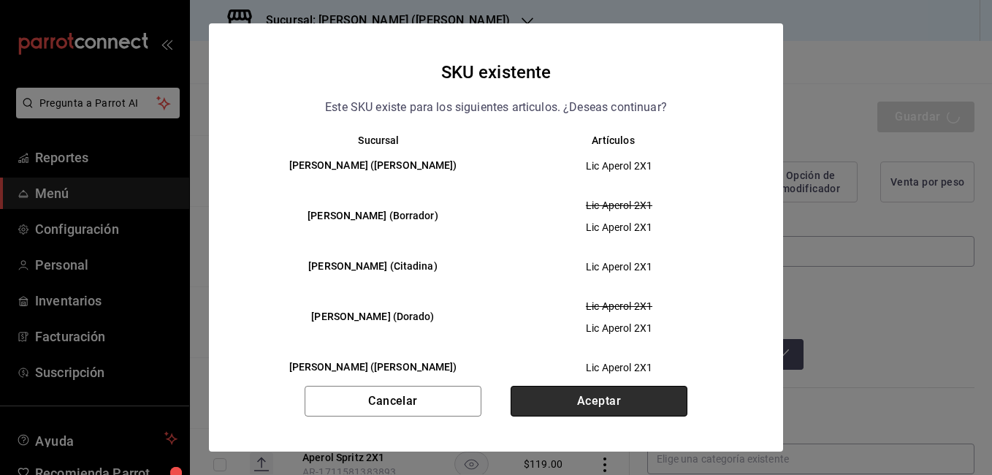
click at [587, 402] on button "Aceptar" at bounding box center [599, 401] width 177 height 31
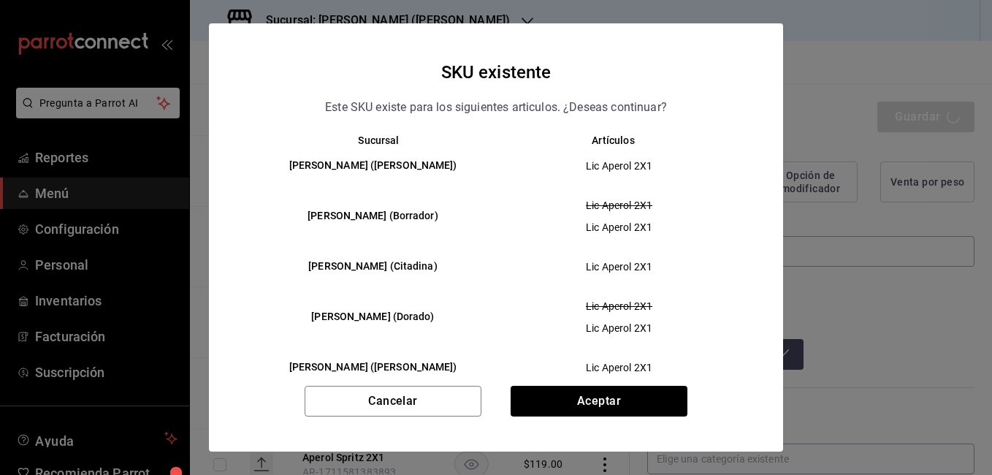
type textarea "x"
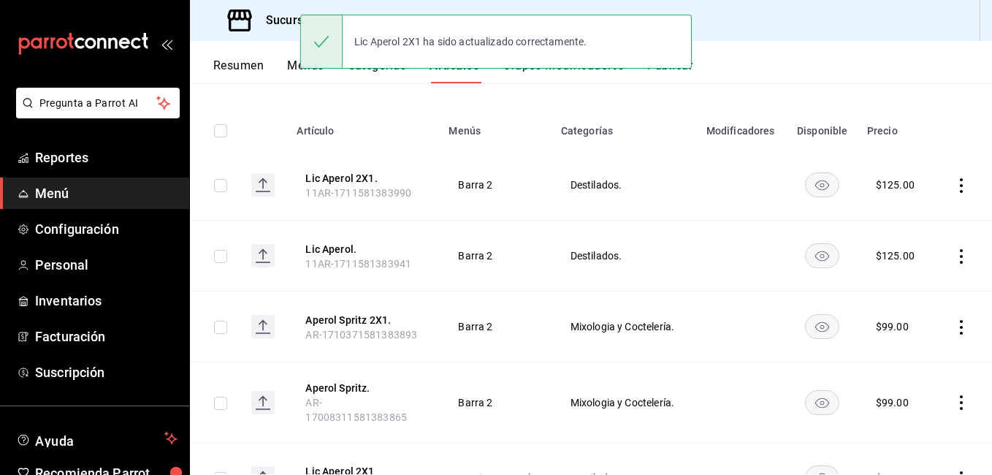
scroll to position [146, 0]
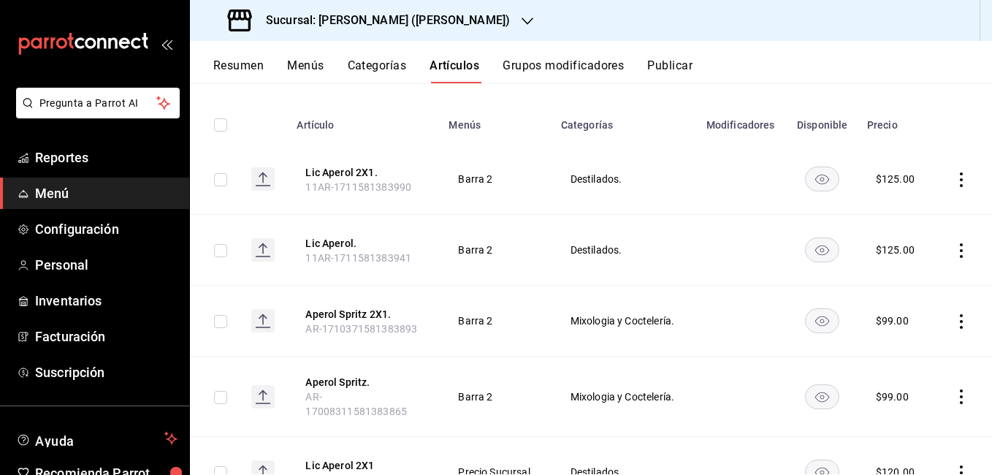
click at [955, 182] on icon "actions" at bounding box center [961, 179] width 15 height 15
click at [896, 218] on span "Editar" at bounding box center [907, 212] width 38 height 15
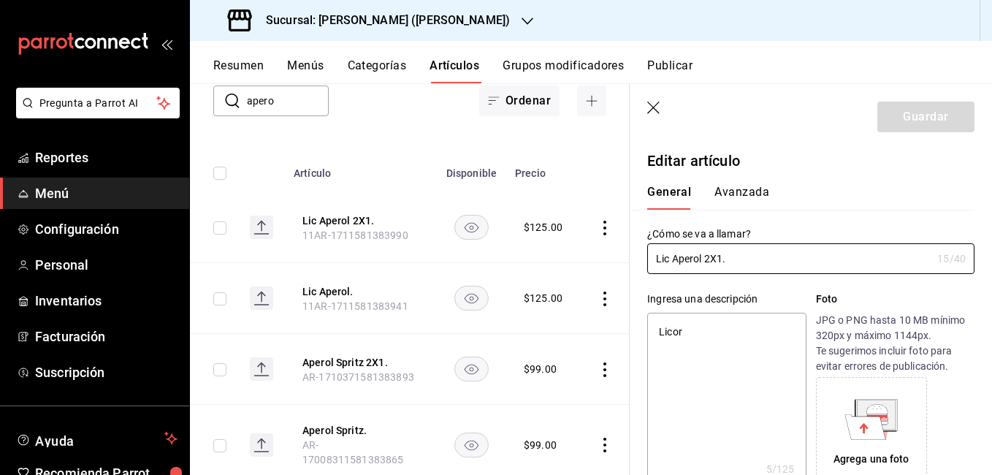
type textarea "x"
type input "$125.00"
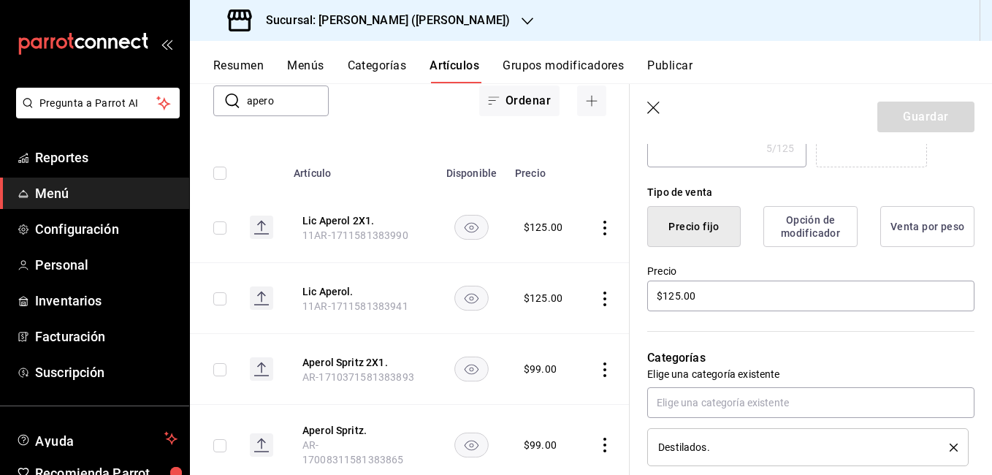
scroll to position [365, 0]
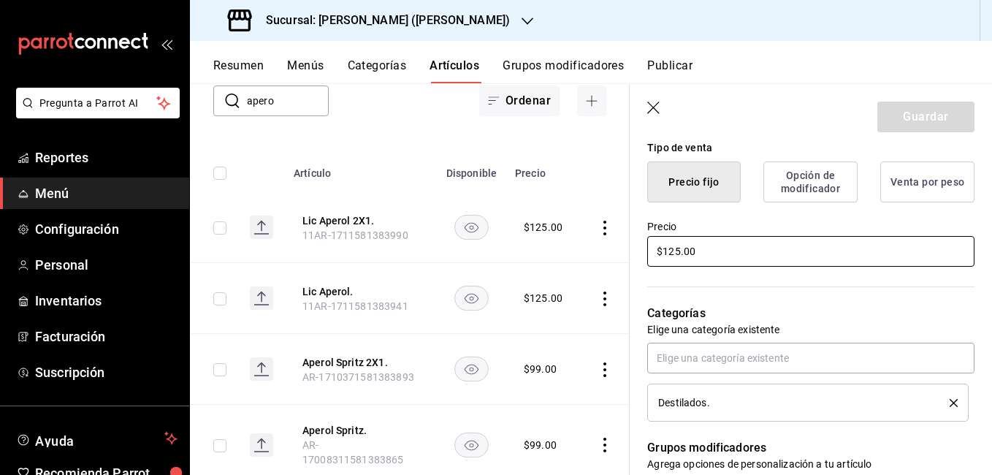
click at [680, 254] on input "$125.00" at bounding box center [810, 251] width 327 height 31
type textarea "x"
type input "$120.00"
type textarea "x"
type input "$120.00"
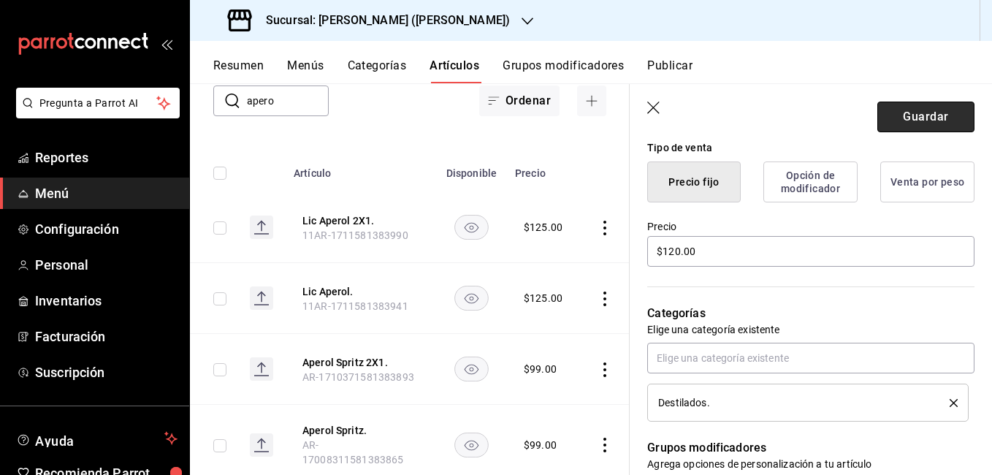
click at [888, 121] on button "Guardar" at bounding box center [926, 117] width 97 height 31
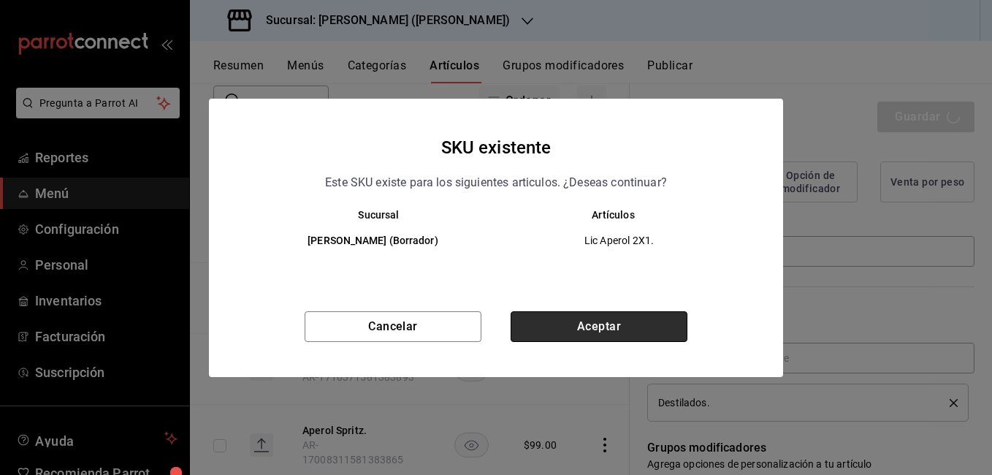
click at [658, 319] on button "Aceptar" at bounding box center [599, 326] width 177 height 31
type textarea "x"
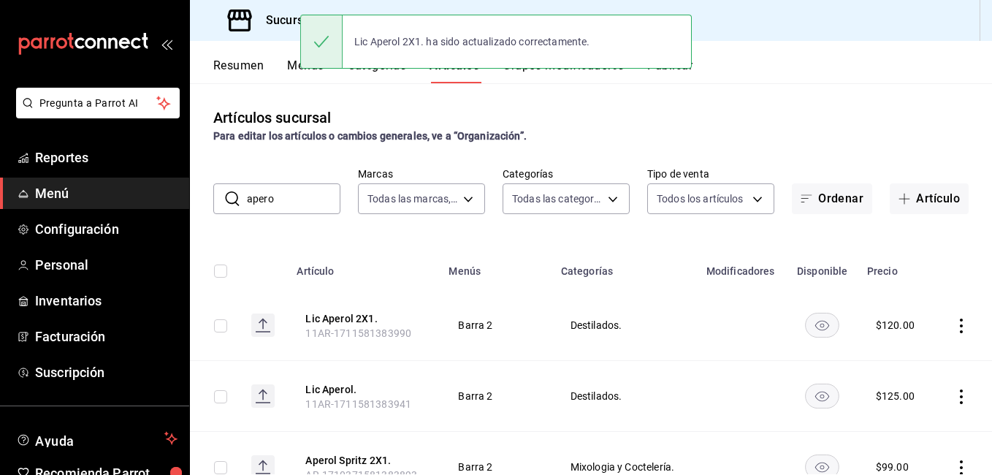
scroll to position [73, 0]
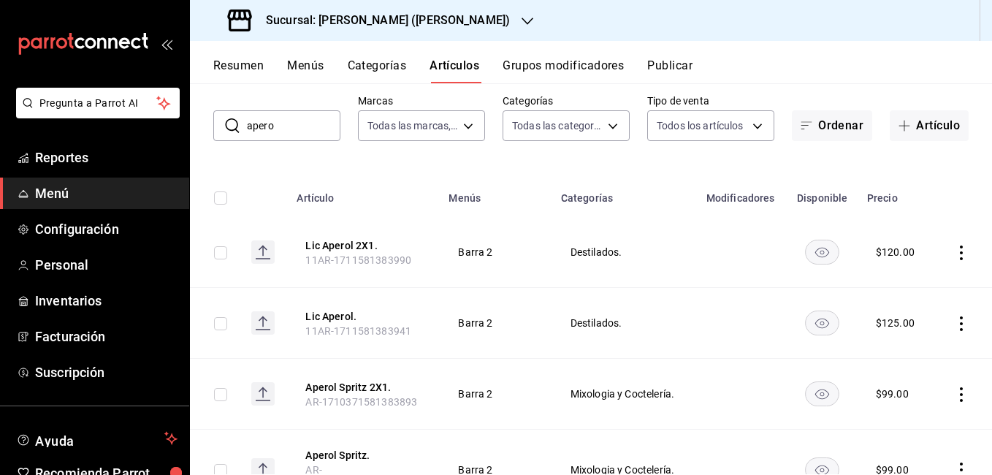
click at [954, 323] on icon "actions" at bounding box center [961, 323] width 15 height 15
click at [889, 351] on span "Editar" at bounding box center [907, 356] width 38 height 15
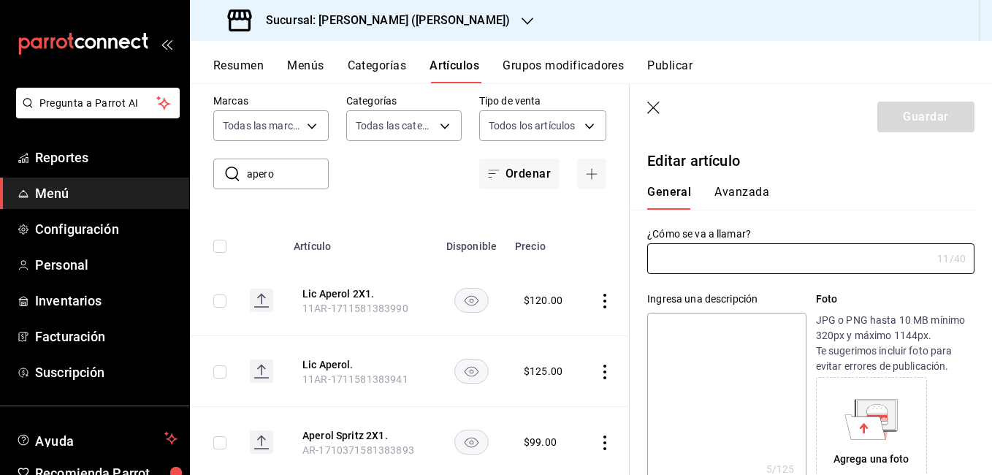
type input "Lic Aperol."
type textarea "Licor"
type textarea "x"
type input "11AR-1711581383941"
type textarea "x"
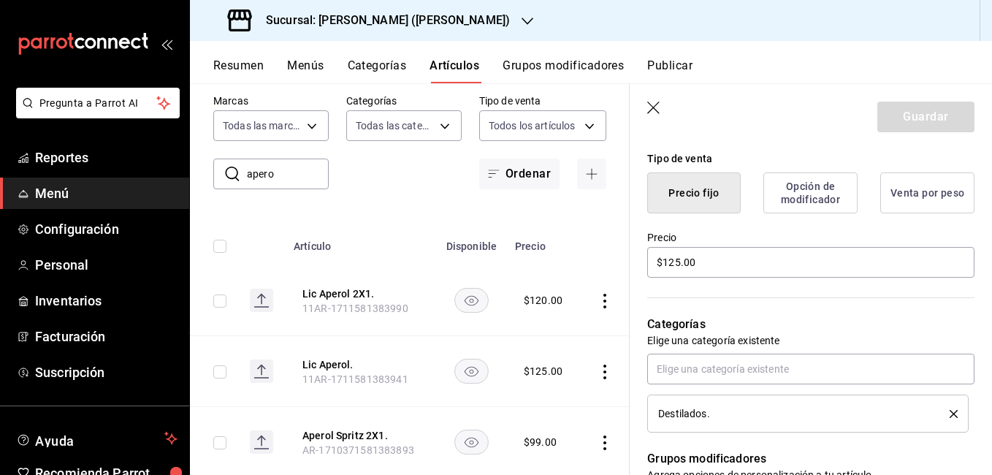
scroll to position [365, 0]
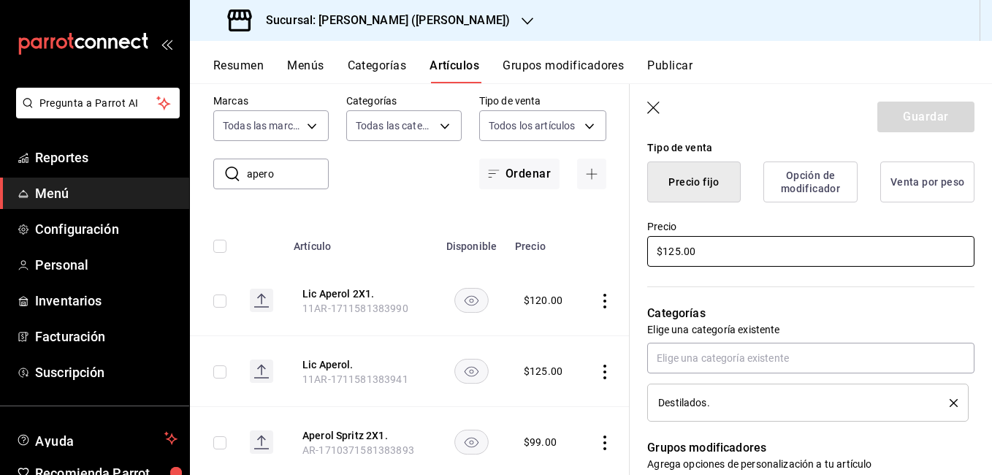
click at [680, 256] on input "$125.00" at bounding box center [810, 251] width 327 height 31
type input "$12.00"
type textarea "x"
type input "$120.00"
type textarea "x"
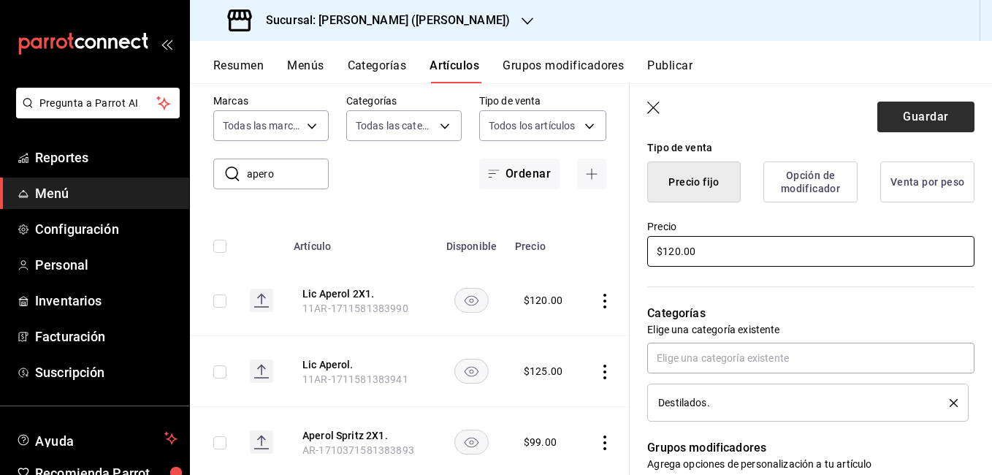
type input "$120.00"
click at [925, 115] on button "Guardar" at bounding box center [926, 117] width 97 height 31
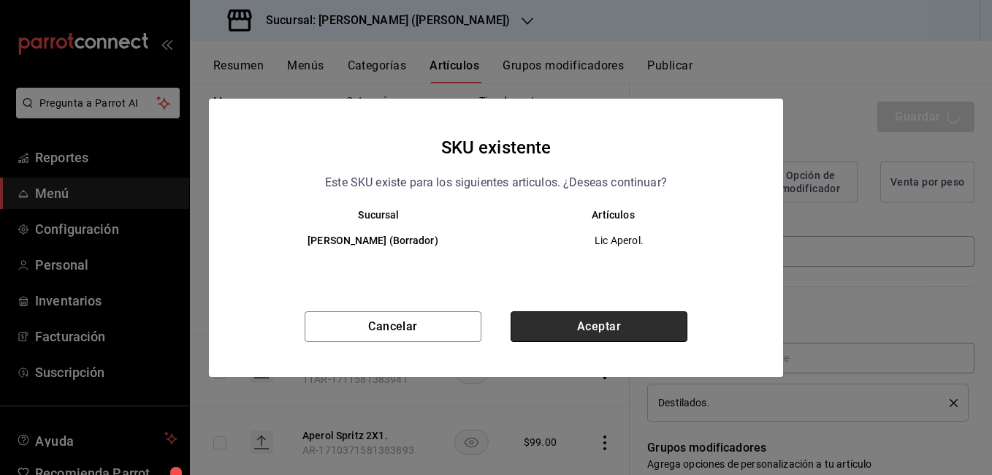
click at [598, 325] on button "Aceptar" at bounding box center [599, 326] width 177 height 31
type textarea "x"
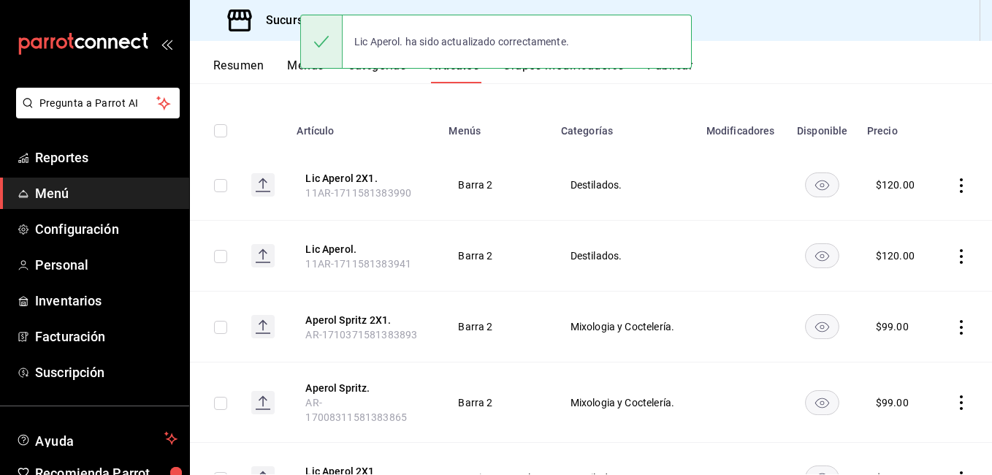
scroll to position [146, 0]
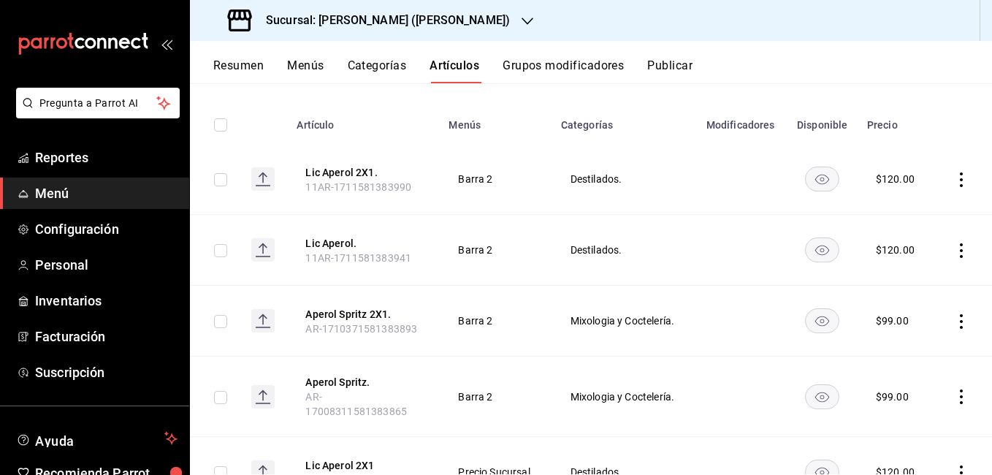
click at [954, 393] on icon "actions" at bounding box center [961, 396] width 15 height 15
click at [912, 379] on span "Editar" at bounding box center [907, 376] width 38 height 15
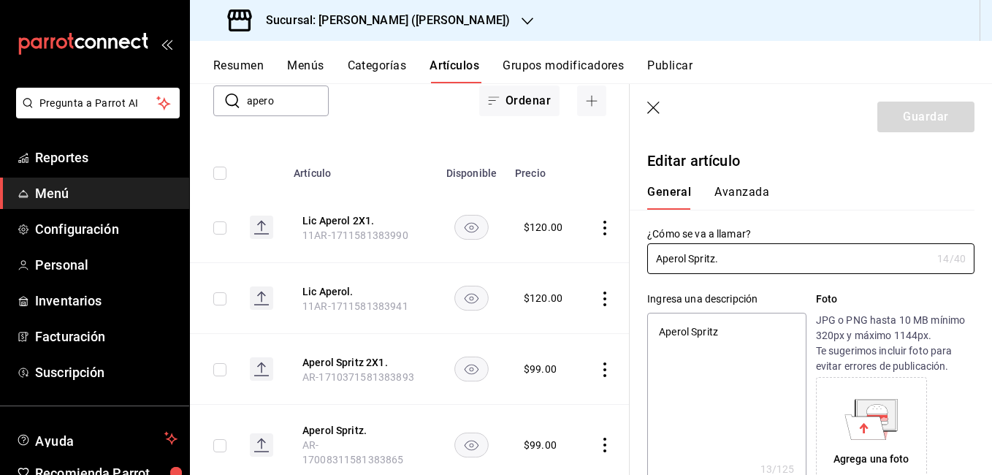
type textarea "x"
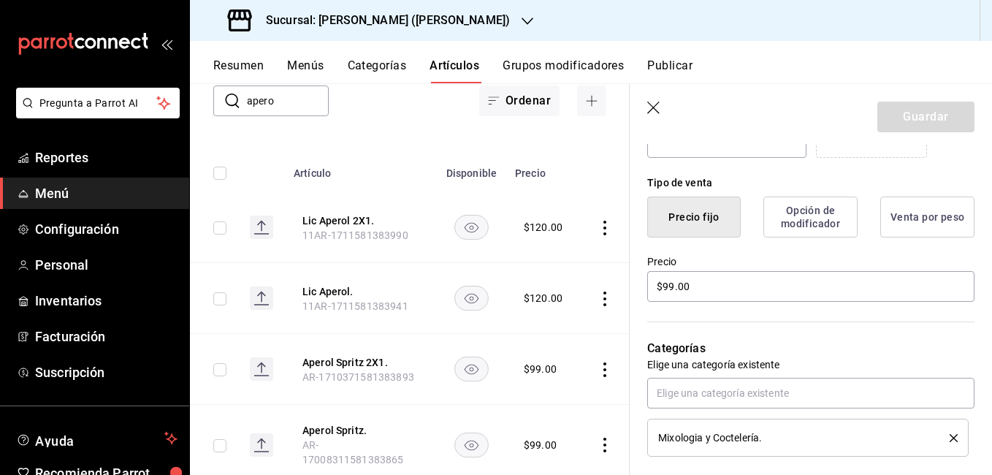
scroll to position [365, 0]
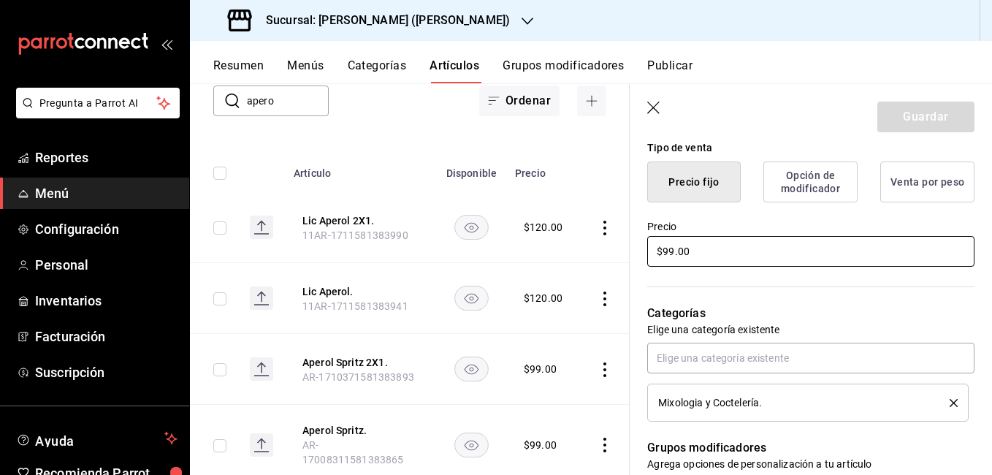
click at [670, 254] on input "$99.00" at bounding box center [810, 251] width 327 height 31
type input "$919.00"
type textarea "x"
type input "$99.00"
type textarea "x"
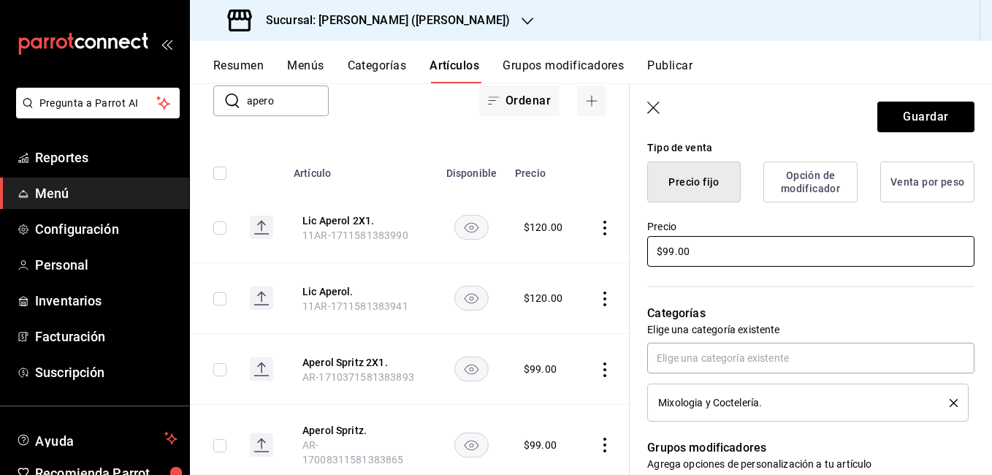
type input "$9.00"
type textarea "x"
type input "$119.00"
type textarea "x"
type input "$119.00"
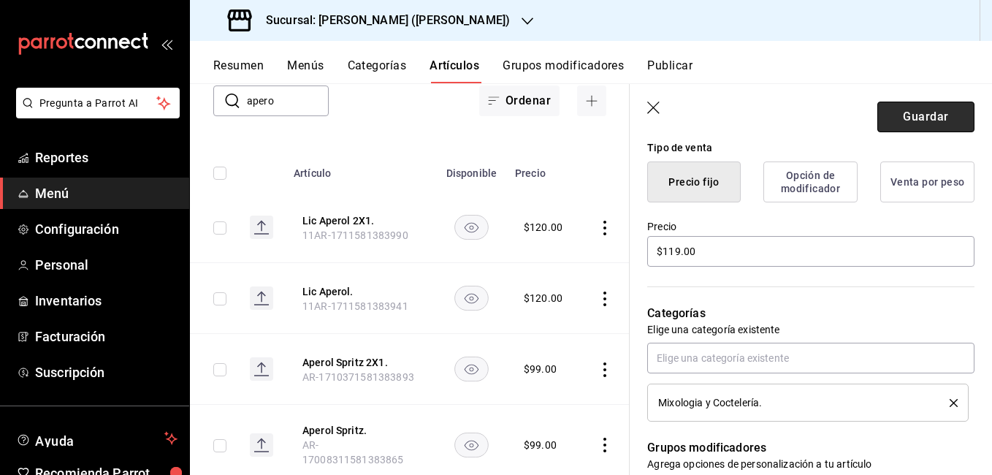
click at [897, 122] on button "Guardar" at bounding box center [926, 117] width 97 height 31
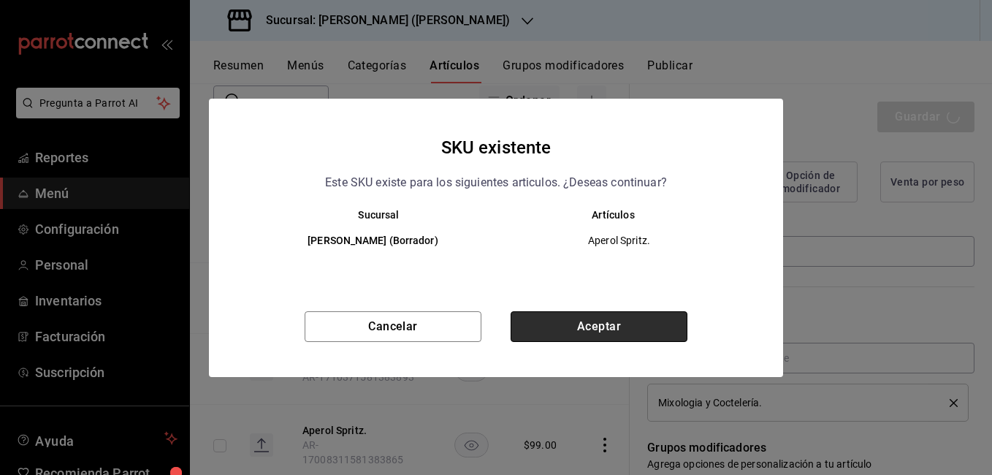
click at [629, 313] on button "Aceptar" at bounding box center [599, 326] width 177 height 31
type textarea "x"
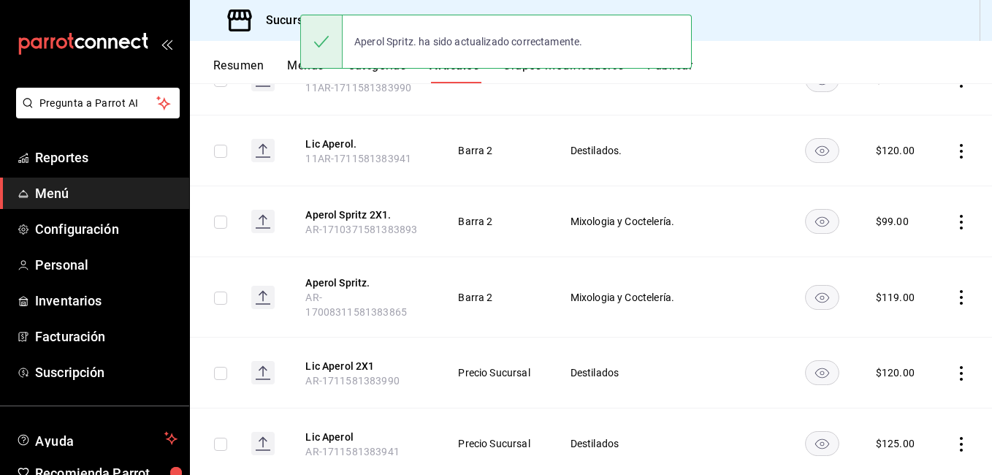
scroll to position [292, 0]
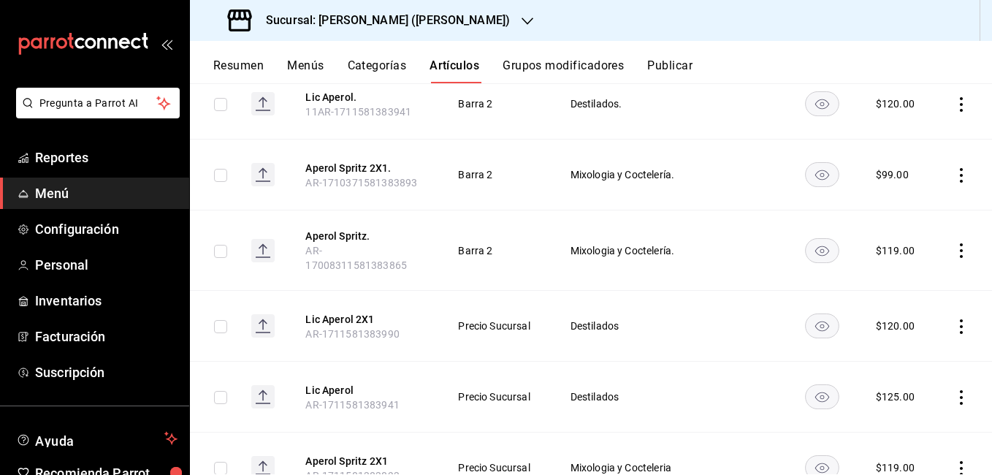
click at [955, 172] on icon "actions" at bounding box center [961, 175] width 15 height 15
click at [886, 214] on div at bounding box center [875, 209] width 26 height 18
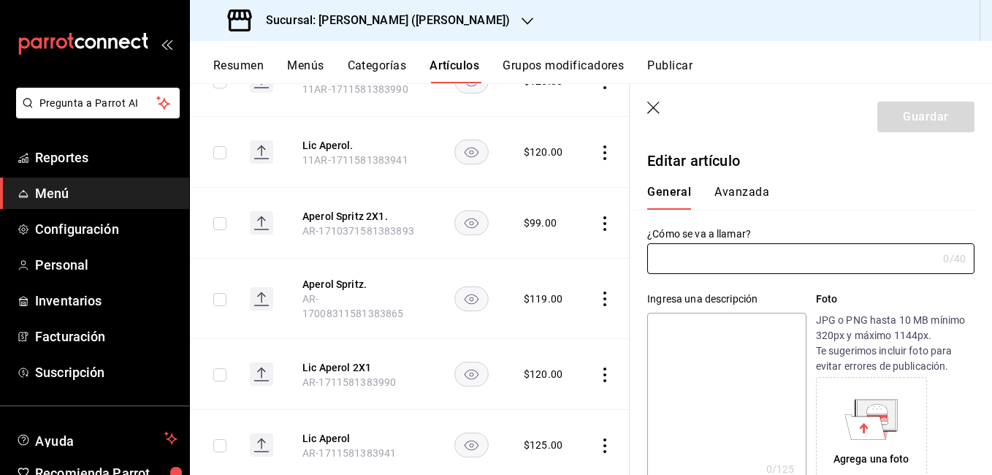
type input "Aperol Spritz 2X1."
type textarea "Aperol Spritz"
type textarea "x"
type input "AR-1710371581383893"
type textarea "x"
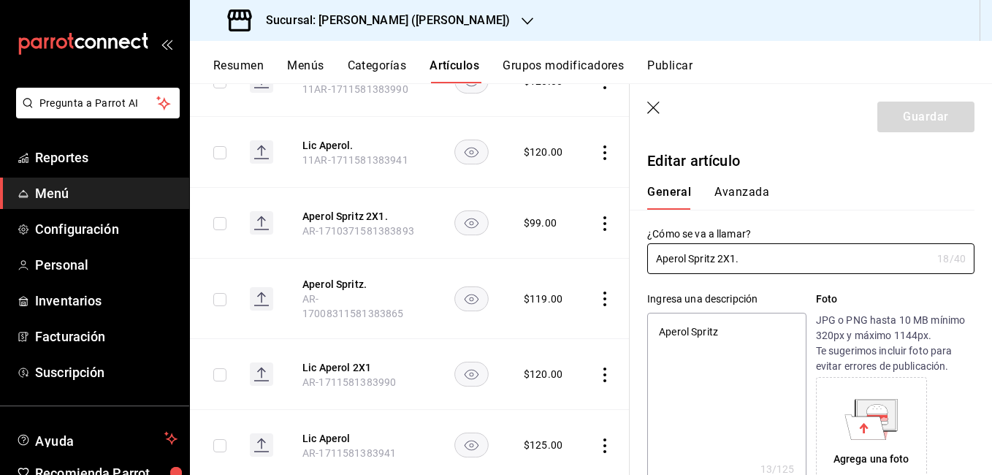
type input "$99.00"
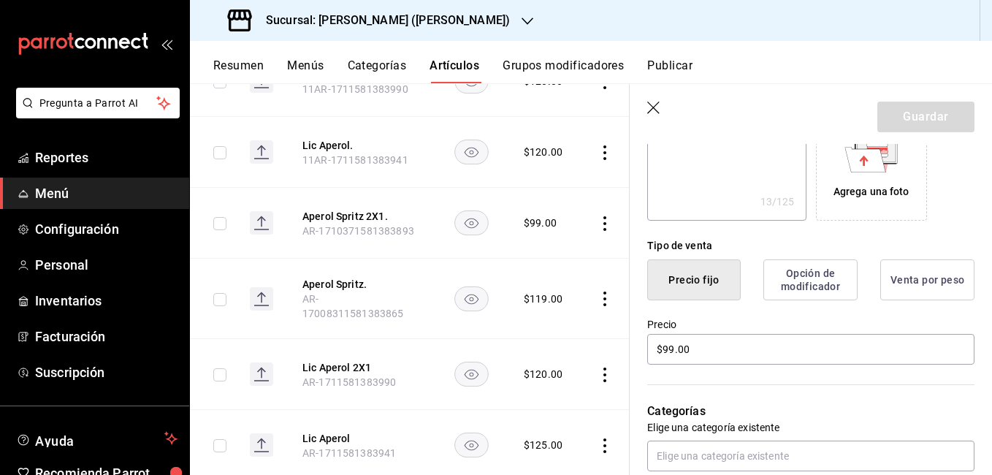
scroll to position [292, 0]
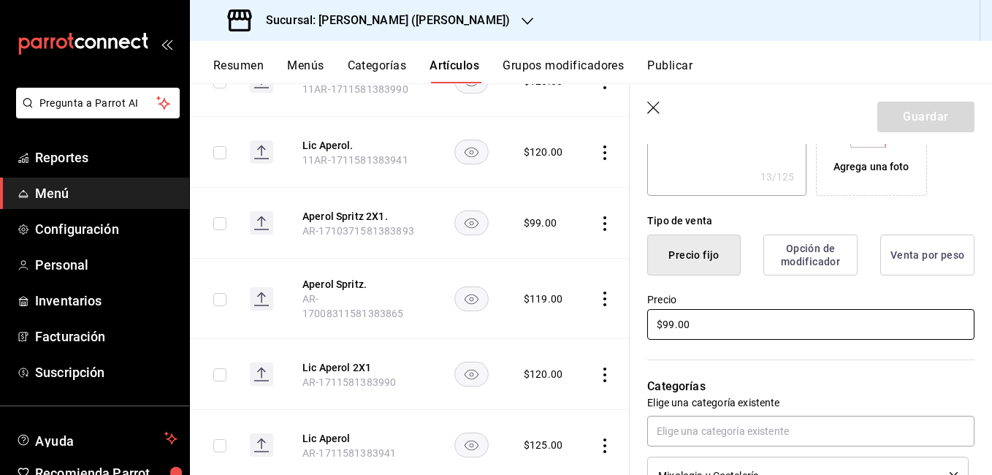
click at [667, 323] on input "$99.00" at bounding box center [810, 324] width 327 height 31
type textarea "x"
type input "$119.00"
type textarea "x"
type input "$119.00"
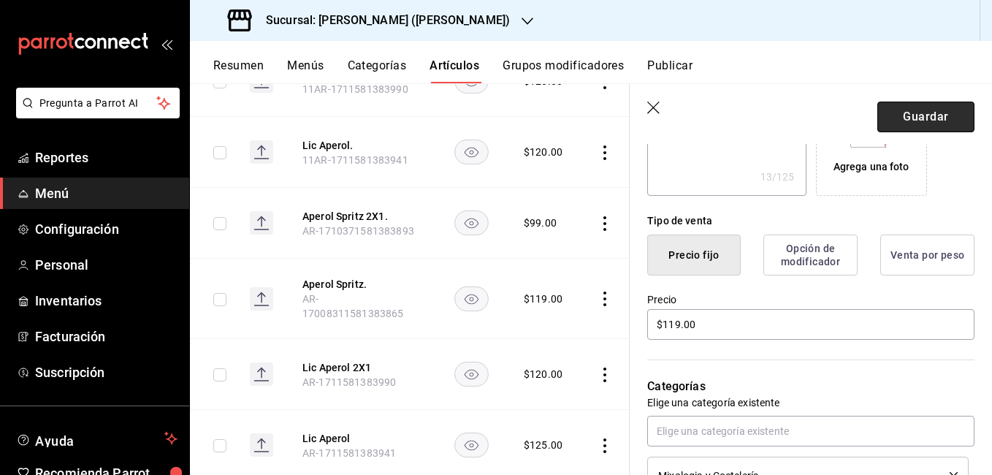
click at [938, 108] on button "Guardar" at bounding box center [926, 117] width 97 height 31
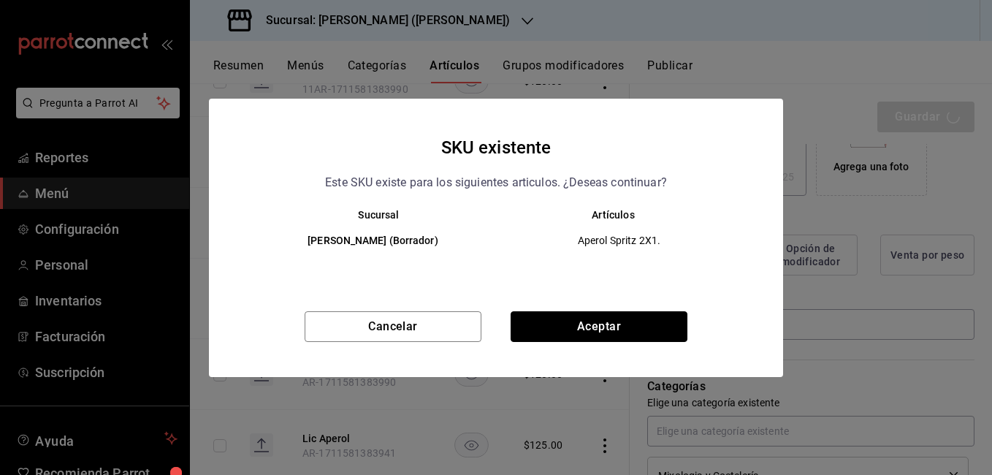
click at [623, 324] on button "Aceptar" at bounding box center [599, 326] width 177 height 31
type textarea "x"
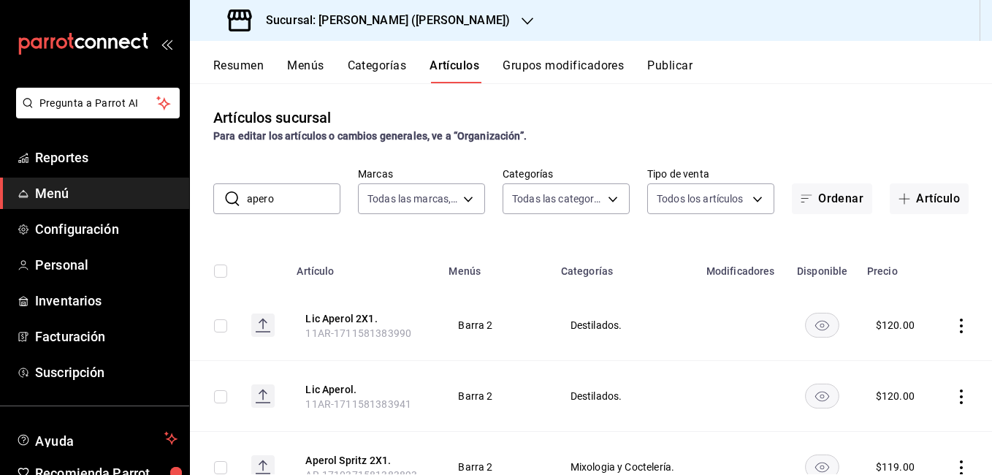
click at [292, 192] on input "apero" at bounding box center [294, 198] width 94 height 29
type input "a"
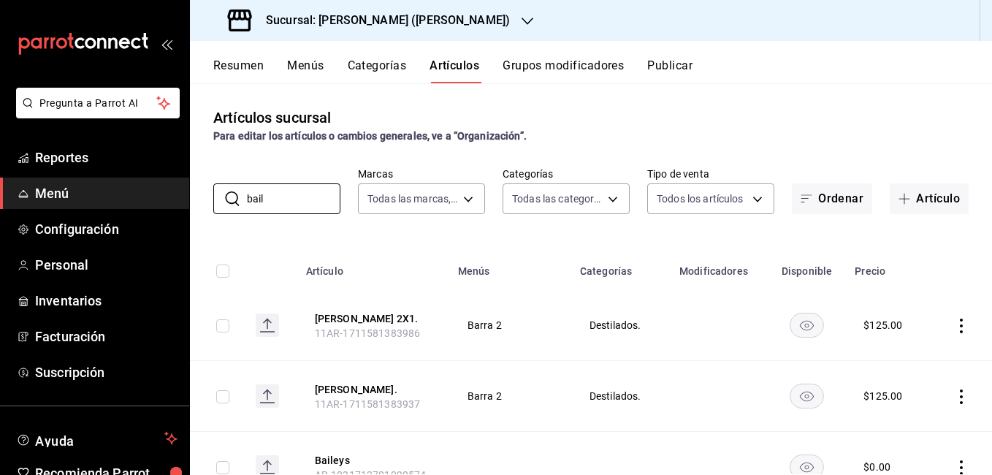
type input "bail"
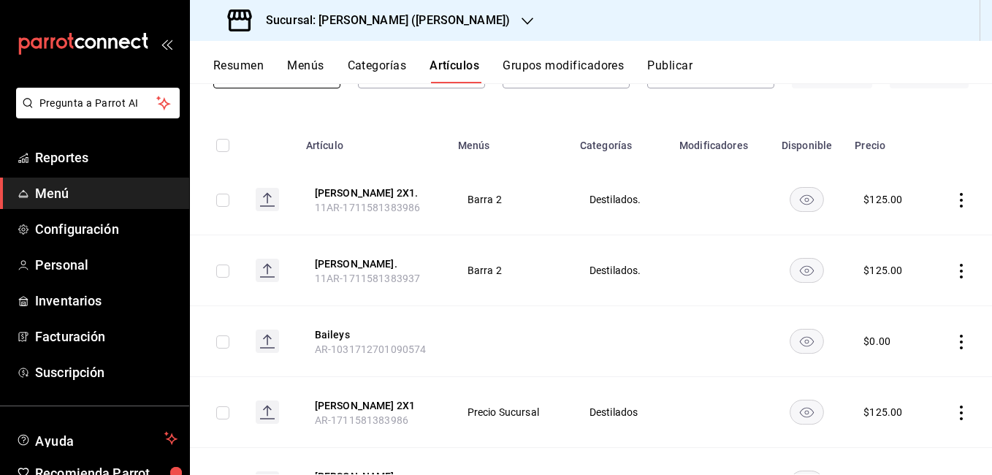
scroll to position [146, 0]
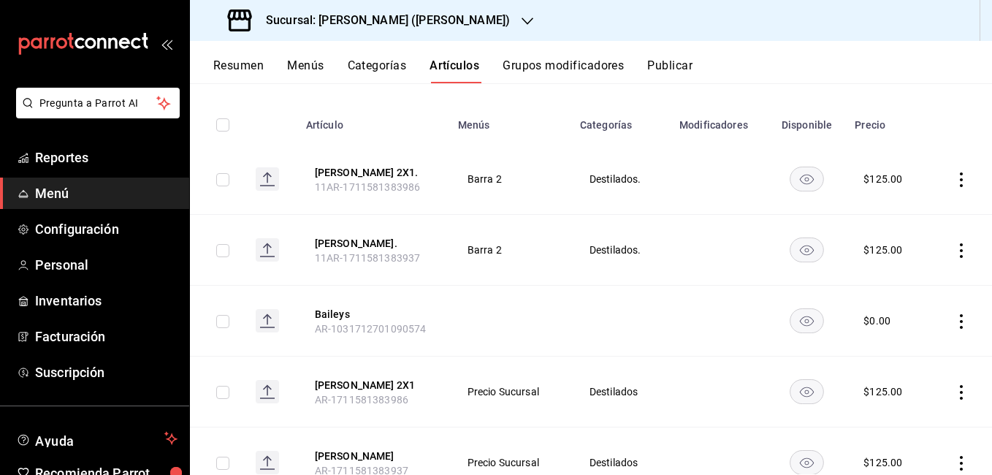
click at [954, 248] on icon "actions" at bounding box center [961, 250] width 15 height 15
click at [909, 287] on span "Editar" at bounding box center [907, 283] width 38 height 15
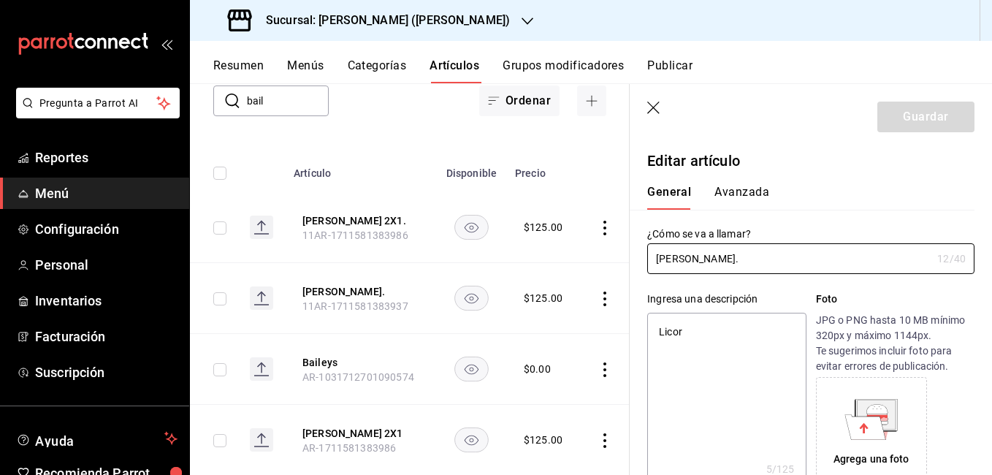
type textarea "x"
type input "$125.00"
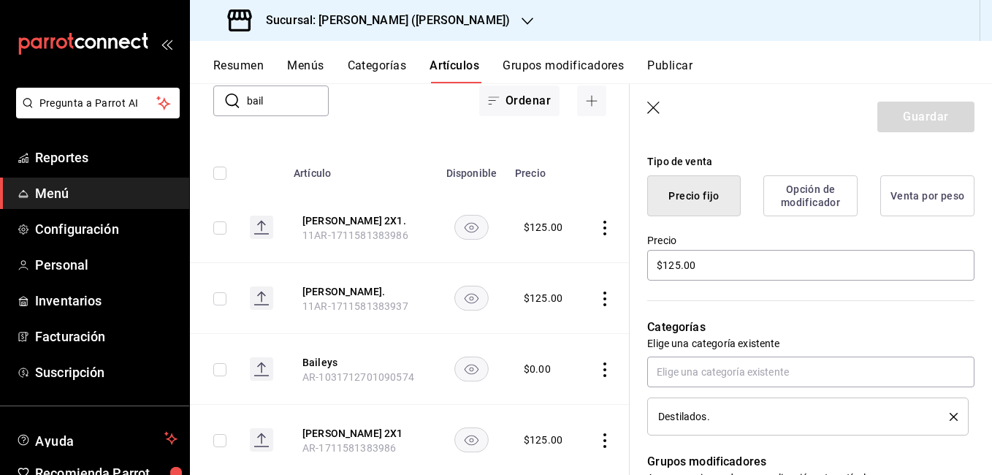
scroll to position [365, 0]
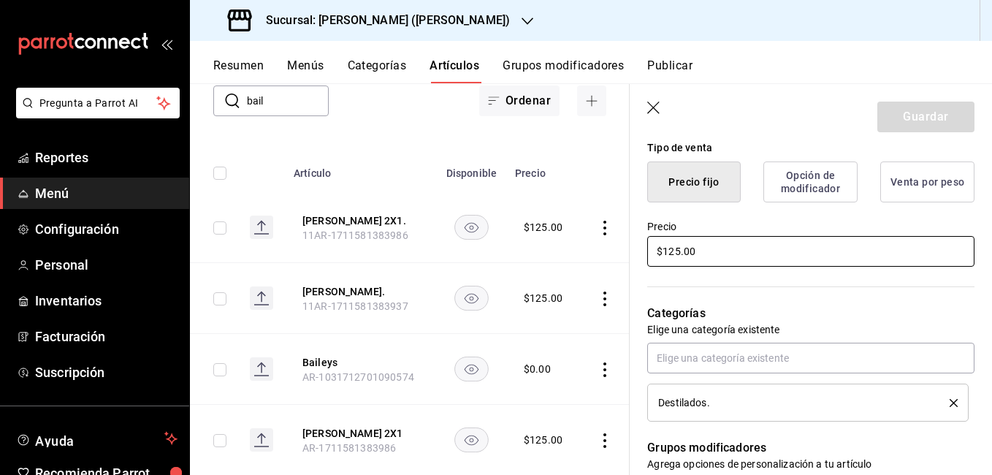
click at [678, 254] on input "$125.00" at bounding box center [810, 251] width 327 height 31
type textarea "x"
type input "$120.00"
type textarea "x"
type input "$120.00"
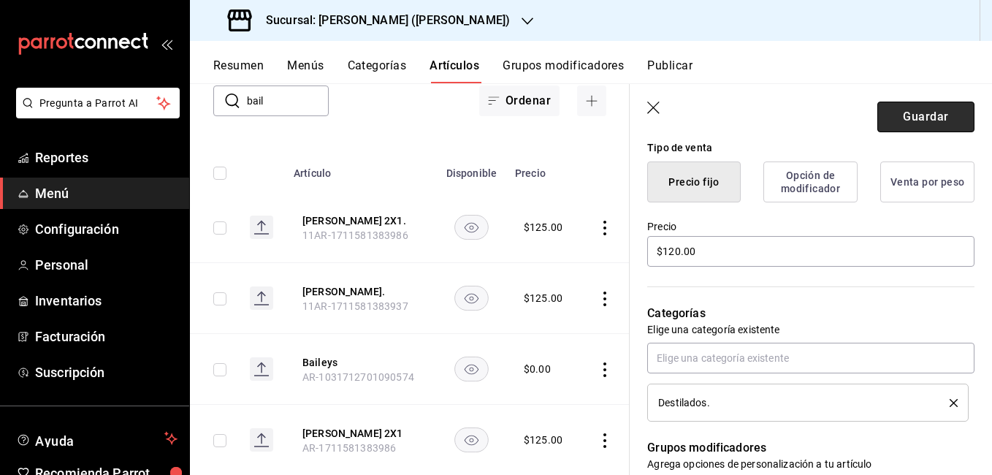
click at [951, 118] on button "Guardar" at bounding box center [926, 117] width 97 height 31
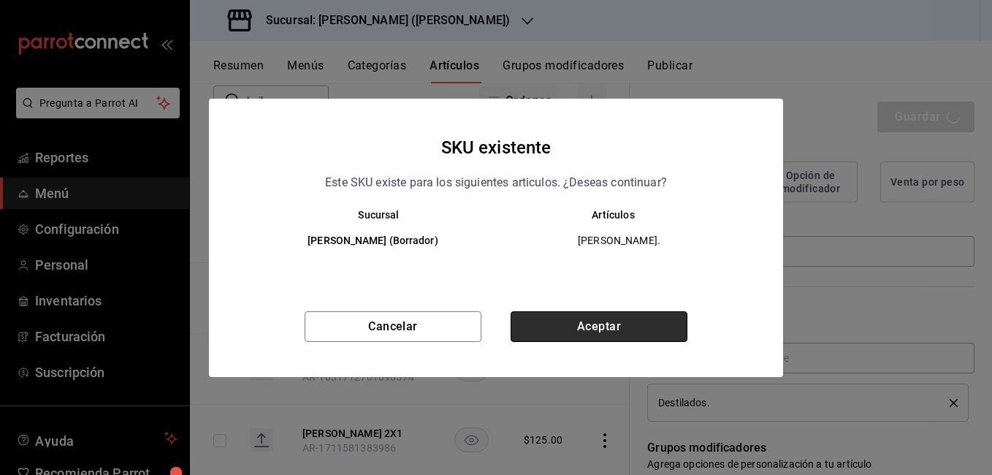
click at [585, 327] on button "Aceptar" at bounding box center [599, 326] width 177 height 31
type textarea "x"
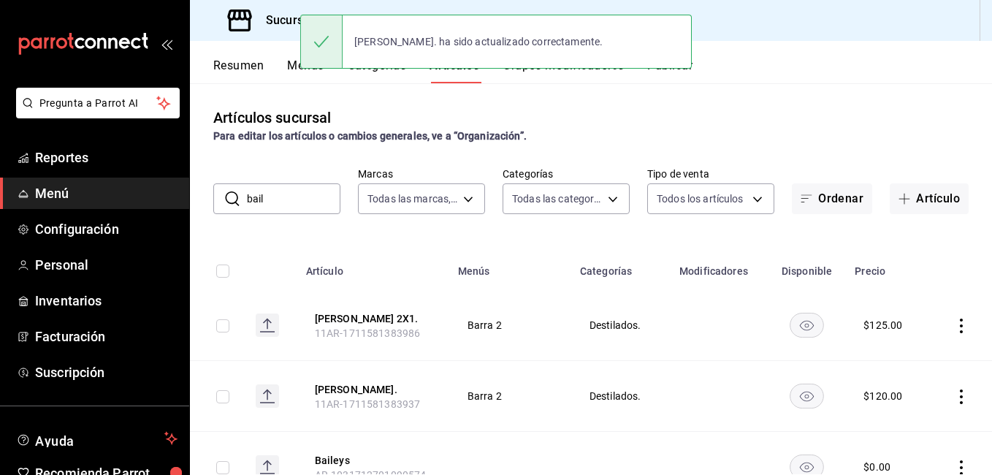
click at [954, 321] on icon "actions" at bounding box center [961, 326] width 15 height 15
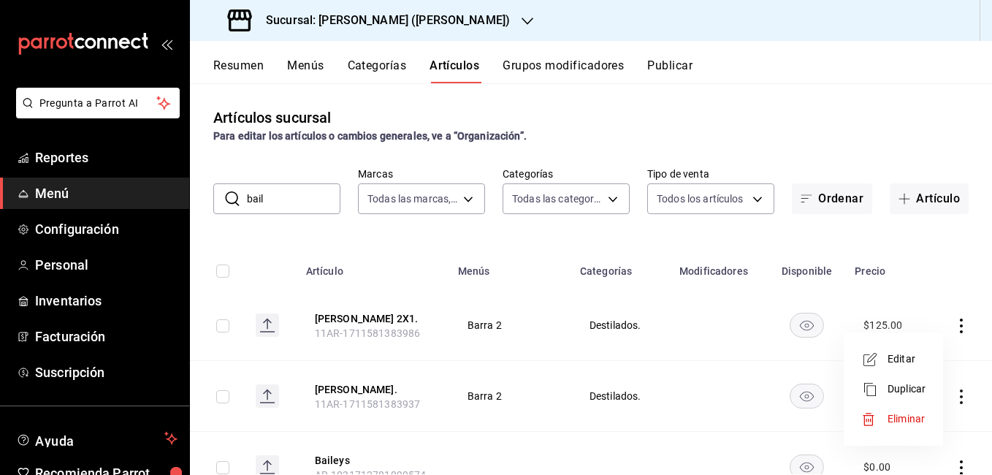
click at [892, 352] on span "Editar" at bounding box center [907, 358] width 38 height 15
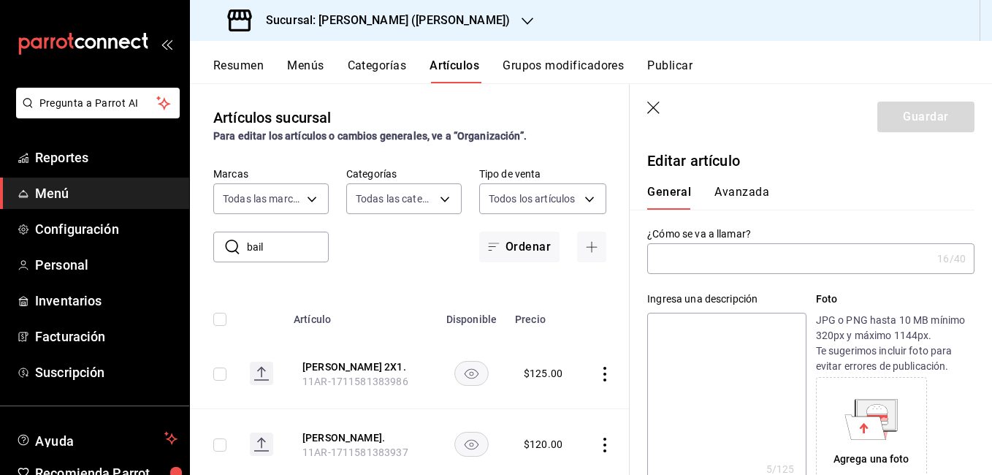
type input "Lic Baileys 2X1."
type textarea "Licor"
type textarea "x"
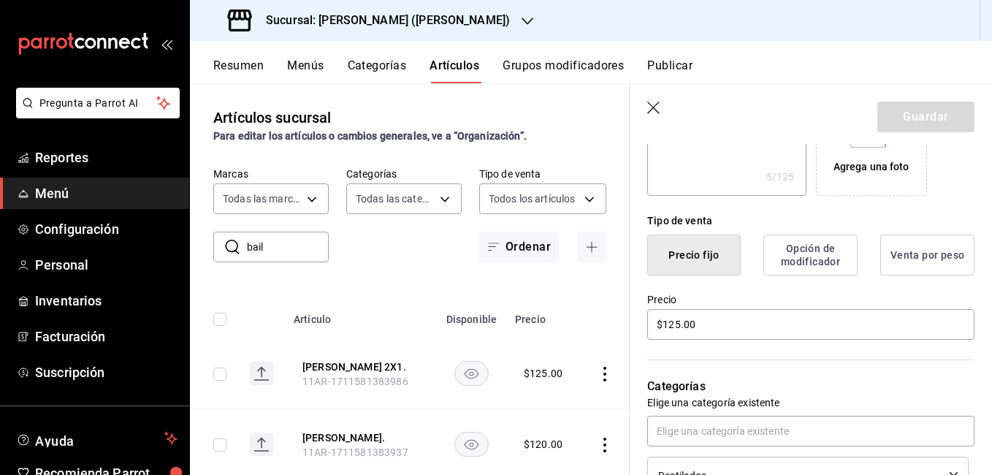
scroll to position [438, 0]
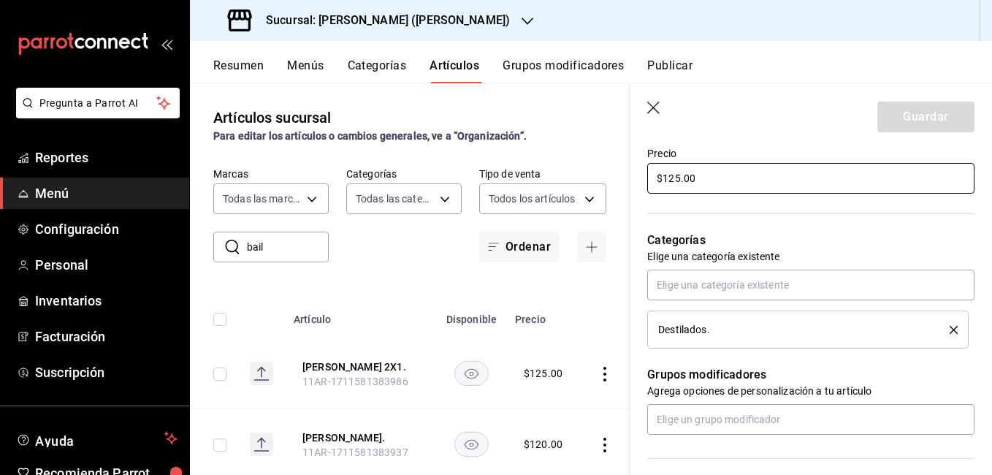
click at [679, 180] on input "$125.00" at bounding box center [810, 178] width 327 height 31
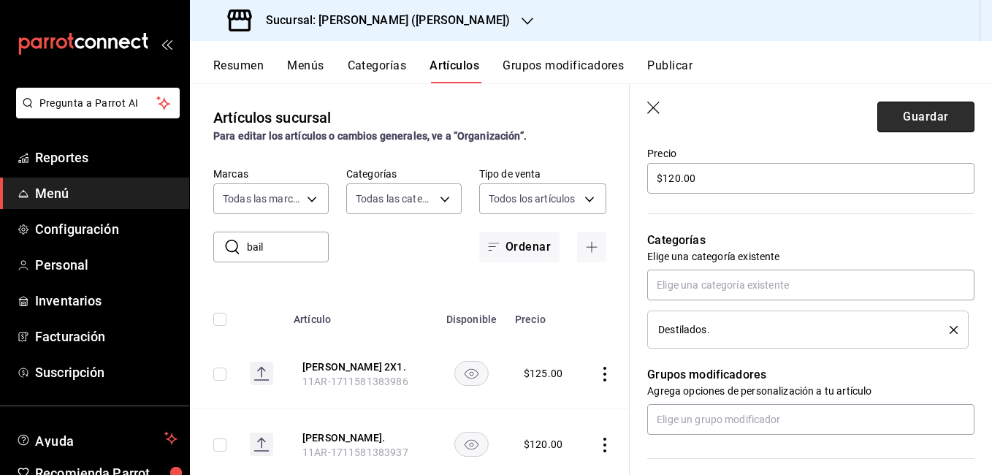
click at [919, 114] on button "Guardar" at bounding box center [926, 117] width 97 height 31
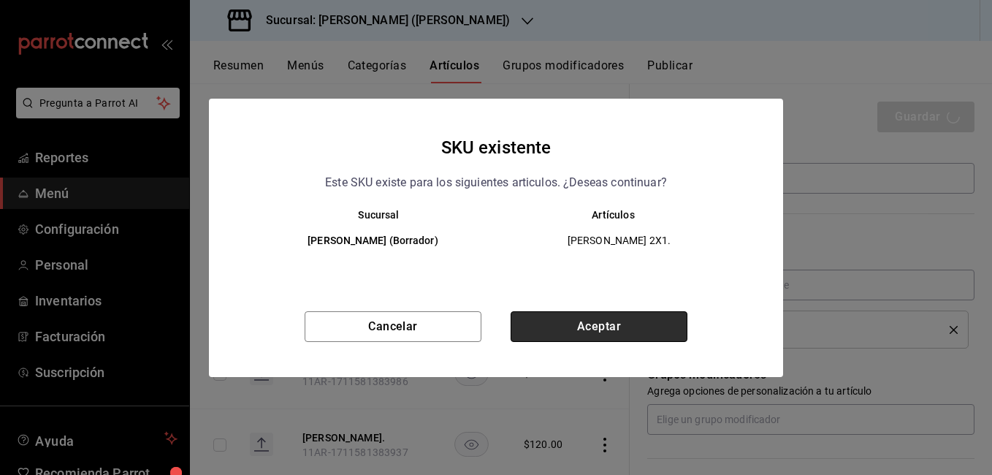
click at [549, 332] on button "Aceptar" at bounding box center [599, 326] width 177 height 31
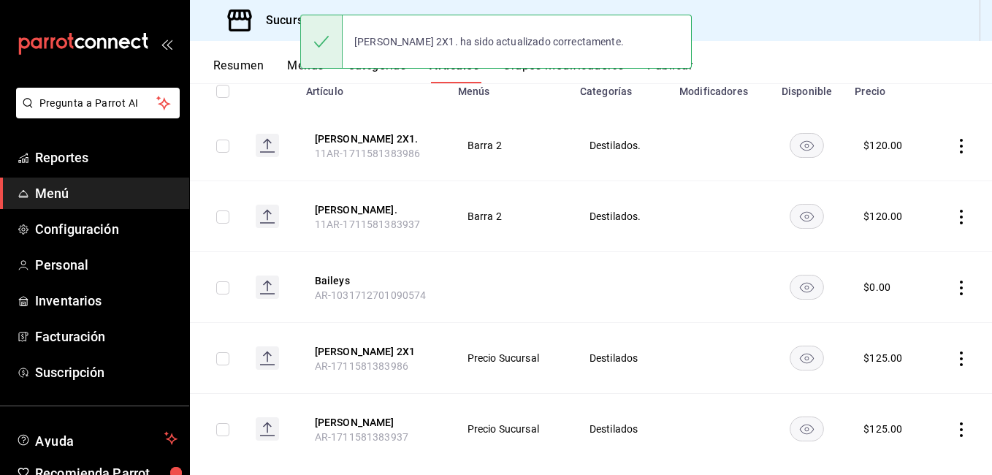
scroll to position [205, 0]
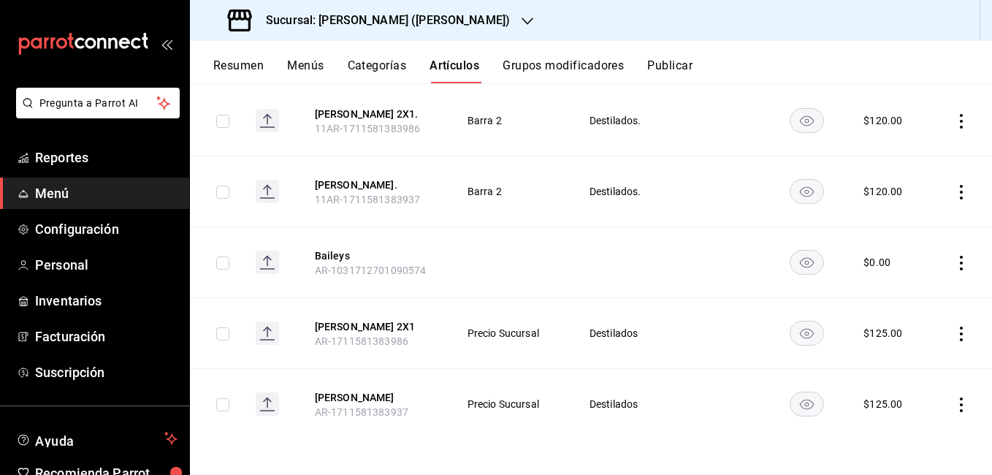
click at [954, 336] on icon "actions" at bounding box center [961, 334] width 15 height 15
click at [904, 376] on li "Editar" at bounding box center [894, 367] width 88 height 30
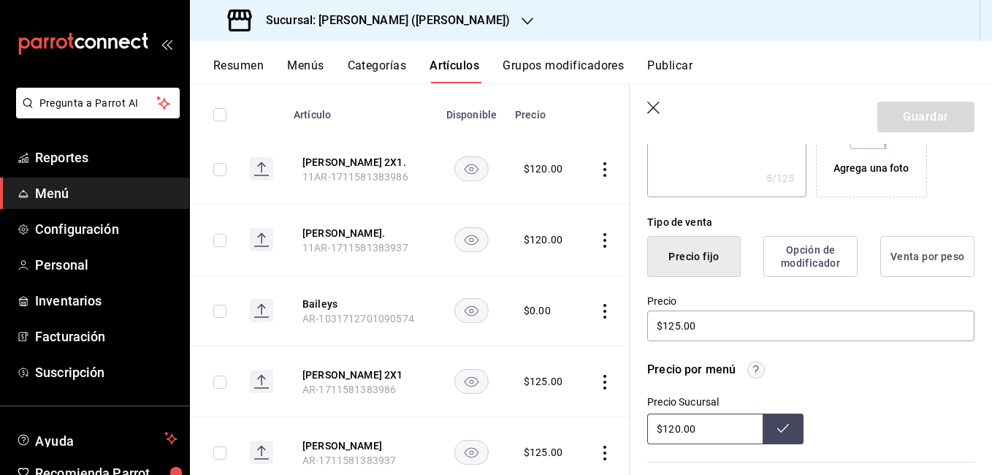
scroll to position [365, 0]
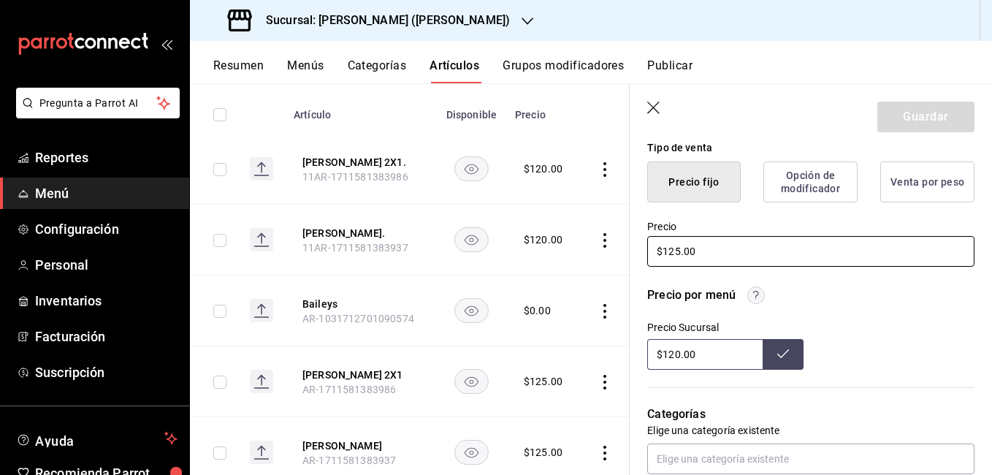
click at [677, 250] on input "$125.00" at bounding box center [810, 251] width 327 height 31
click at [921, 109] on button "Guardar" at bounding box center [926, 117] width 97 height 31
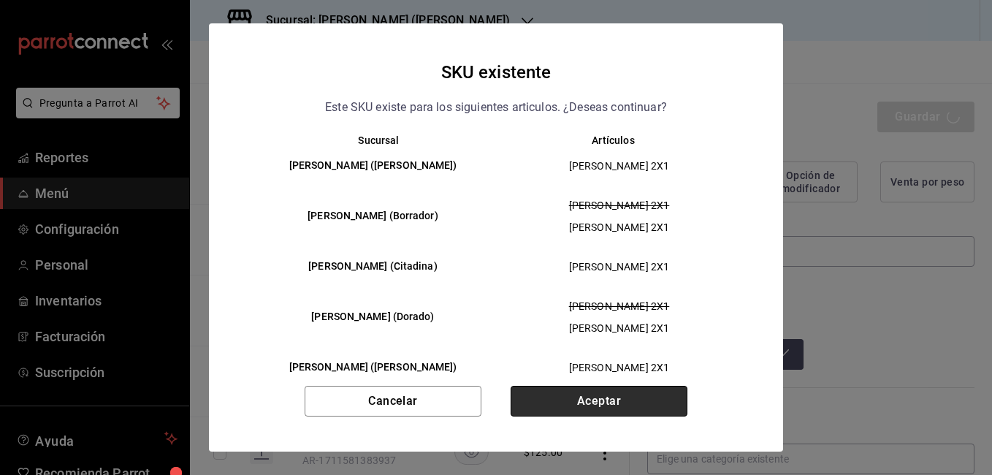
click at [656, 403] on button "Aceptar" at bounding box center [599, 401] width 177 height 31
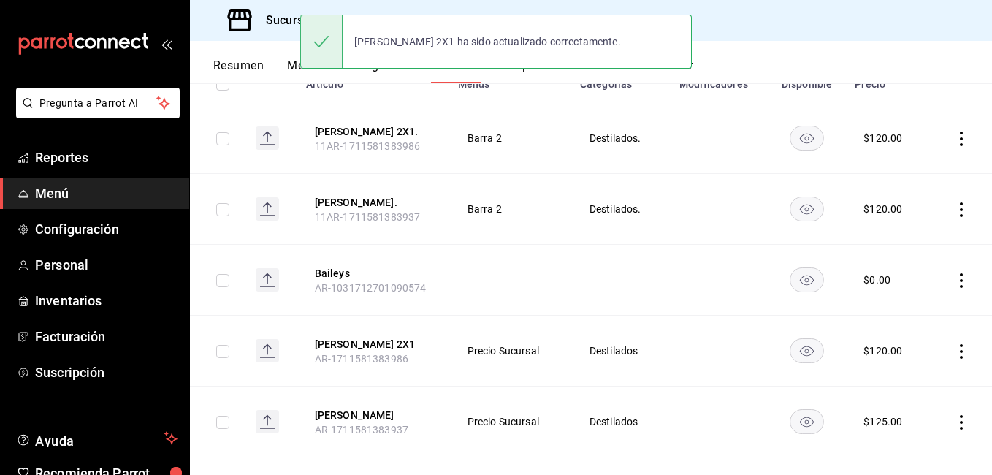
scroll to position [205, 0]
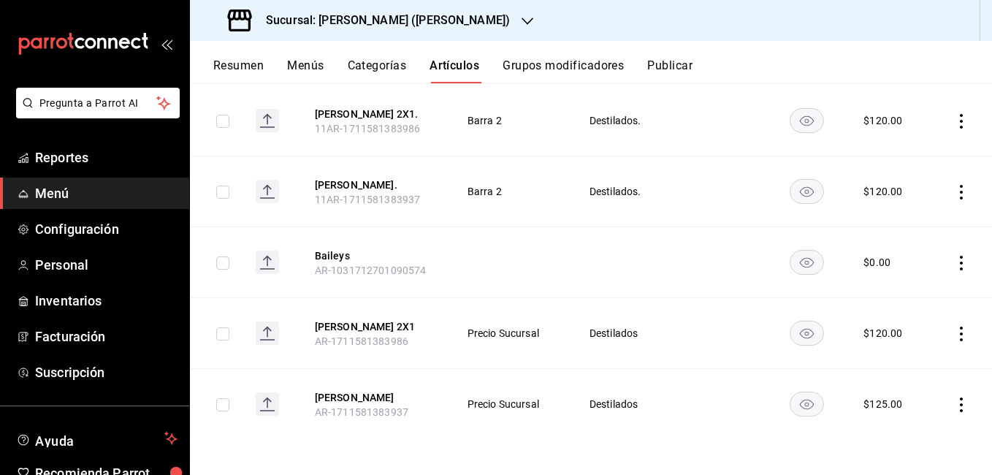
click at [954, 399] on icon "actions" at bounding box center [961, 405] width 15 height 15
click at [902, 378] on span "Editar" at bounding box center [907, 376] width 38 height 15
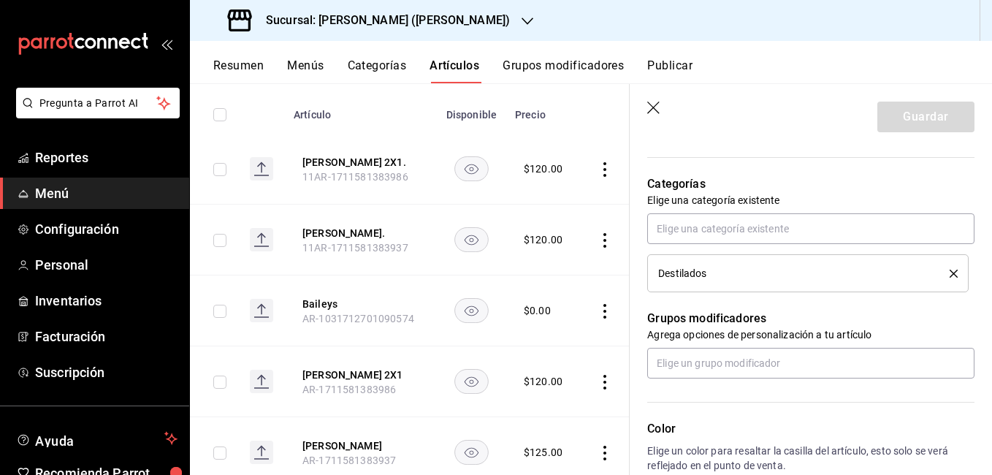
scroll to position [438, 0]
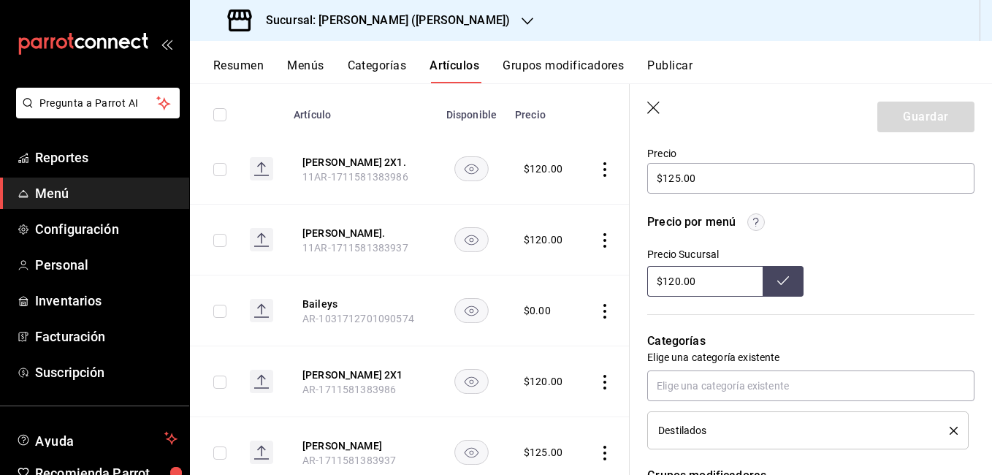
click at [649, 113] on icon "button" at bounding box center [653, 108] width 12 height 12
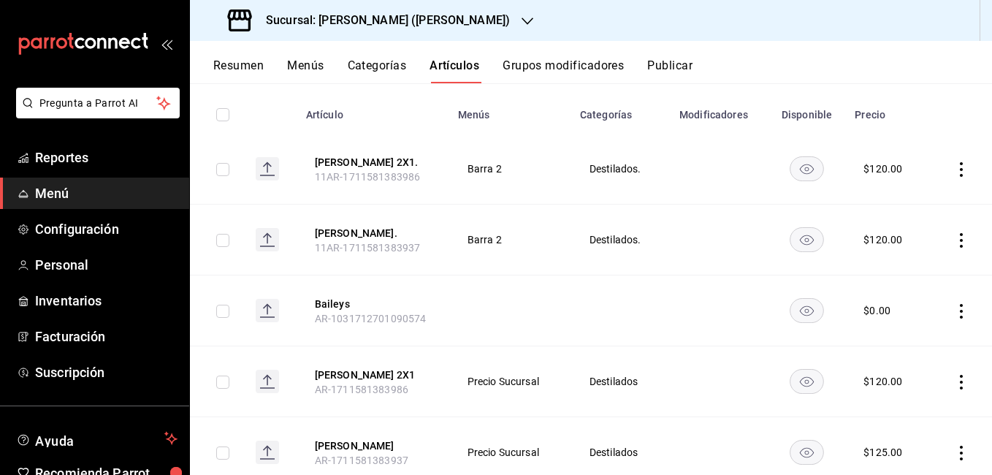
scroll to position [205, 0]
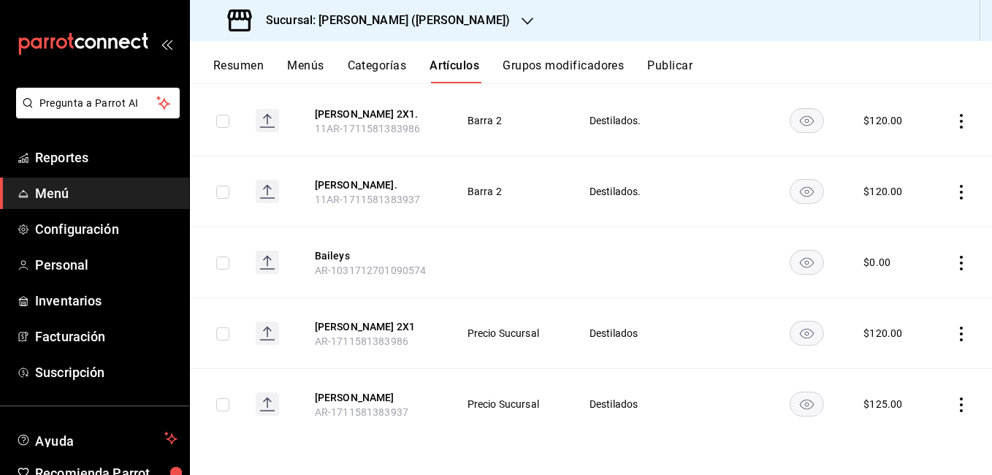
click at [960, 404] on icon "actions" at bounding box center [961, 405] width 3 height 15
click at [919, 381] on span "Editar" at bounding box center [907, 376] width 38 height 15
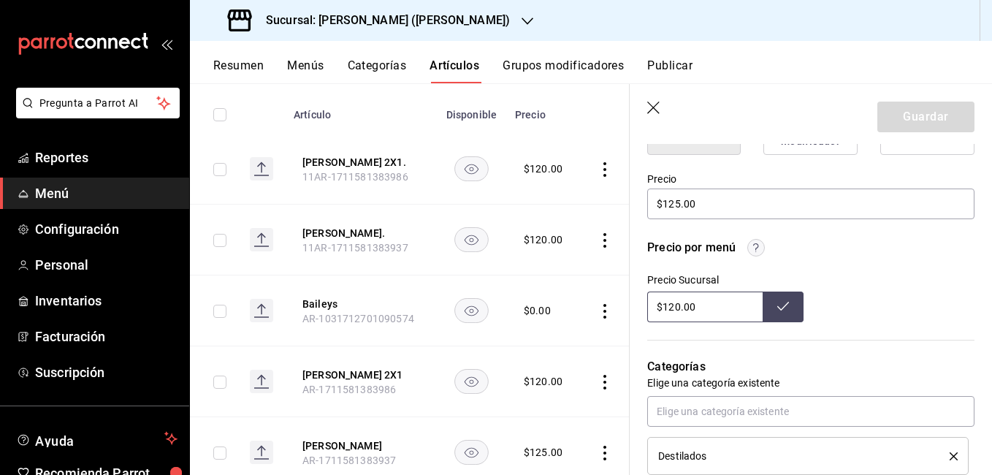
scroll to position [438, 0]
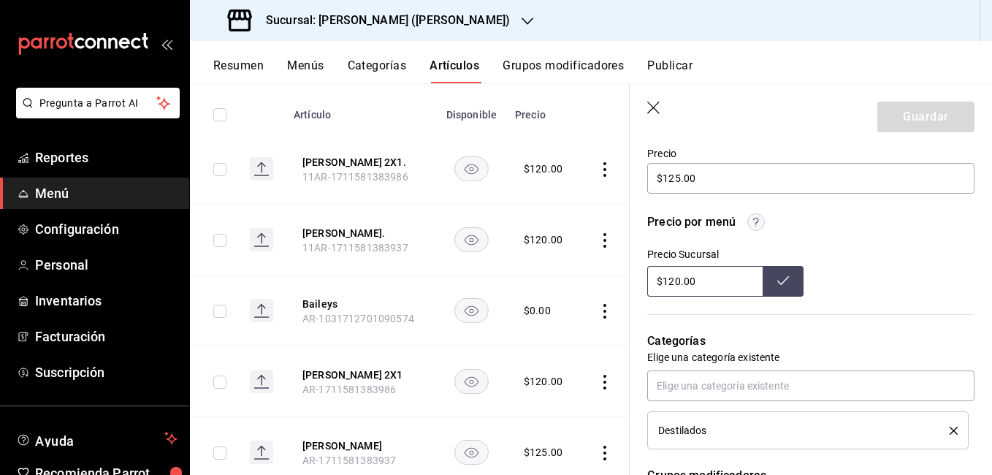
click at [657, 106] on icon "button" at bounding box center [654, 109] width 15 height 15
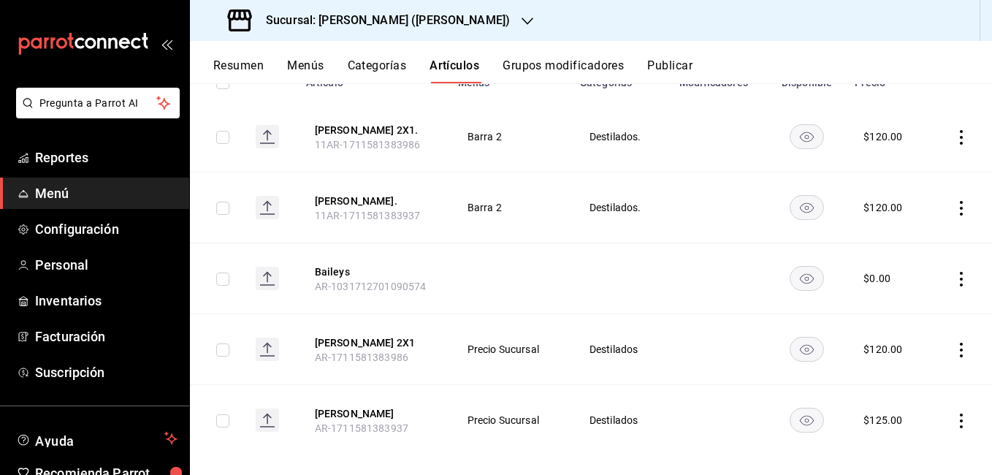
scroll to position [205, 0]
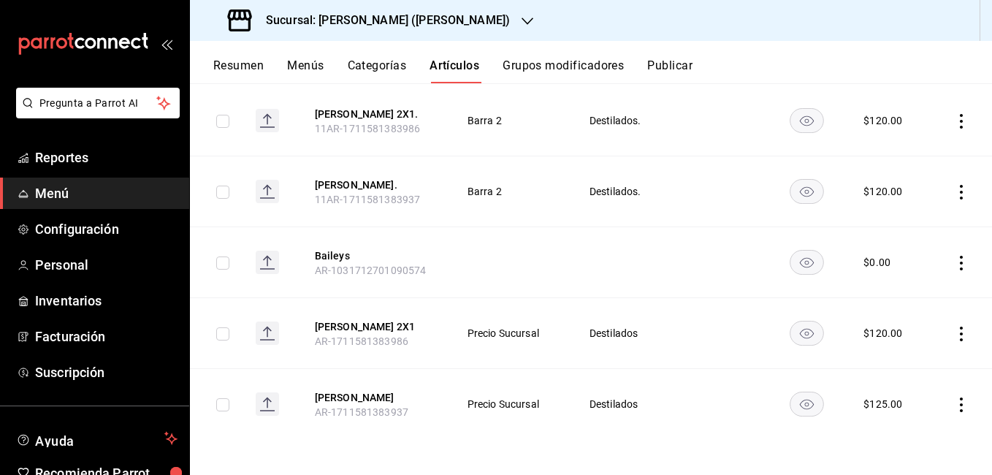
click at [954, 408] on icon "actions" at bounding box center [961, 405] width 15 height 15
click at [905, 381] on span "Editar" at bounding box center [907, 376] width 38 height 15
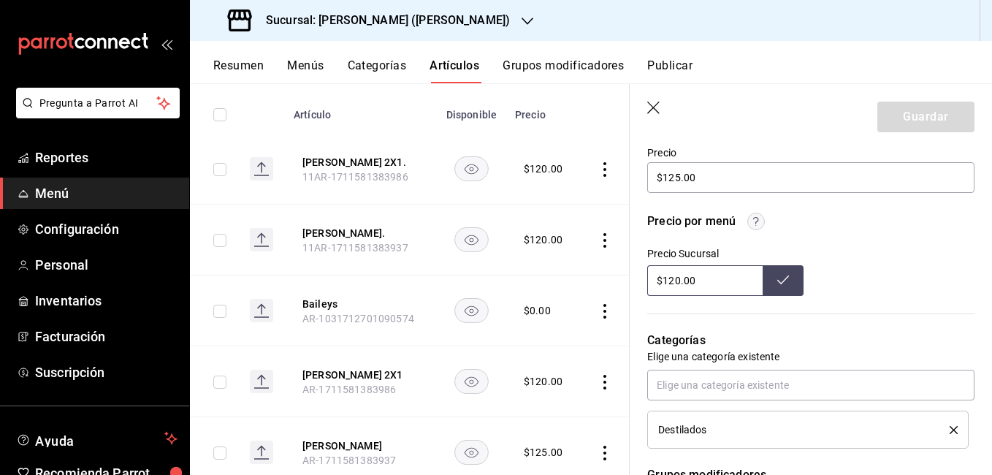
scroll to position [438, 0]
click at [678, 282] on input "$120.00" at bounding box center [704, 281] width 115 height 31
click at [650, 102] on icon "button" at bounding box center [654, 109] width 15 height 15
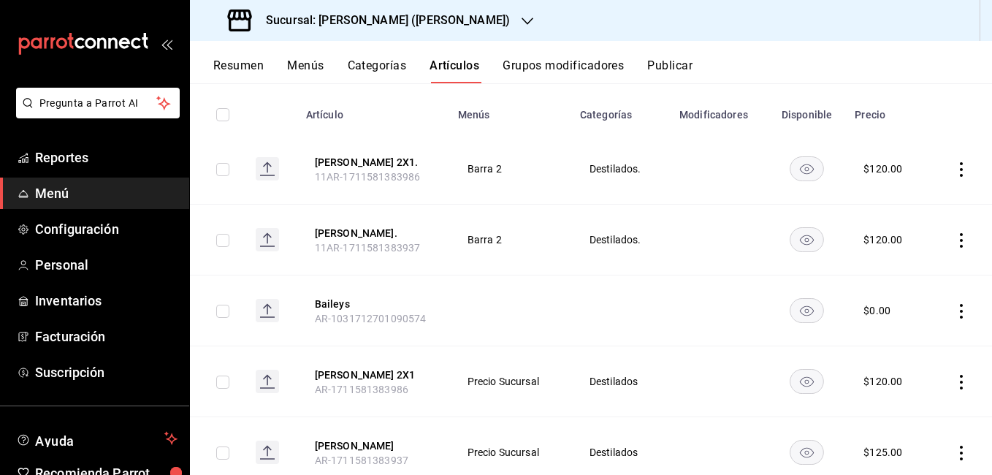
scroll to position [205, 0]
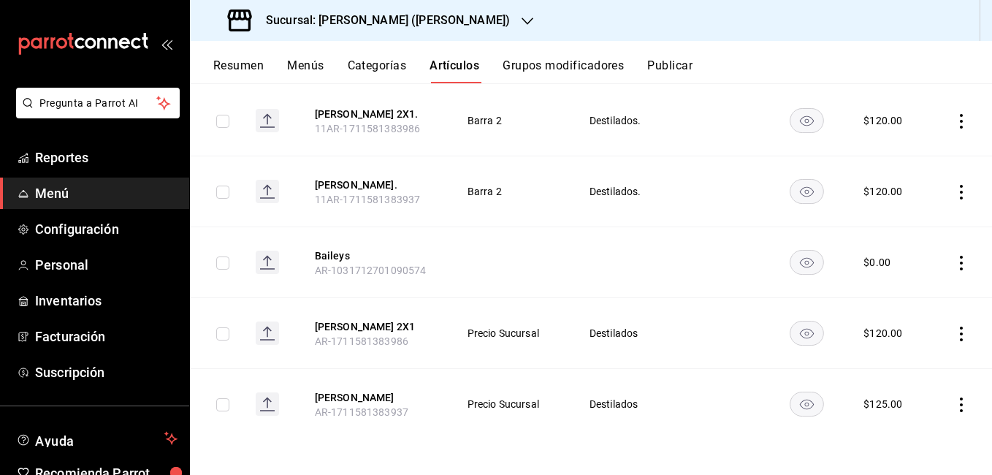
click at [954, 407] on icon "actions" at bounding box center [961, 405] width 15 height 15
click at [916, 384] on li "Editar" at bounding box center [894, 377] width 88 height 30
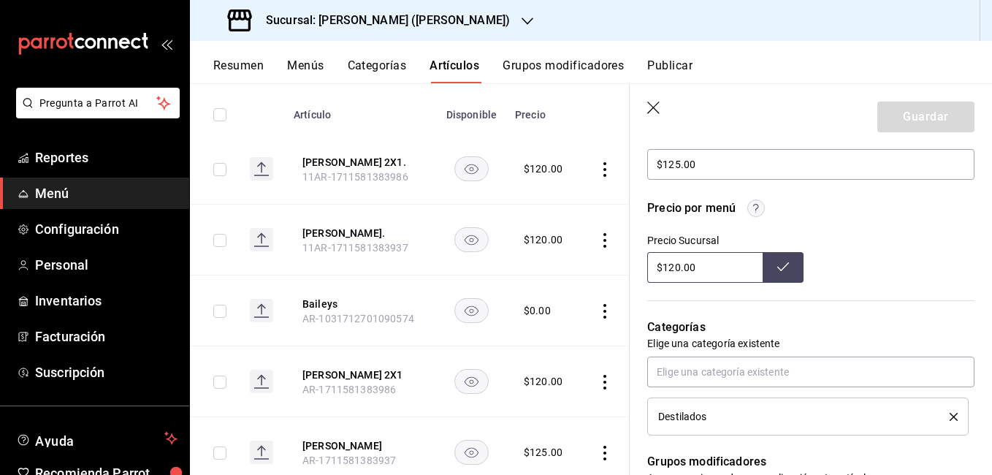
scroll to position [658, 0]
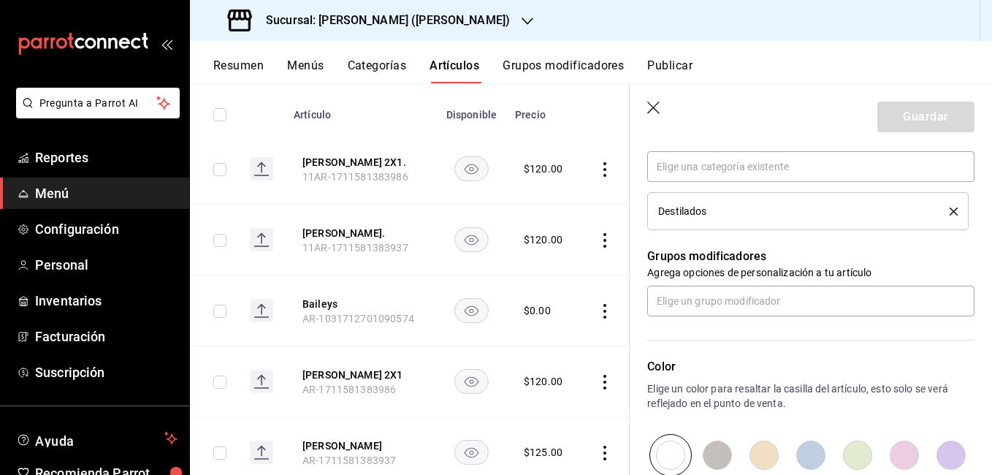
click at [649, 110] on icon "button" at bounding box center [654, 109] width 15 height 15
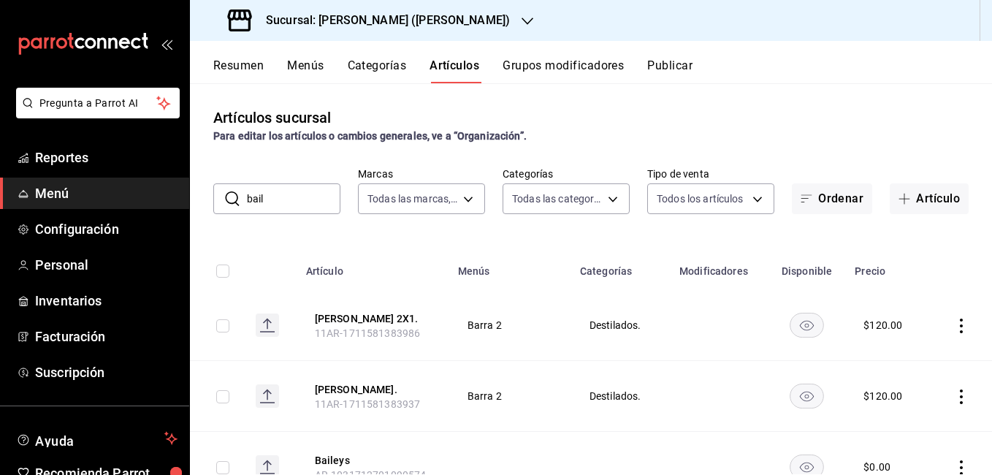
click at [320, 196] on input "bail" at bounding box center [294, 198] width 94 height 29
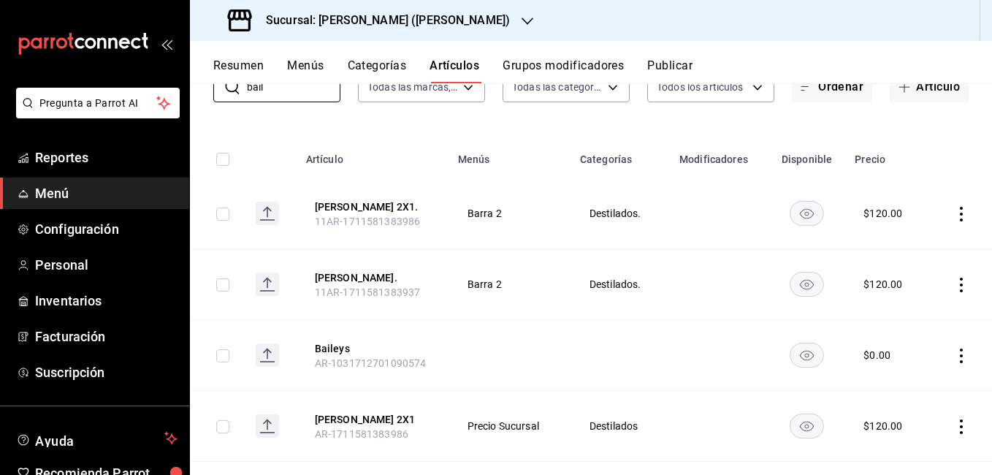
scroll to position [205, 0]
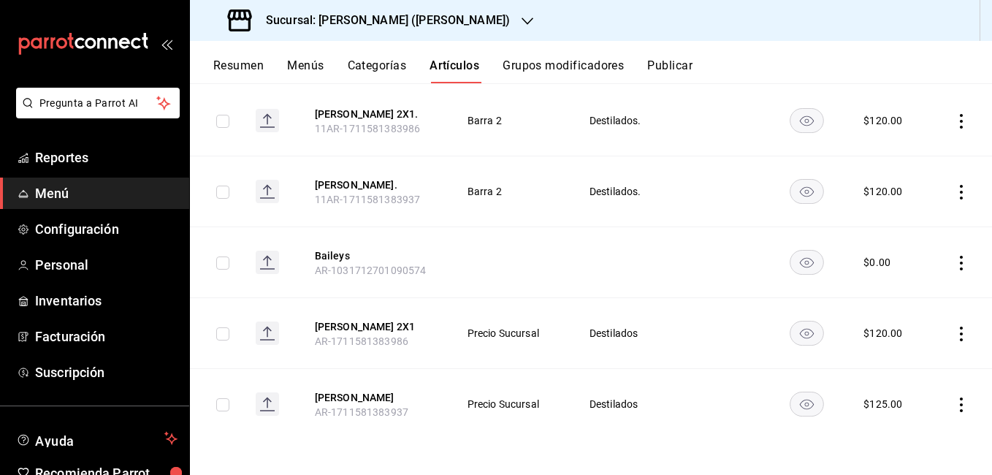
click at [954, 406] on icon "actions" at bounding box center [961, 405] width 15 height 15
click at [910, 379] on span "Editar" at bounding box center [907, 376] width 38 height 15
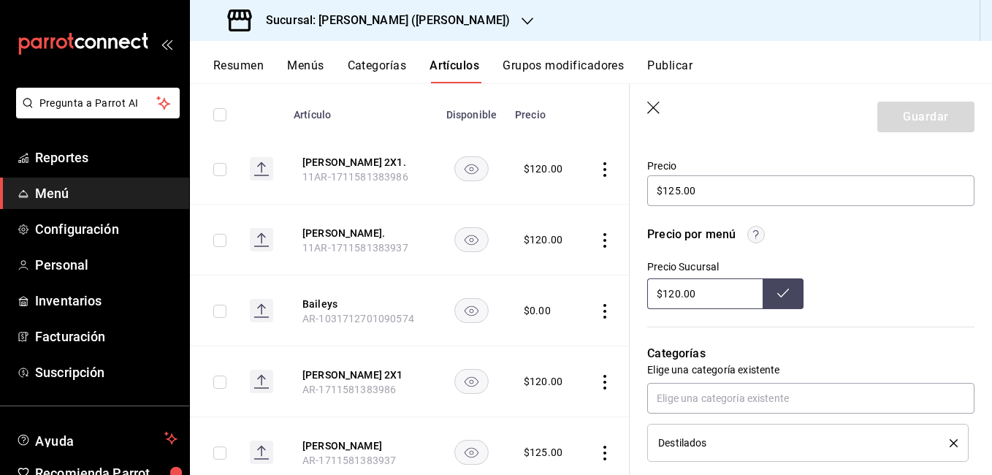
scroll to position [438, 0]
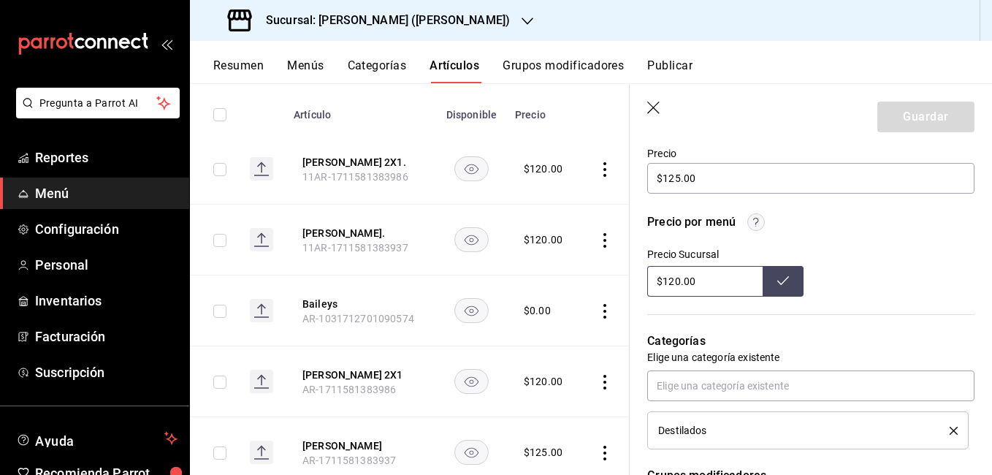
click at [678, 282] on input "$120.00" at bounding box center [704, 281] width 115 height 31
click at [786, 270] on button at bounding box center [783, 281] width 41 height 31
click at [910, 124] on div "Guardar" at bounding box center [926, 117] width 97 height 31
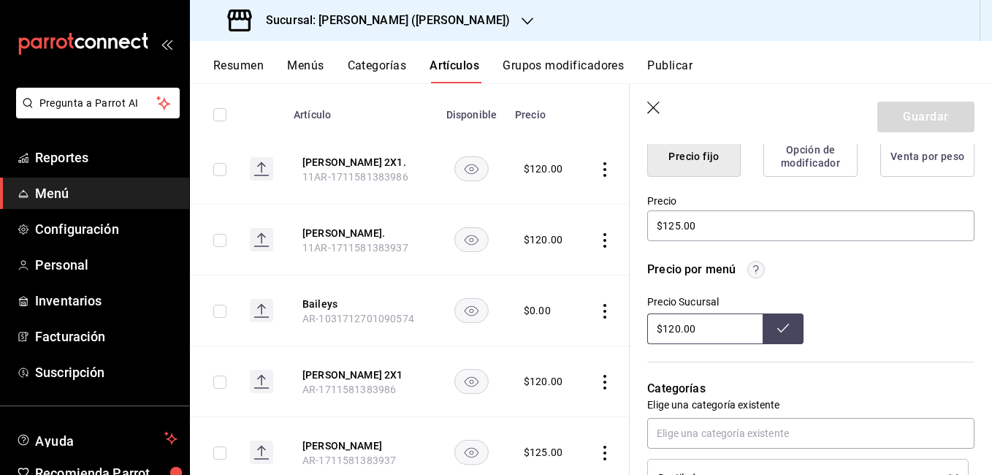
scroll to position [365, 0]
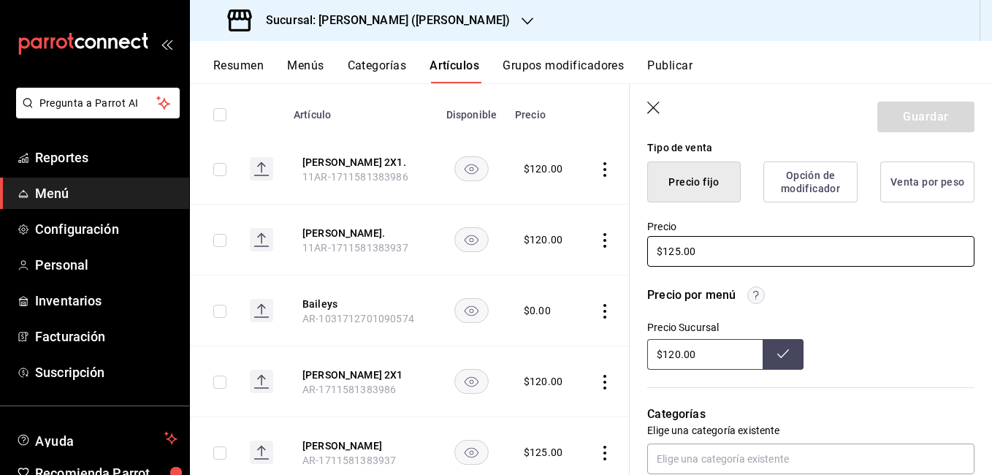
click at [681, 254] on input "$125.00" at bounding box center [810, 251] width 327 height 31
click at [902, 112] on button "Guardar" at bounding box center [926, 117] width 97 height 31
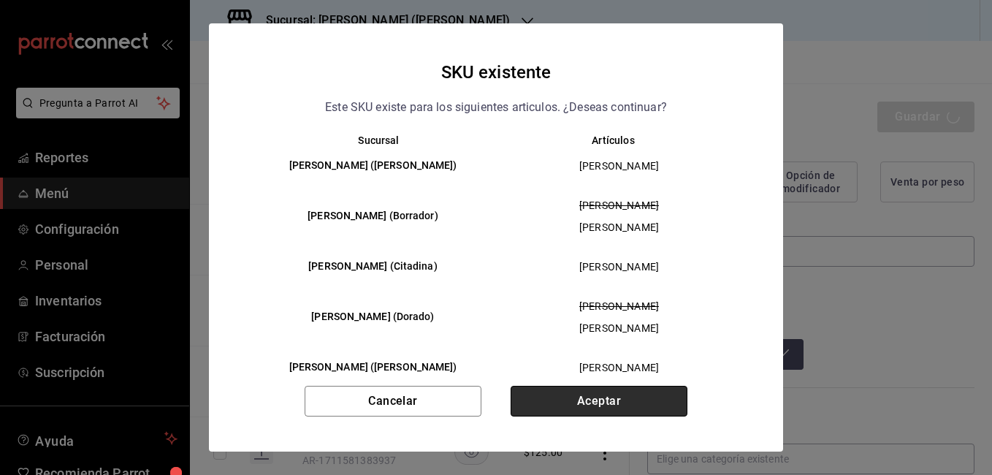
click at [598, 396] on button "Aceptar" at bounding box center [599, 401] width 177 height 31
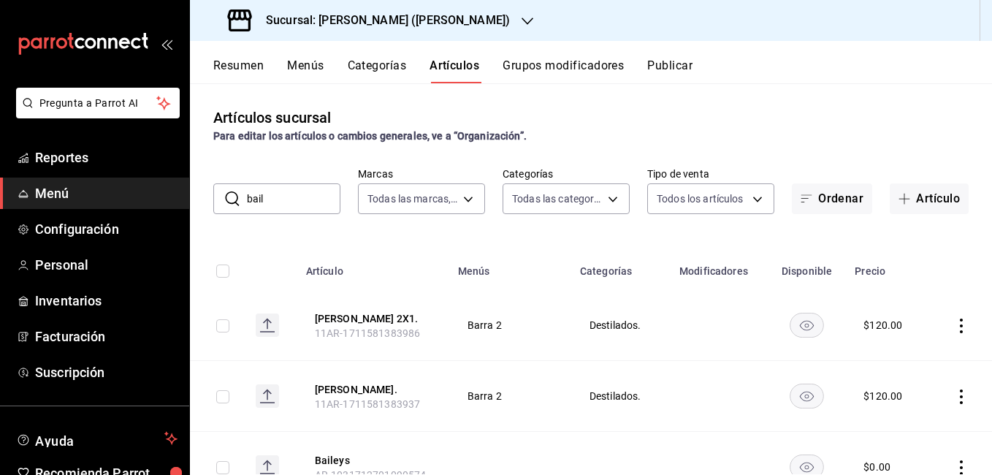
click at [305, 213] on input "bail" at bounding box center [294, 198] width 94 height 29
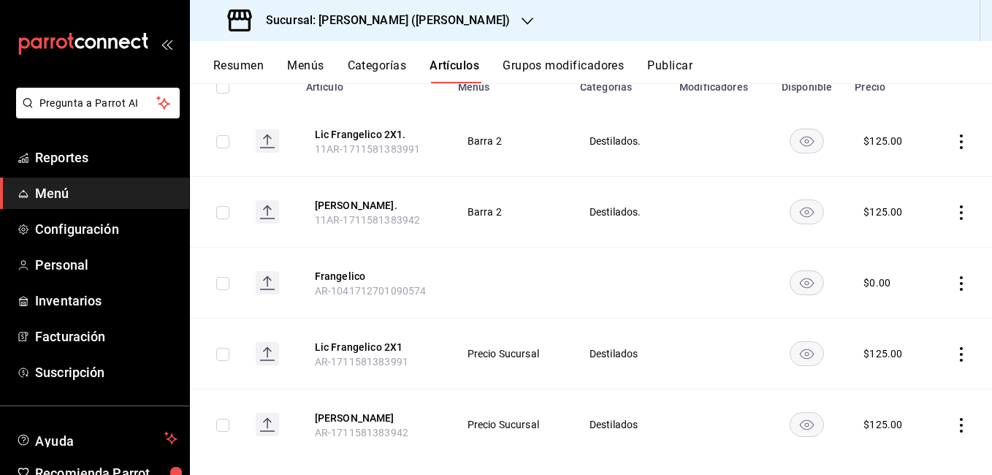
scroll to position [205, 0]
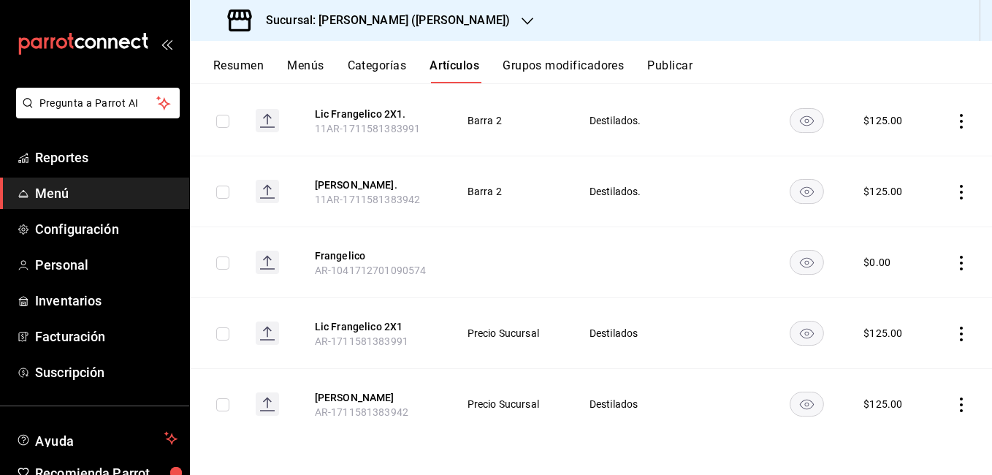
click at [954, 335] on icon "actions" at bounding box center [961, 334] width 15 height 15
click at [909, 378] on li "Editar" at bounding box center [894, 367] width 88 height 30
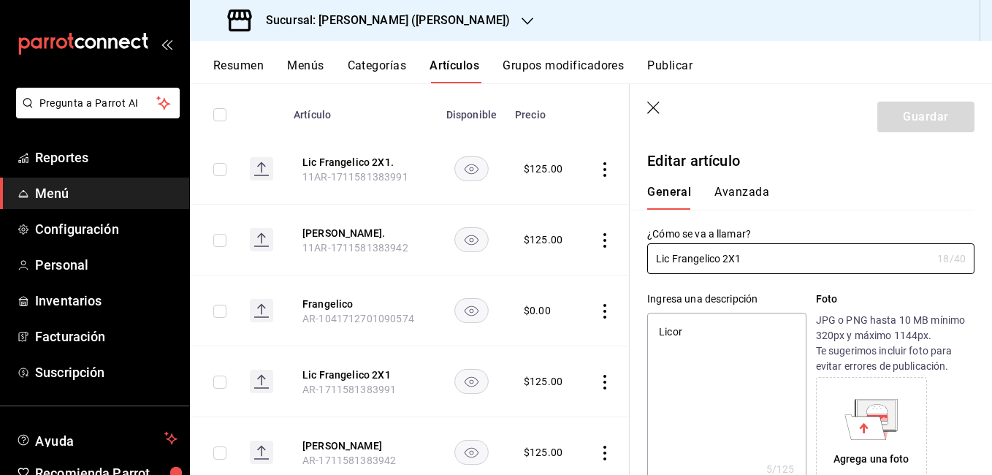
scroll to position [292, 0]
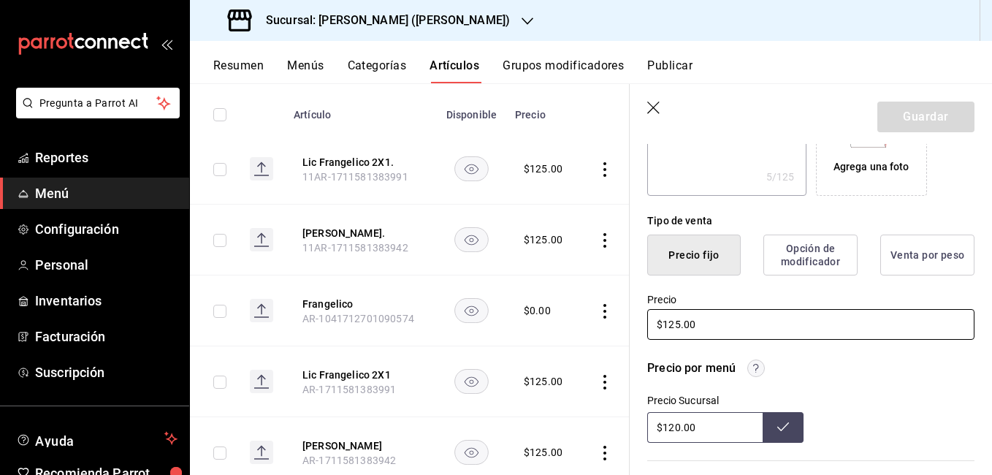
click at [677, 324] on input "$125.00" at bounding box center [810, 324] width 327 height 31
click at [913, 124] on button "Guardar" at bounding box center [926, 117] width 97 height 31
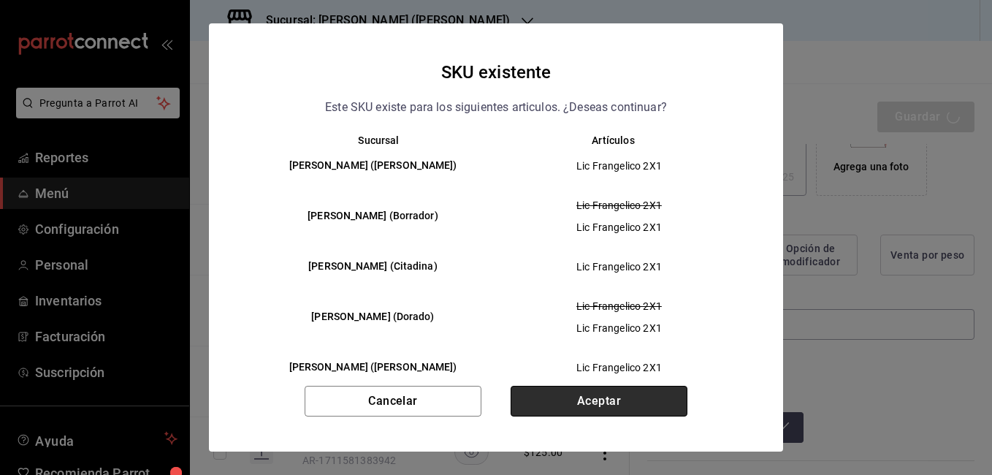
click at [606, 408] on button "Aceptar" at bounding box center [599, 401] width 177 height 31
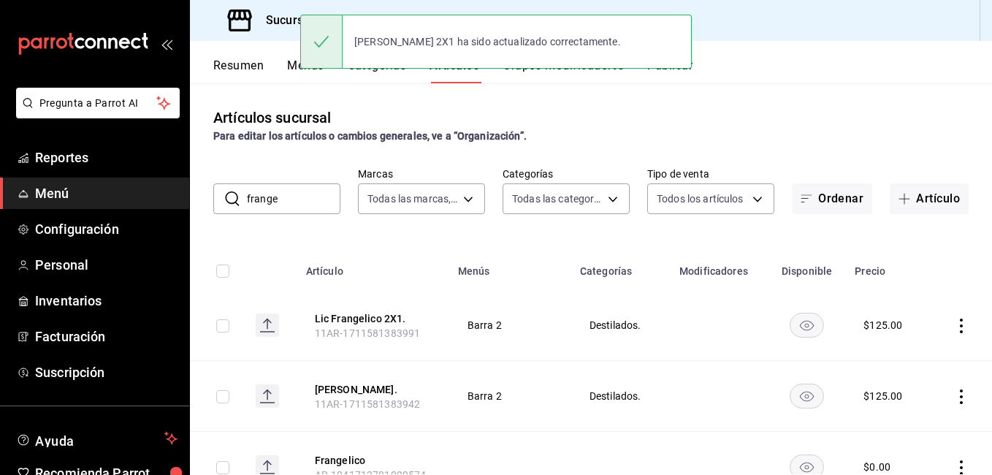
click at [954, 330] on icon "actions" at bounding box center [961, 326] width 15 height 15
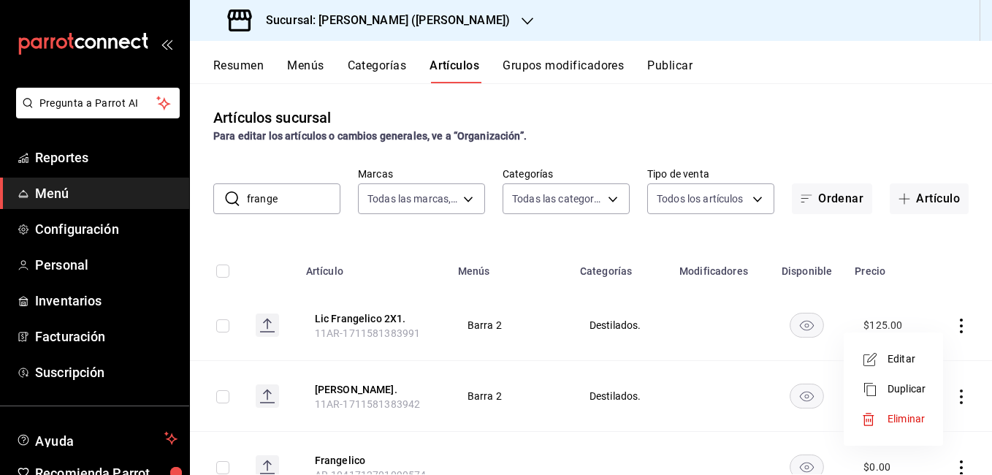
click at [884, 354] on div at bounding box center [875, 360] width 26 height 18
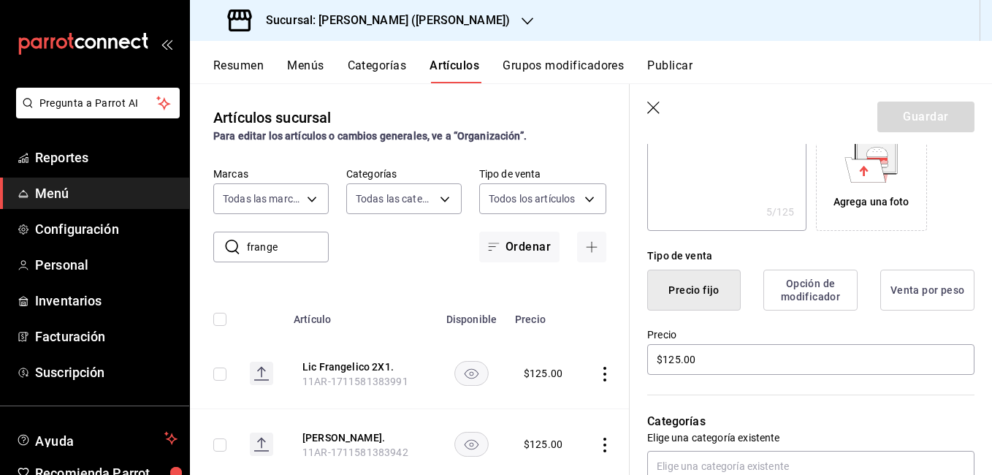
scroll to position [292, 0]
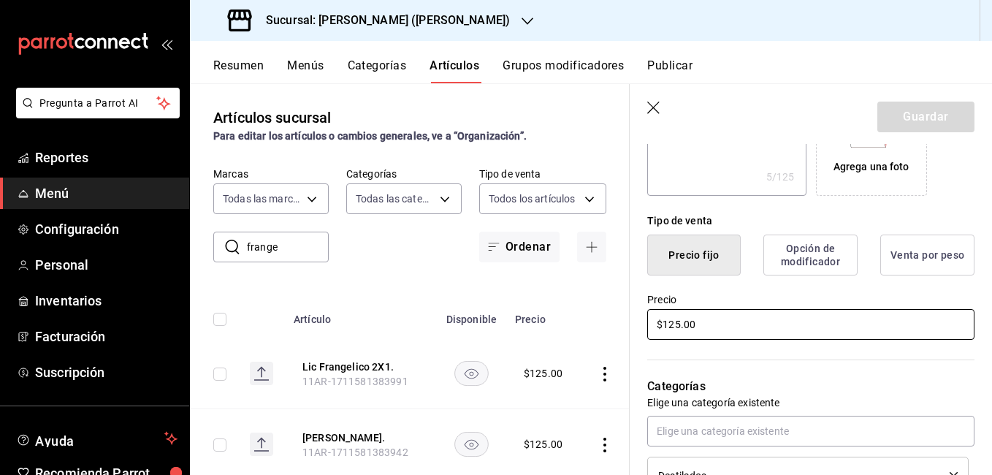
click at [683, 322] on input "$125.00" at bounding box center [810, 324] width 327 height 31
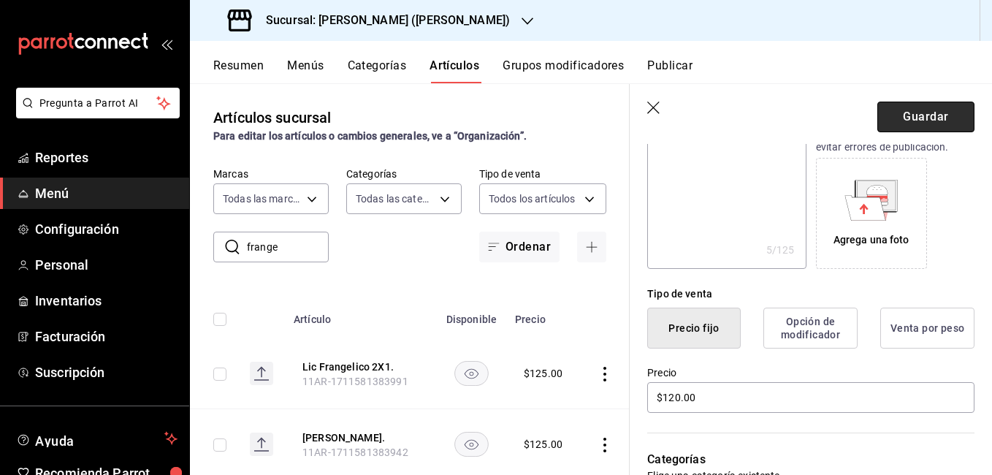
click at [897, 131] on button "Guardar" at bounding box center [926, 117] width 97 height 31
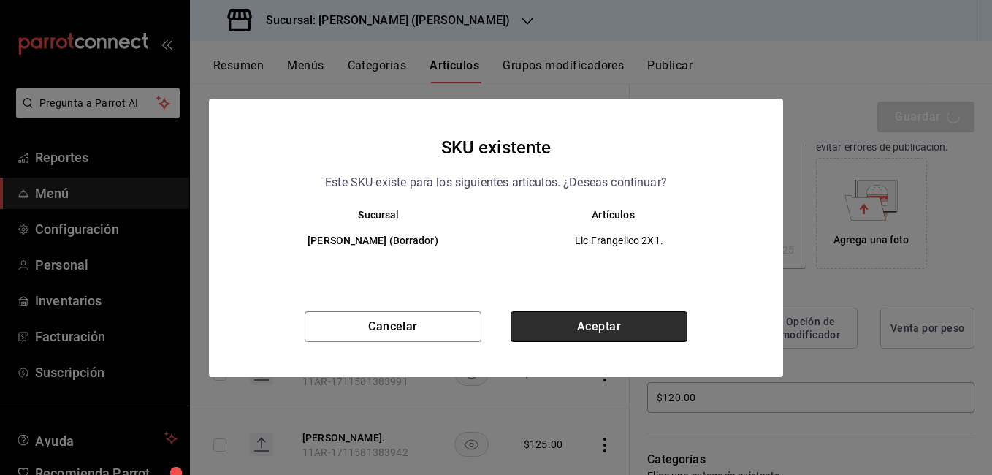
click at [626, 319] on button "Aceptar" at bounding box center [599, 326] width 177 height 31
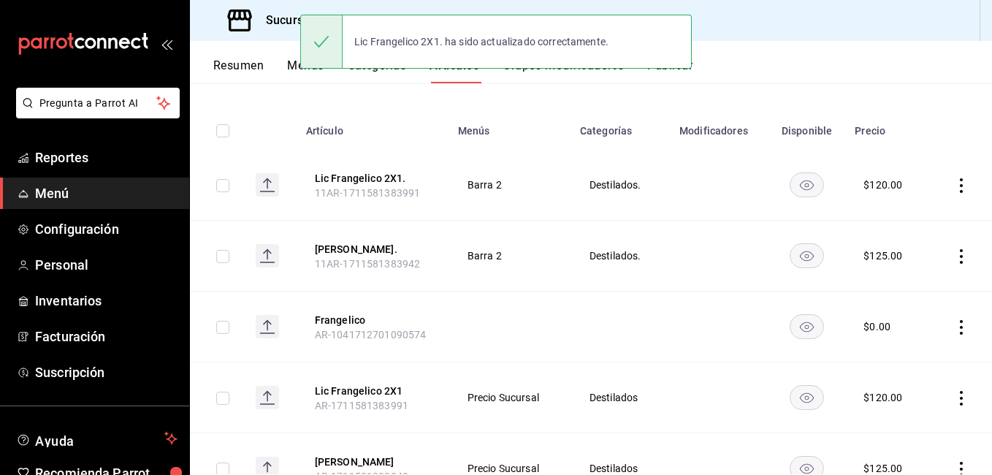
scroll to position [146, 0]
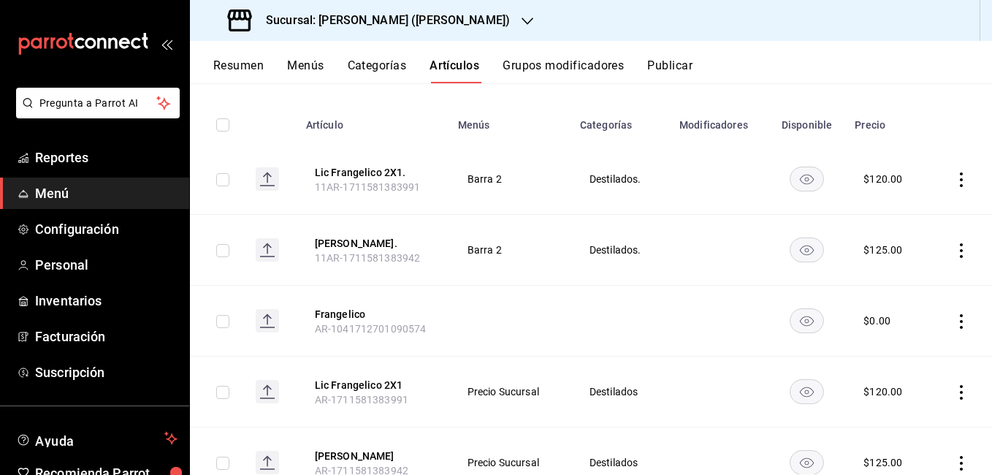
click at [954, 254] on icon "actions" at bounding box center [961, 250] width 15 height 15
click at [914, 286] on span "Editar" at bounding box center [907, 283] width 38 height 15
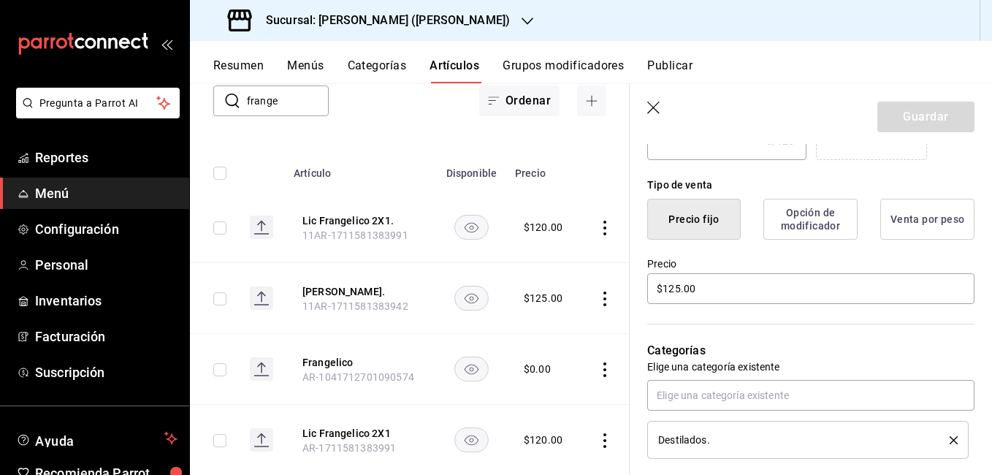
scroll to position [365, 0]
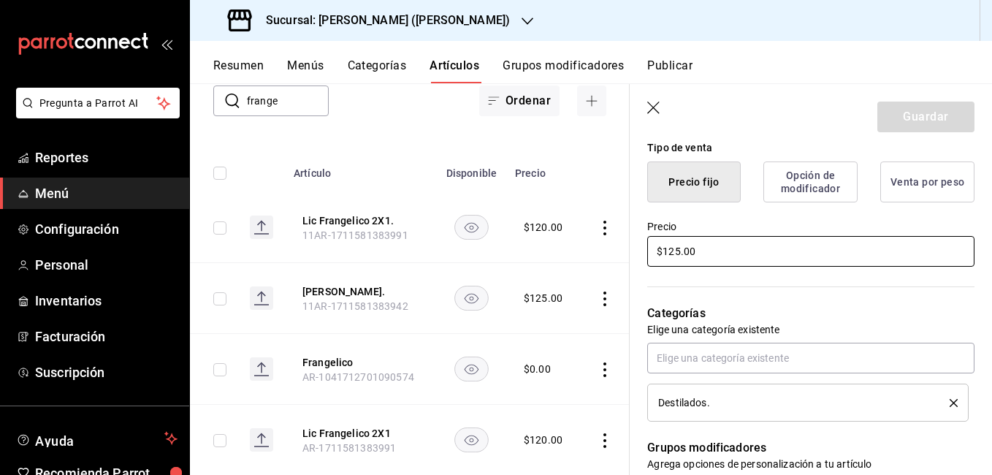
click at [678, 252] on input "$125.00" at bounding box center [810, 251] width 327 height 31
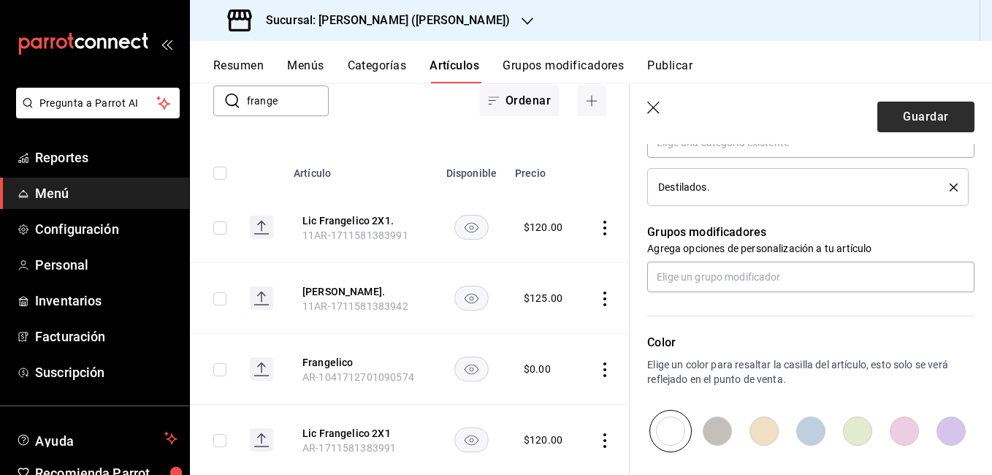
scroll to position [585, 0]
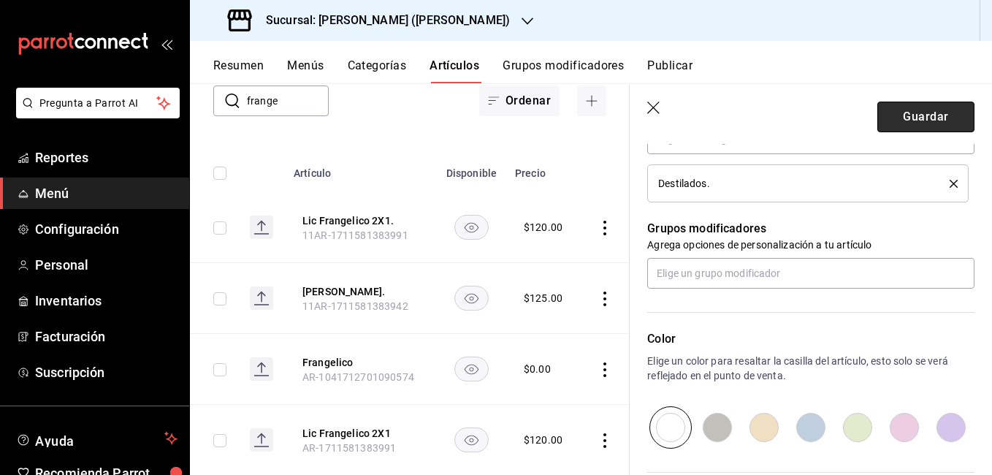
click at [938, 104] on button "Guardar" at bounding box center [926, 117] width 97 height 31
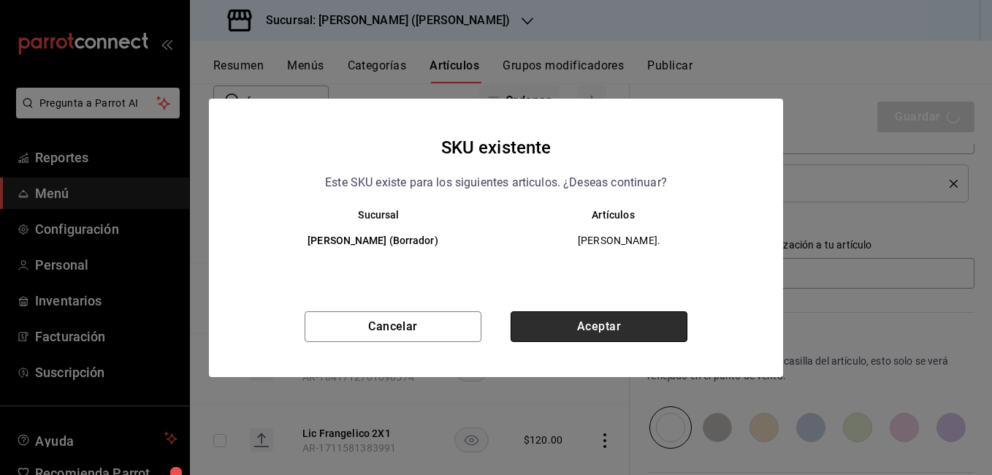
click at [562, 313] on button "Aceptar" at bounding box center [599, 326] width 177 height 31
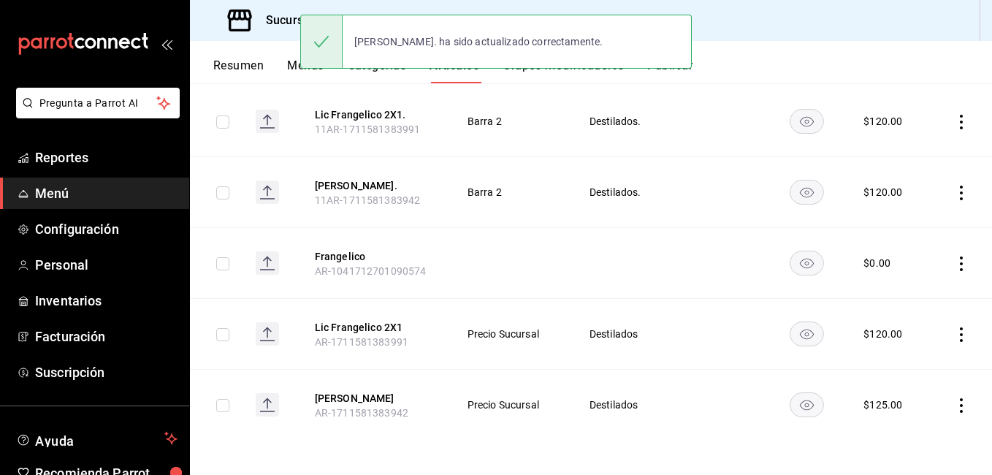
scroll to position [205, 0]
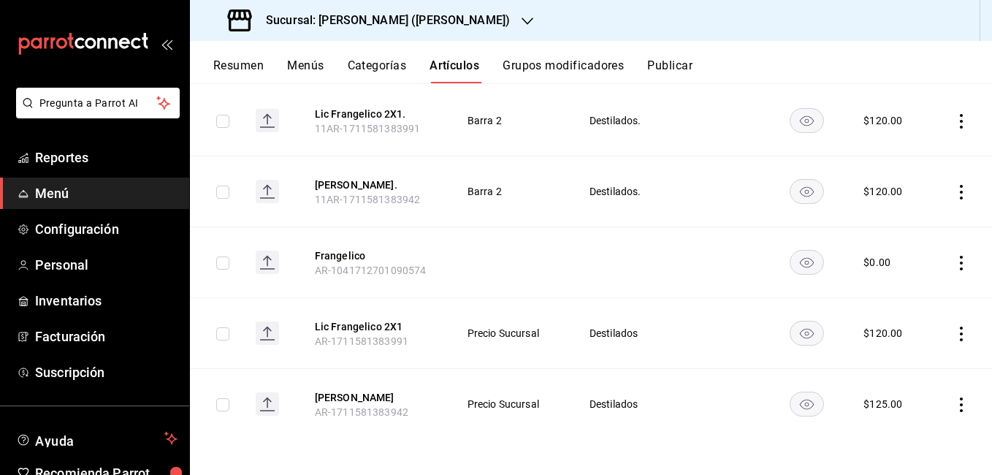
click at [954, 401] on icon "actions" at bounding box center [961, 405] width 15 height 15
click at [906, 377] on span "Editar" at bounding box center [907, 376] width 38 height 15
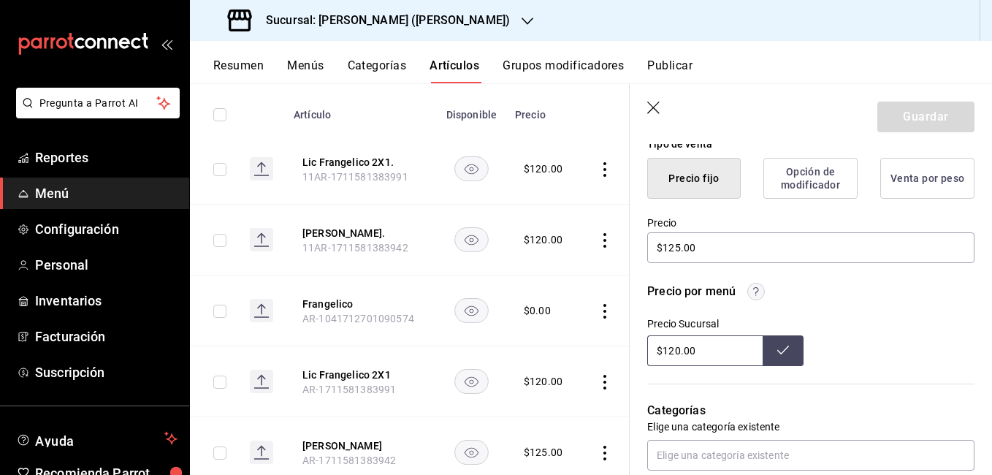
scroll to position [365, 0]
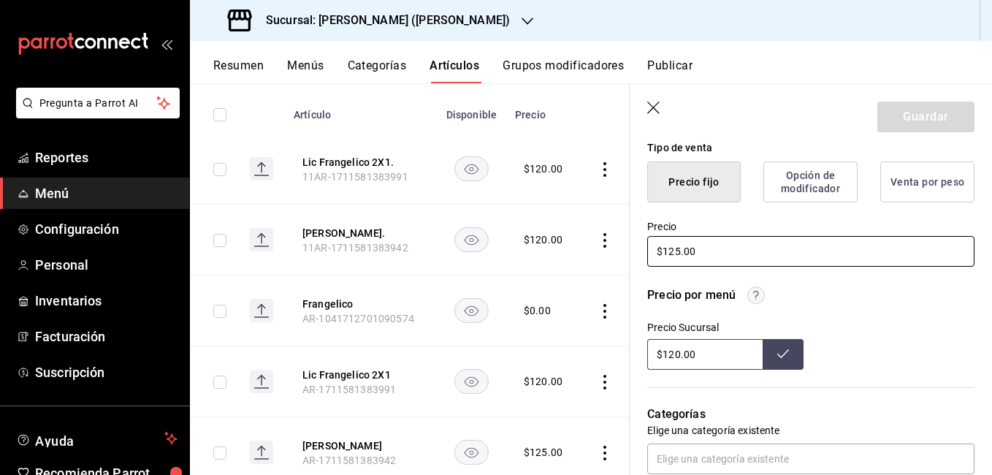
click at [680, 251] on input "$125.00" at bounding box center [810, 251] width 327 height 31
click at [883, 124] on button "Guardar" at bounding box center [926, 117] width 97 height 31
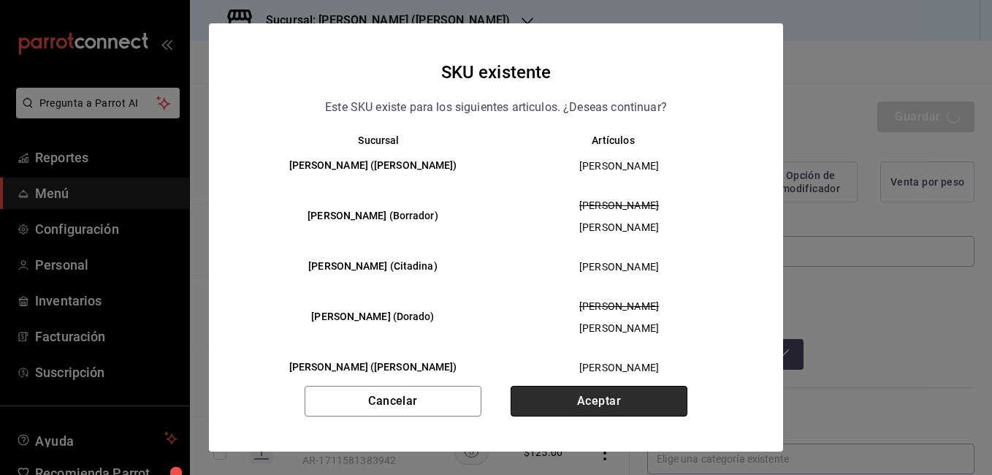
click at [660, 395] on button "Aceptar" at bounding box center [599, 401] width 177 height 31
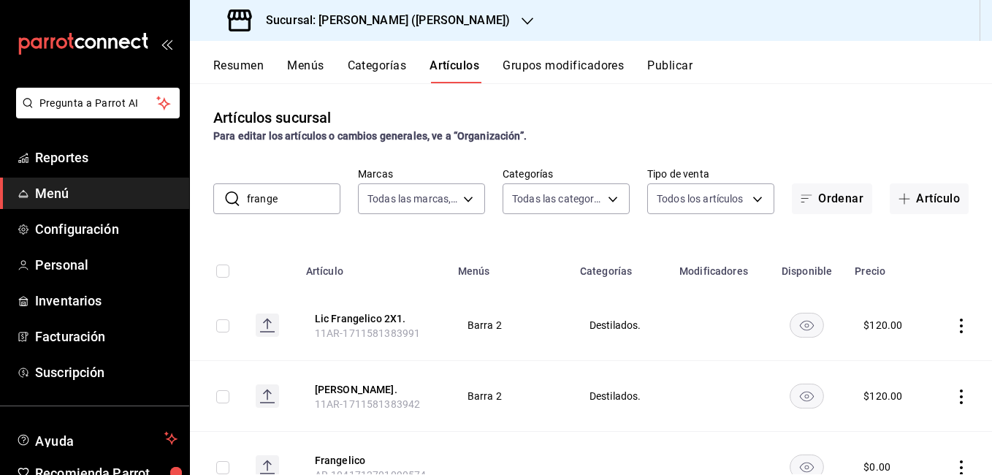
click at [289, 193] on input "frange" at bounding box center [294, 198] width 94 height 29
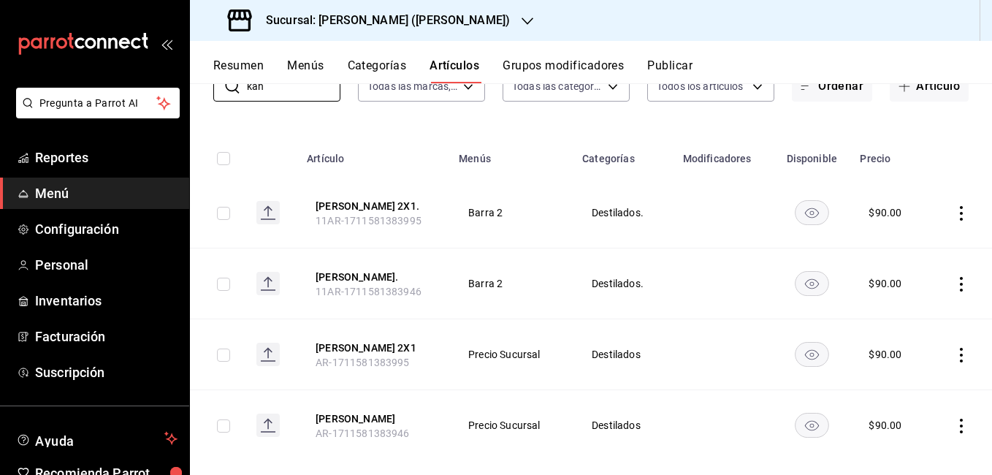
scroll to position [134, 0]
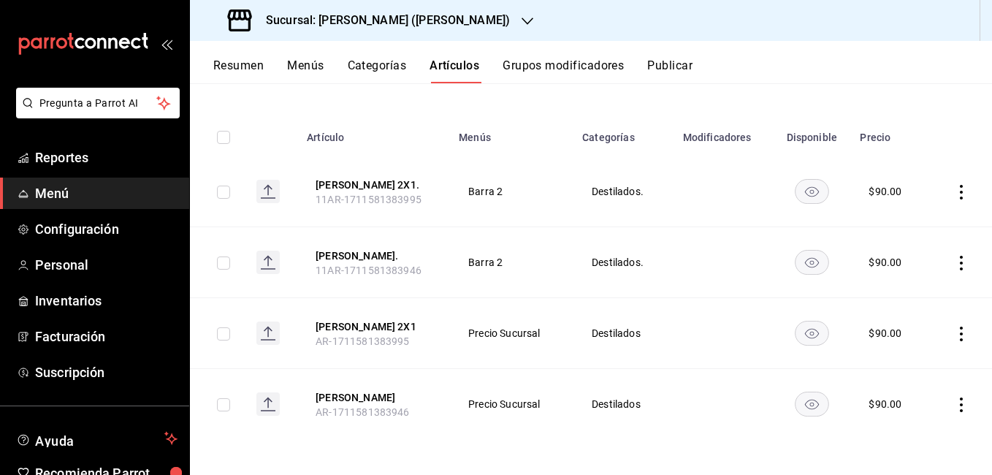
click at [954, 197] on icon "actions" at bounding box center [961, 192] width 15 height 15
click at [906, 229] on span "Editar" at bounding box center [907, 225] width 38 height 15
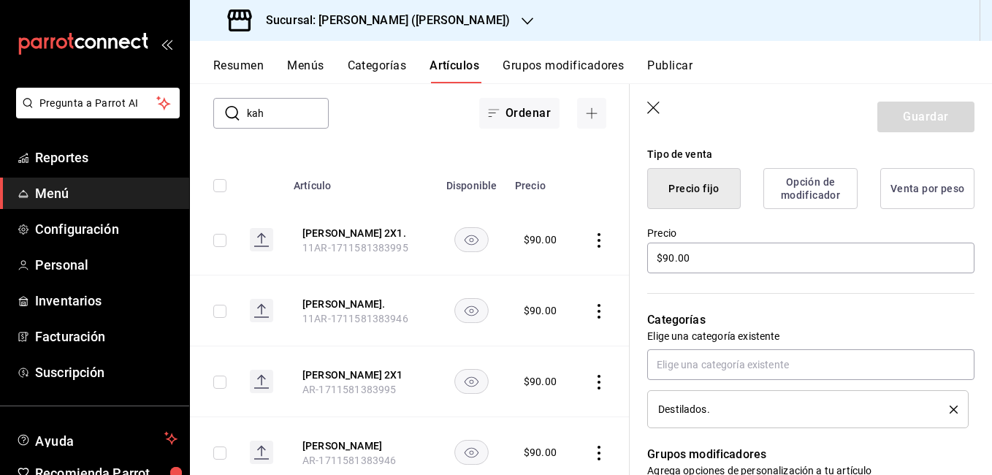
scroll to position [365, 0]
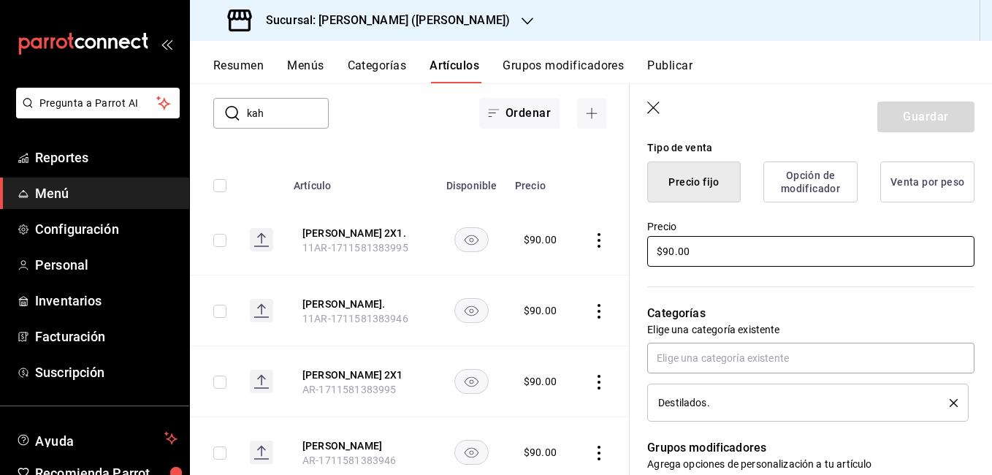
click at [674, 254] on input "$90.00" at bounding box center [810, 251] width 327 height 31
click at [924, 111] on button "Guardar" at bounding box center [926, 117] width 97 height 31
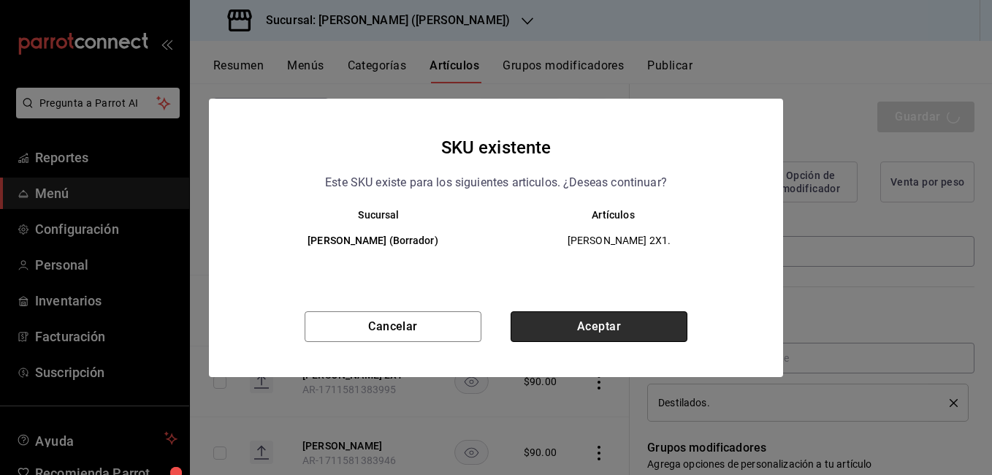
click at [643, 313] on button "Aceptar" at bounding box center [599, 326] width 177 height 31
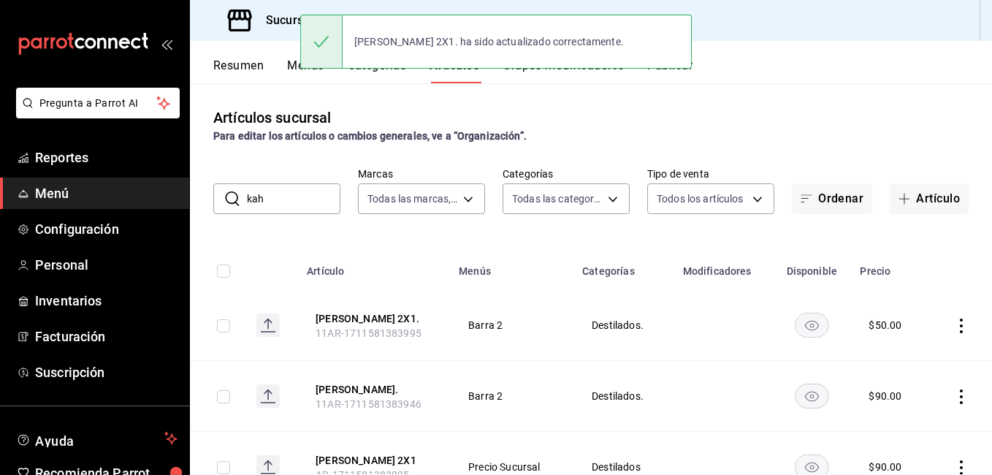
click at [954, 395] on icon "actions" at bounding box center [961, 396] width 15 height 15
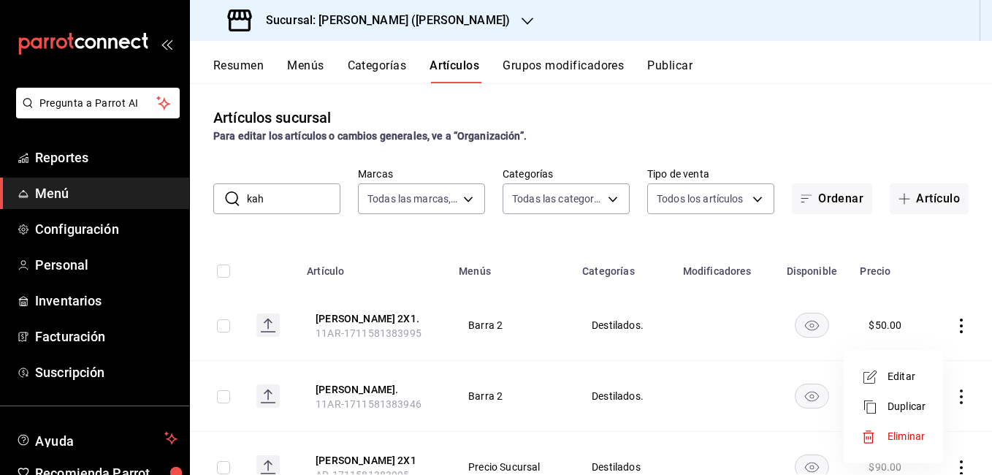
click at [886, 381] on div at bounding box center [875, 377] width 26 height 18
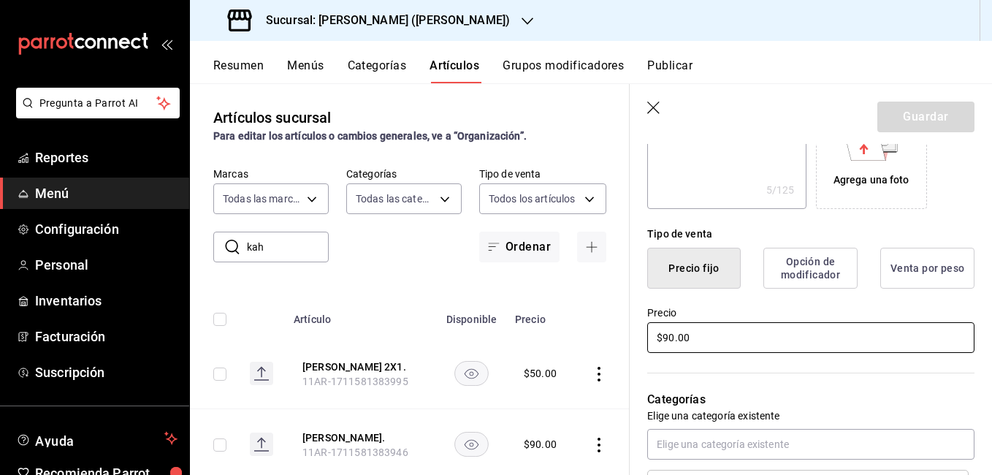
scroll to position [292, 0]
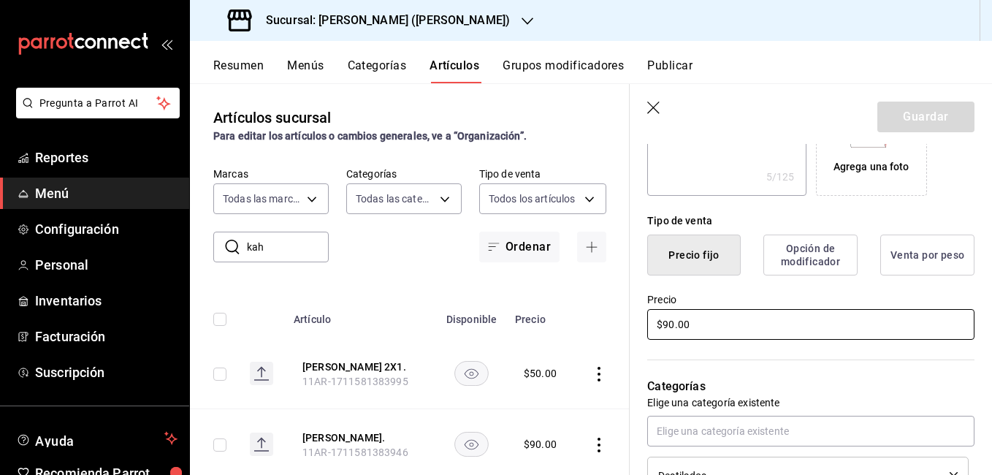
click at [669, 327] on input "$90.00" at bounding box center [810, 324] width 327 height 31
click at [892, 123] on button "Guardar" at bounding box center [926, 117] width 97 height 31
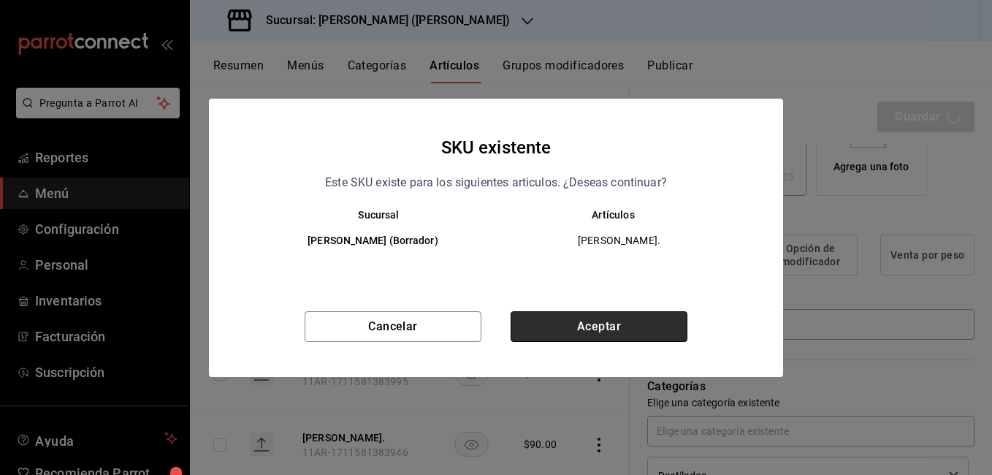
click at [625, 324] on button "Aceptar" at bounding box center [599, 326] width 177 height 31
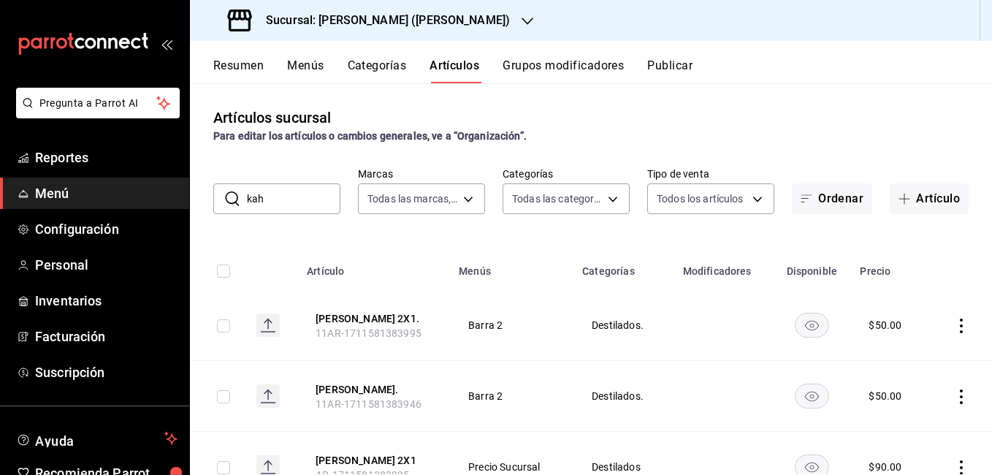
scroll to position [134, 0]
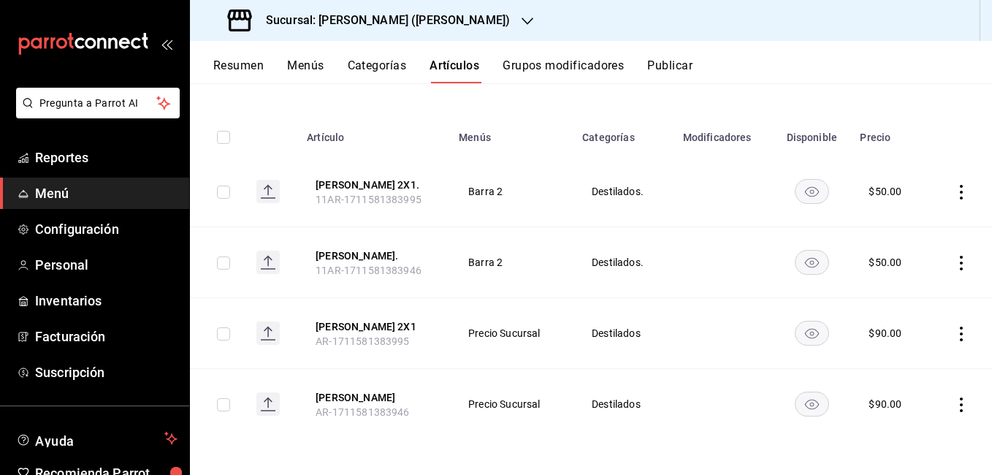
click at [954, 337] on icon "actions" at bounding box center [961, 334] width 15 height 15
click at [902, 361] on span "Editar" at bounding box center [907, 367] width 38 height 15
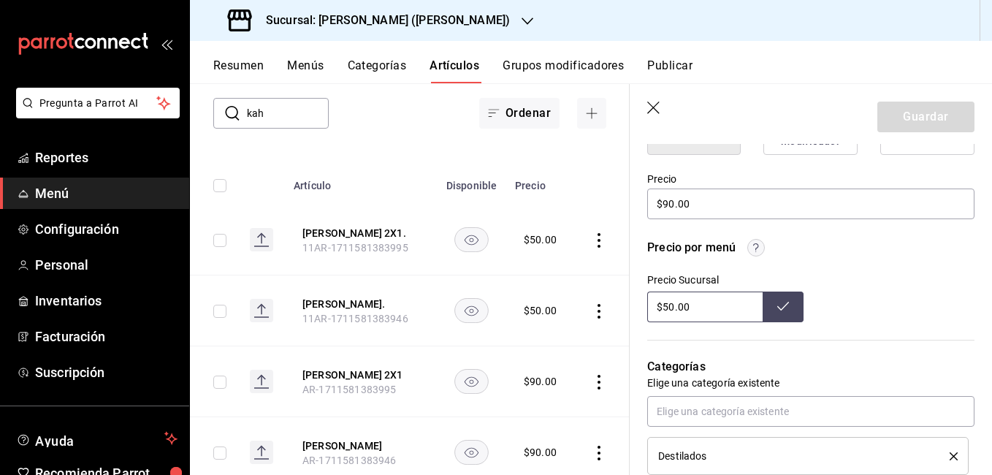
scroll to position [438, 0]
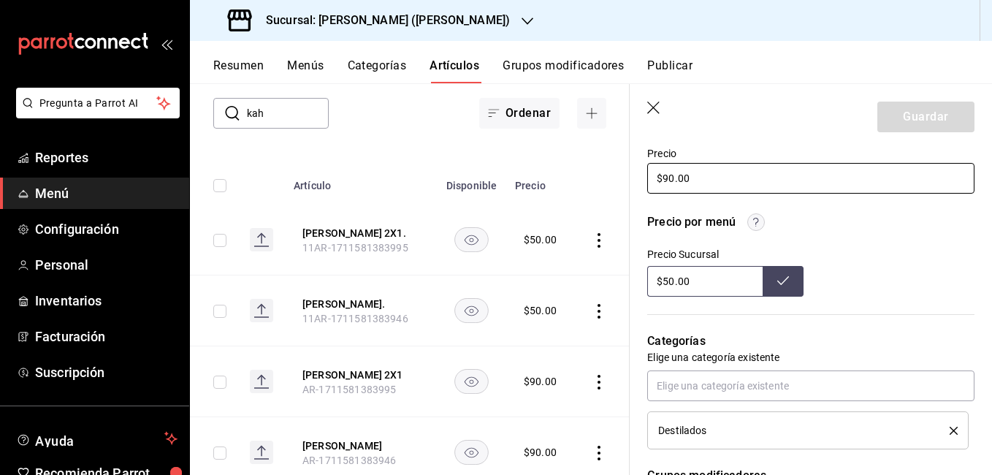
click at [670, 176] on input "$90.00" at bounding box center [810, 178] width 327 height 31
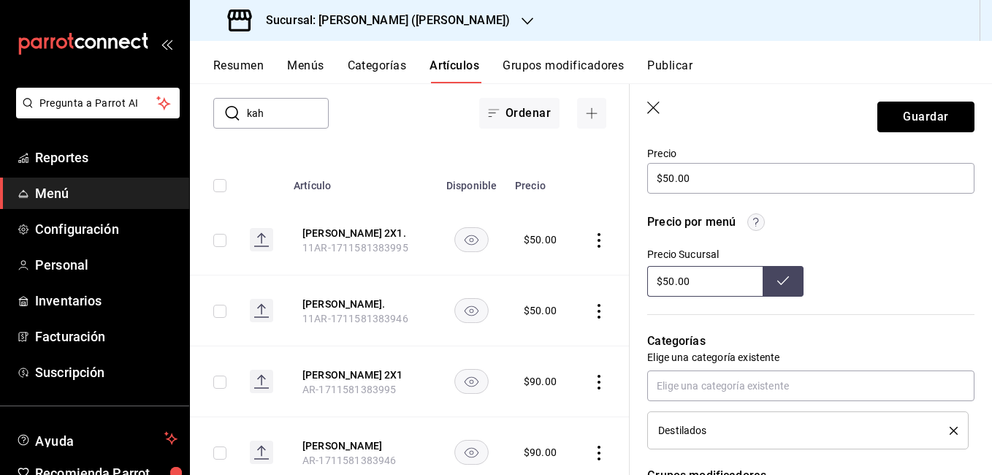
click at [907, 107] on button "Guardar" at bounding box center [926, 117] width 97 height 31
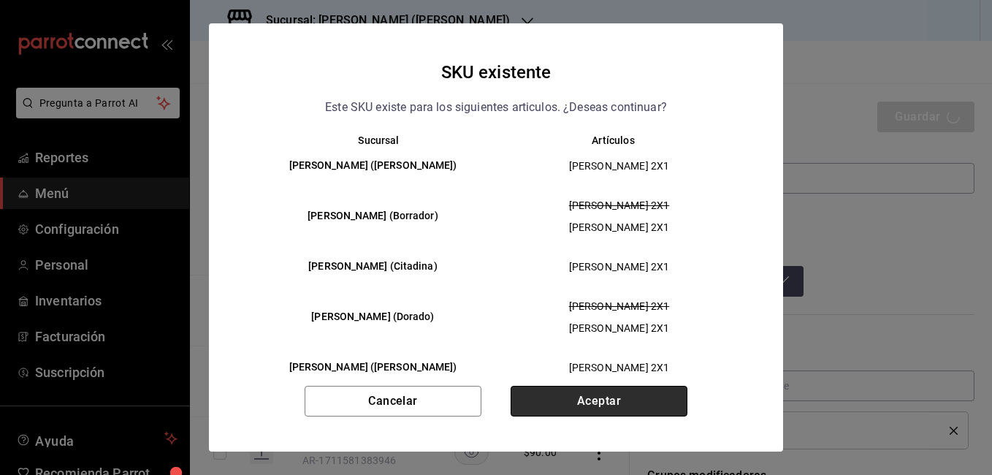
click at [638, 397] on button "Aceptar" at bounding box center [599, 401] width 177 height 31
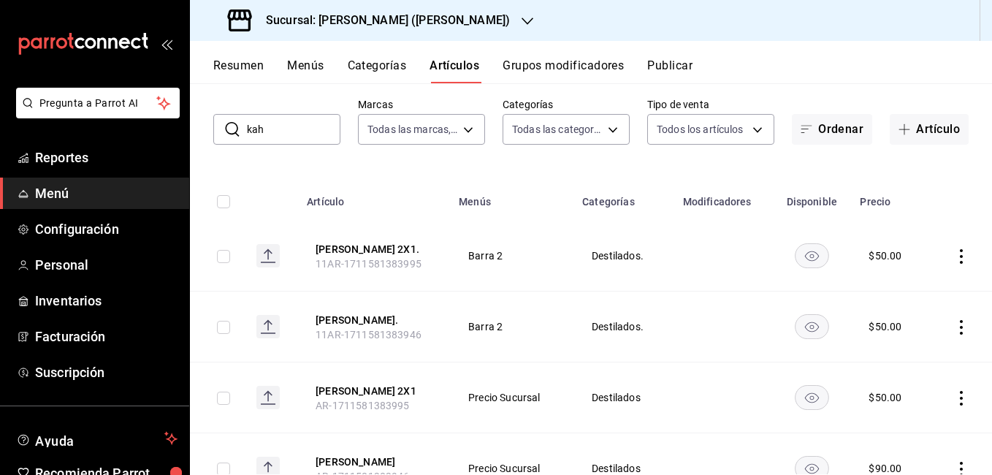
scroll to position [134, 0]
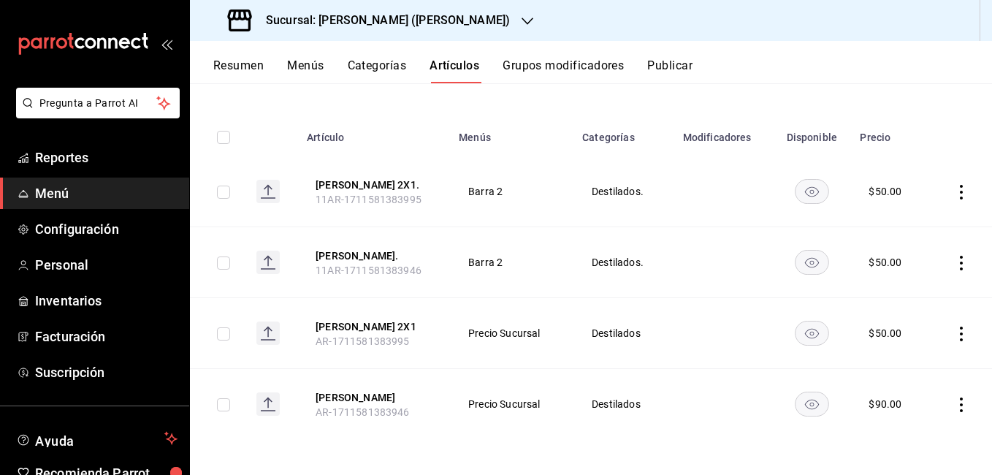
click at [954, 398] on icon "actions" at bounding box center [961, 405] width 15 height 15
click at [918, 379] on span "Editar" at bounding box center [907, 376] width 38 height 15
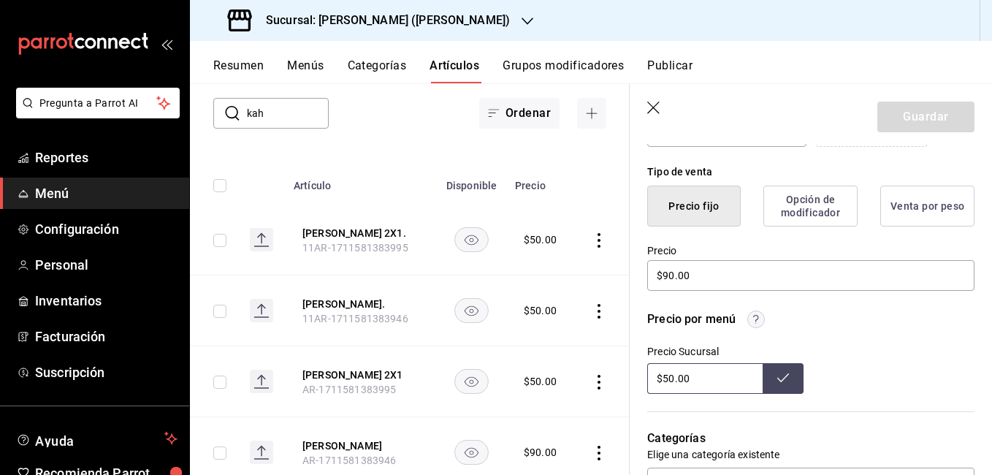
scroll to position [365, 0]
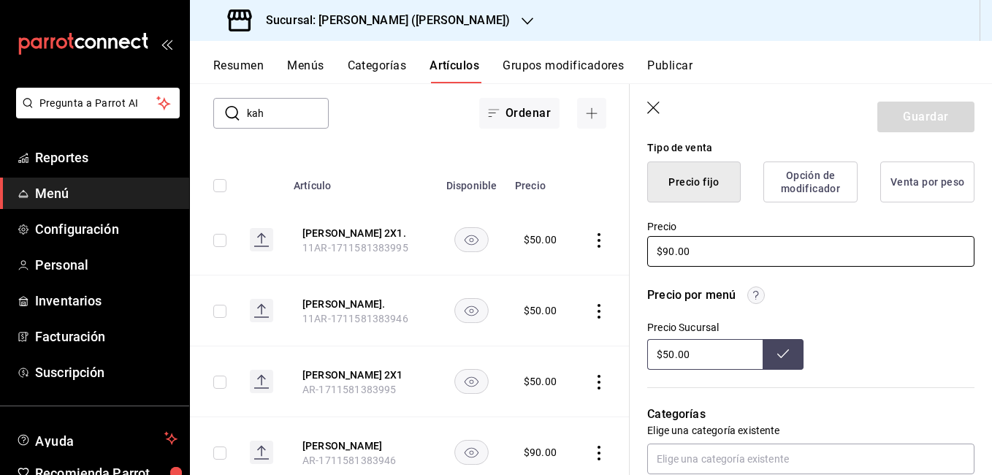
click at [668, 248] on input "$90.00" at bounding box center [810, 251] width 327 height 31
click at [919, 122] on button "Guardar" at bounding box center [926, 117] width 97 height 31
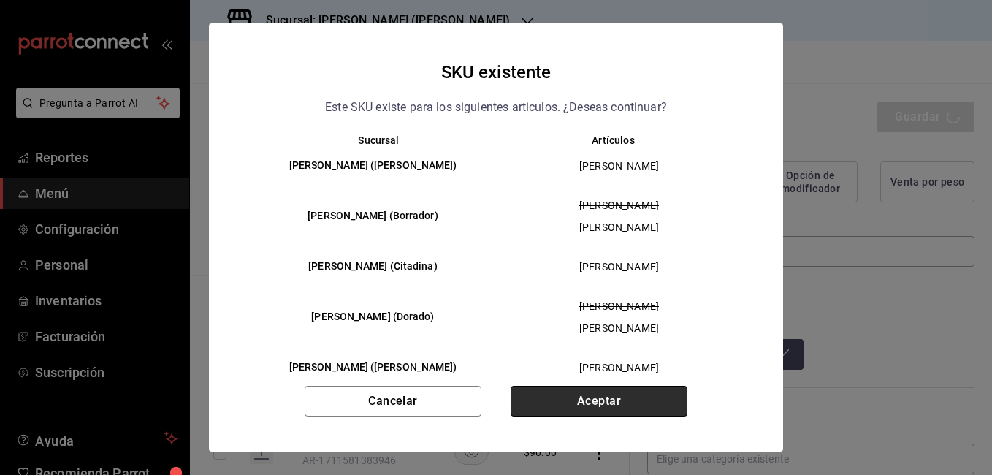
click at [603, 395] on button "Aceptar" at bounding box center [599, 401] width 177 height 31
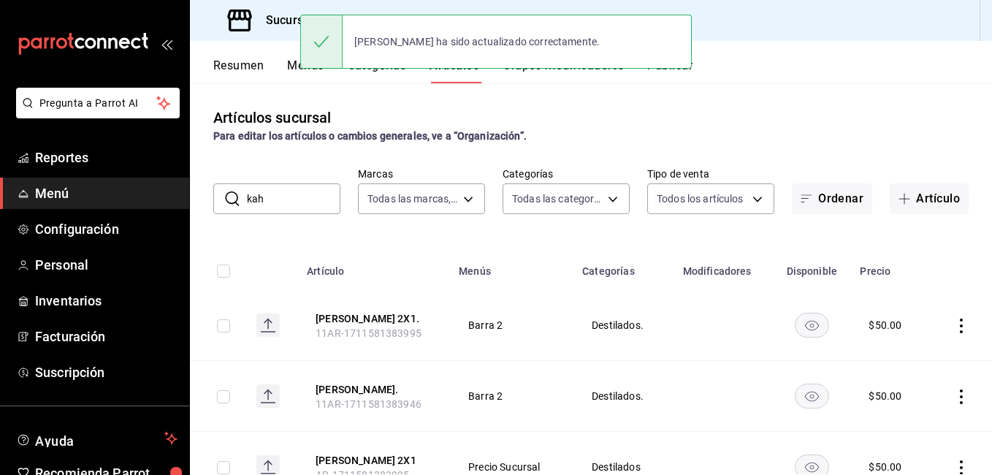
click at [304, 207] on input "kah" at bounding box center [294, 198] width 94 height 29
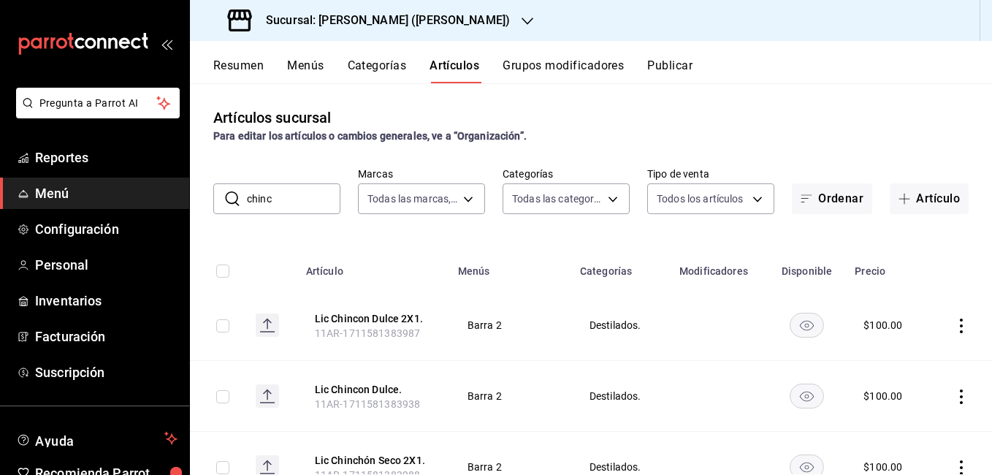
click at [954, 324] on icon "actions" at bounding box center [961, 326] width 15 height 15
click at [911, 368] on li "Editar" at bounding box center [894, 359] width 88 height 30
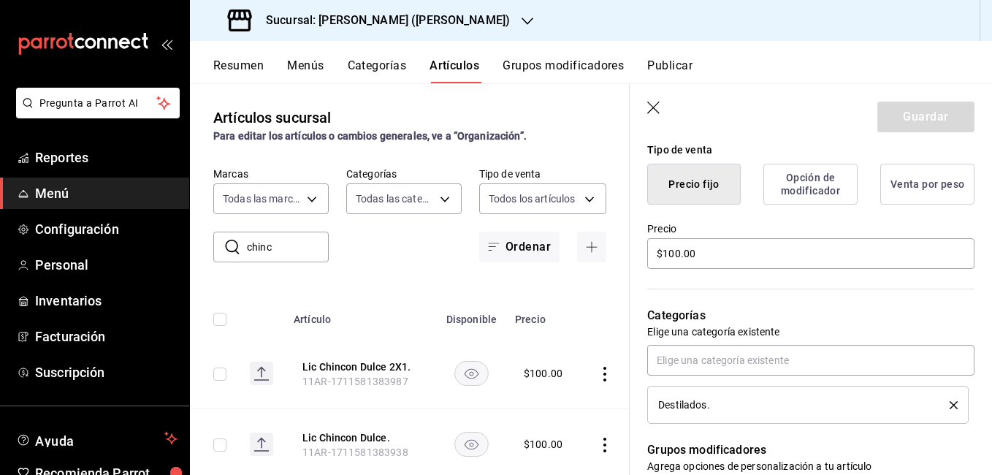
scroll to position [365, 0]
click at [680, 252] on input "$100.00" at bounding box center [810, 251] width 327 height 31
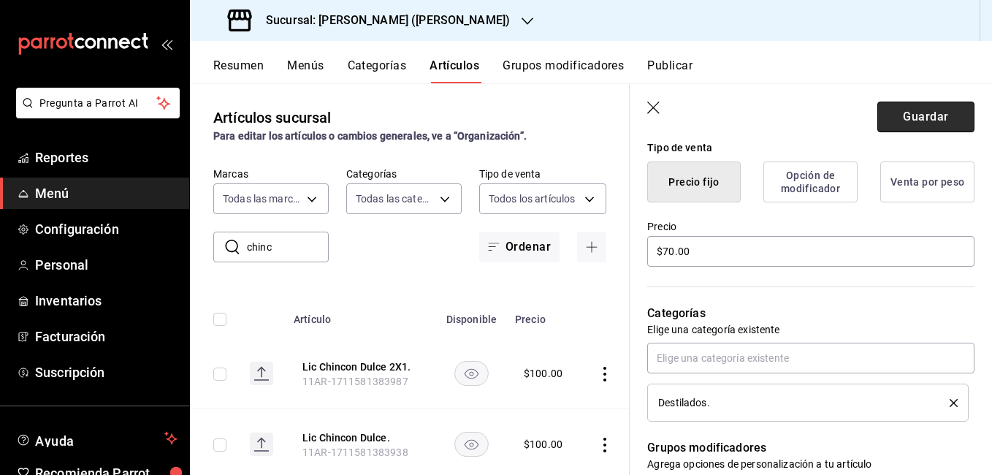
click at [922, 113] on button "Guardar" at bounding box center [926, 117] width 97 height 31
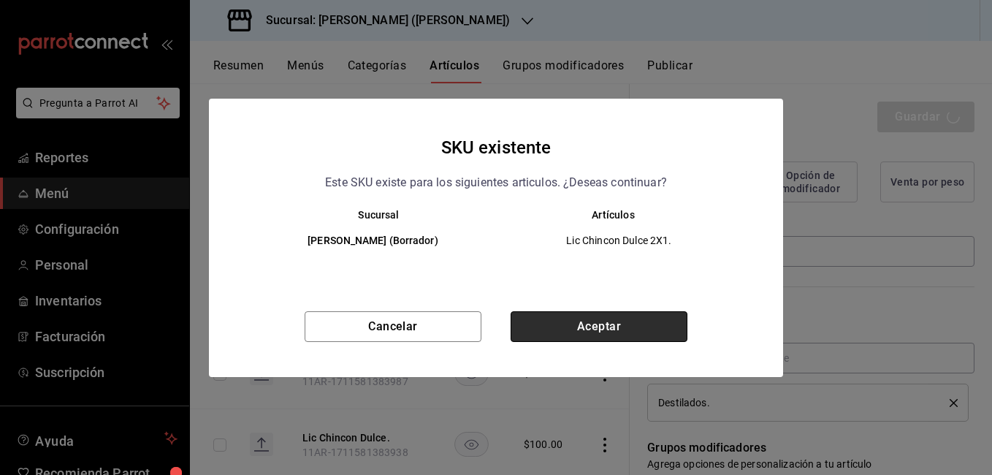
click at [623, 325] on button "Aceptar" at bounding box center [599, 326] width 177 height 31
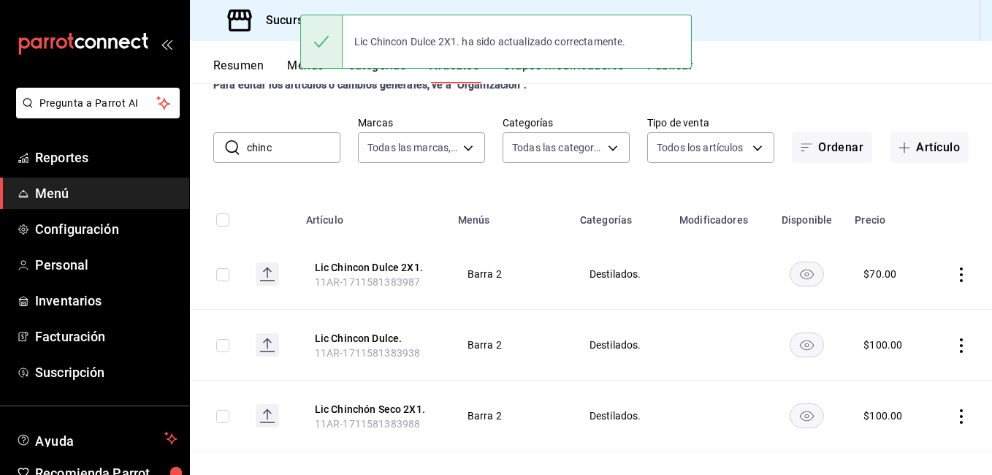
scroll to position [73, 0]
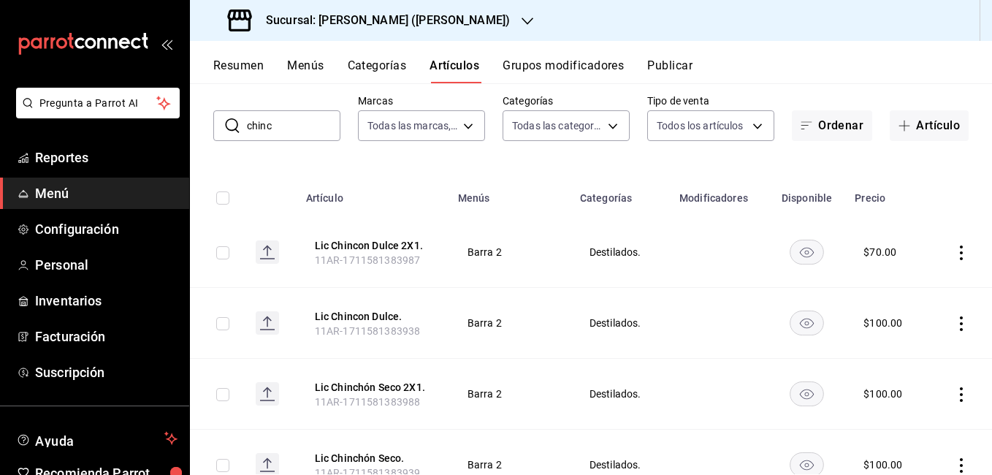
click at [955, 324] on icon "actions" at bounding box center [961, 323] width 15 height 15
click at [910, 355] on span "Editar" at bounding box center [907, 356] width 38 height 15
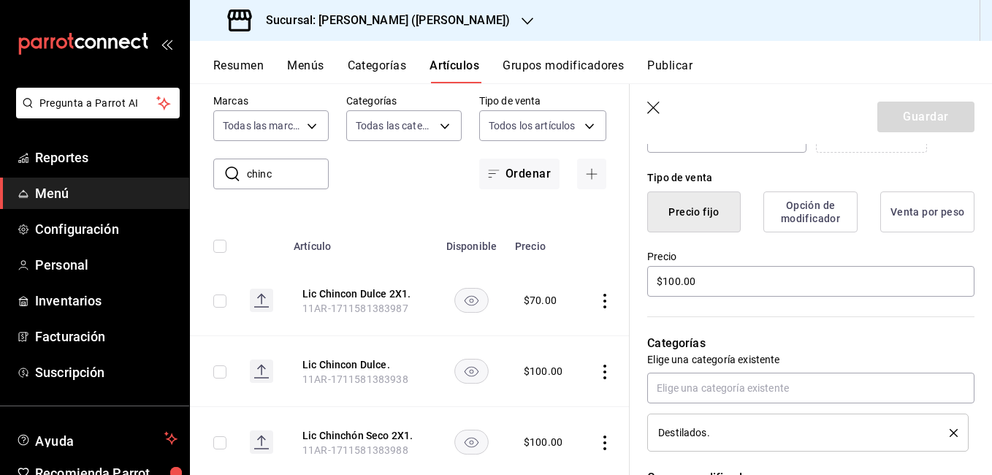
scroll to position [365, 0]
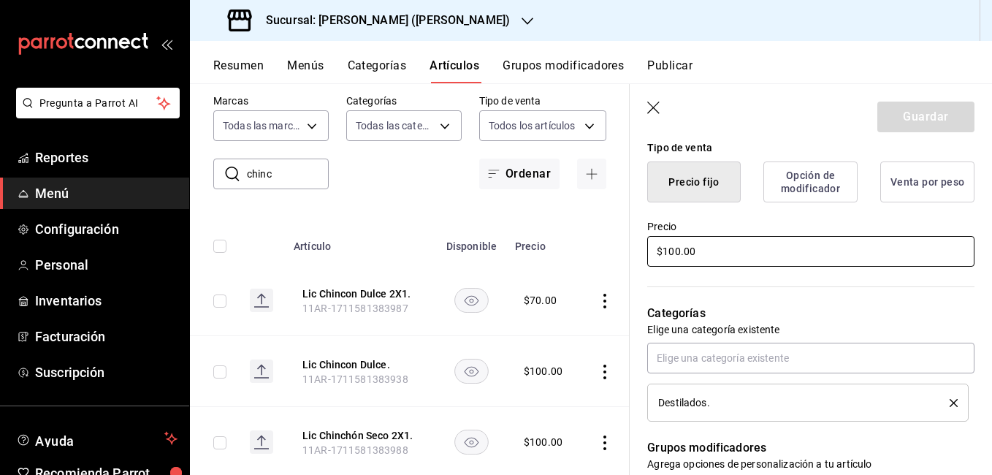
click at [680, 249] on input "$100.00" at bounding box center [810, 251] width 327 height 31
click at [914, 109] on button "Guardar" at bounding box center [926, 117] width 97 height 31
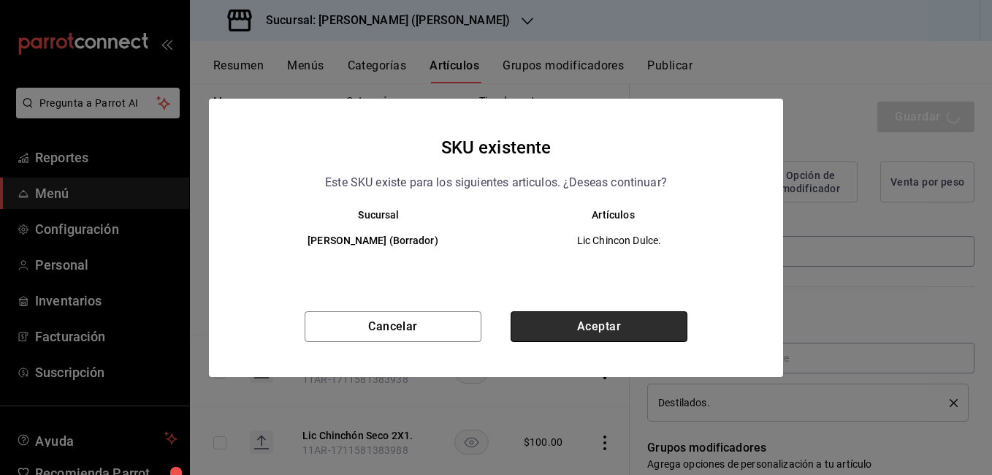
click at [593, 330] on button "Aceptar" at bounding box center [599, 326] width 177 height 31
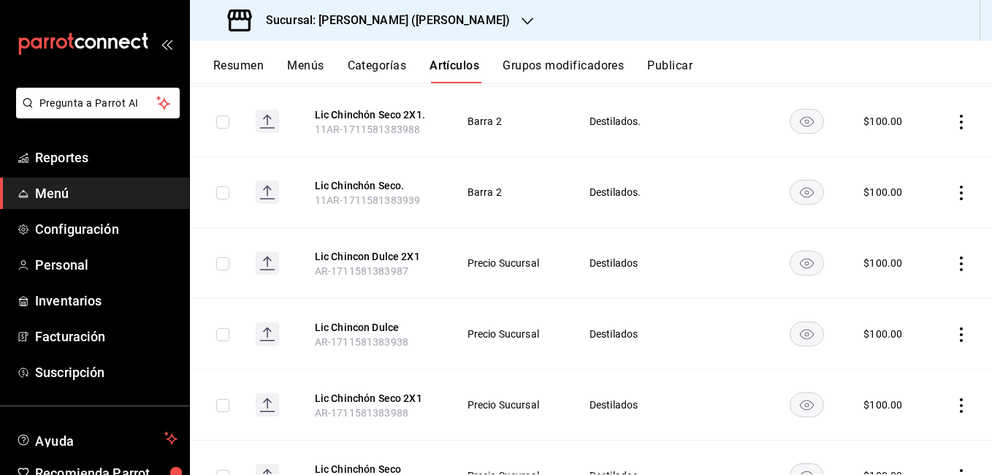
scroll to position [365, 0]
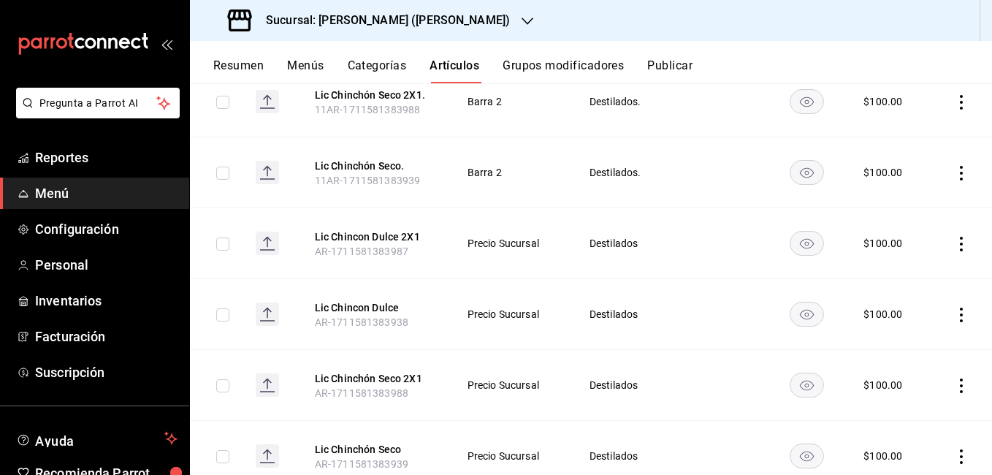
click at [954, 241] on icon "actions" at bounding box center [961, 244] width 15 height 15
click at [913, 275] on span "Editar" at bounding box center [907, 277] width 38 height 15
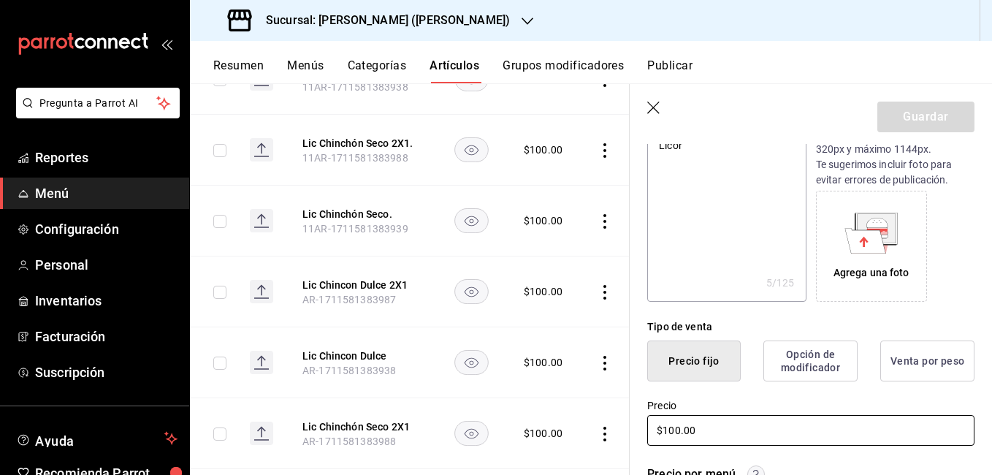
scroll to position [292, 0]
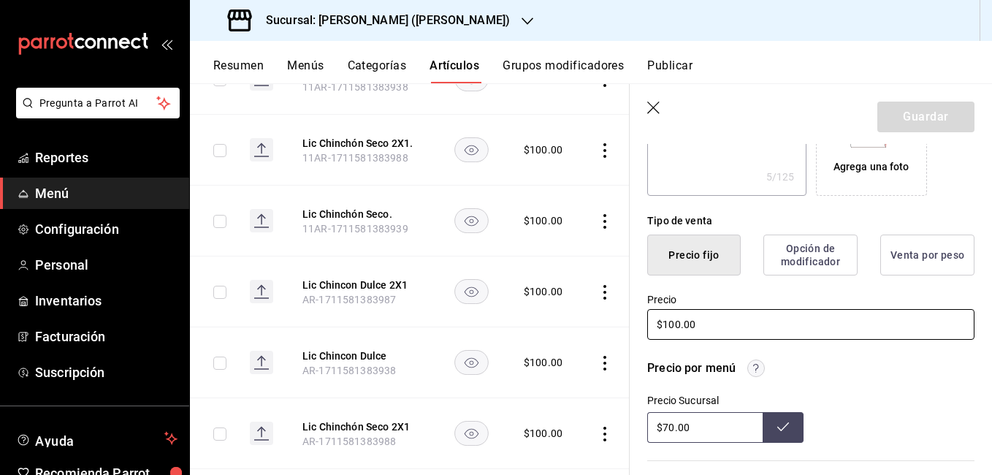
click at [680, 324] on input "$100.00" at bounding box center [810, 324] width 327 height 31
click at [885, 123] on button "Guardar" at bounding box center [926, 117] width 97 height 31
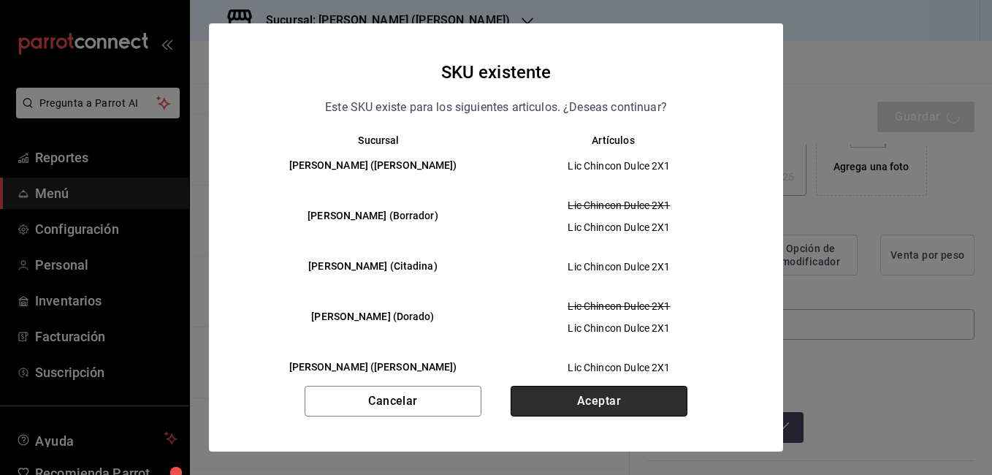
click at [599, 414] on button "Aceptar" at bounding box center [599, 401] width 177 height 31
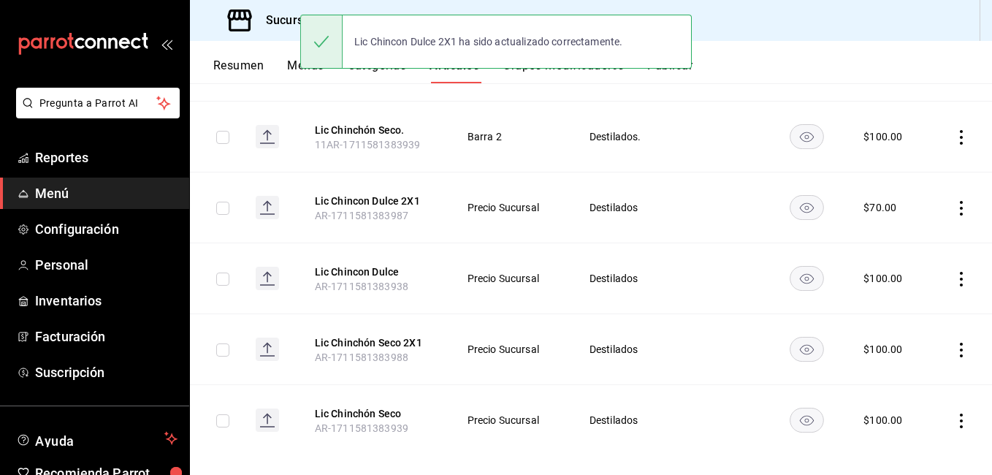
scroll to position [417, 0]
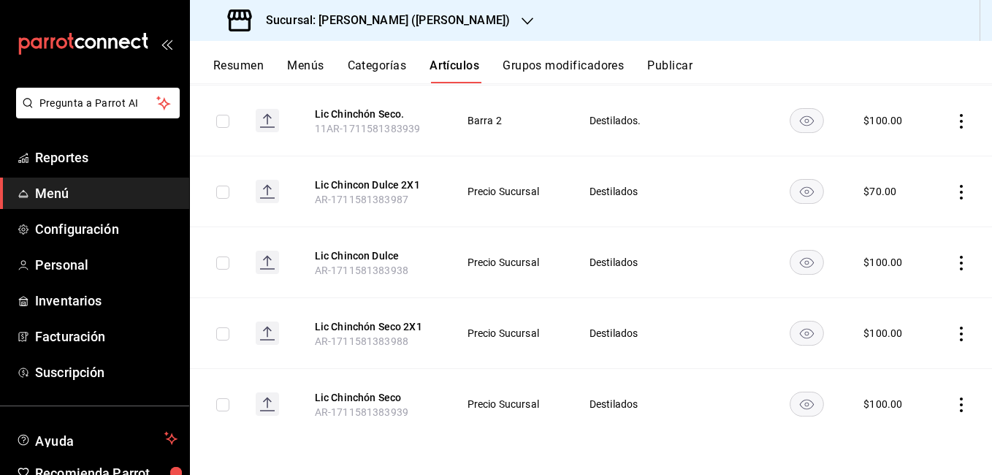
click at [954, 262] on icon "actions" at bounding box center [961, 263] width 15 height 15
click at [916, 293] on span "Editar" at bounding box center [907, 296] width 38 height 15
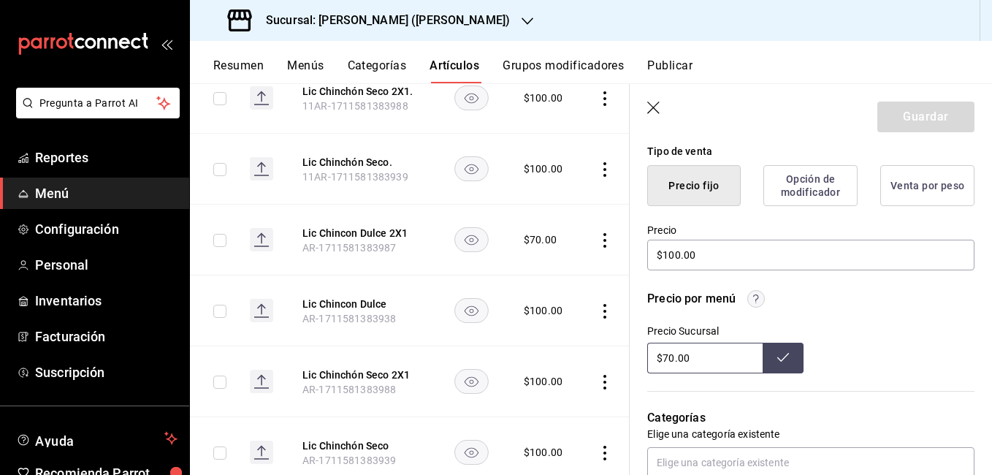
scroll to position [365, 0]
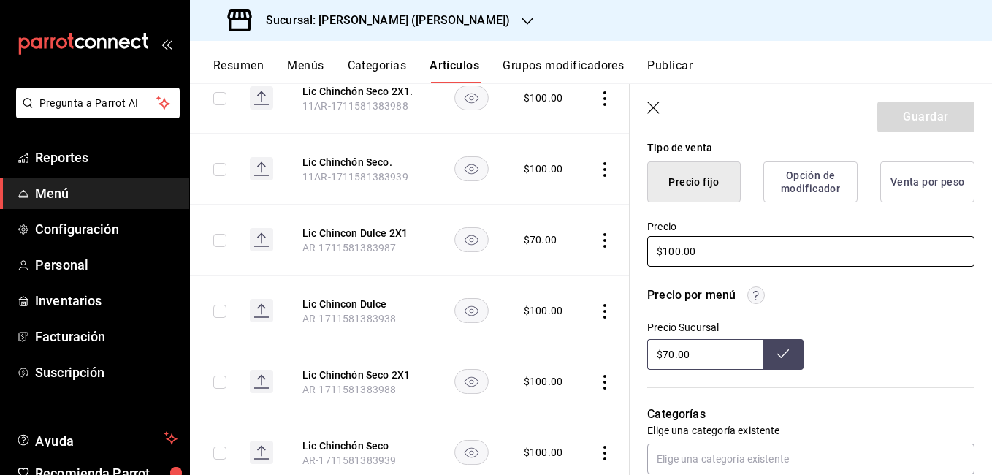
click at [682, 251] on input "$100.00" at bounding box center [810, 251] width 327 height 31
type input "$1.00"
type input "$70.00"
click at [911, 121] on button "Guardar" at bounding box center [926, 117] width 97 height 31
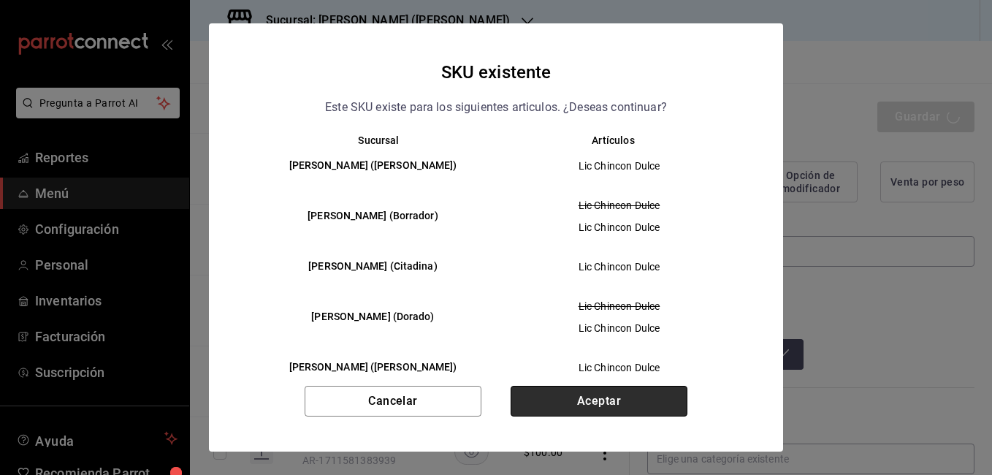
click at [542, 410] on button "Aceptar" at bounding box center [599, 401] width 177 height 31
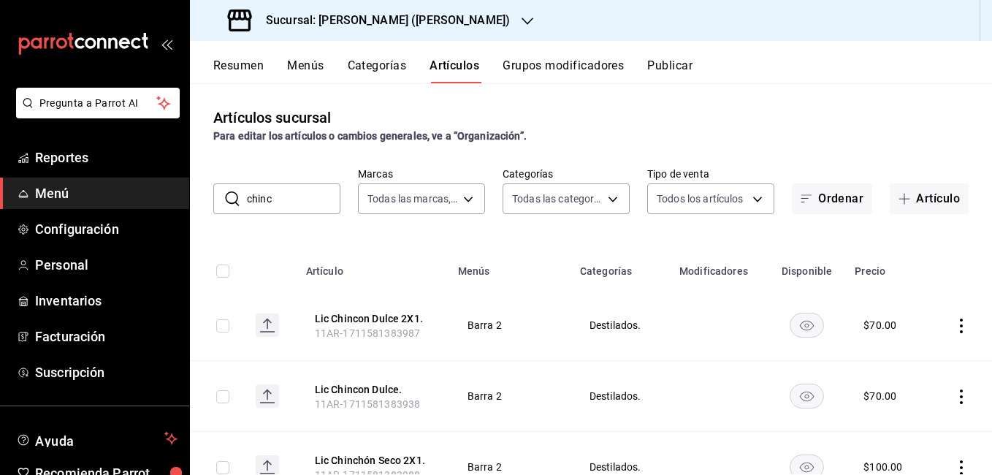
drag, startPoint x: 287, startPoint y: 196, endPoint x: 291, endPoint y: 186, distance: 10.2
click at [288, 194] on input "chinc" at bounding box center [294, 198] width 94 height 29
type input "c"
type input "grapp"
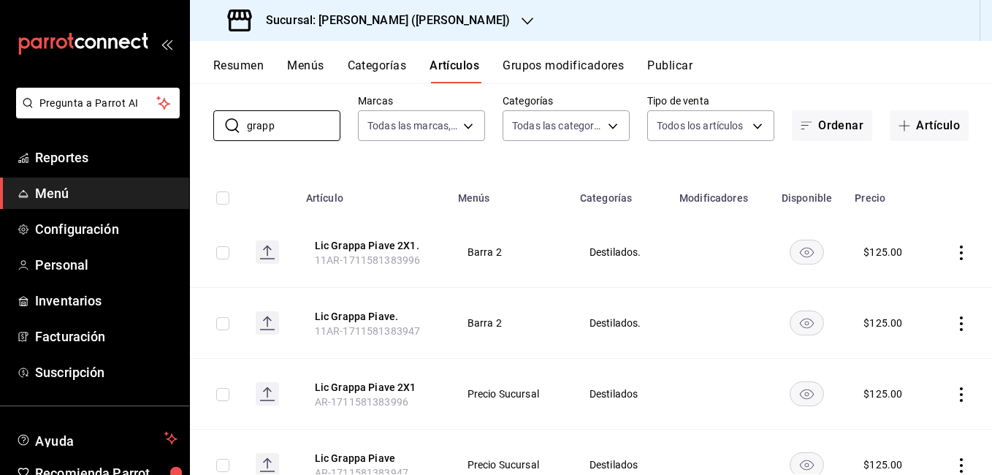
click at [954, 253] on icon "actions" at bounding box center [961, 253] width 15 height 15
click at [916, 288] on span "Editar" at bounding box center [907, 285] width 38 height 15
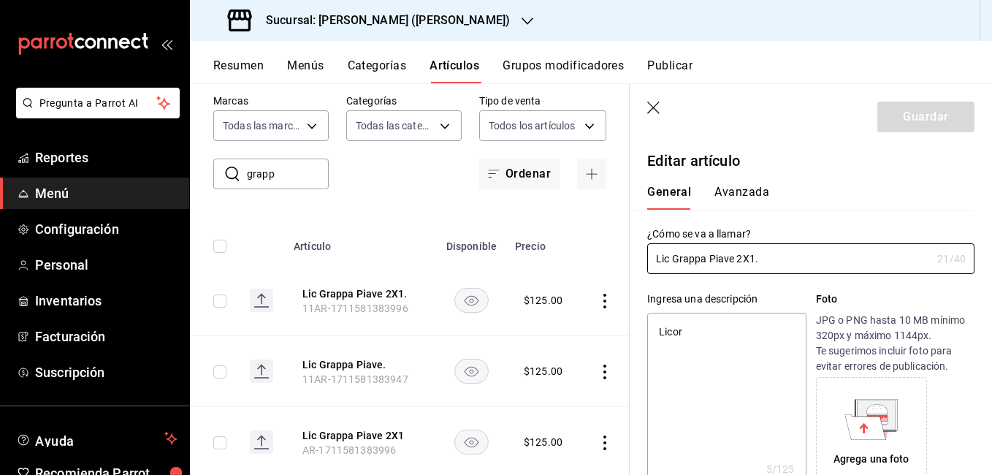
type textarea "x"
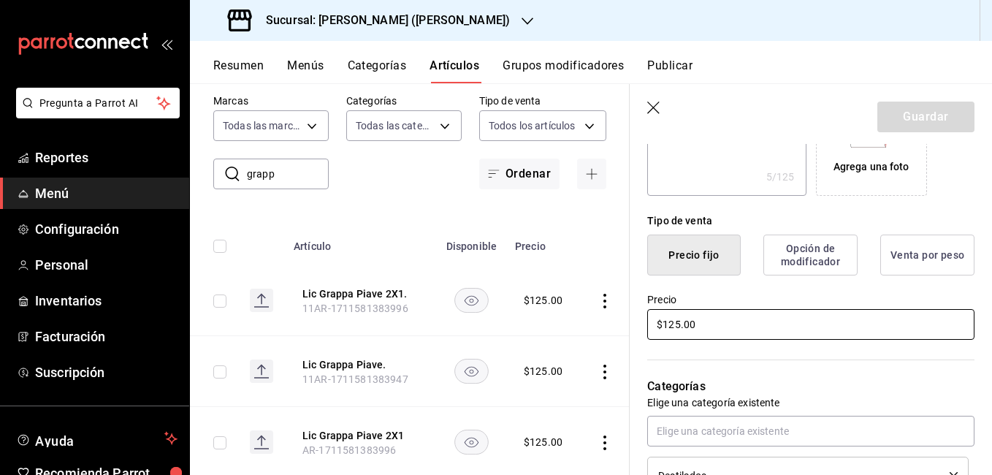
click at [680, 326] on input "$125.00" at bounding box center [810, 324] width 327 height 31
type input "$12.00"
type textarea "x"
type input "$1.00"
type textarea "x"
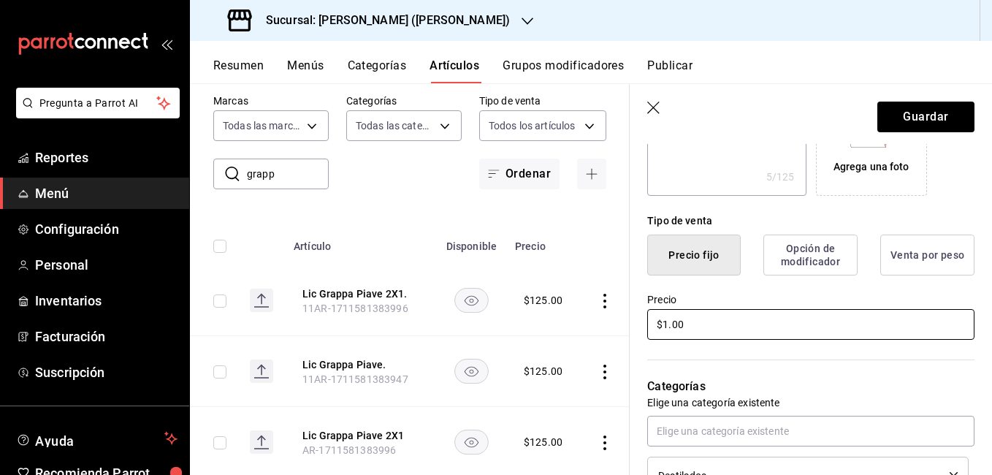
type input "$15.00"
type textarea "x"
type input "$150.00"
type textarea "x"
type input "$150.00"
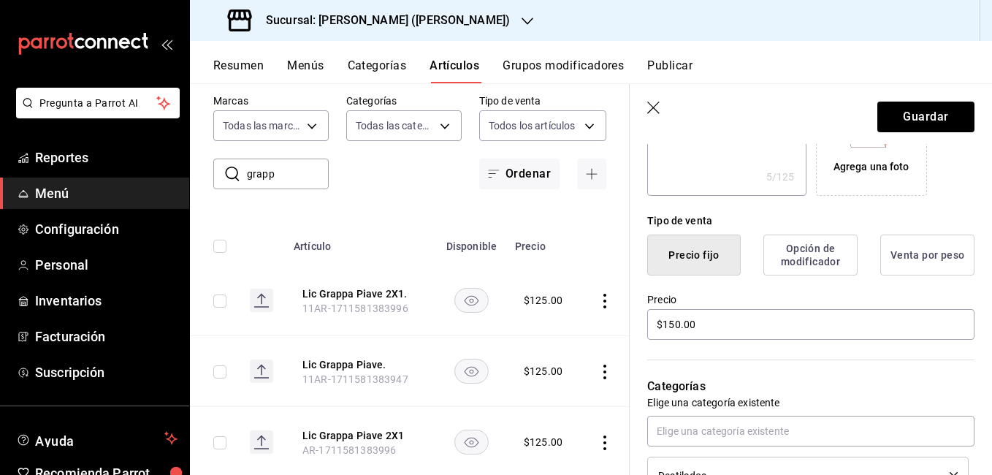
click at [938, 100] on header "Guardar" at bounding box center [811, 114] width 362 height 60
click at [934, 104] on button "Guardar" at bounding box center [926, 117] width 97 height 31
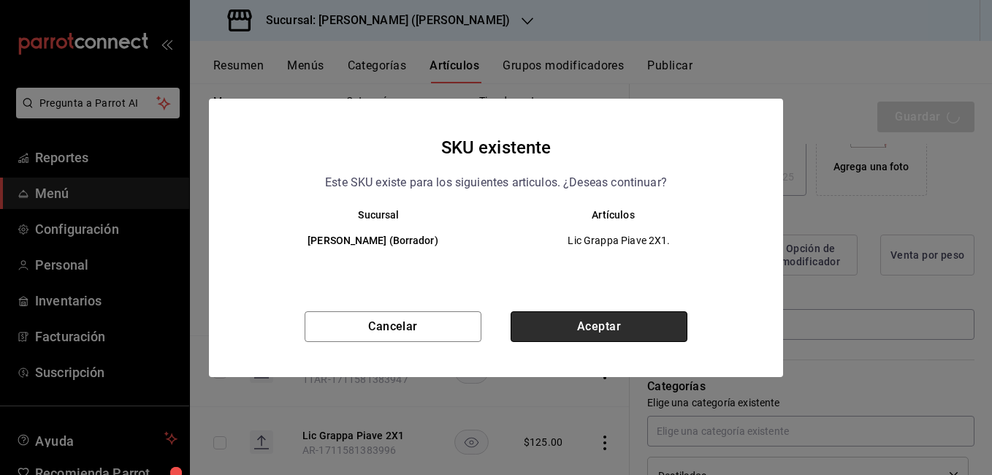
click at [592, 325] on button "Aceptar" at bounding box center [599, 326] width 177 height 31
type textarea "x"
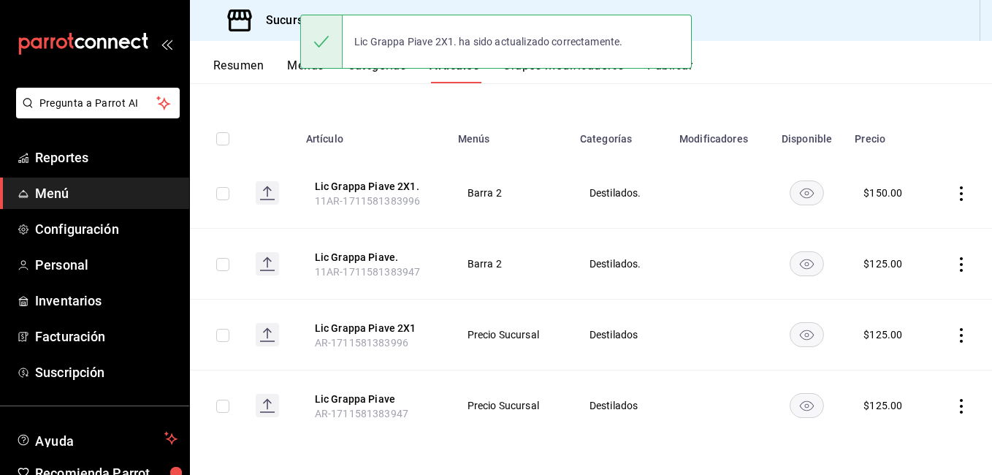
scroll to position [134, 0]
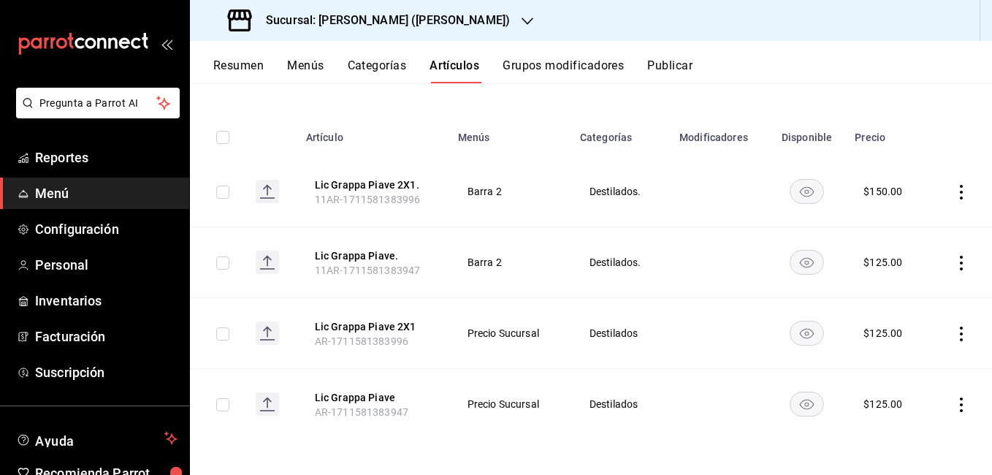
click at [954, 256] on icon "actions" at bounding box center [961, 263] width 15 height 15
click at [908, 298] on span "Editar" at bounding box center [907, 296] width 38 height 15
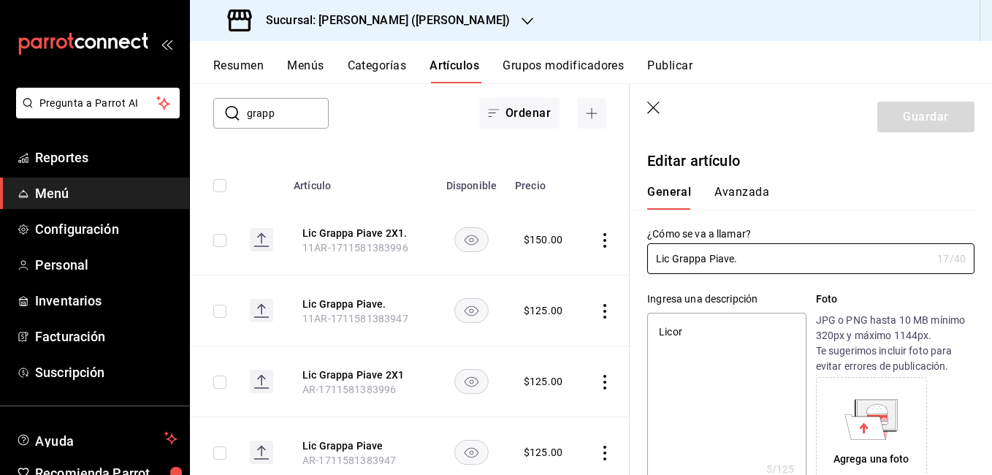
type textarea "x"
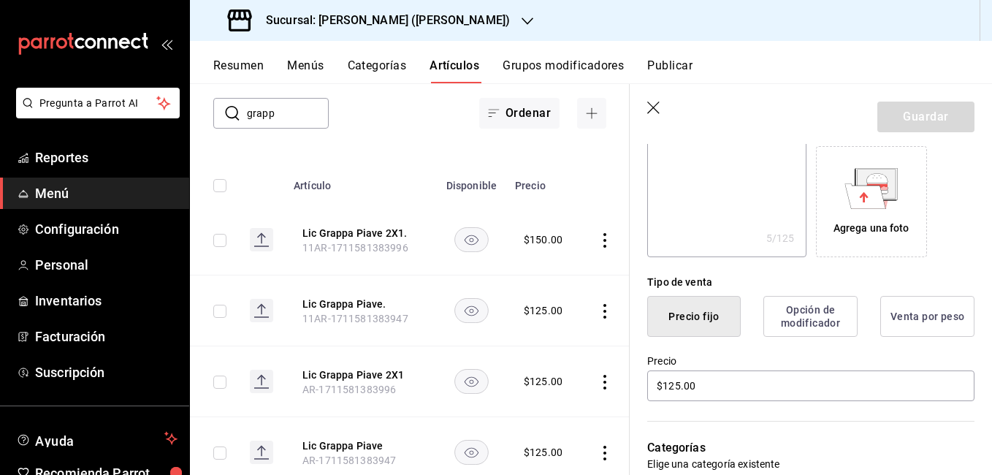
scroll to position [438, 0]
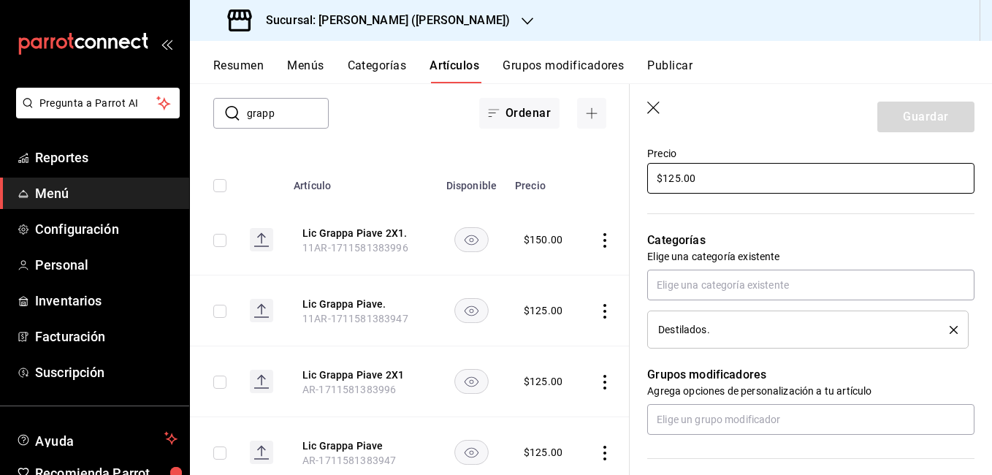
click at [680, 179] on input "$125.00" at bounding box center [810, 178] width 327 height 31
type input "$12.00"
type textarea "x"
type input "$1.00"
type textarea "x"
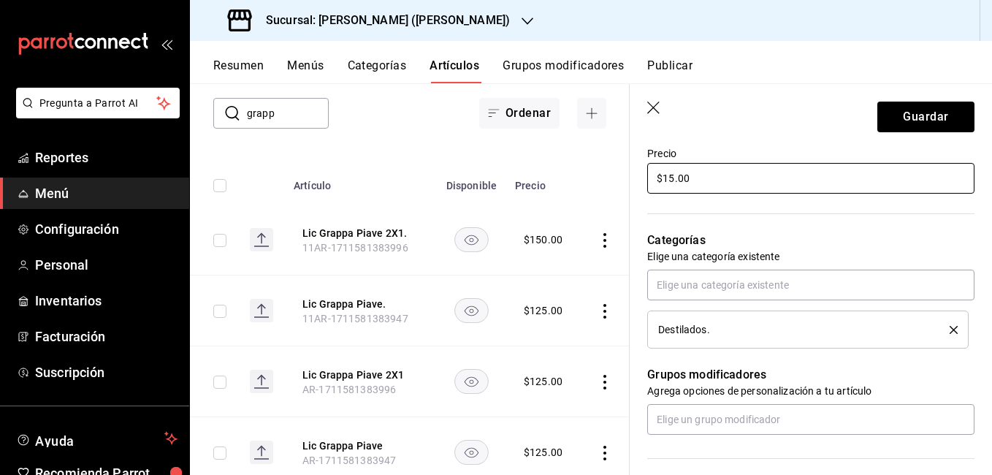
type input "$150.00"
type textarea "x"
type input "$150.00"
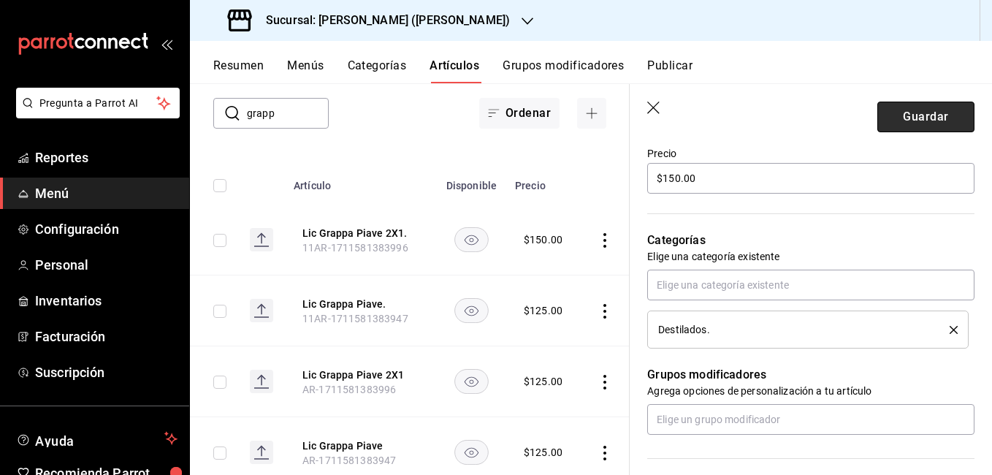
click at [878, 132] on button "Guardar" at bounding box center [926, 117] width 97 height 31
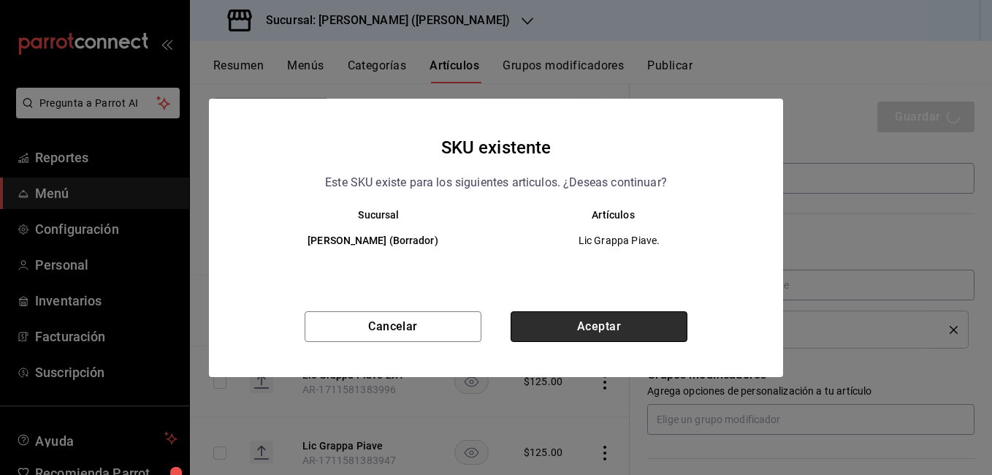
click at [589, 327] on button "Aceptar" at bounding box center [599, 326] width 177 height 31
type textarea "x"
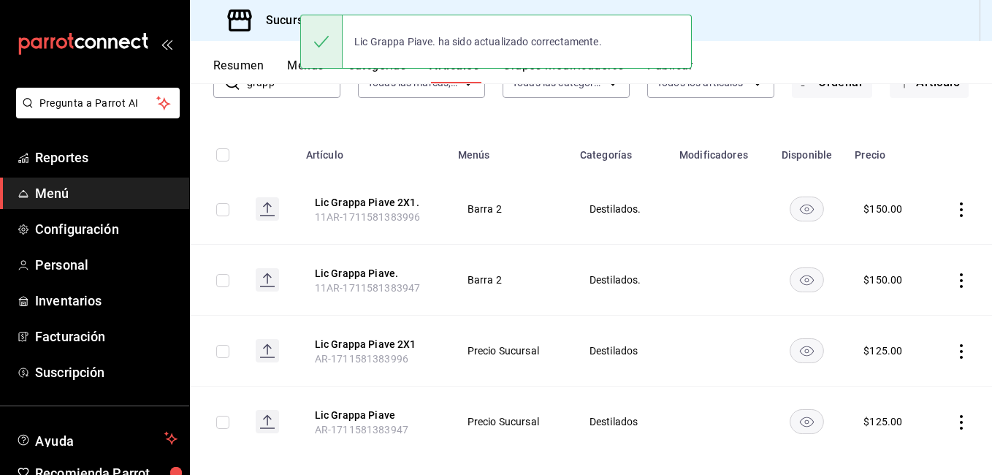
scroll to position [134, 0]
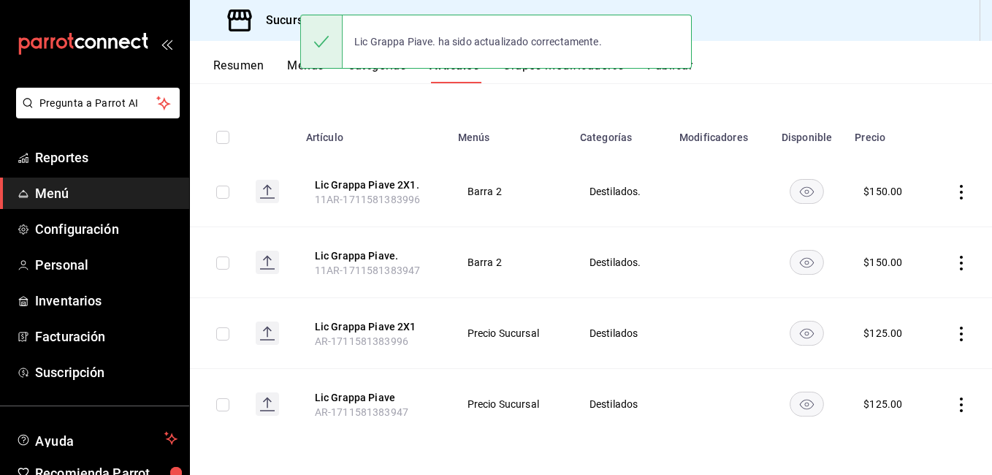
click at [954, 335] on icon "actions" at bounding box center [961, 334] width 15 height 15
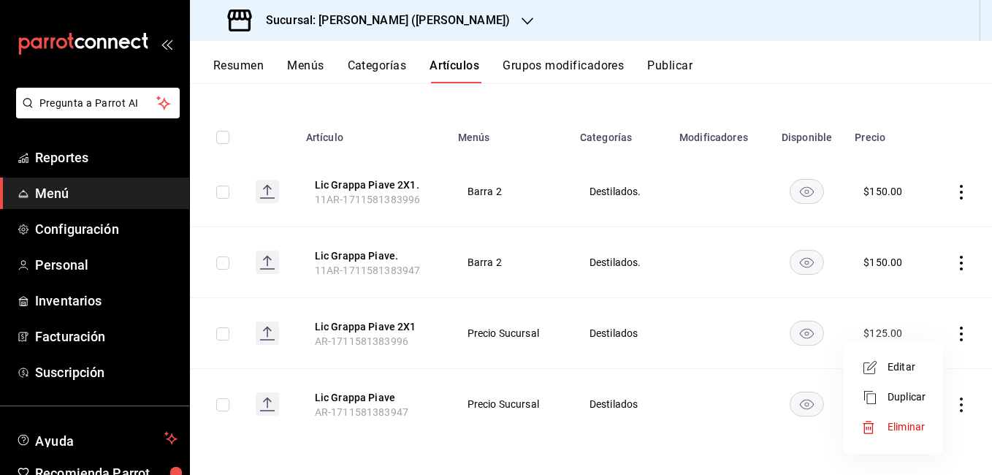
click at [895, 365] on span "Editar" at bounding box center [907, 367] width 38 height 15
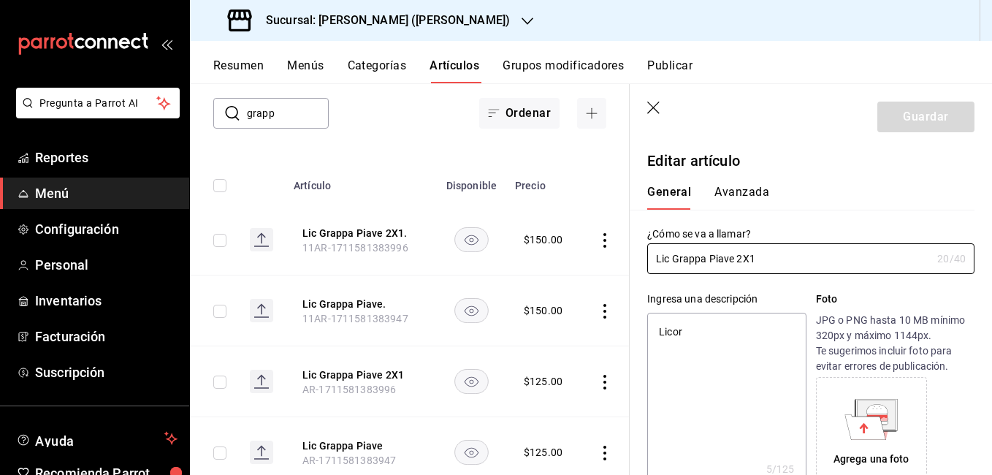
type textarea "x"
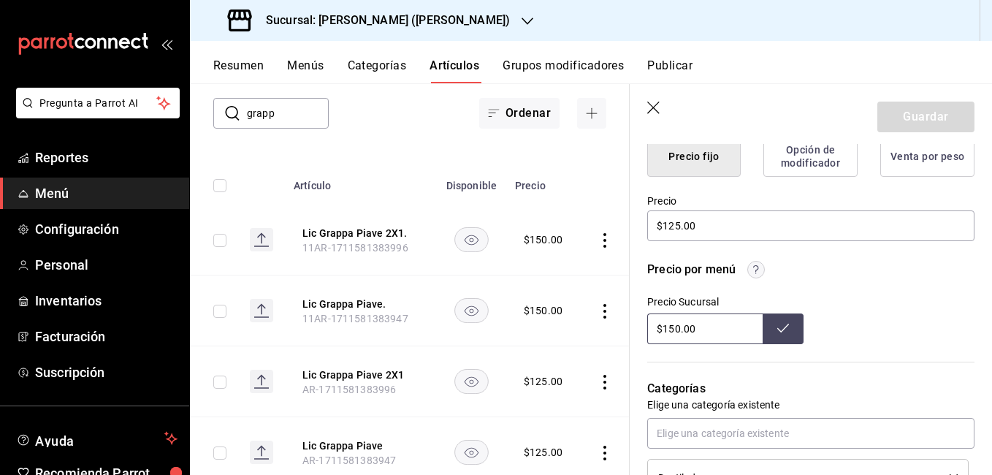
scroll to position [365, 0]
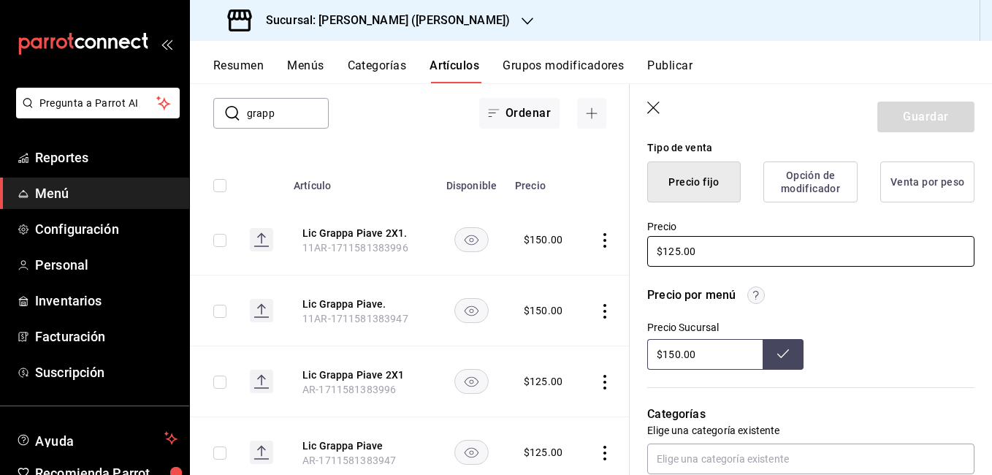
click at [682, 249] on input "$125.00" at bounding box center [810, 251] width 327 height 31
type input "$1.00"
type textarea "x"
type input "$15.00"
type textarea "x"
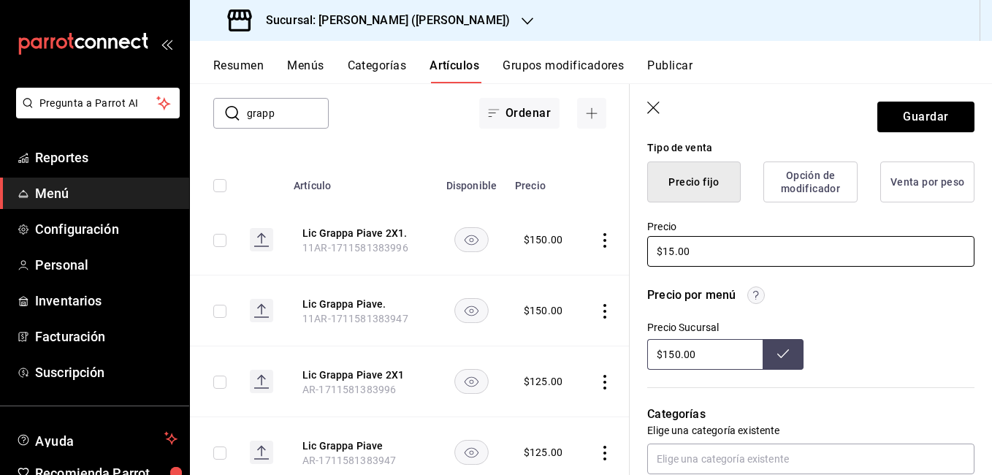
type input "$150.00"
type textarea "x"
type input "$150.00"
click at [950, 108] on button "Guardar" at bounding box center [926, 117] width 97 height 31
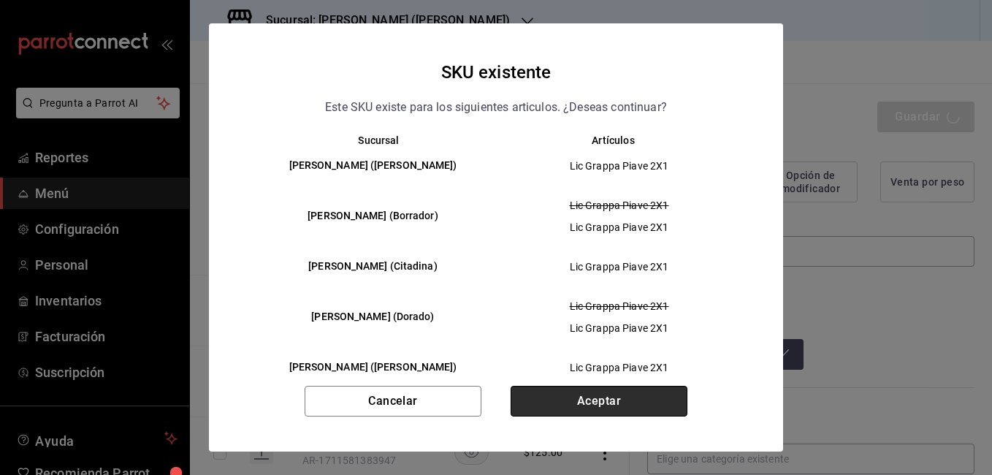
click at [630, 396] on button "Aceptar" at bounding box center [599, 401] width 177 height 31
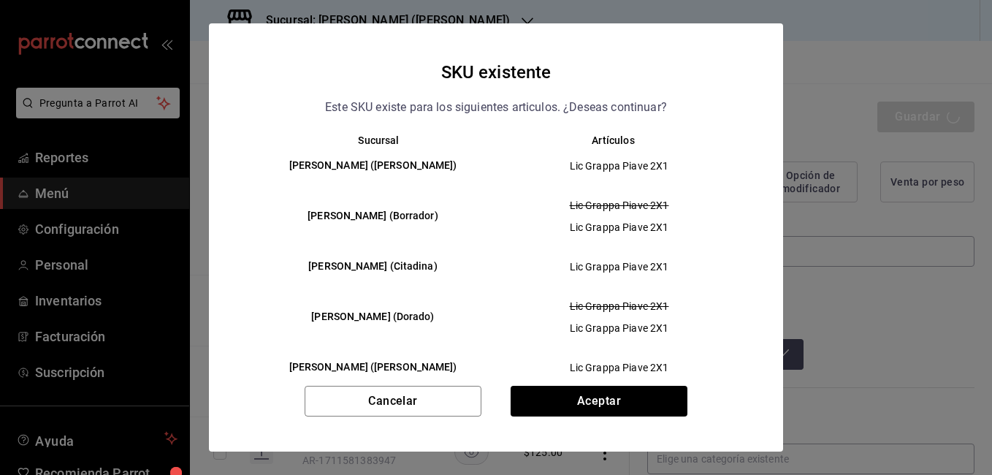
type textarea "x"
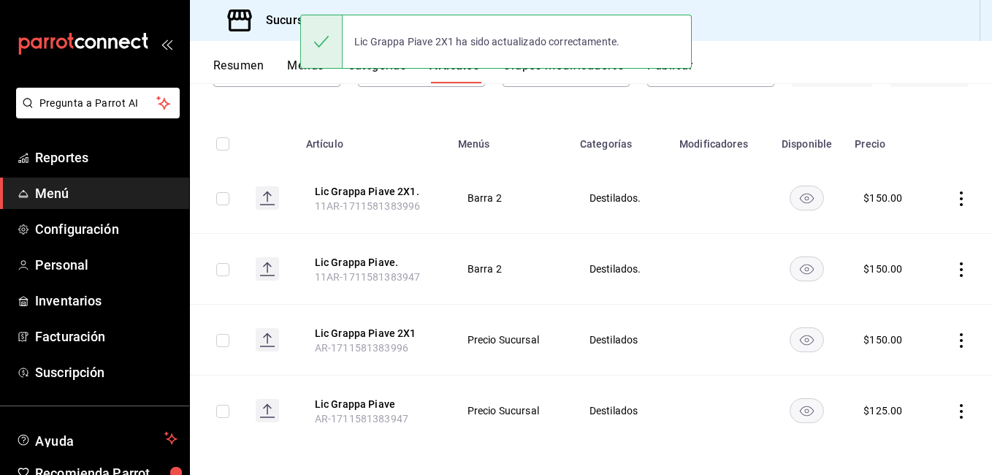
scroll to position [134, 0]
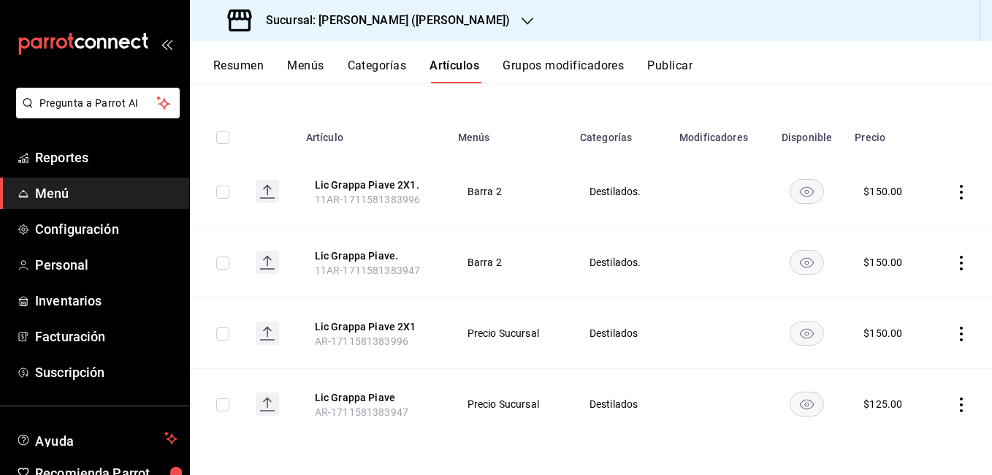
click at [954, 408] on icon "actions" at bounding box center [961, 405] width 15 height 15
click at [883, 379] on div at bounding box center [875, 377] width 26 height 18
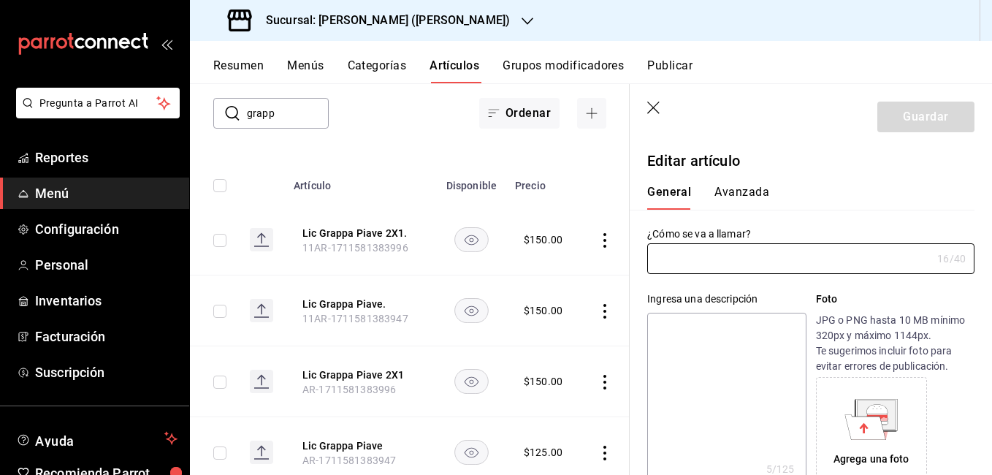
type input "Lic Grappa Piave"
type textarea "Licor"
type textarea "x"
type input "AR-1711581383947"
type textarea "x"
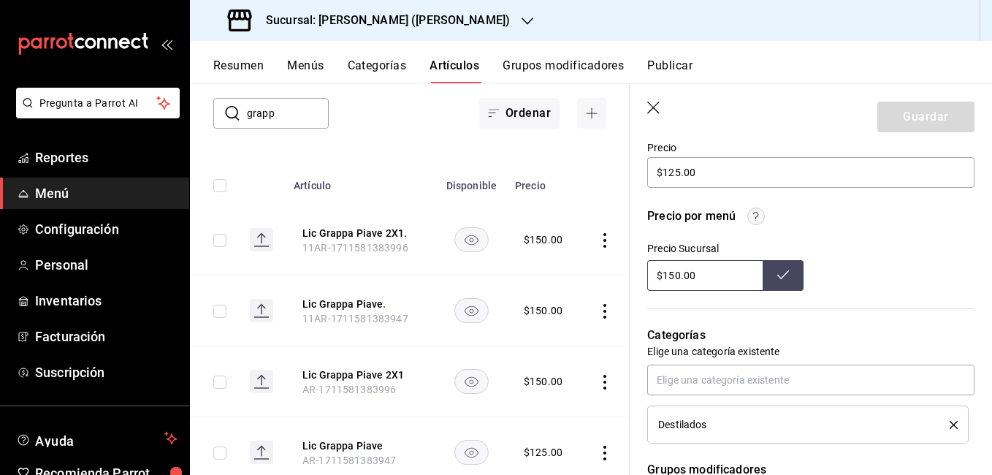
scroll to position [365, 0]
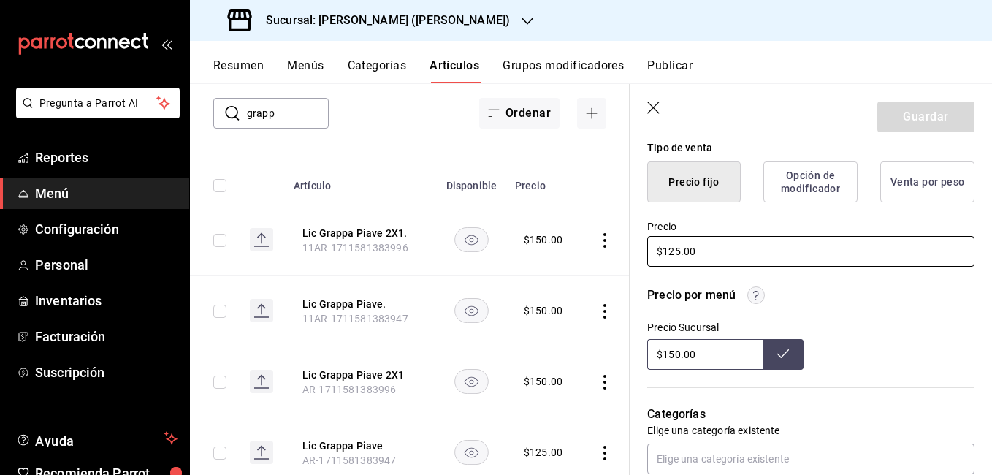
click at [679, 252] on input "$125.00" at bounding box center [810, 251] width 327 height 31
type input "$12.00"
type textarea "x"
type input "$1.00"
type textarea "x"
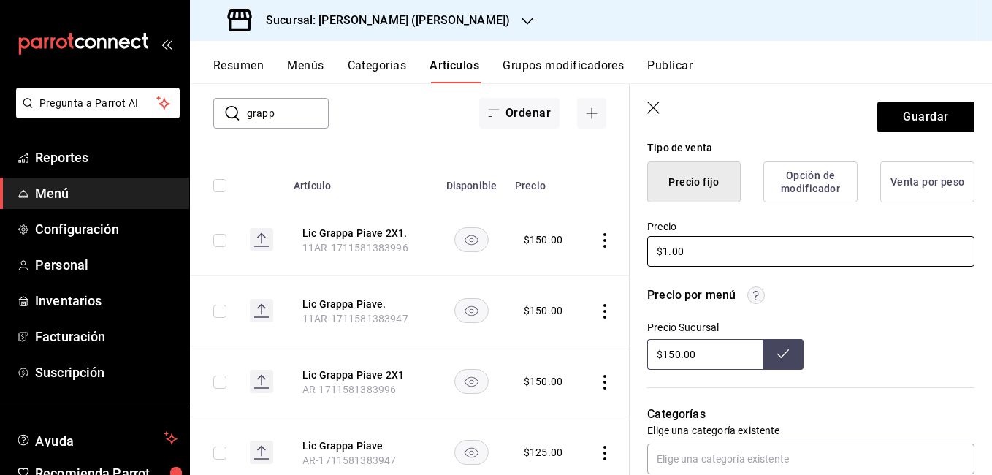
type input "$15.00"
type textarea "x"
type input "$150.00"
type textarea "x"
type input "$150.00"
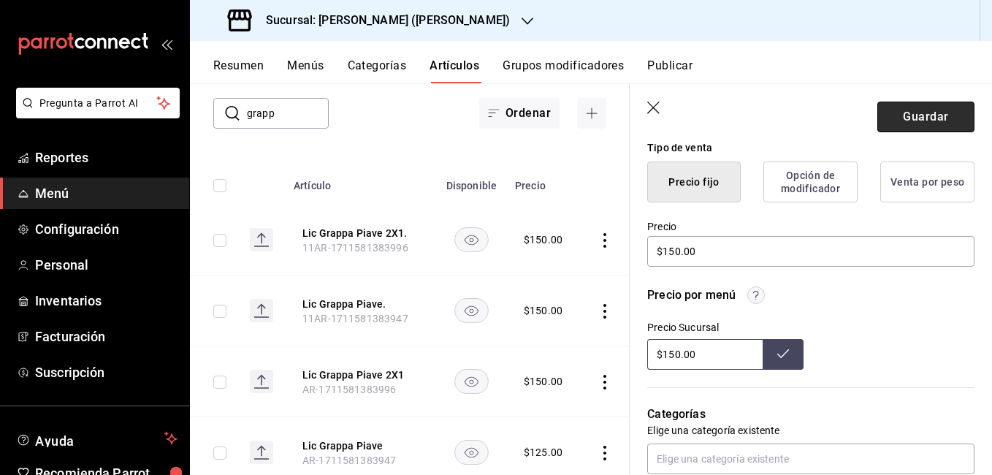
click at [889, 125] on button "Guardar" at bounding box center [926, 117] width 97 height 31
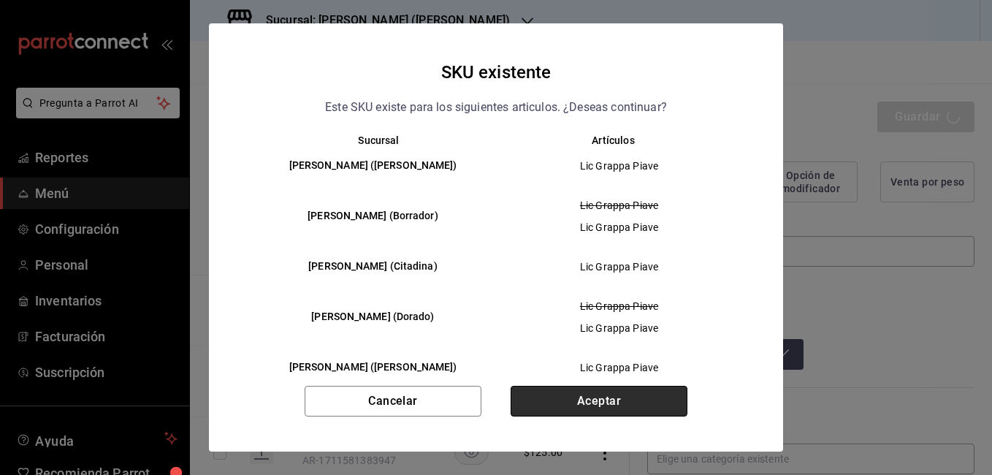
click at [612, 403] on button "Aceptar" at bounding box center [599, 401] width 177 height 31
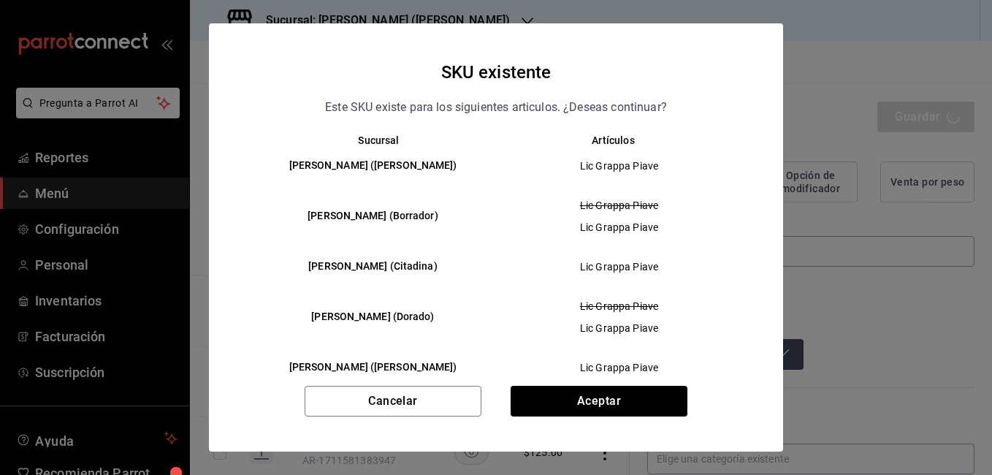
type textarea "x"
type input "AR-1755638951813"
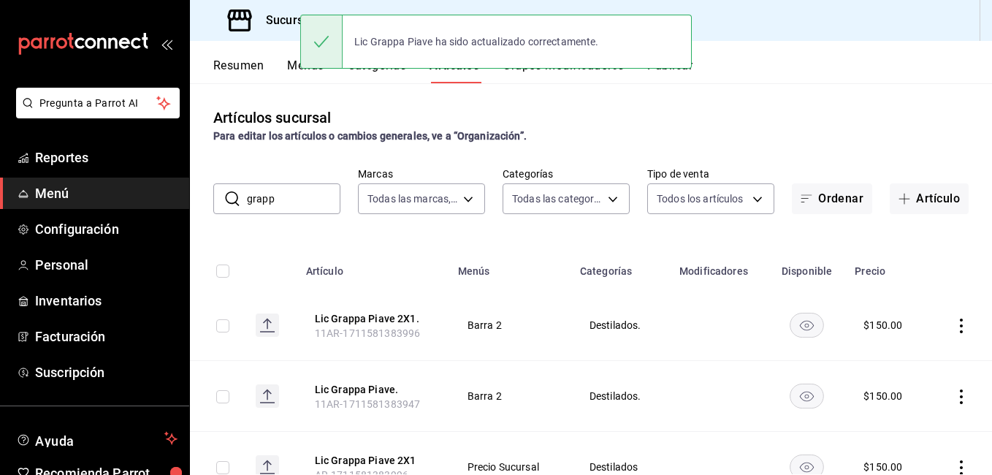
click at [305, 194] on input "grapp" at bounding box center [294, 198] width 94 height 29
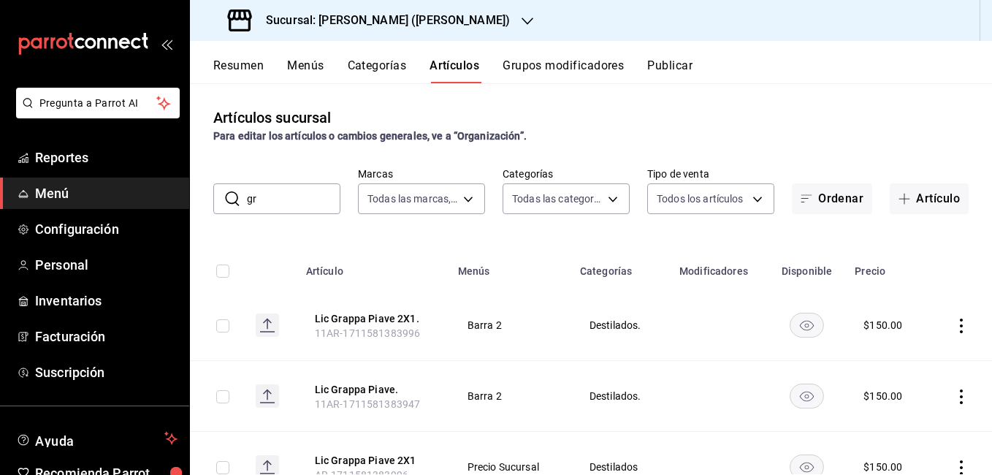
type input "g"
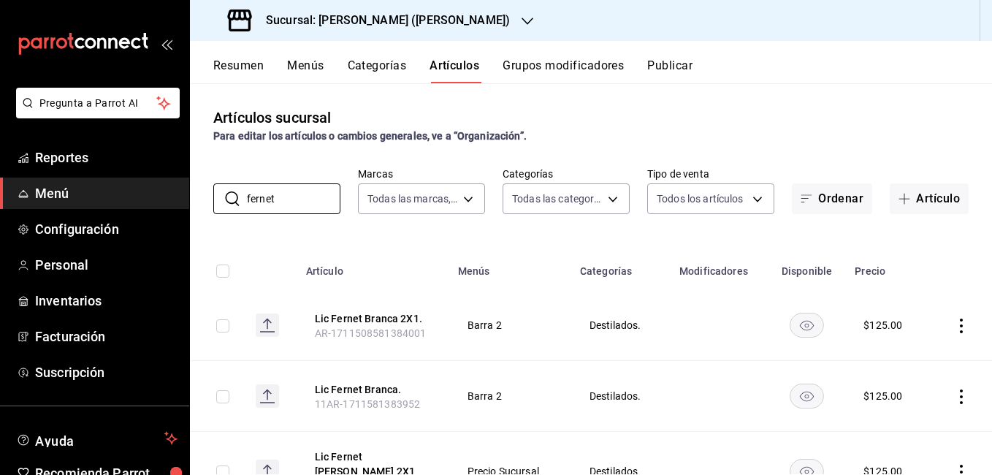
type input "fernet"
click at [954, 322] on icon "actions" at bounding box center [961, 326] width 15 height 15
click at [904, 360] on span "Editar" at bounding box center [907, 358] width 38 height 15
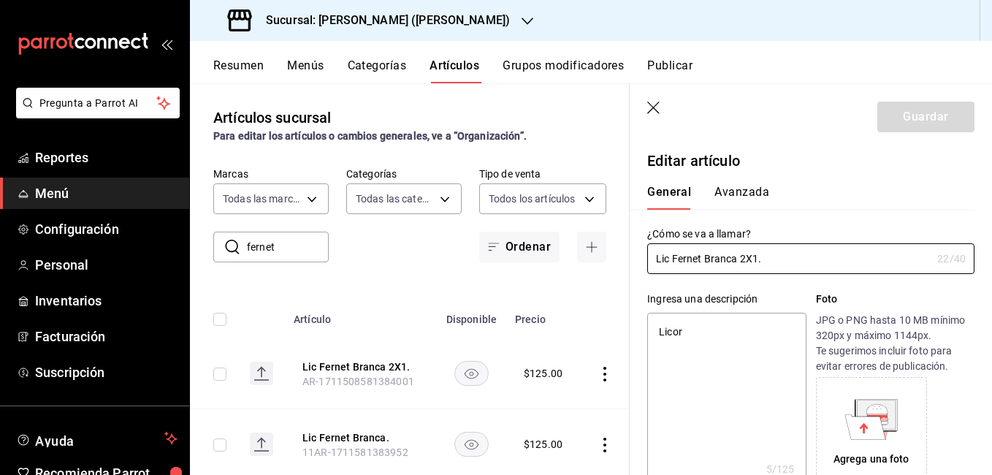
type textarea "x"
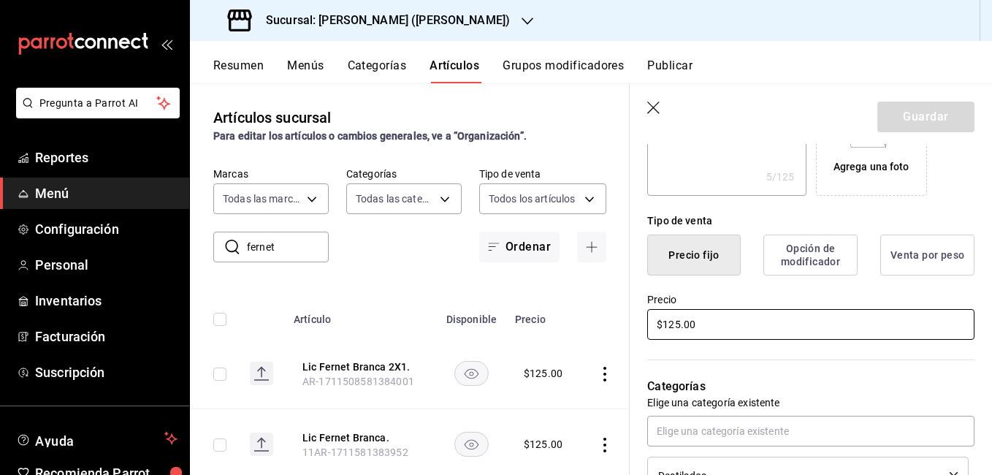
click at [677, 324] on input "$125.00" at bounding box center [810, 324] width 327 height 31
type input "$12.00"
type textarea "x"
type input "$1.00"
type textarea "x"
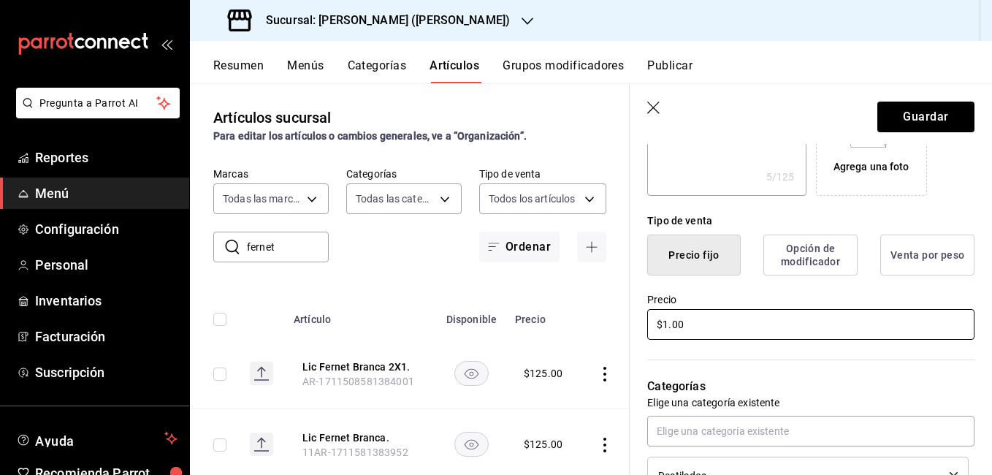
type input "$14.00"
type textarea "x"
type input "$140.00"
type textarea "x"
type input "$140.00"
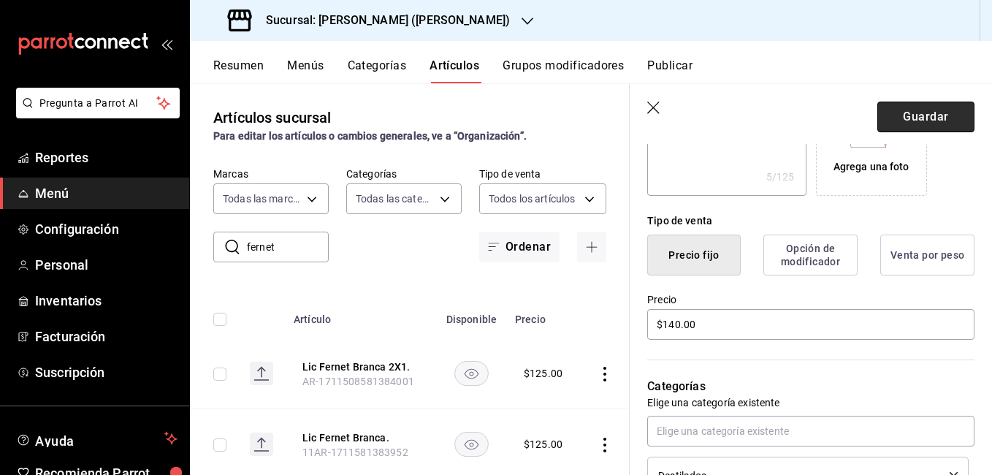
click at [902, 113] on button "Guardar" at bounding box center [926, 117] width 97 height 31
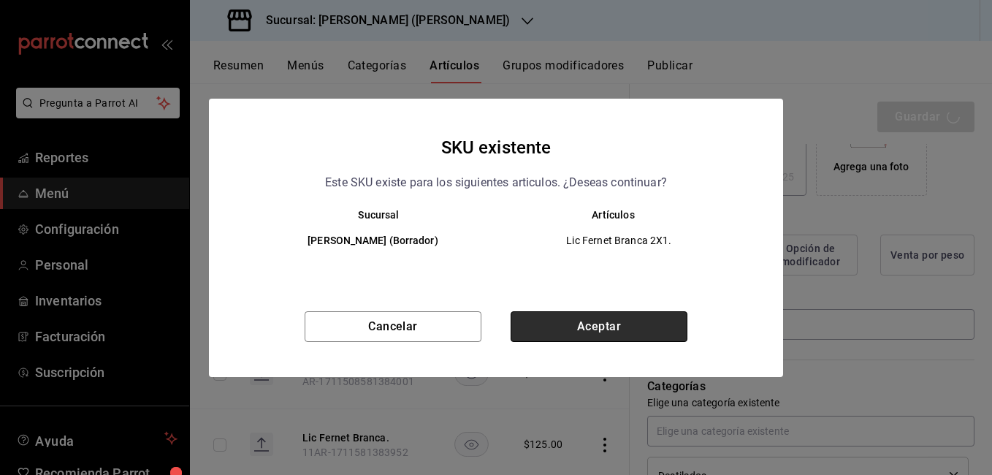
click at [645, 334] on button "Aceptar" at bounding box center [599, 326] width 177 height 31
type textarea "x"
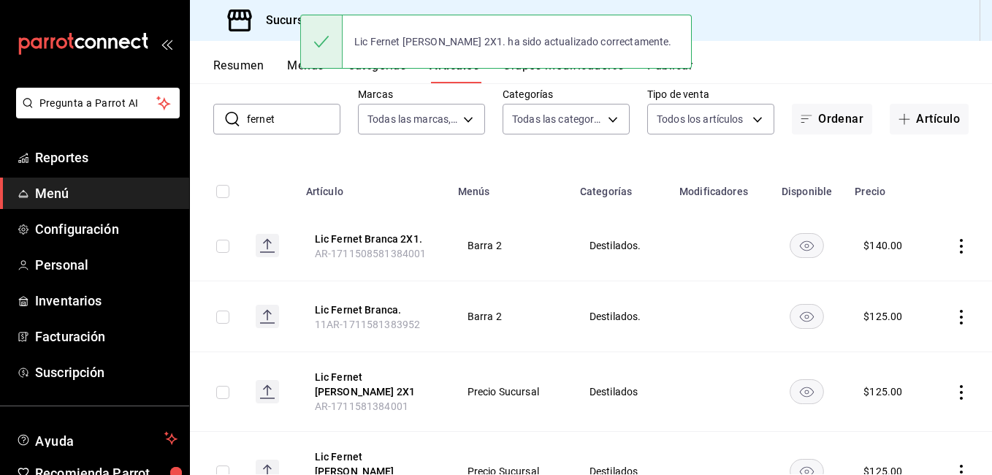
scroll to position [134, 0]
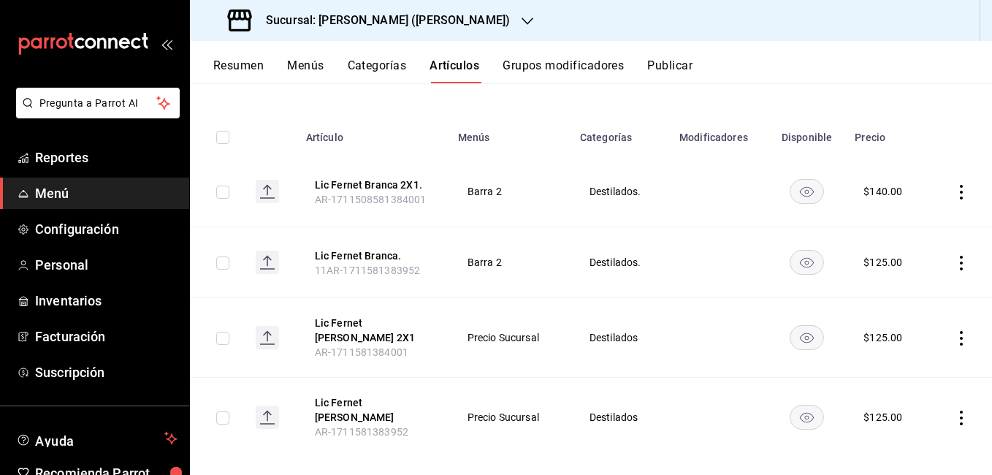
click at [954, 260] on icon "actions" at bounding box center [961, 263] width 15 height 15
click at [902, 293] on span "Editar" at bounding box center [907, 296] width 38 height 15
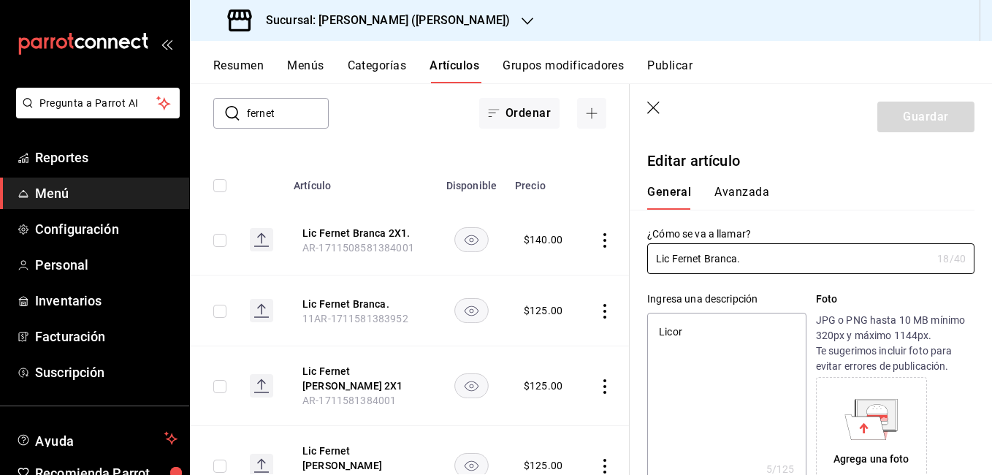
type textarea "x"
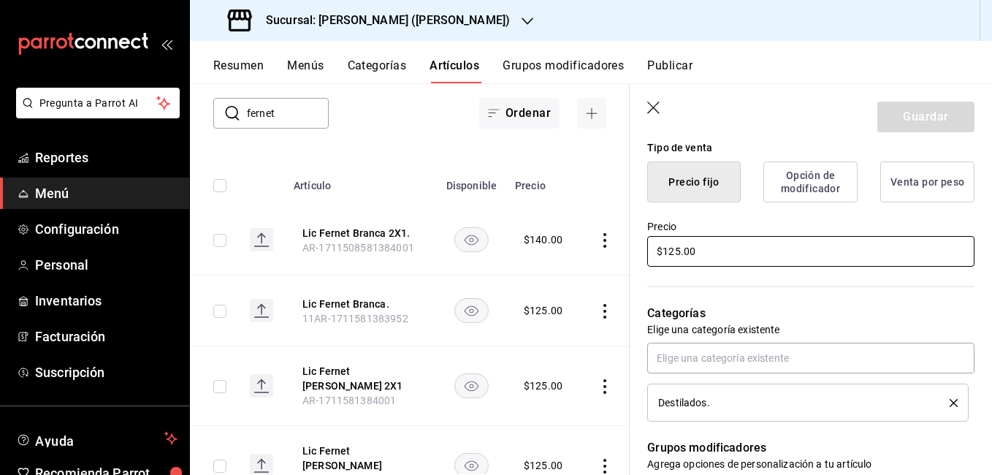
click at [679, 258] on input "$125.00" at bounding box center [810, 251] width 327 height 31
type input "$1.00"
type textarea "x"
type input "$14.00"
type textarea "x"
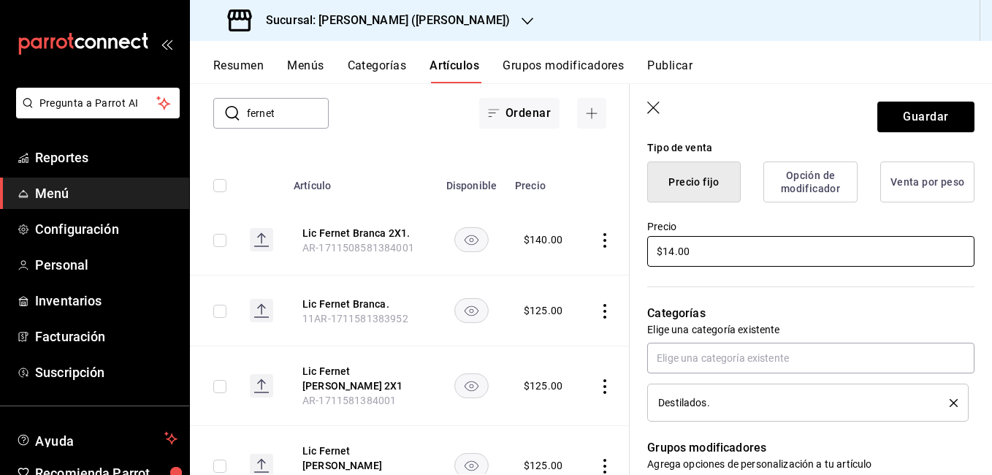
type input "$140.00"
type textarea "x"
type input "$140.00"
click at [952, 119] on button "Guardar" at bounding box center [926, 117] width 97 height 31
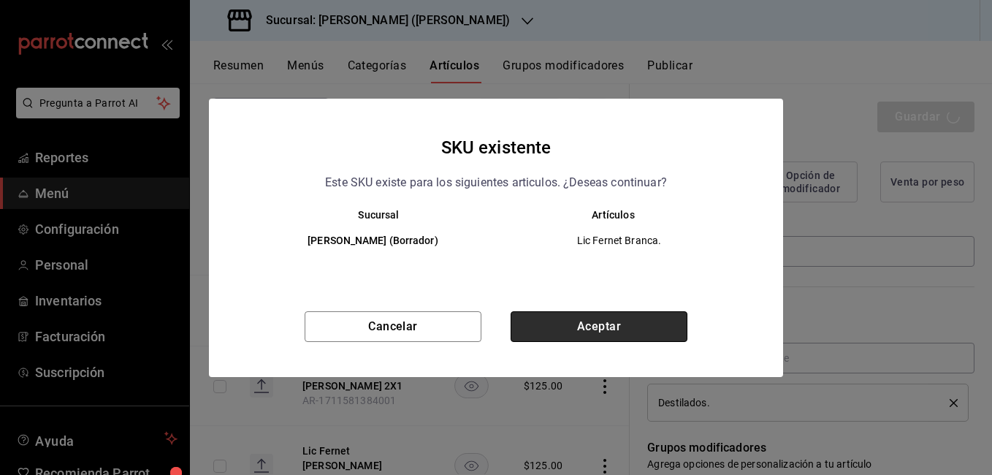
click at [626, 333] on button "Aceptar" at bounding box center [599, 326] width 177 height 31
type textarea "x"
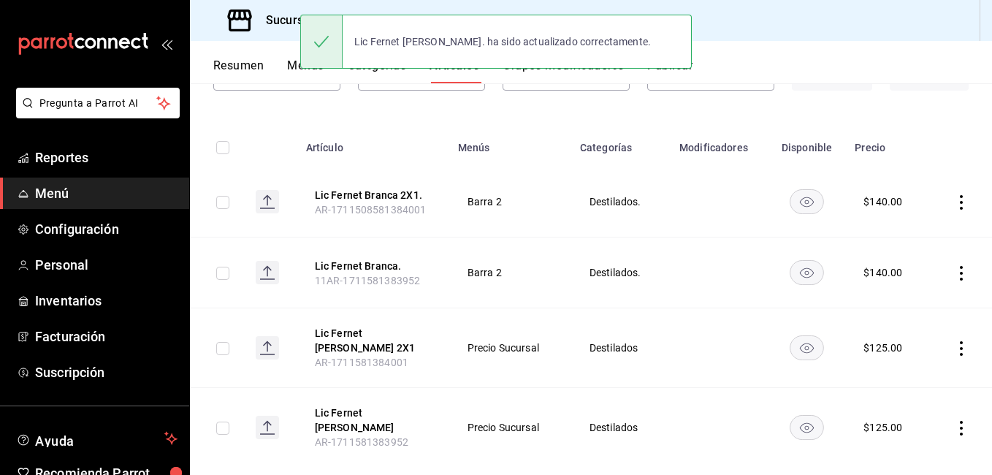
scroll to position [134, 0]
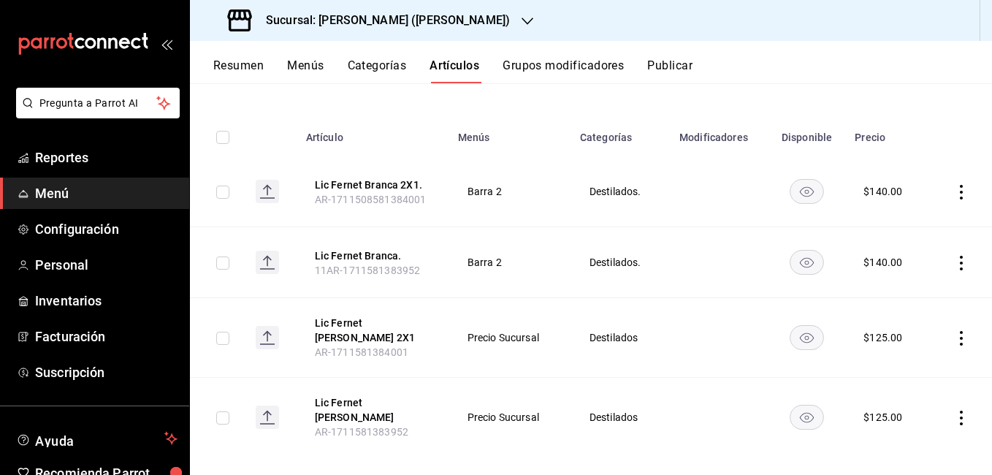
click at [954, 338] on icon "actions" at bounding box center [961, 338] width 15 height 15
click at [907, 365] on span "Editar" at bounding box center [907, 367] width 38 height 15
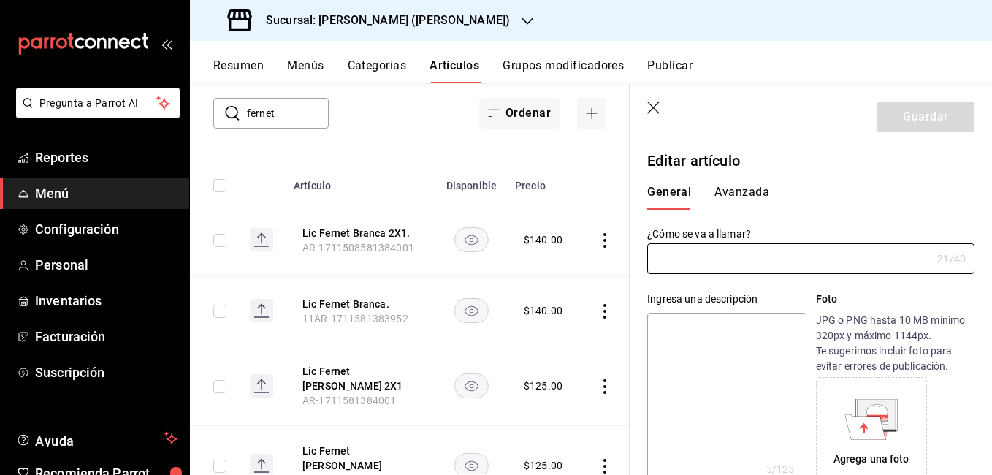
type input "Lic Fernet Branca 2X1"
type textarea "Licor"
type textarea "x"
type input "AR-1711581384001"
type textarea "x"
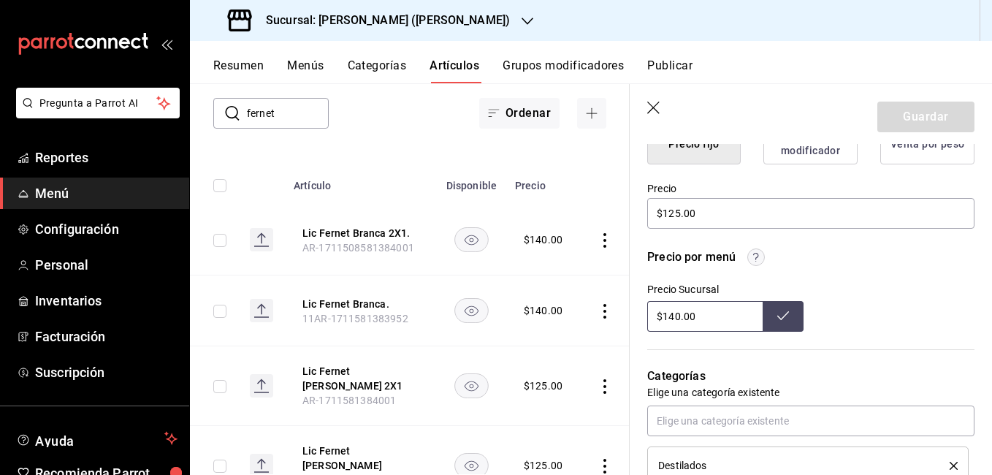
scroll to position [438, 0]
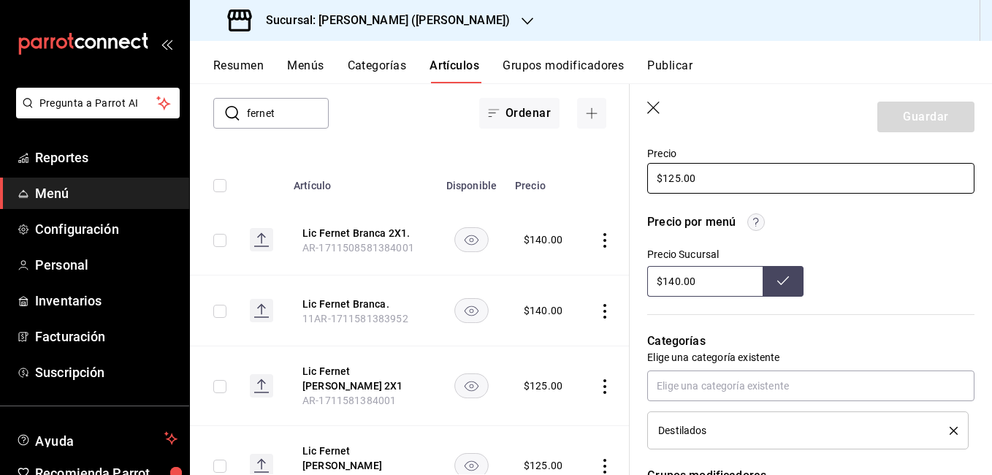
click at [679, 183] on input "$125.00" at bounding box center [810, 178] width 327 height 31
type input "$12.00"
type textarea "x"
type input "$1.00"
type textarea "x"
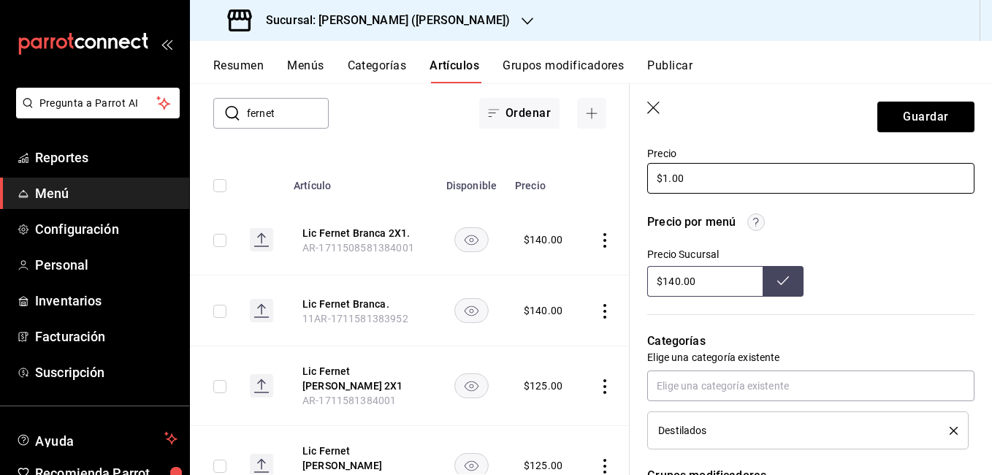
type input "$14.00"
type textarea "x"
type input "$140.00"
type textarea "x"
type input "$140.00"
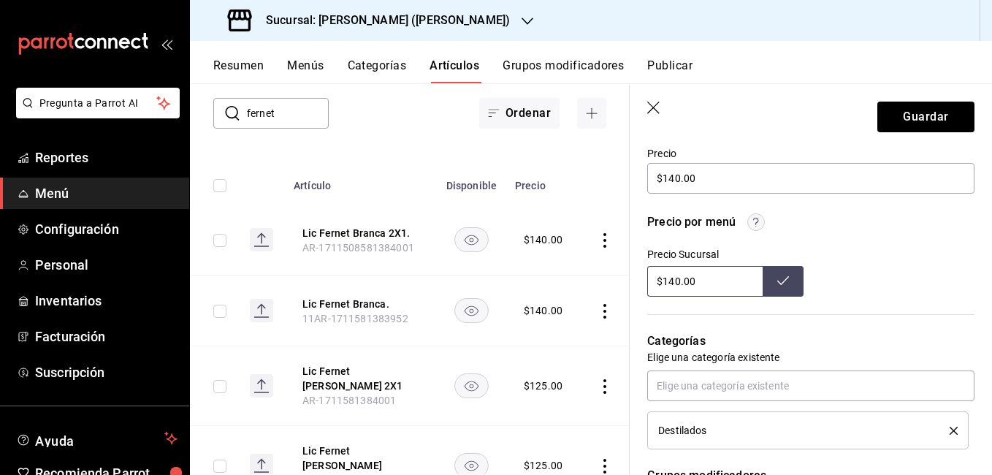
click at [937, 98] on header "Guardar" at bounding box center [811, 114] width 362 height 60
click at [932, 107] on button "Guardar" at bounding box center [926, 117] width 97 height 31
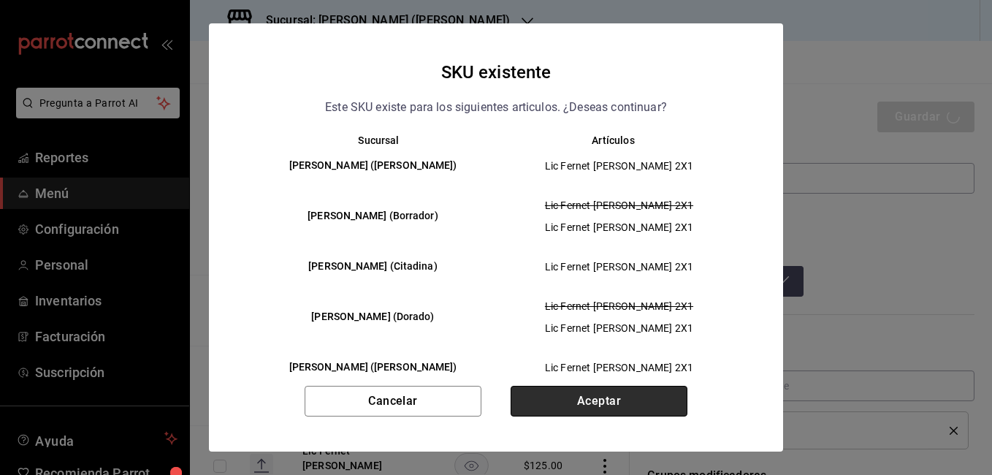
click at [587, 391] on button "Aceptar" at bounding box center [599, 401] width 177 height 31
type textarea "x"
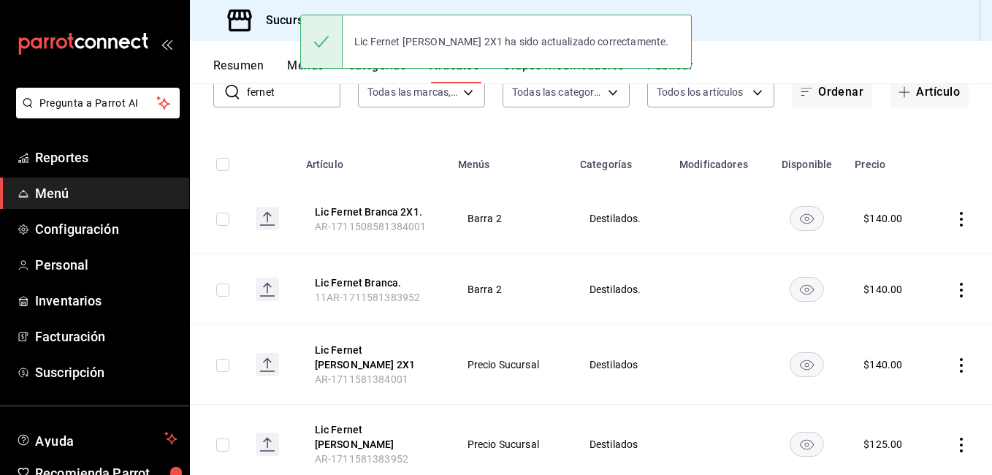
scroll to position [134, 0]
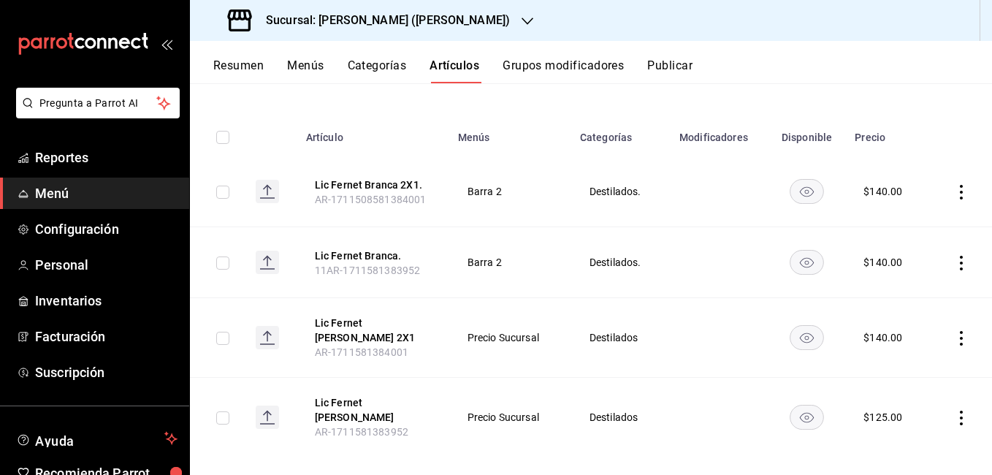
click at [954, 411] on icon "actions" at bounding box center [961, 418] width 15 height 15
click at [894, 381] on span "Editar" at bounding box center [907, 376] width 38 height 15
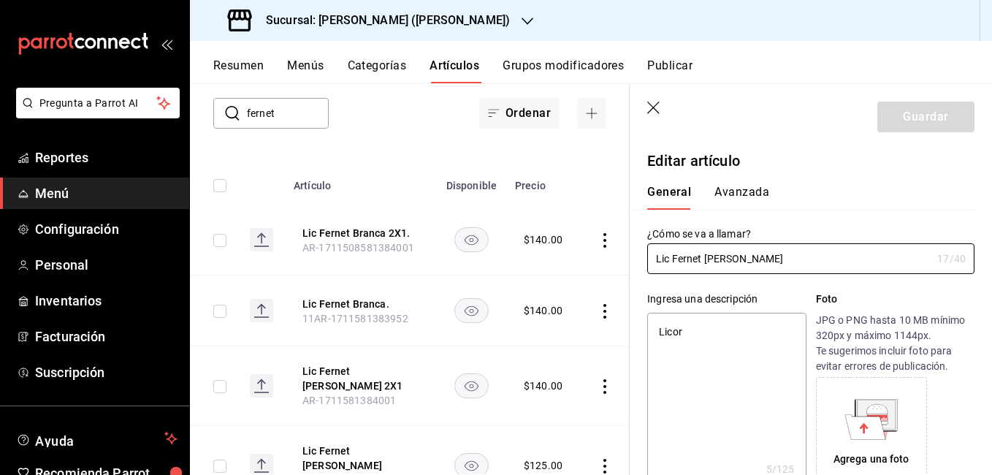
type textarea "x"
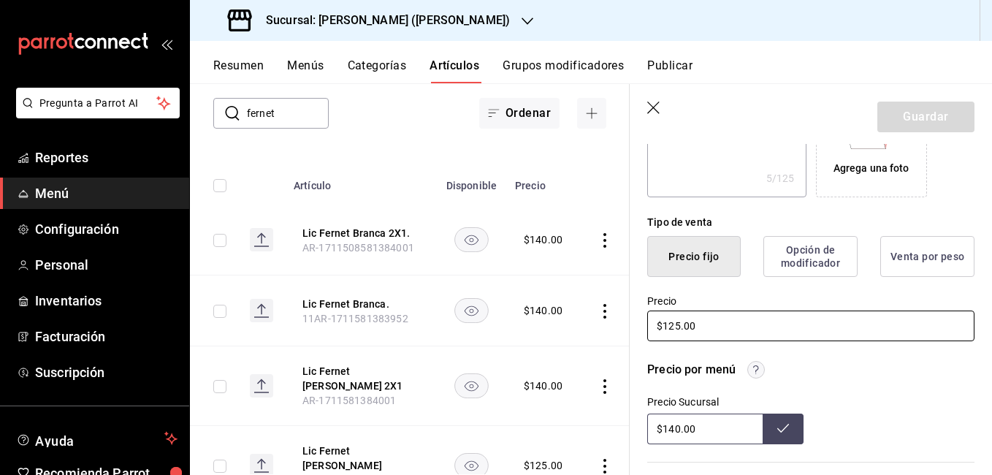
scroll to position [292, 0]
click at [680, 328] on input "$125.00" at bounding box center [810, 324] width 327 height 31
type input "$12.00"
type textarea "x"
type input "$1.00"
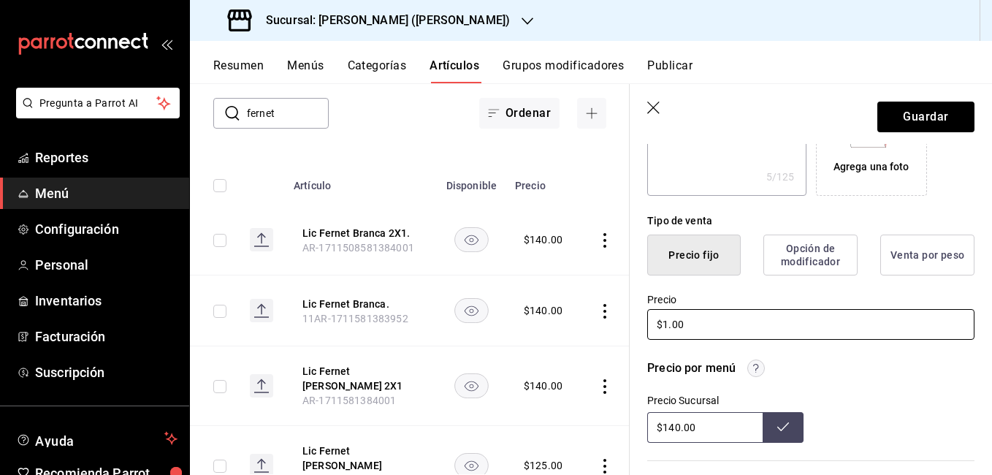
type textarea "x"
type input "$14.00"
type textarea "x"
type input "$140.00"
type textarea "x"
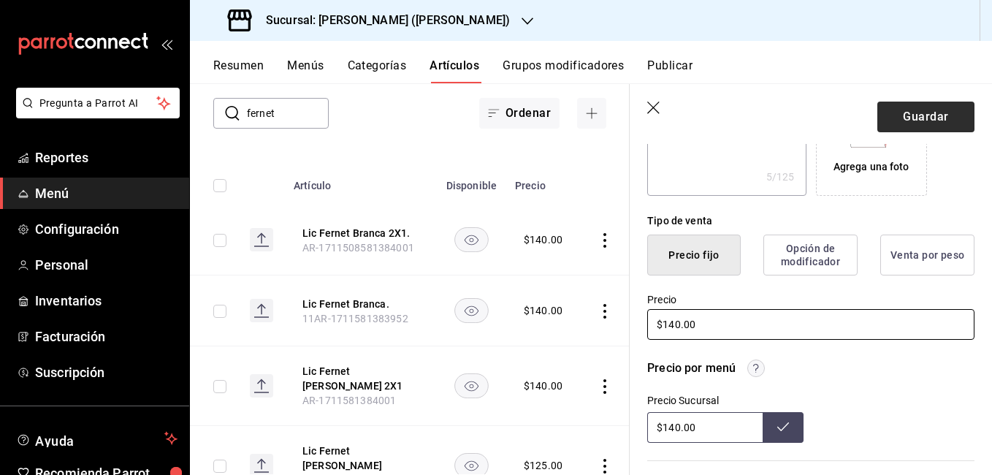
type input "$140.00"
click at [911, 125] on button "Guardar" at bounding box center [926, 117] width 97 height 31
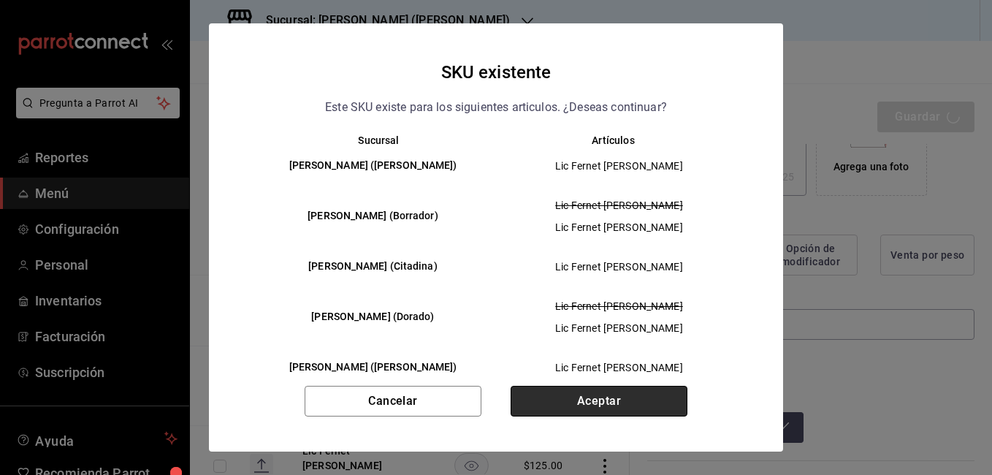
click at [641, 395] on button "Aceptar" at bounding box center [599, 401] width 177 height 31
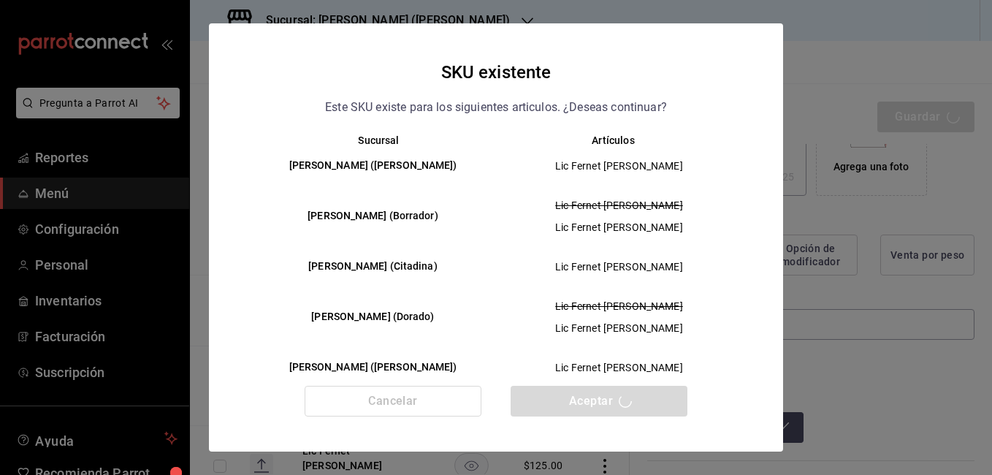
type textarea "x"
type input "AR-1755639019077"
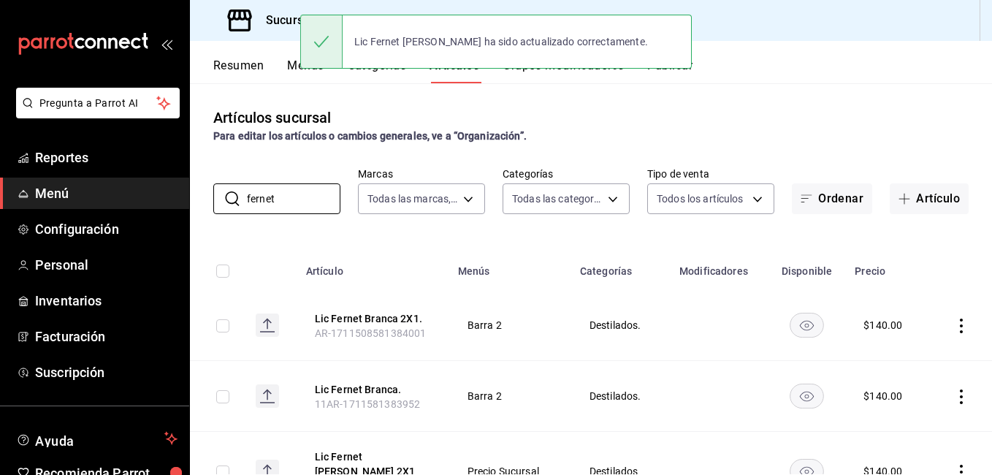
drag, startPoint x: 285, startPoint y: 194, endPoint x: 123, endPoint y: 197, distance: 162.2
click at [123, 197] on div "Pregunta a Parrot AI Reportes Menú Configuración Personal Inventarios Facturaci…" at bounding box center [496, 237] width 992 height 475
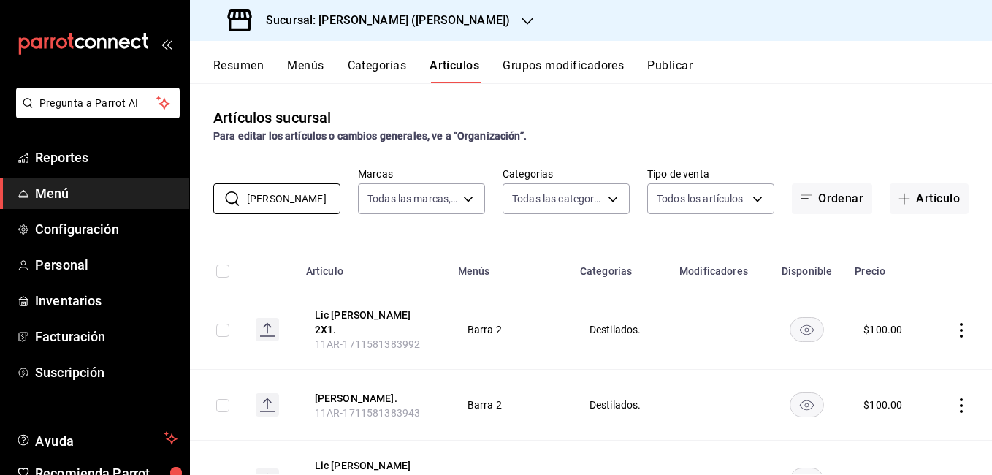
type input "vacca"
drag, startPoint x: 279, startPoint y: 202, endPoint x: 137, endPoint y: 201, distance: 141.8
click at [137, 201] on div "Pregunta a Parrot AI Reportes Menú Configuración Personal Inventarios Facturaci…" at bounding box center [496, 237] width 992 height 475
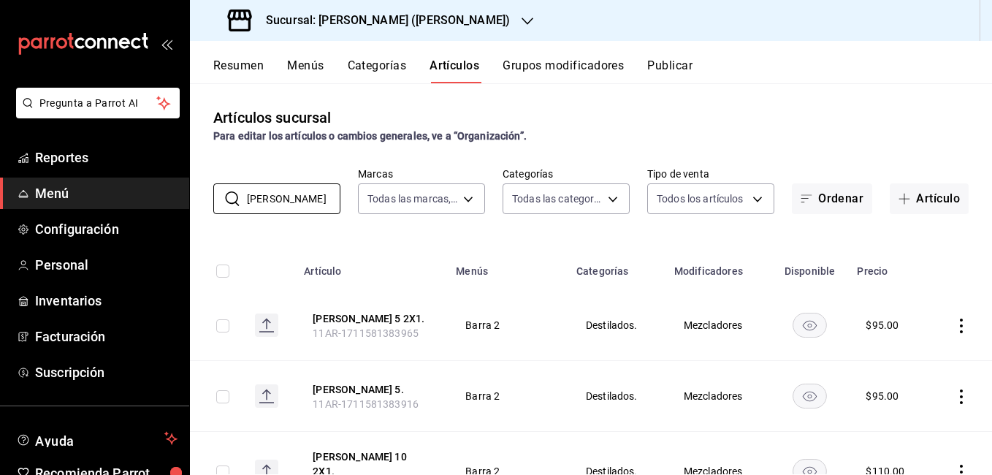
type input "torres"
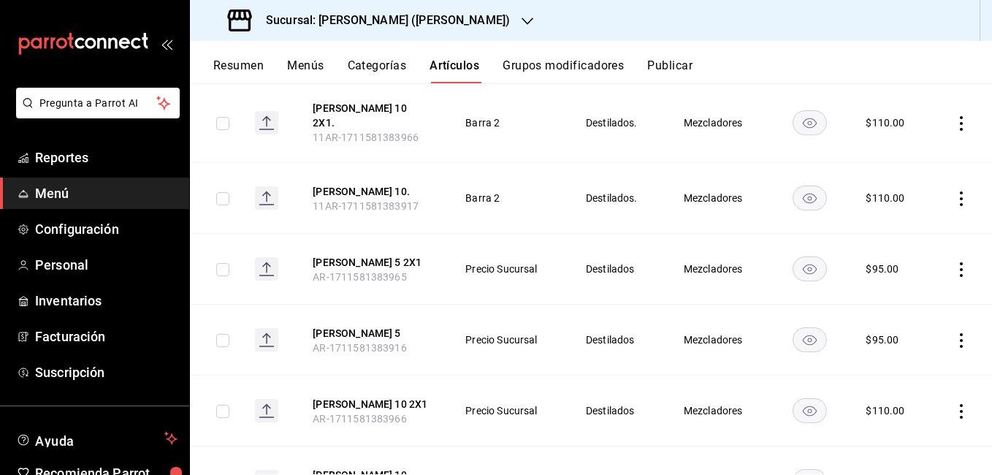
scroll to position [417, 0]
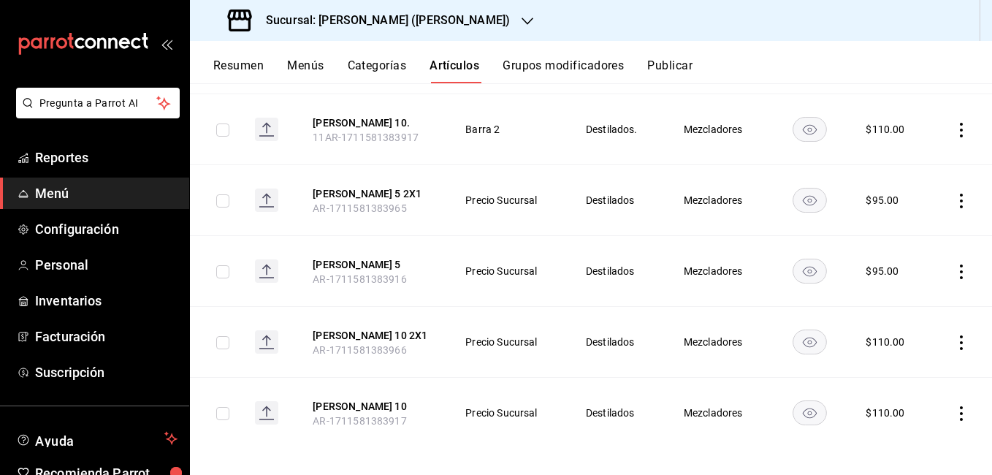
click at [954, 335] on icon "actions" at bounding box center [961, 342] width 15 height 15
click at [891, 370] on span "Editar" at bounding box center [907, 367] width 38 height 15
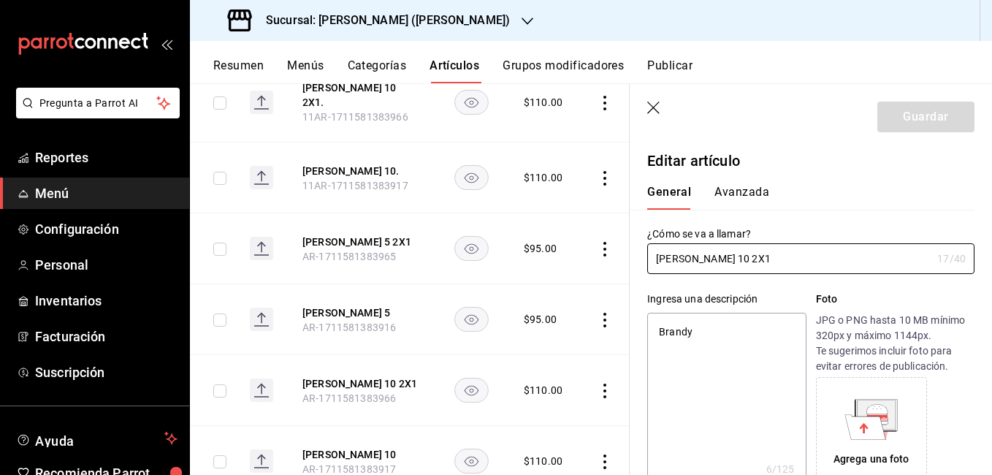
type textarea "x"
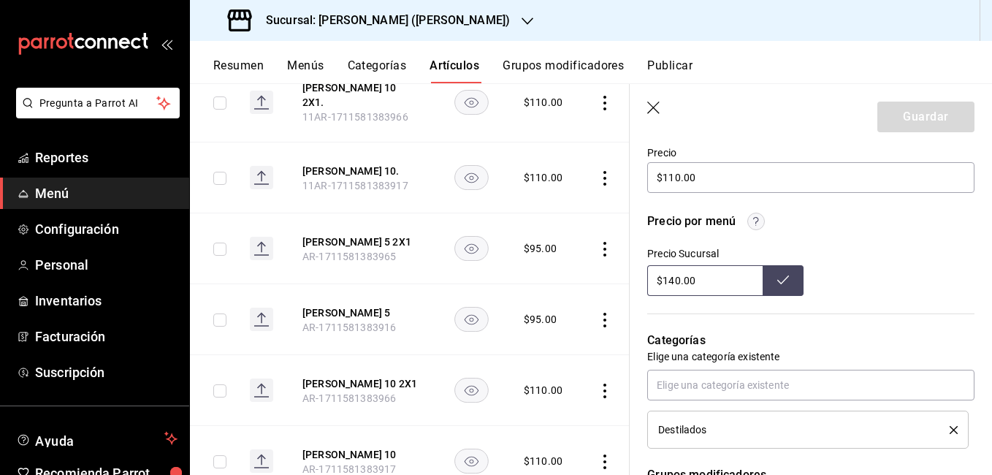
scroll to position [438, 0]
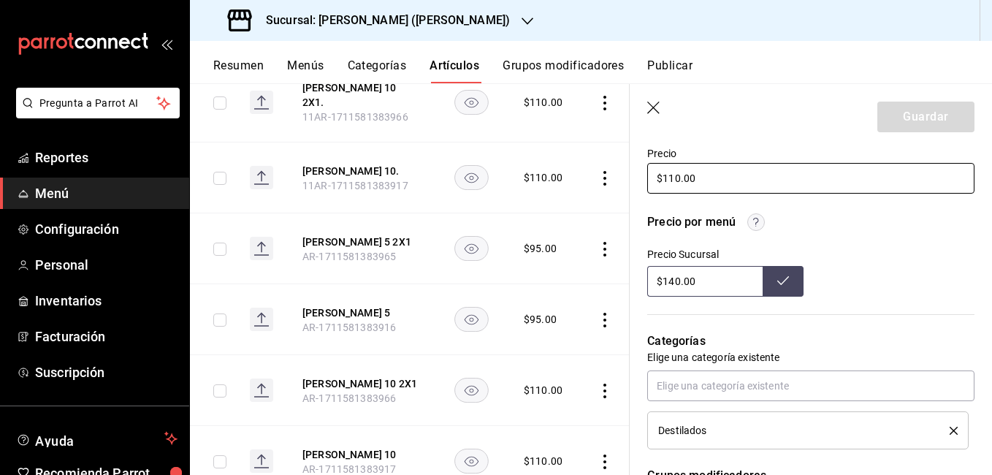
click at [674, 175] on input "$110.00" at bounding box center [810, 178] width 327 height 31
type input "$10.00"
type textarea "x"
type input "$140.00"
type textarea "x"
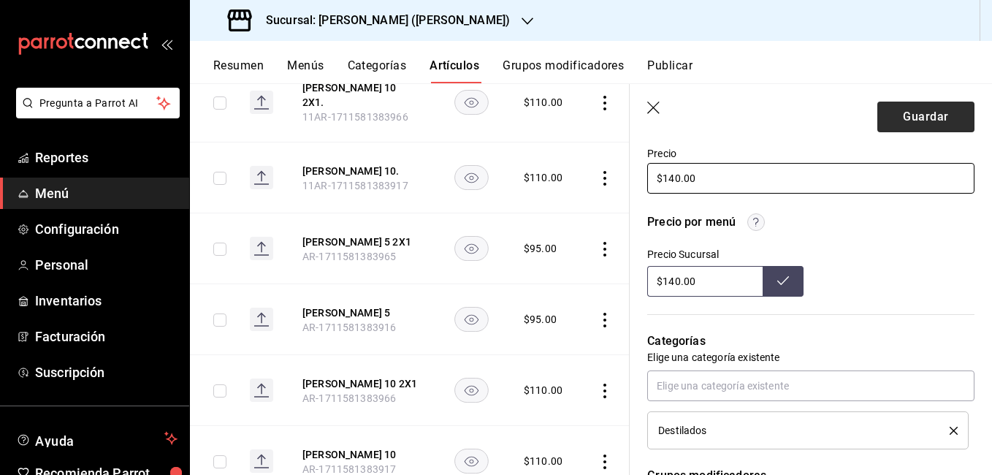
type input "$140.00"
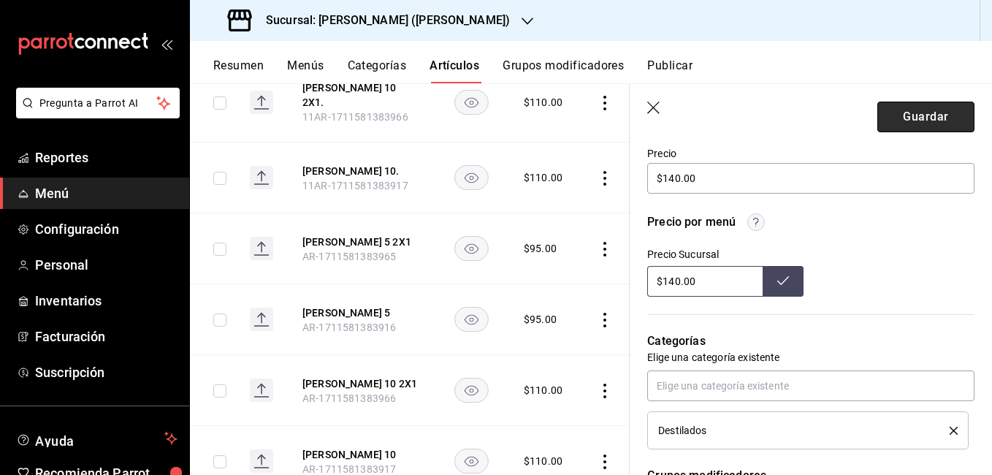
click at [925, 103] on button "Guardar" at bounding box center [926, 117] width 97 height 31
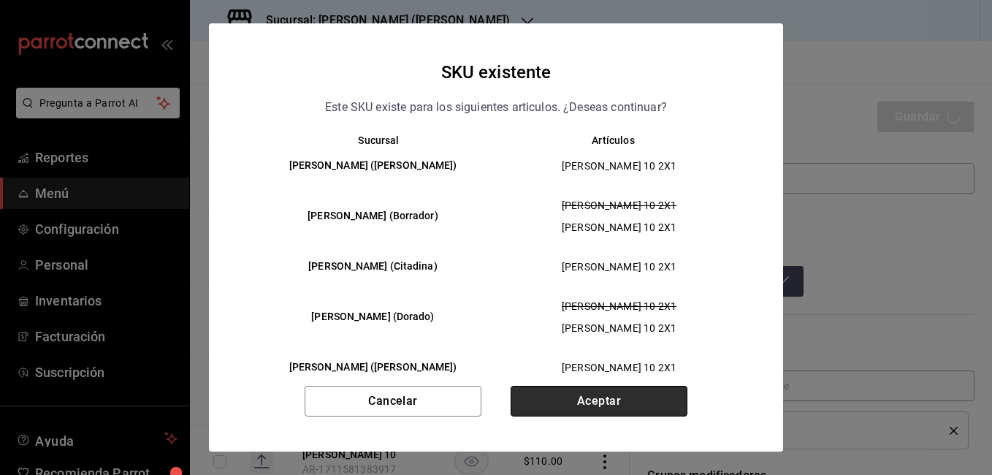
click at [639, 389] on button "Aceptar" at bounding box center [599, 401] width 177 height 31
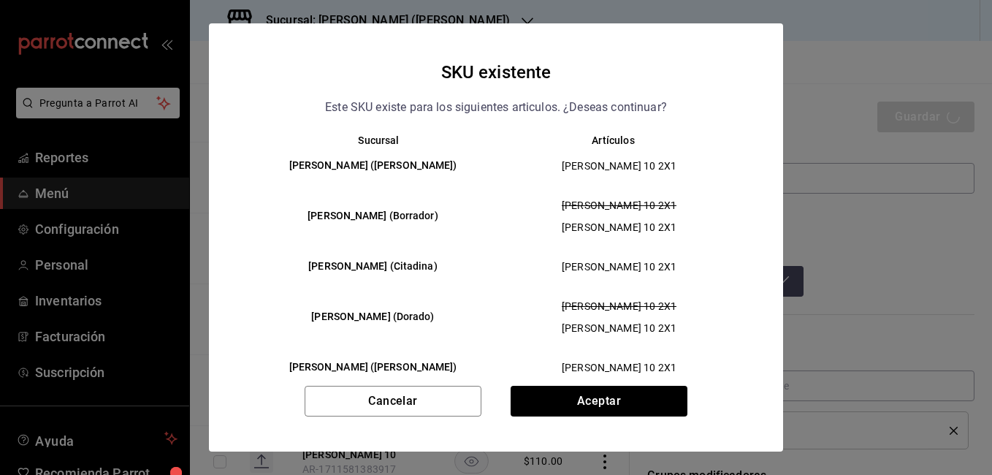
type textarea "x"
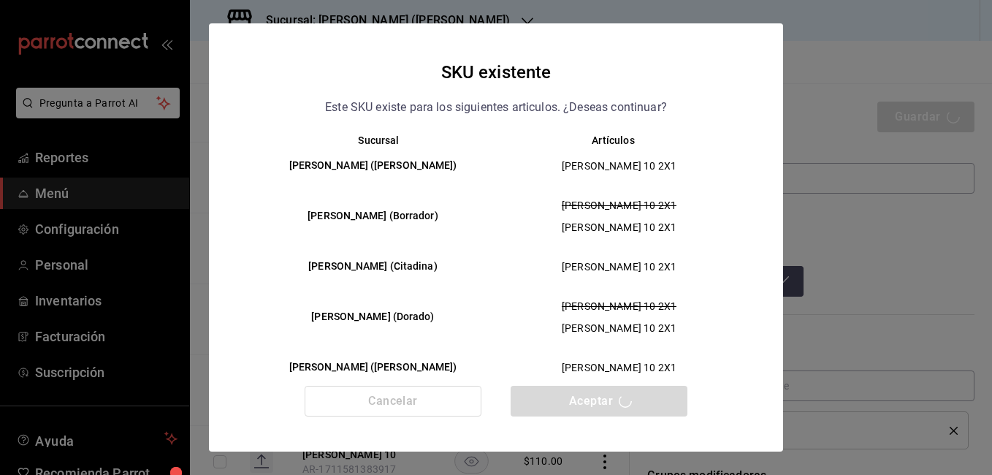
type textarea "x"
type input "AR-1755639068417"
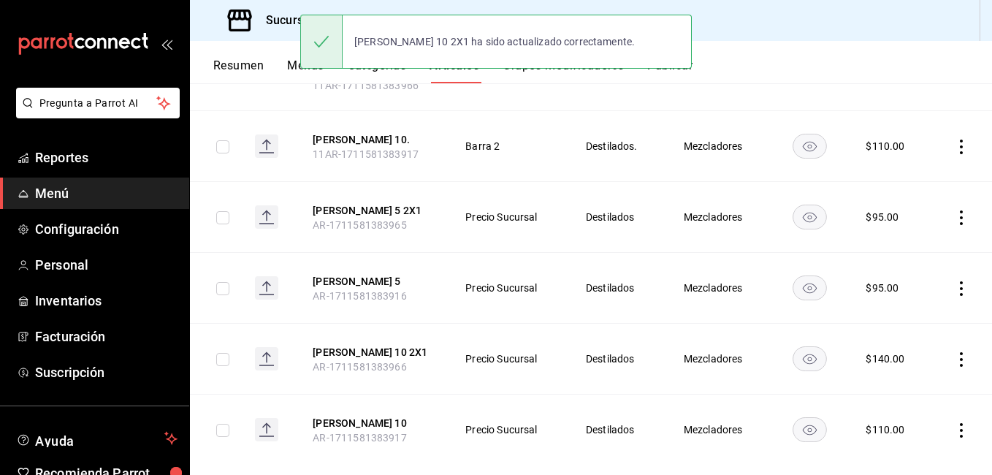
scroll to position [417, 0]
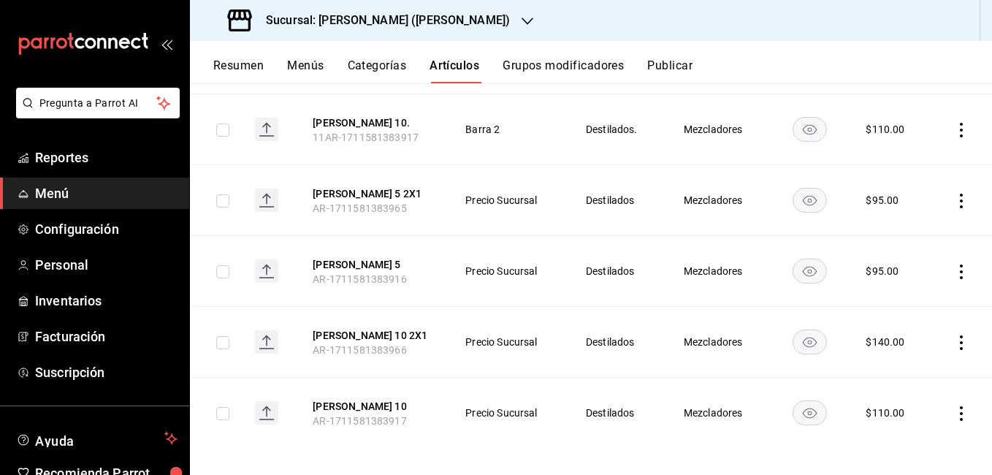
click at [956, 406] on icon "actions" at bounding box center [961, 413] width 15 height 15
click at [908, 380] on span "Editar" at bounding box center [907, 376] width 38 height 15
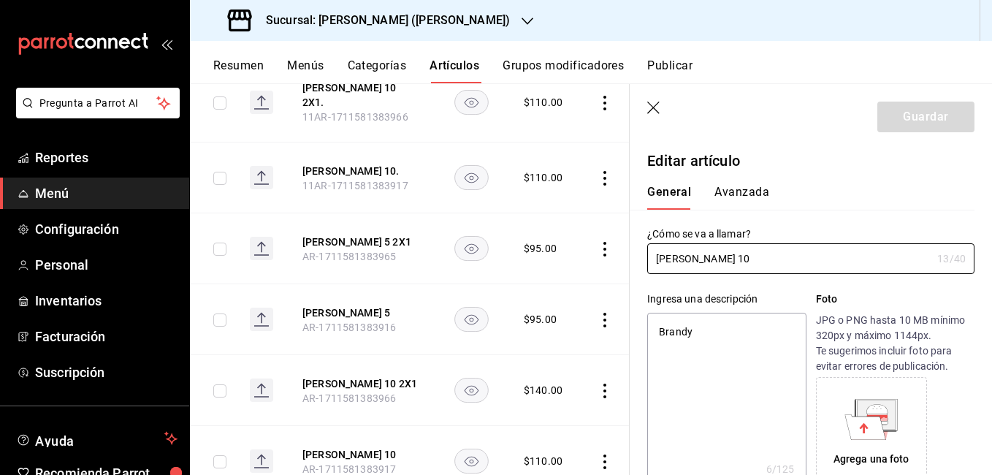
type textarea "x"
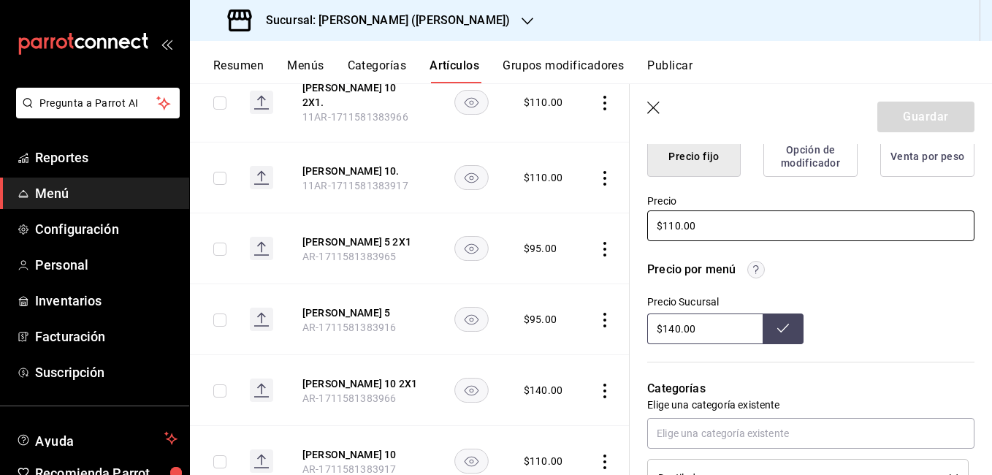
scroll to position [365, 0]
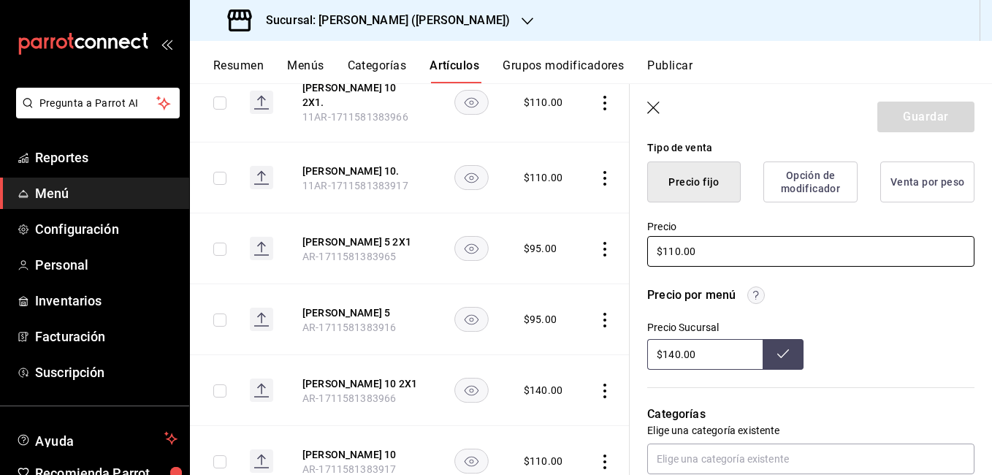
click at [674, 254] on input "$110.00" at bounding box center [810, 251] width 327 height 31
type input "$10.00"
type textarea "x"
type input "$140.00"
type textarea "x"
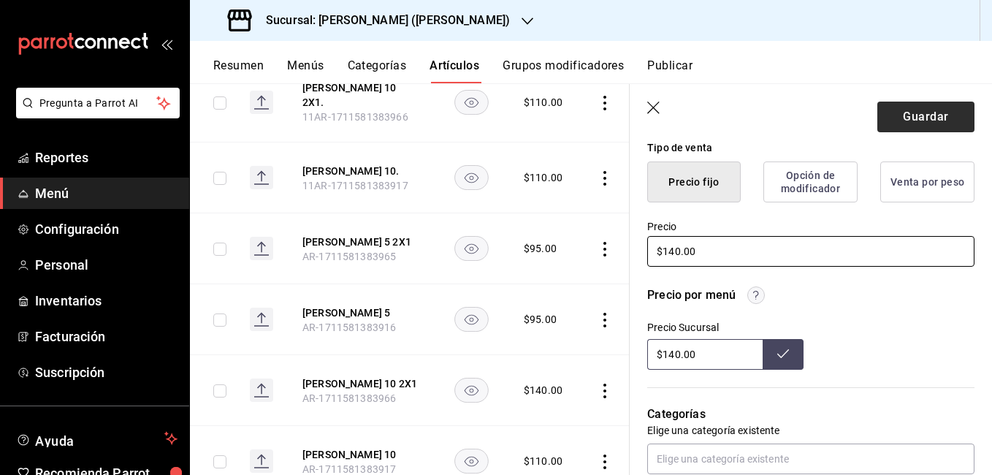
type input "$140.00"
click at [937, 111] on button "Guardar" at bounding box center [926, 117] width 97 height 31
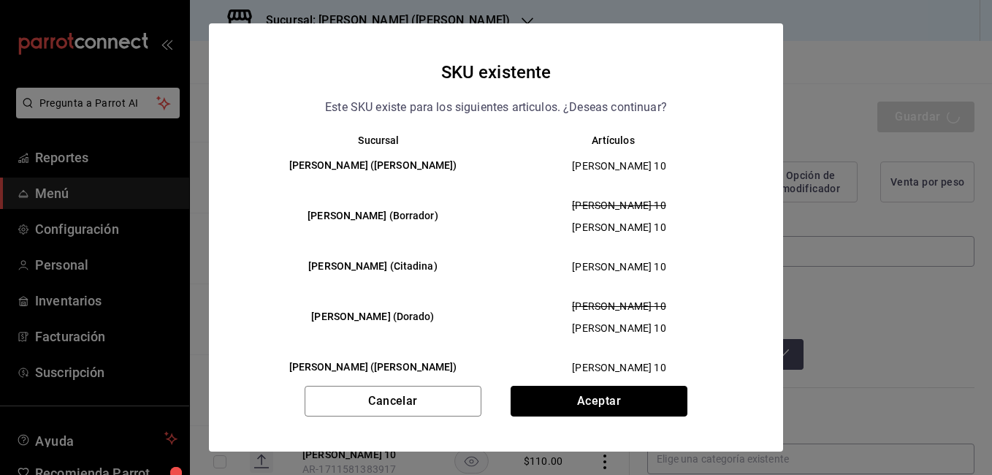
drag, startPoint x: 585, startPoint y: 392, endPoint x: 577, endPoint y: 340, distance: 52.5
click at [585, 392] on button "Aceptar" at bounding box center [599, 401] width 177 height 31
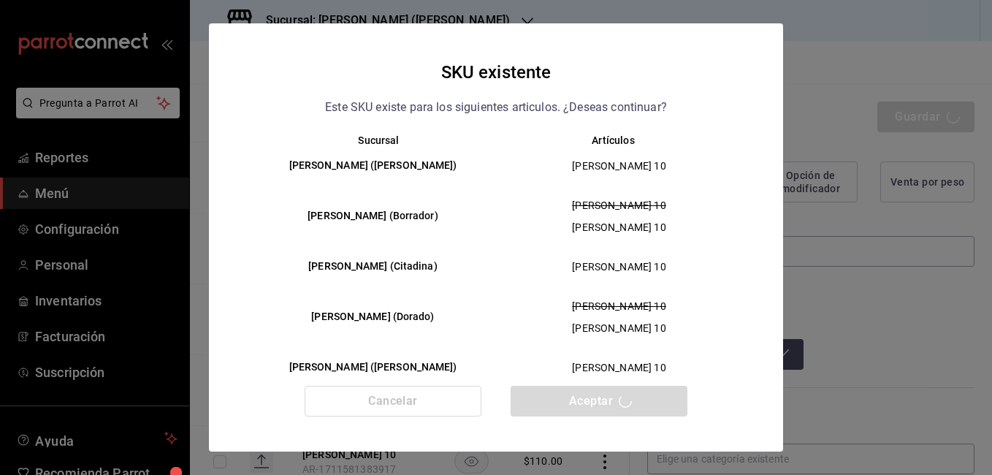
type textarea "x"
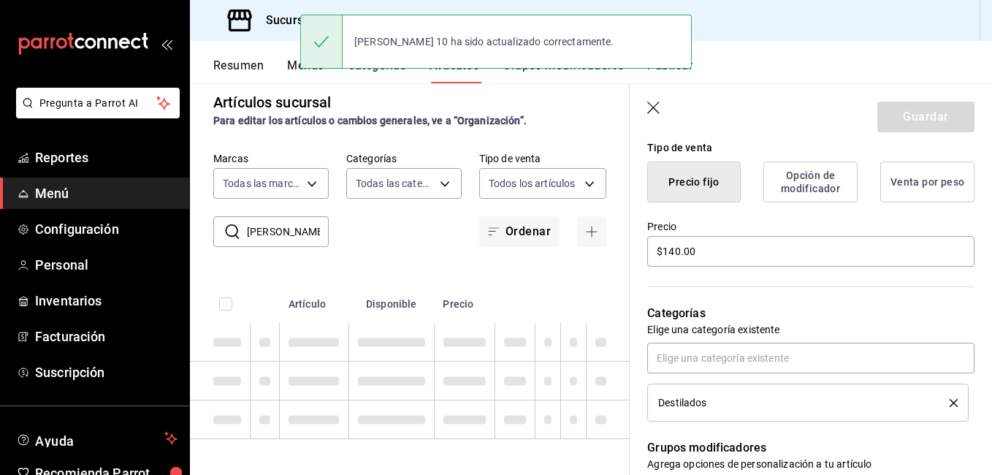
type textarea "x"
type input "AR-1755639084281"
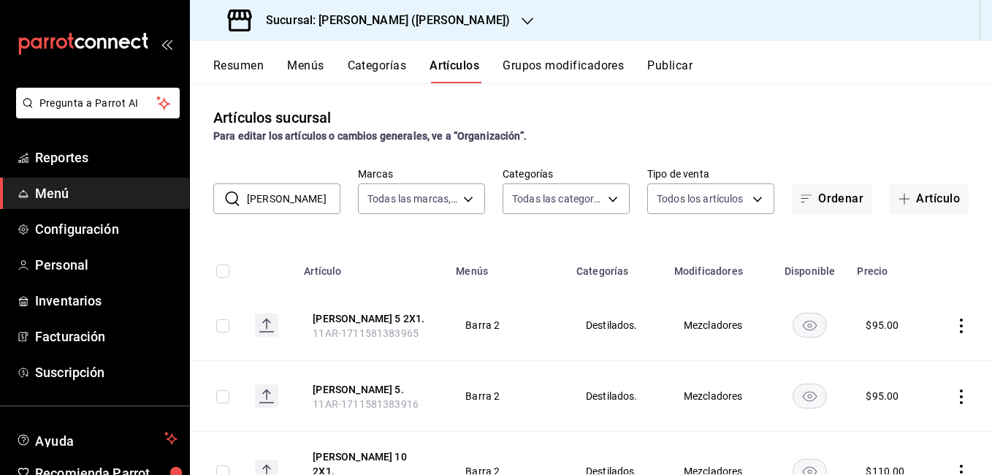
click at [954, 324] on icon "actions" at bounding box center [961, 326] width 15 height 15
click at [902, 360] on span "Editar" at bounding box center [907, 358] width 38 height 15
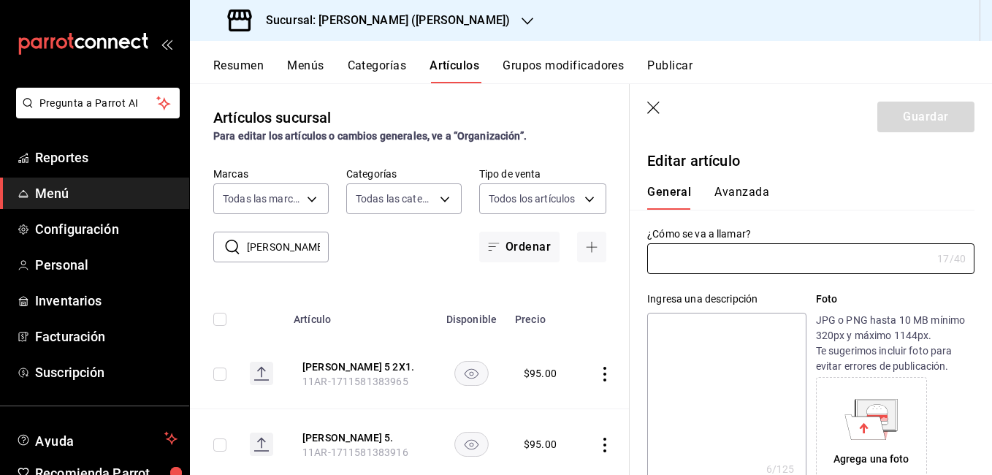
type input "Bra Torres 5 2X1."
type textarea "Brandy"
type textarea "x"
type input "11AR-1711581383965"
type textarea "x"
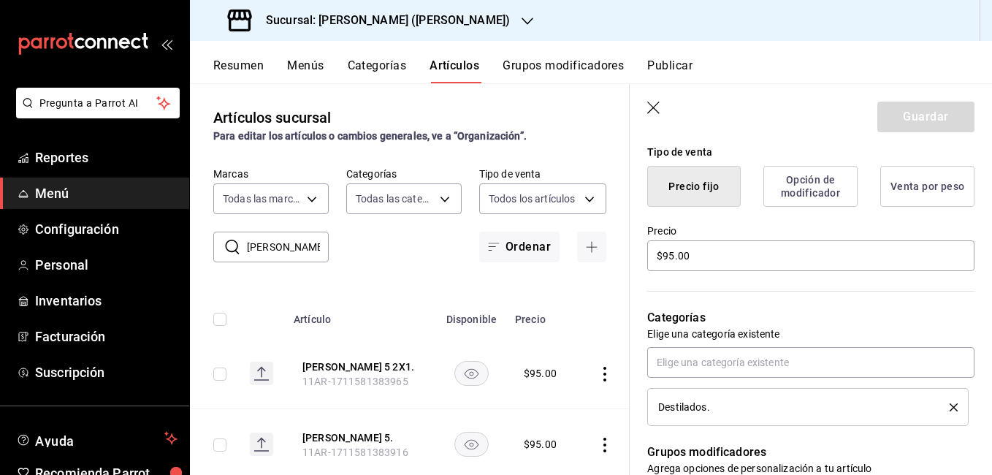
scroll to position [365, 0]
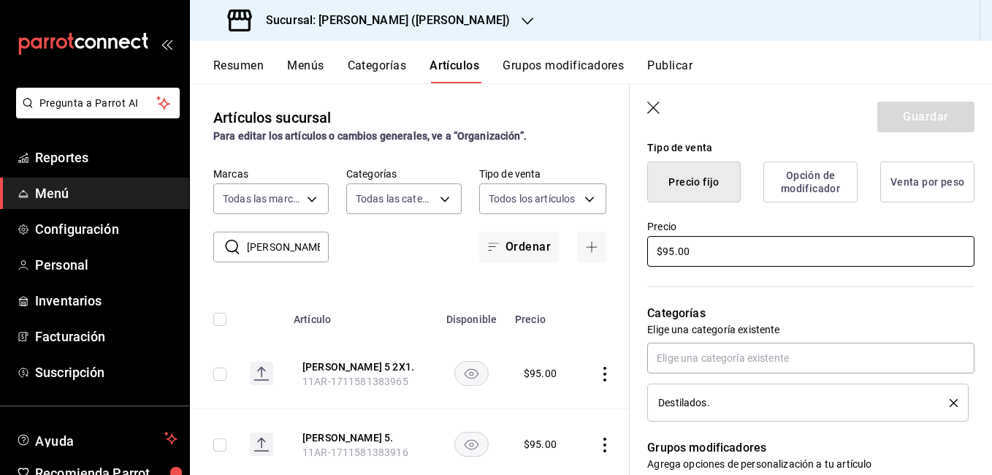
click at [672, 251] on input "$95.00" at bounding box center [810, 251] width 327 height 31
type input "$9.00"
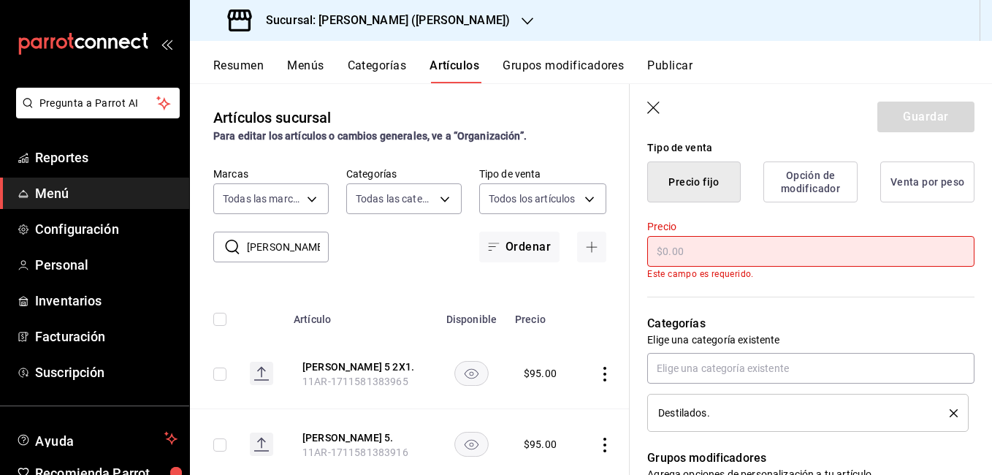
type textarea "x"
type input "$1.00"
type textarea "x"
type input "$12.00"
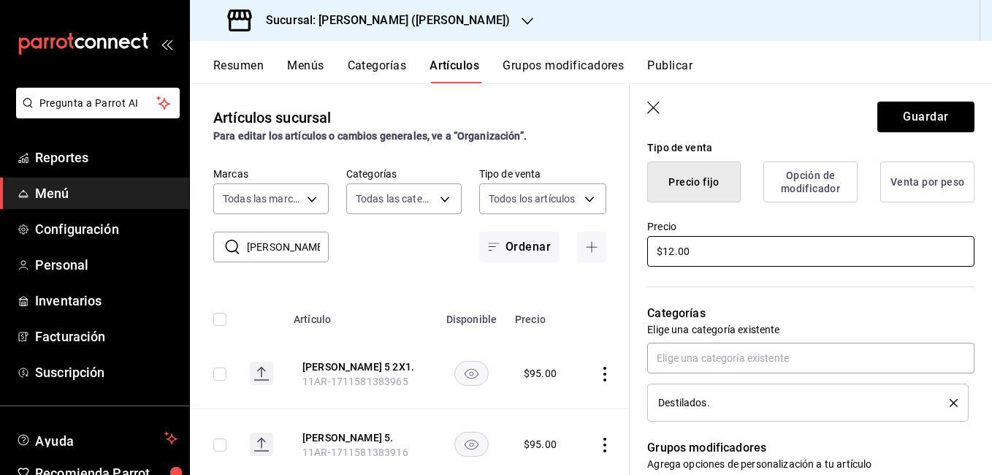
type textarea "x"
type input "$120.00"
click at [900, 113] on button "Guardar" at bounding box center [926, 117] width 97 height 31
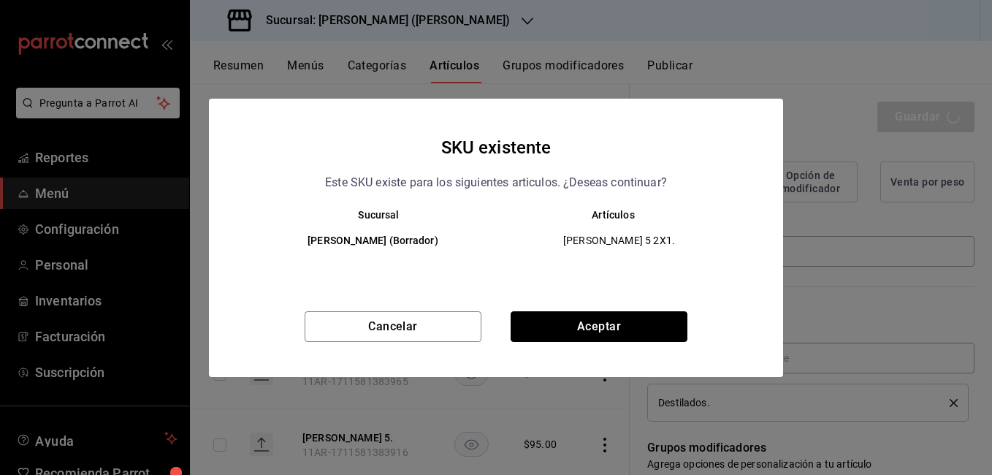
drag, startPoint x: 661, startPoint y: 332, endPoint x: 664, endPoint y: 324, distance: 9.2
click at [661, 332] on button "Aceptar" at bounding box center [599, 326] width 177 height 31
type textarea "x"
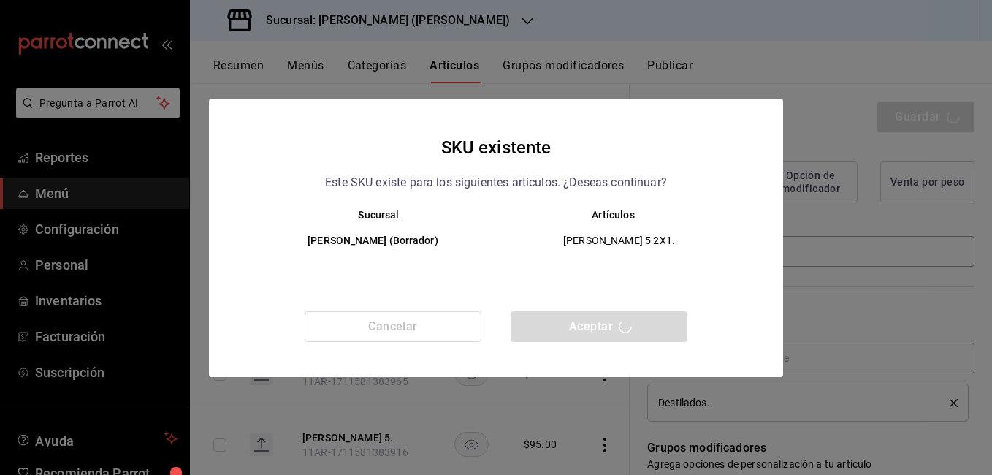
type textarea "x"
type input "AR-1755639103514"
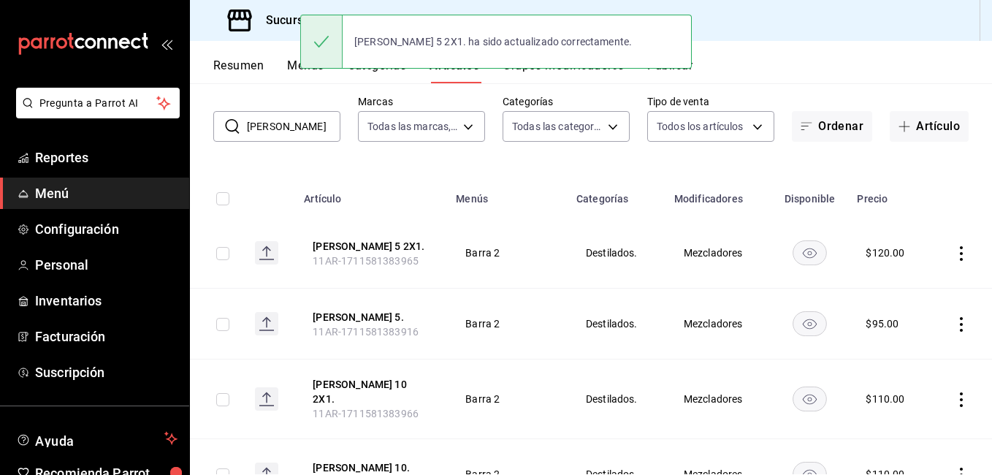
scroll to position [73, 0]
click at [954, 327] on icon "actions" at bounding box center [961, 323] width 15 height 15
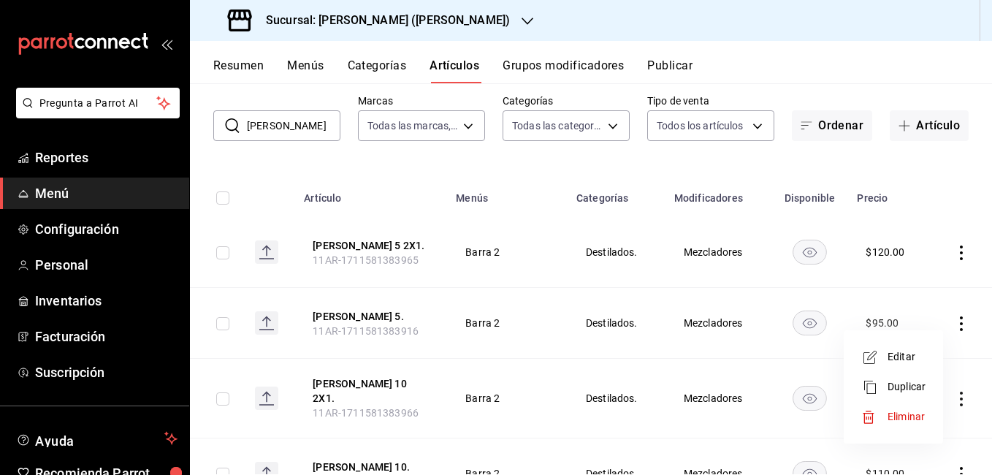
click at [907, 357] on span "Editar" at bounding box center [907, 356] width 38 height 15
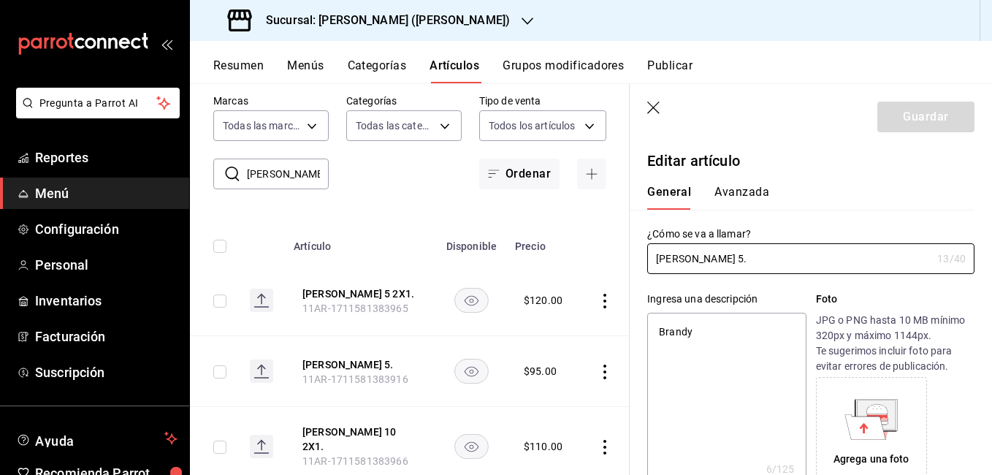
type textarea "x"
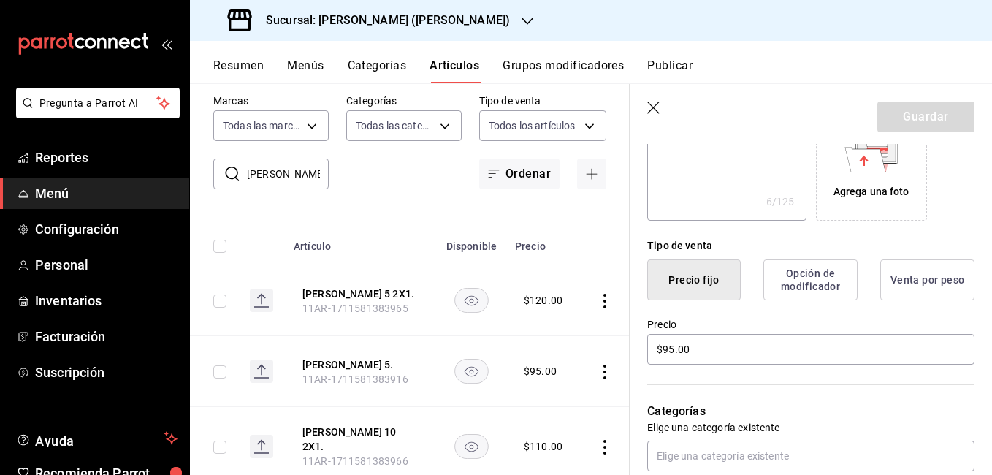
scroll to position [365, 0]
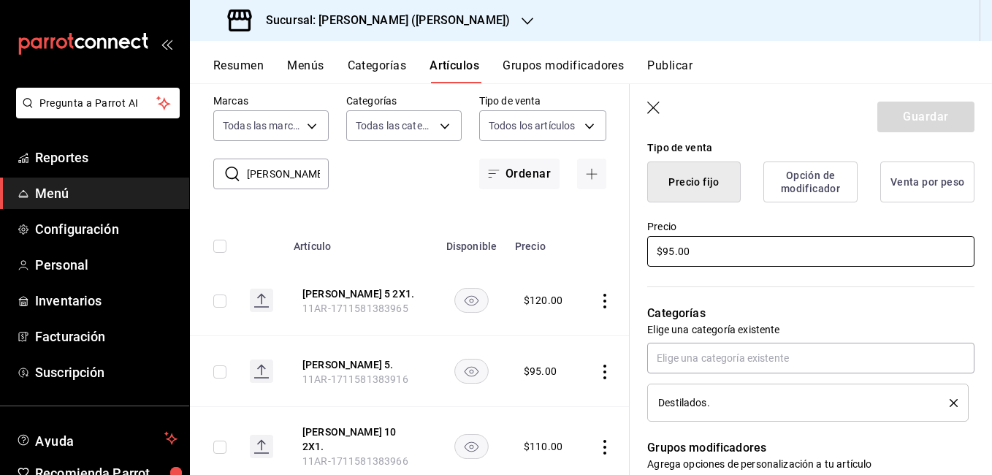
click at [677, 251] on input "$95.00" at bounding box center [810, 251] width 327 height 31
type input "$9.00"
type textarea "x"
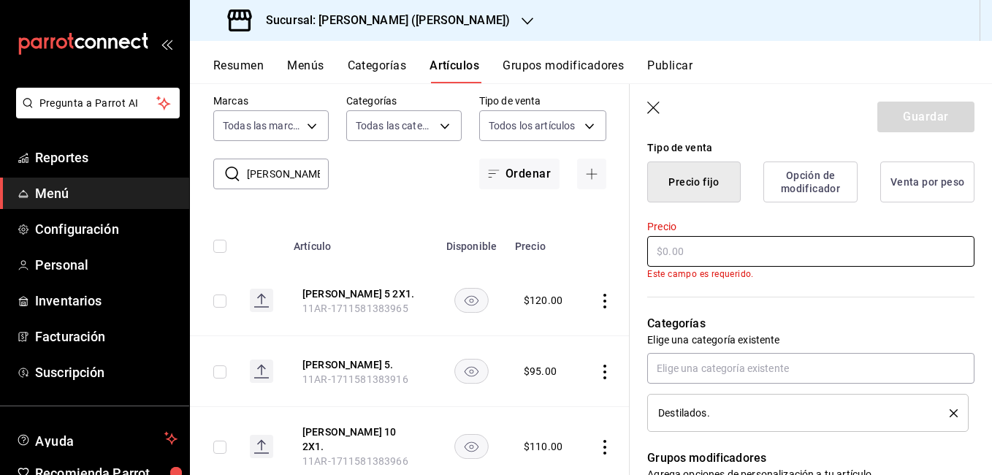
type textarea "x"
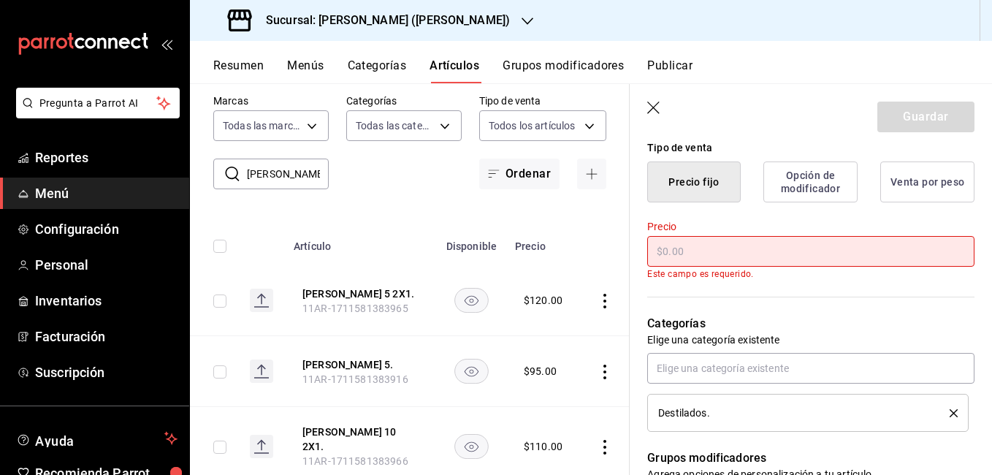
type input "$1.00"
type textarea "x"
type input "$12.00"
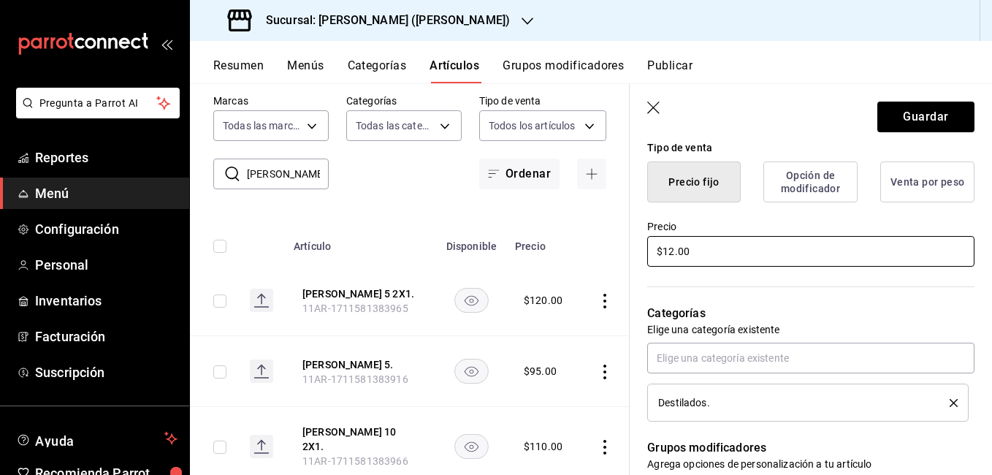
type textarea "x"
type input "$120.00"
click at [924, 116] on button "Guardar" at bounding box center [926, 117] width 97 height 31
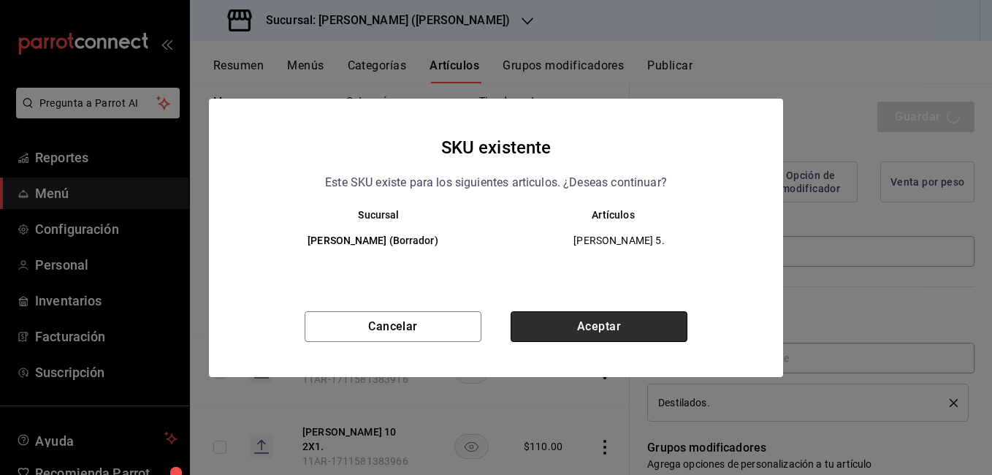
click at [620, 324] on button "Aceptar" at bounding box center [599, 326] width 177 height 31
type textarea "x"
type input "AR-1755639120501"
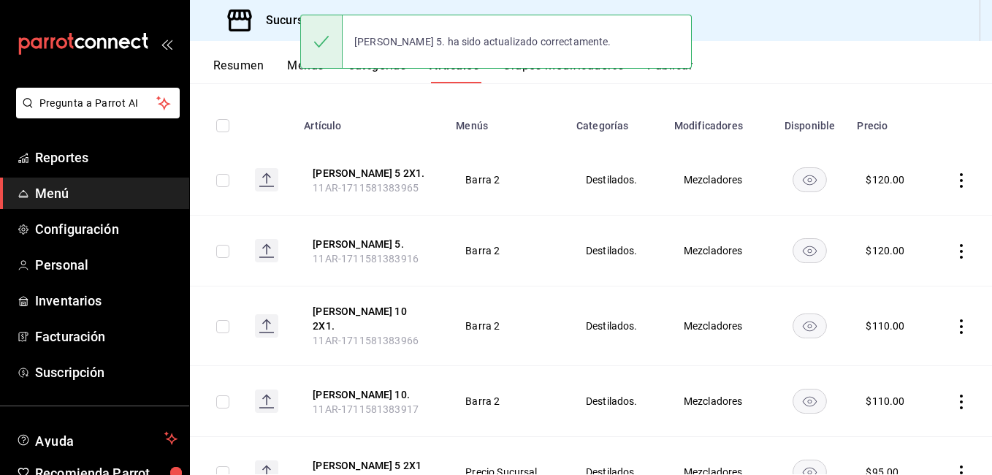
scroll to position [146, 0]
click at [954, 320] on icon "actions" at bounding box center [961, 326] width 15 height 15
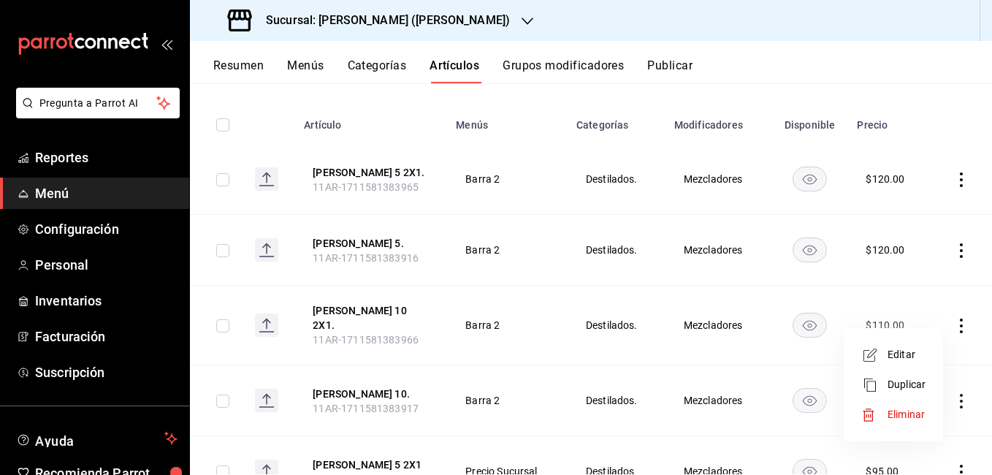
click at [883, 350] on div at bounding box center [875, 355] width 26 height 18
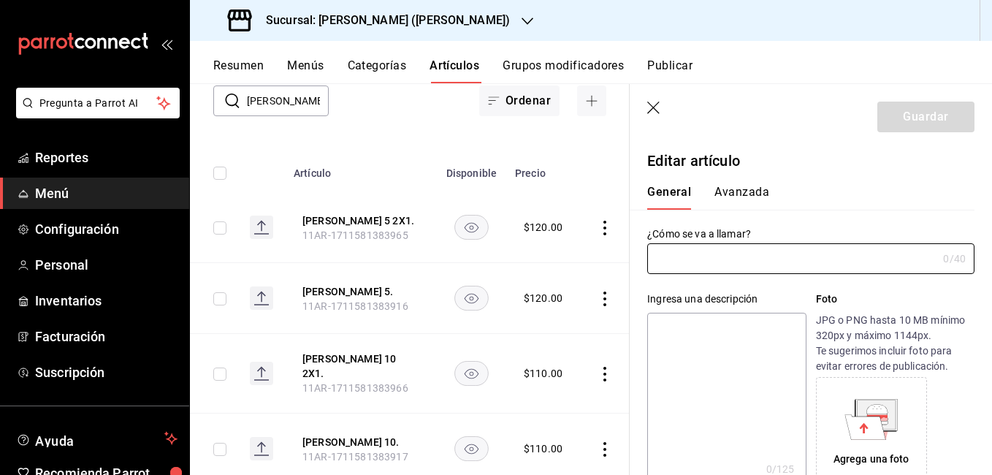
type input "Bra Torres 10 2X1."
type textarea "Brandy"
type textarea "x"
type input "11AR-1711581383966"
type textarea "x"
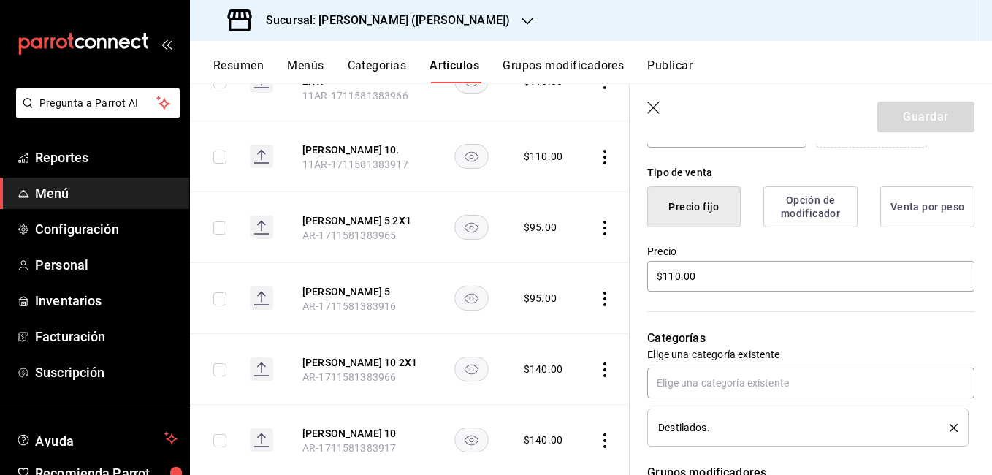
scroll to position [365, 0]
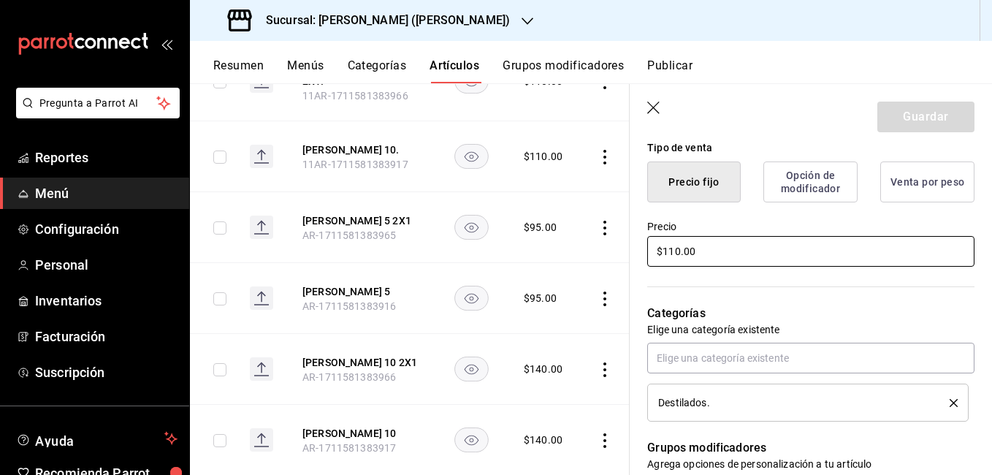
click at [673, 250] on input "$110.00" at bounding box center [810, 251] width 327 height 31
type input "$10.00"
type textarea "x"
type input "$140.00"
type textarea "x"
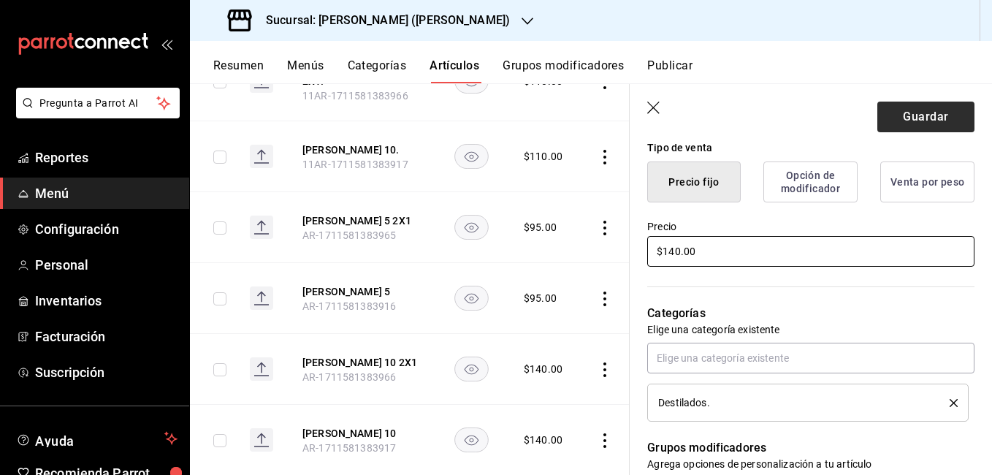
type input "$140.00"
click at [899, 112] on button "Guardar" at bounding box center [926, 117] width 97 height 31
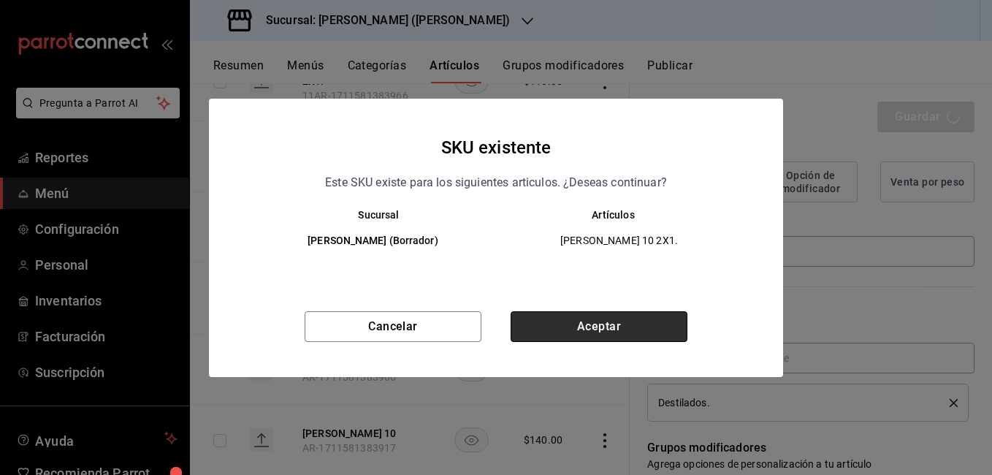
click at [601, 324] on button "Aceptar" at bounding box center [599, 326] width 177 height 31
type textarea "x"
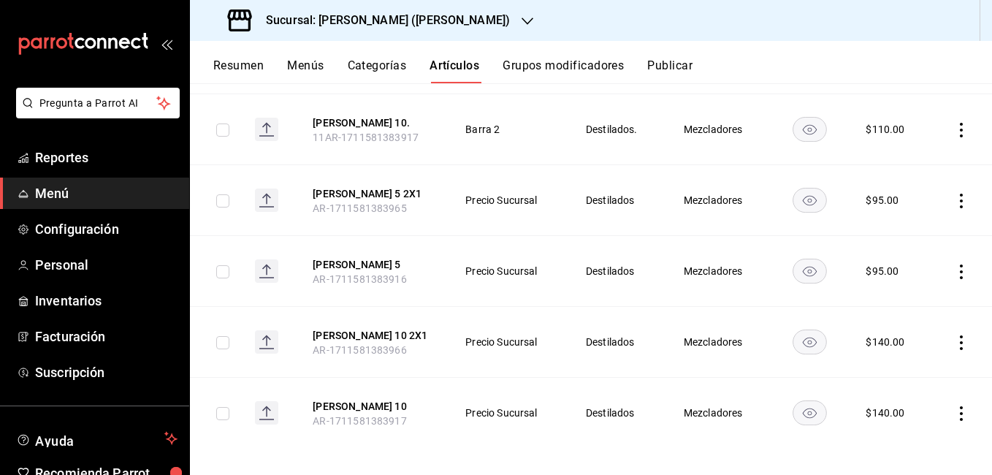
scroll to position [344, 0]
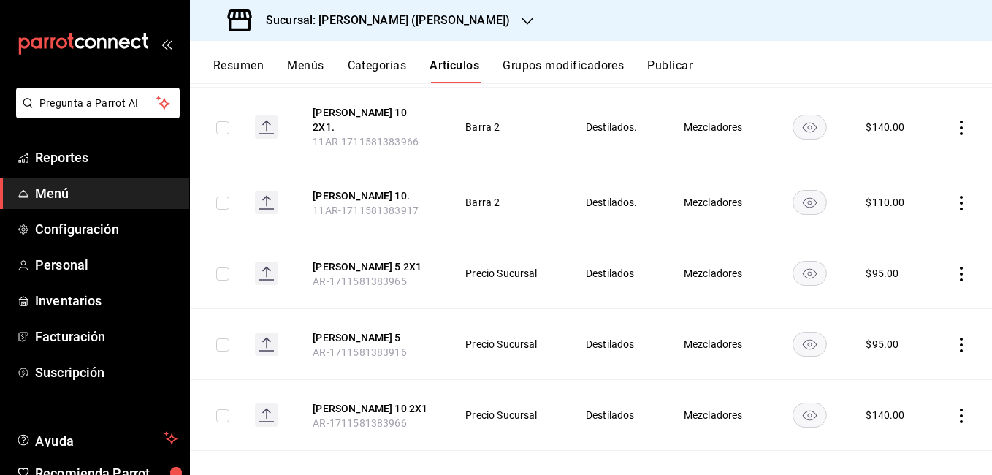
click at [960, 196] on icon "actions" at bounding box center [961, 203] width 3 height 15
click at [914, 231] on span "Editar" at bounding box center [907, 227] width 38 height 15
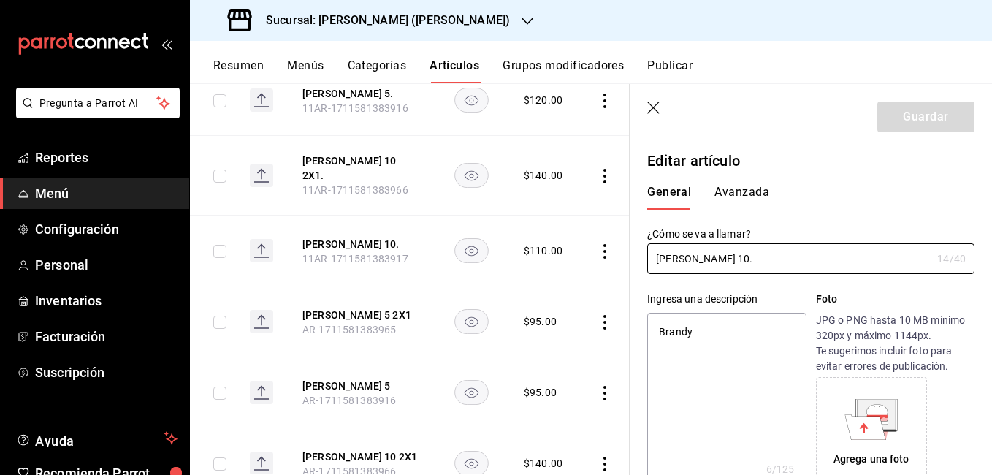
type textarea "x"
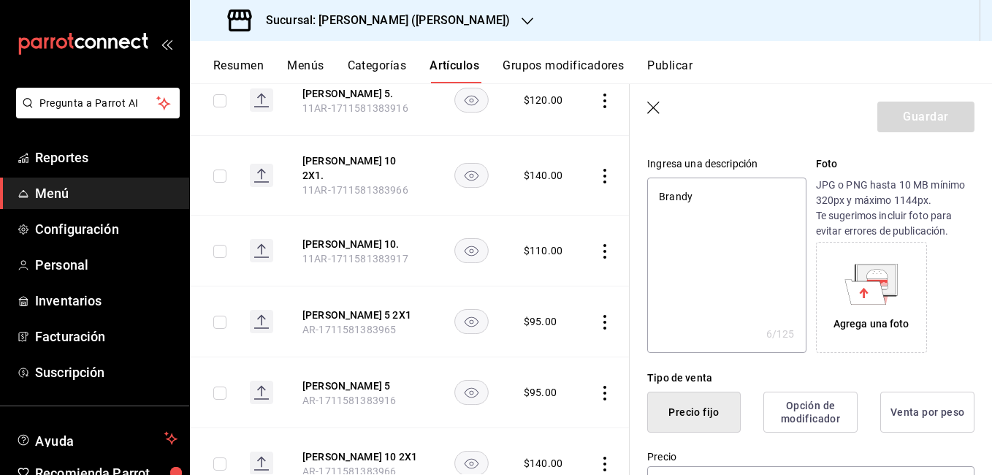
scroll to position [292, 0]
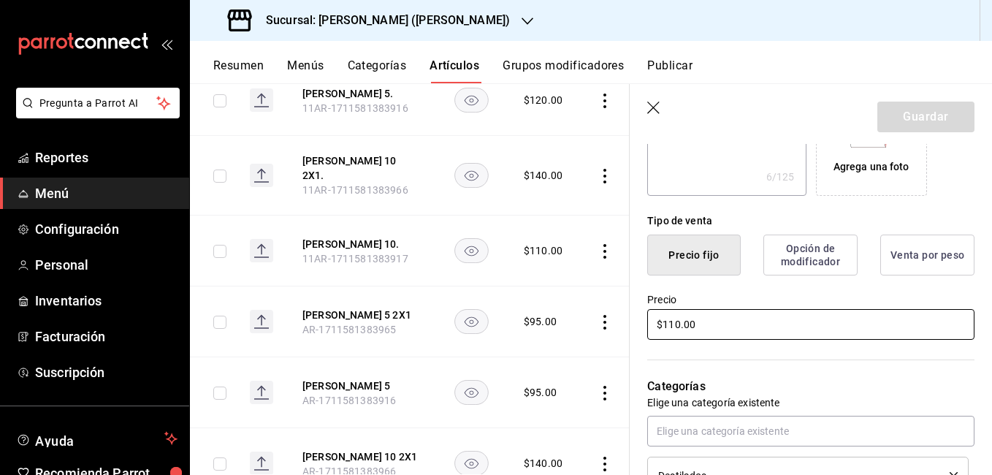
click at [675, 320] on input "$110.00" at bounding box center [810, 324] width 327 height 31
type input "$10.00"
type textarea "x"
type input "$140.00"
type textarea "x"
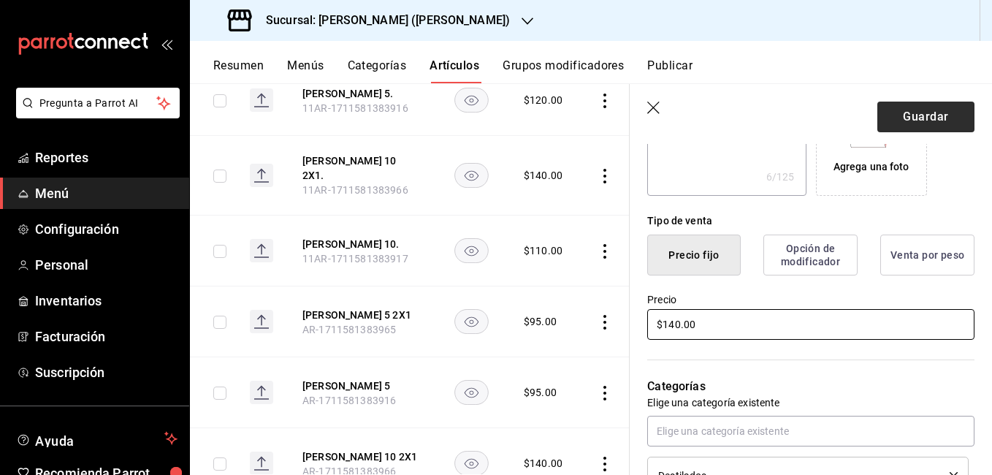
type input "$140.00"
click at [878, 115] on button "Guardar" at bounding box center [926, 117] width 97 height 31
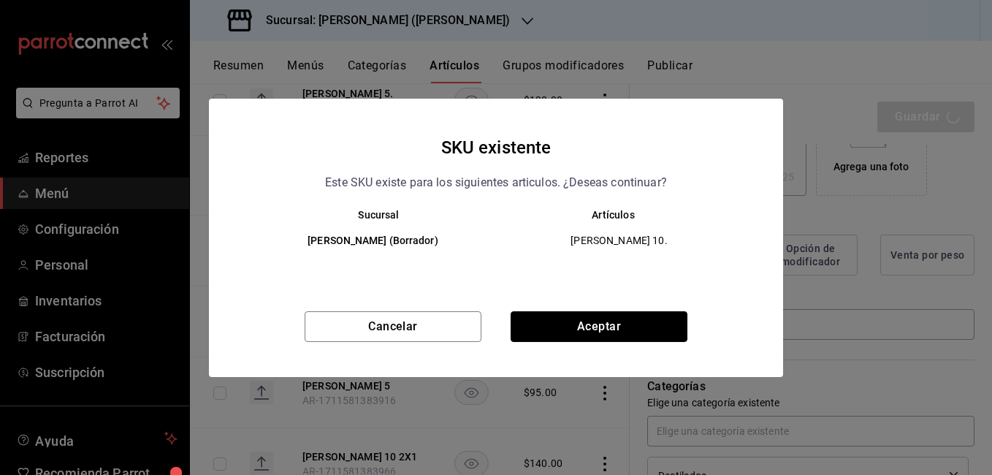
click at [602, 333] on button "Aceptar" at bounding box center [599, 326] width 177 height 31
type textarea "x"
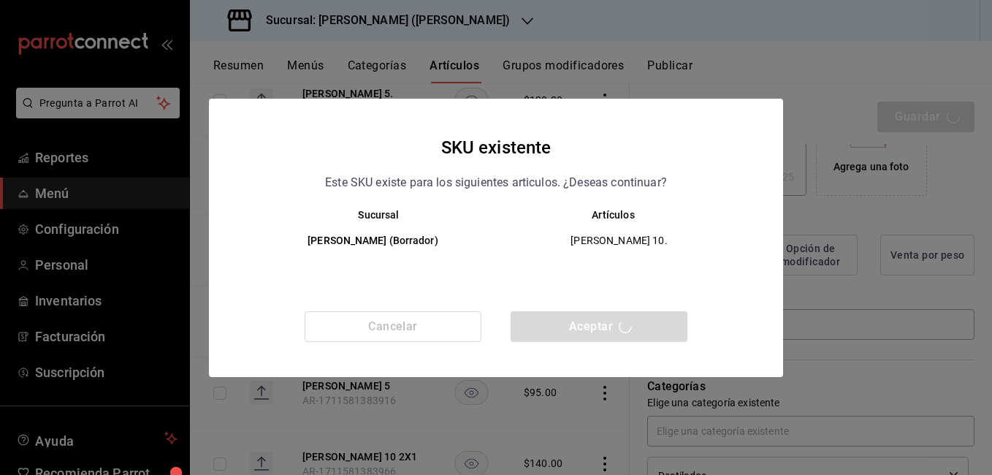
type textarea "x"
type input "AR-1755639153965"
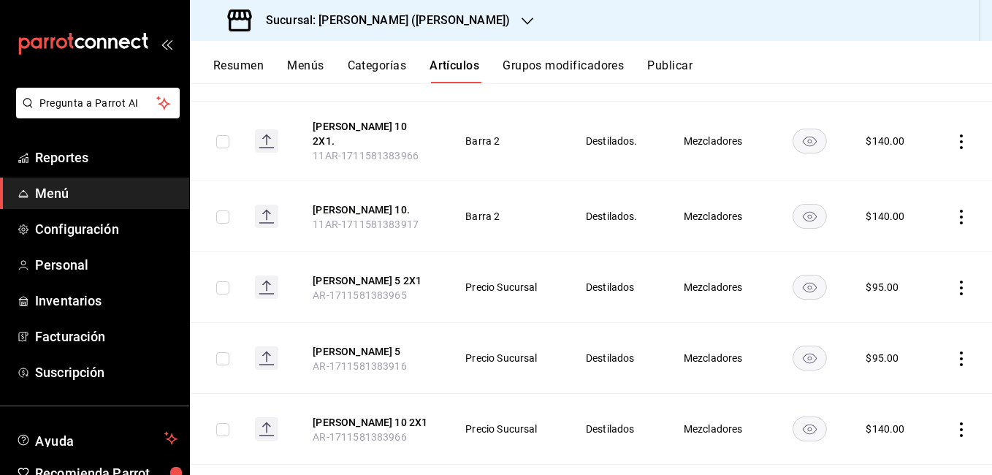
scroll to position [365, 0]
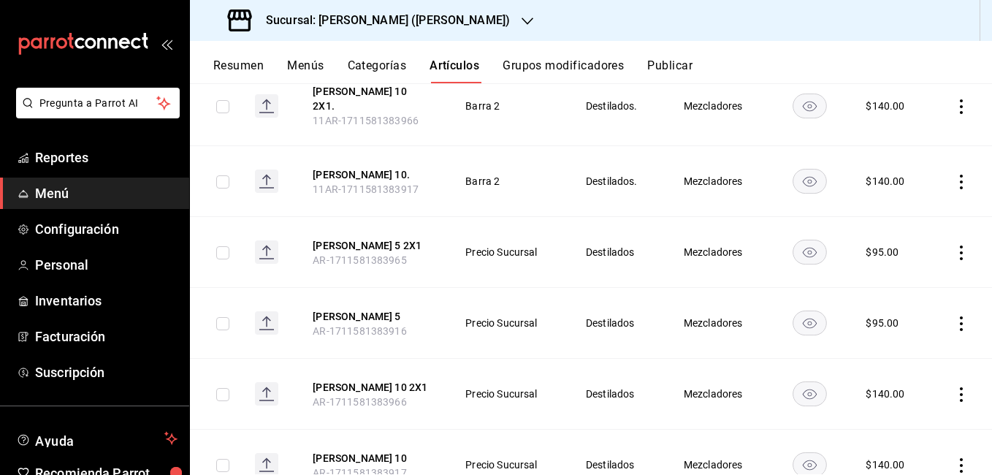
click at [954, 246] on icon "actions" at bounding box center [961, 253] width 15 height 15
click at [895, 275] on span "Editar" at bounding box center [907, 277] width 38 height 15
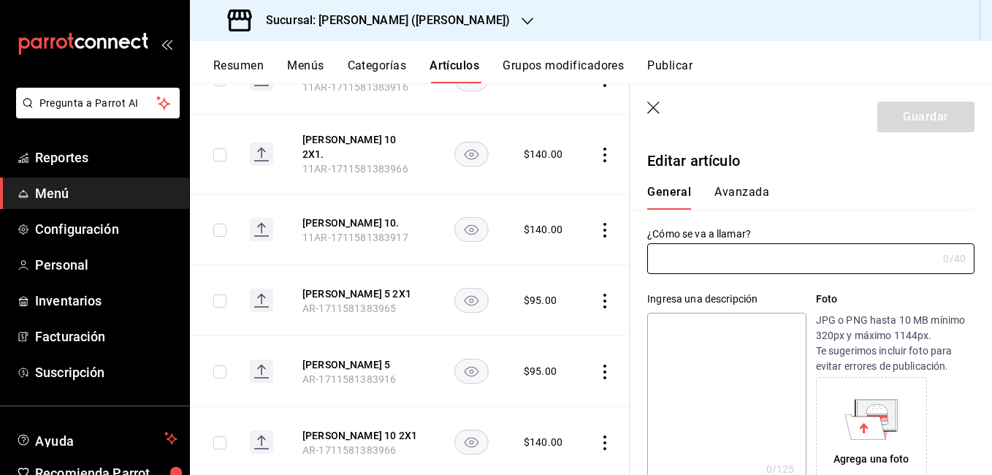
type input "Bra Torres 5 2X1"
type textarea "Brandy"
type textarea "x"
type input "AR-1711581383965"
type textarea "x"
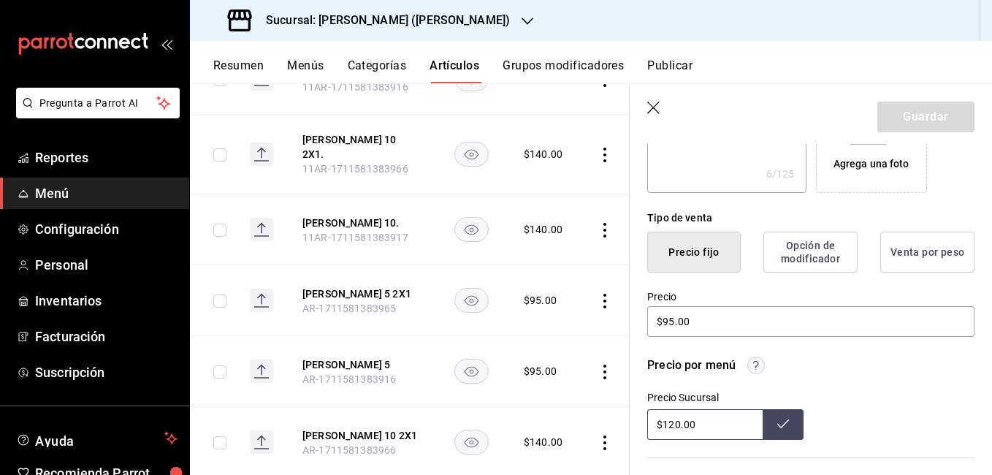
scroll to position [292, 0]
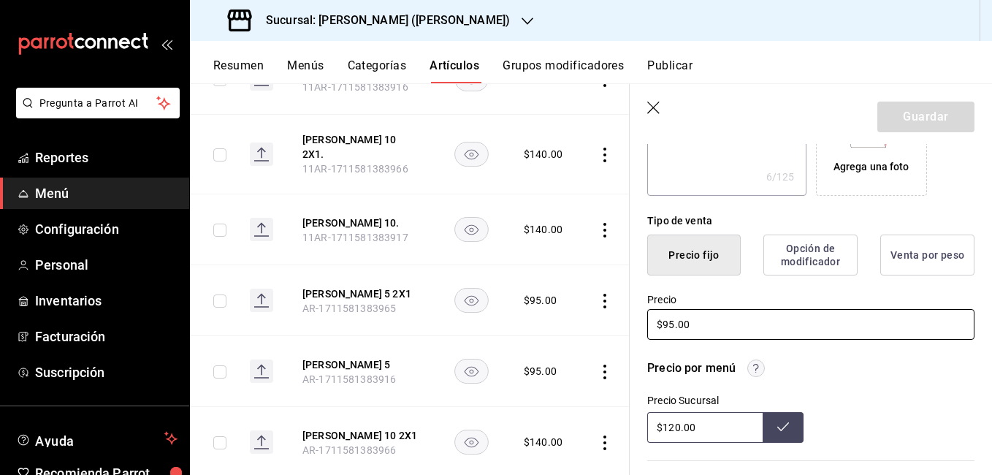
click at [673, 322] on input "$95.00" at bounding box center [810, 324] width 327 height 31
type input "$9.00"
type textarea "x"
type input "$12.00"
type textarea "x"
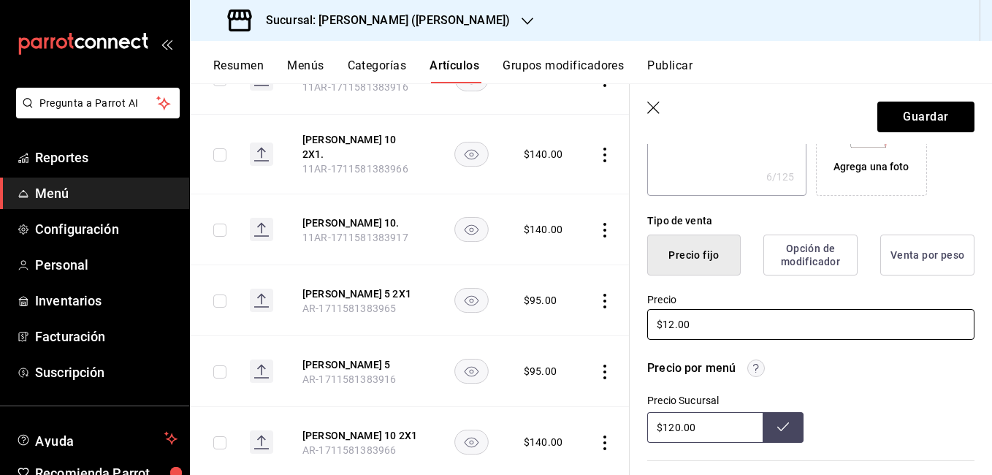
type input "$120.00"
type textarea "x"
type input "$120.00"
click at [906, 118] on button "Guardar" at bounding box center [926, 117] width 97 height 31
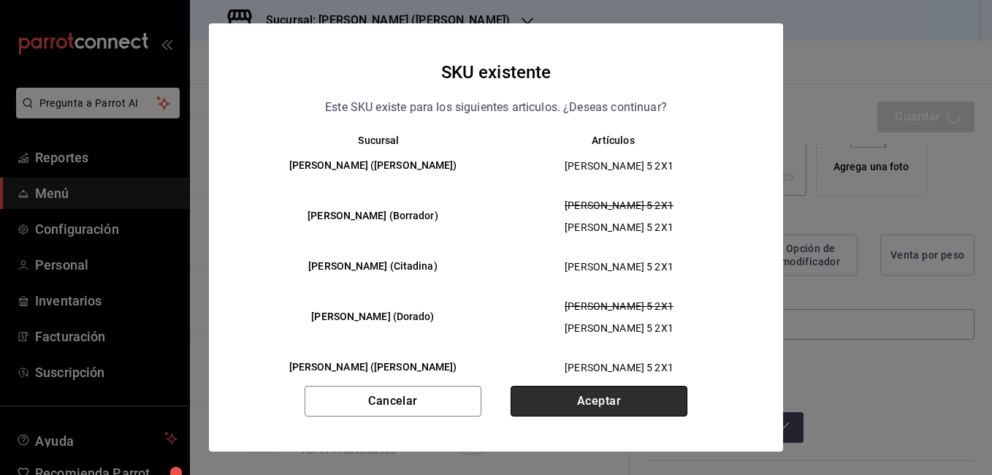
click at [598, 392] on button "Aceptar" at bounding box center [599, 401] width 177 height 31
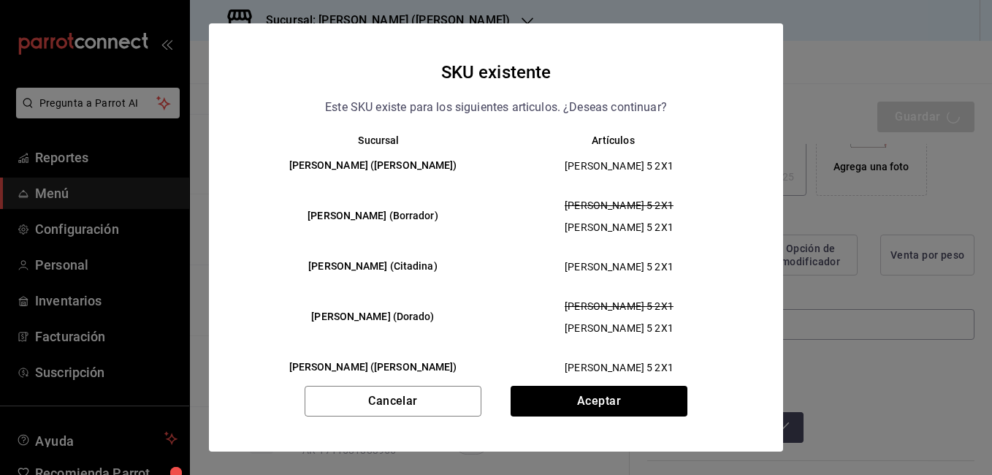
type textarea "x"
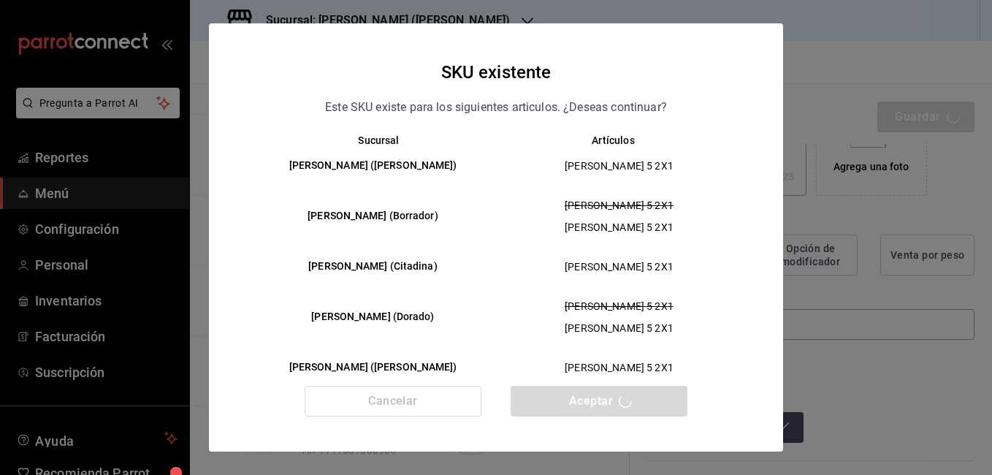
type textarea "x"
type input "AR-1755639175841"
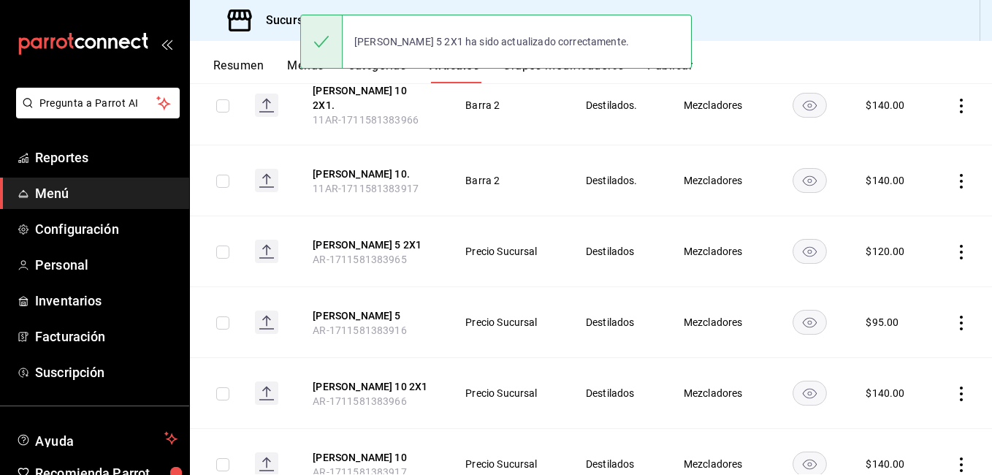
scroll to position [417, 0]
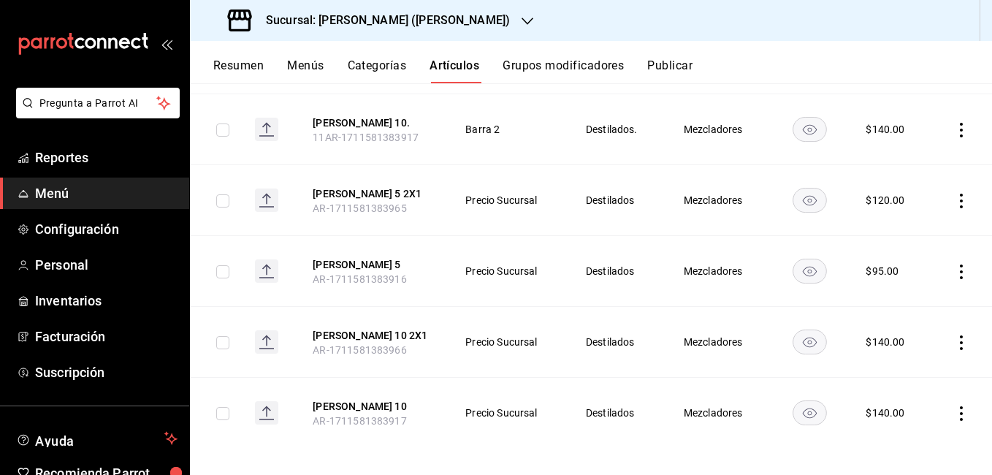
click at [954, 265] on icon "actions" at bounding box center [961, 272] width 15 height 15
click at [886, 294] on div at bounding box center [875, 297] width 26 height 18
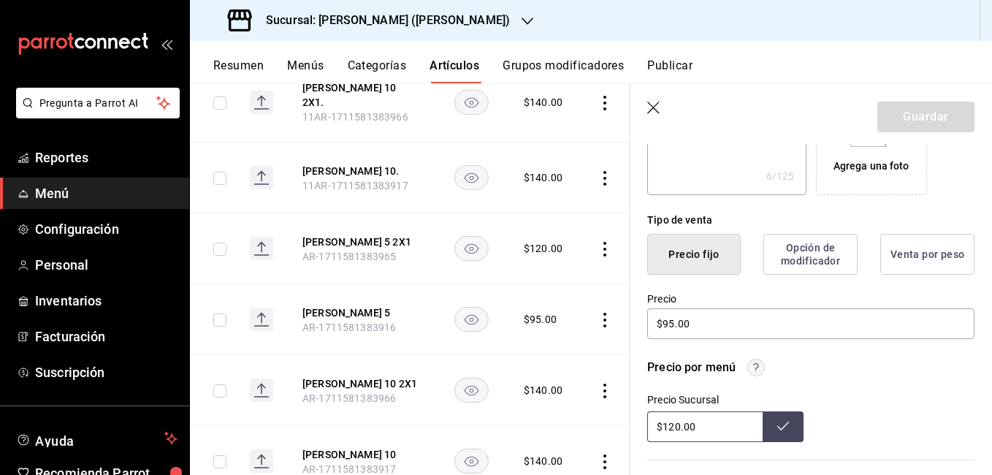
scroll to position [292, 0]
click at [669, 322] on input "$95.00" at bounding box center [810, 324] width 327 height 31
click at [927, 116] on button "Guardar" at bounding box center [926, 117] width 97 height 31
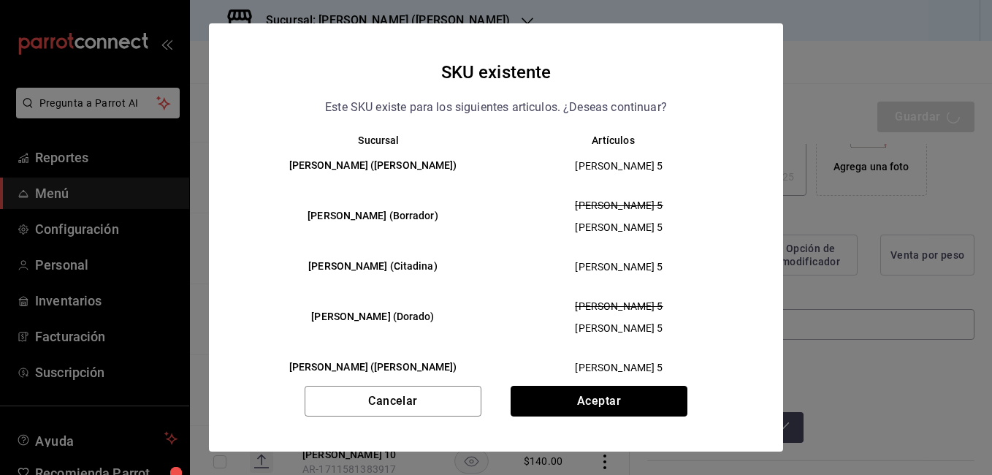
drag, startPoint x: 574, startPoint y: 406, endPoint x: 351, endPoint y: 5, distance: 458.6
click at [574, 405] on button "Aceptar" at bounding box center [599, 401] width 177 height 31
